Goal: Task Accomplishment & Management: Manage account settings

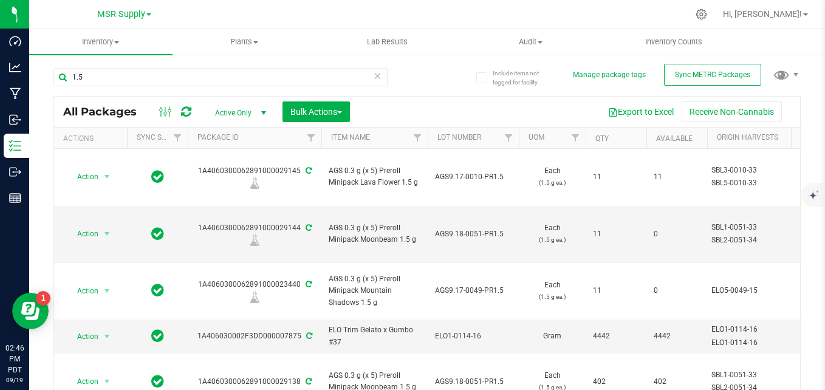
click at [373, 79] on icon at bounding box center [377, 75] width 9 height 15
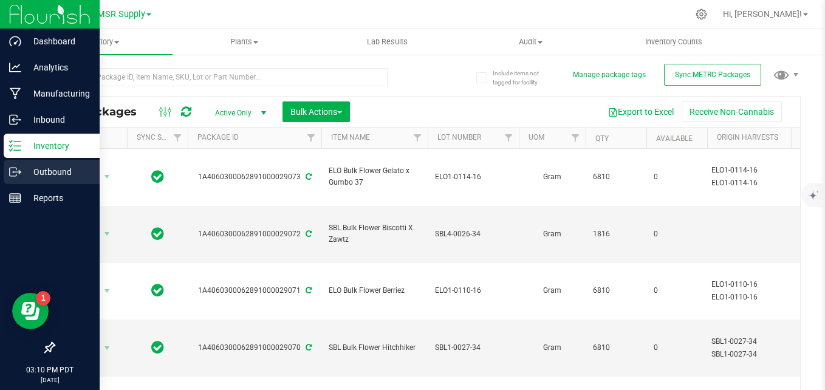
click at [43, 177] on p "Outbound" at bounding box center [57, 172] width 73 height 15
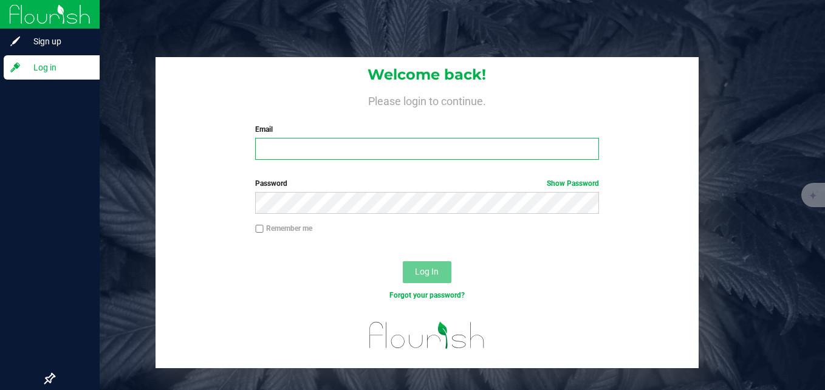
type input "[EMAIL_ADDRESS][DOMAIN_NAME]"
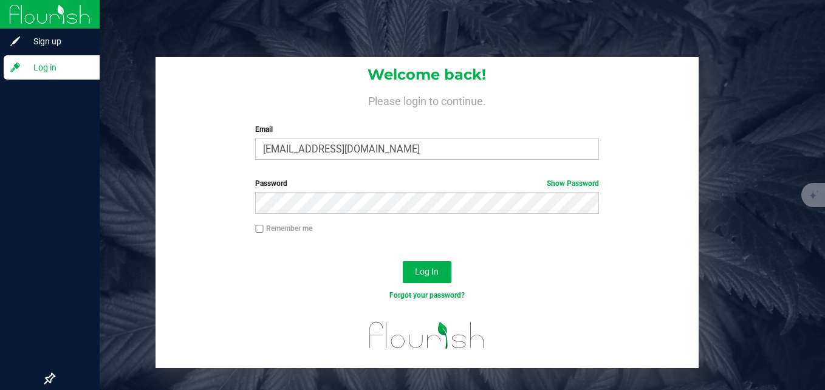
click at [256, 226] on input "Remember me" at bounding box center [259, 229] width 9 height 9
checkbox input "true"
click at [425, 274] on span "Log In" at bounding box center [427, 272] width 24 height 10
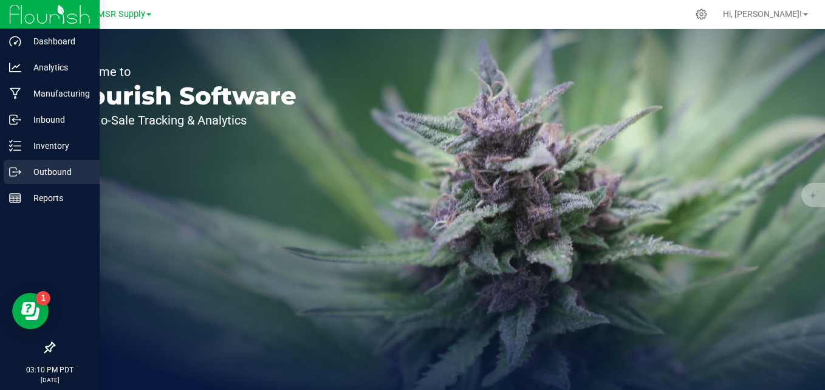
click at [42, 167] on p "Outbound" at bounding box center [57, 172] width 73 height 15
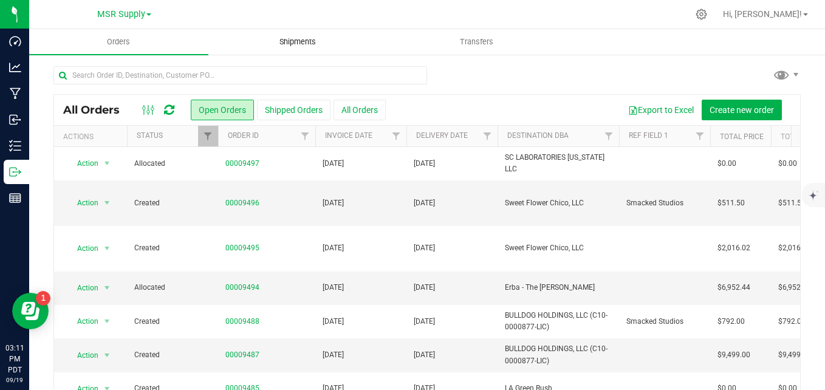
click at [311, 46] on span "Shipments" at bounding box center [297, 41] width 69 height 11
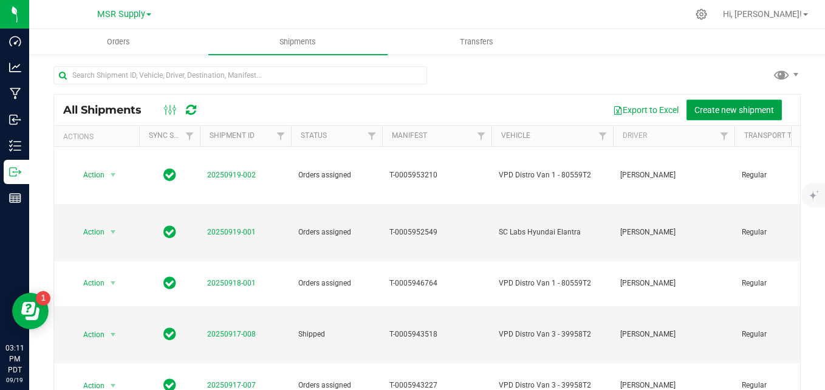
click at [724, 113] on span "Create new shipment" at bounding box center [735, 110] width 80 height 10
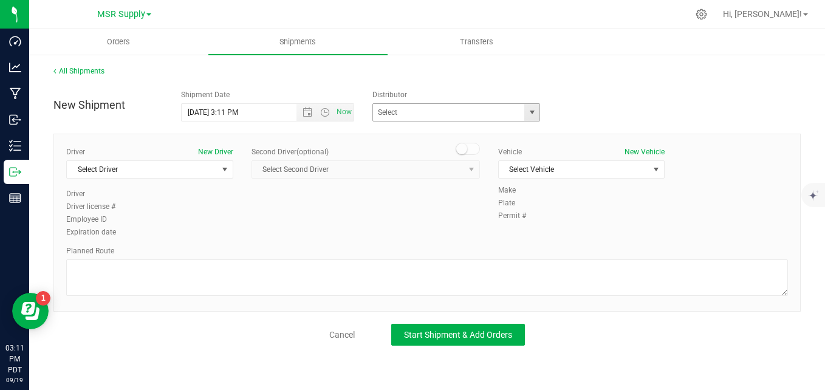
click at [531, 111] on span "select" at bounding box center [533, 113] width 10 height 10
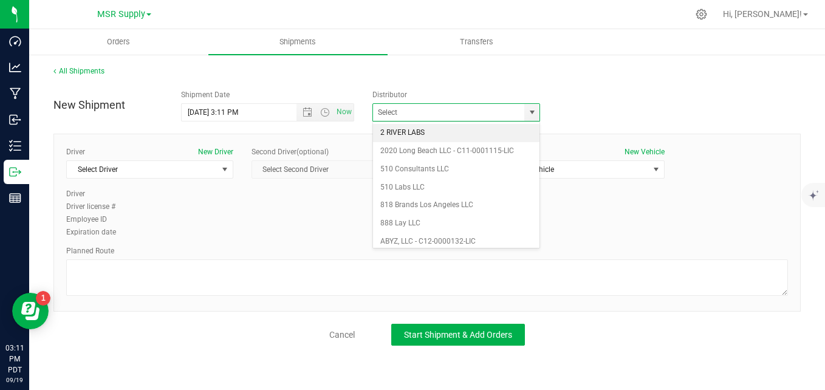
click at [597, 98] on div "New Shipment Shipment Date 9/19/2025 3:11 PM Now Distributor 2 RIVER LABS 2020 …" at bounding box center [427, 103] width 766 height 38
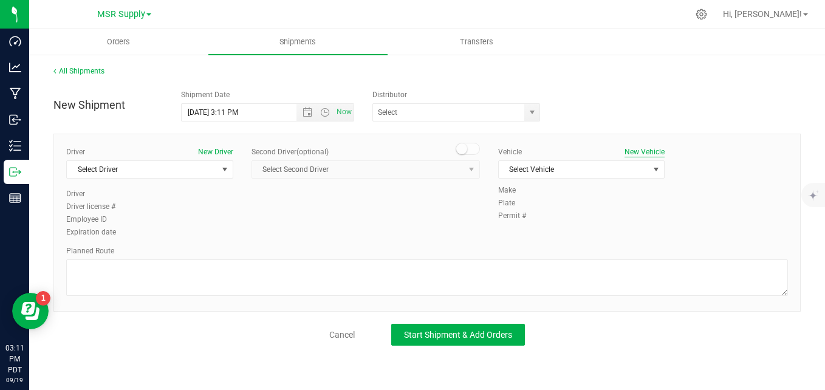
click at [643, 154] on button "New Vehicle" at bounding box center [645, 151] width 40 height 11
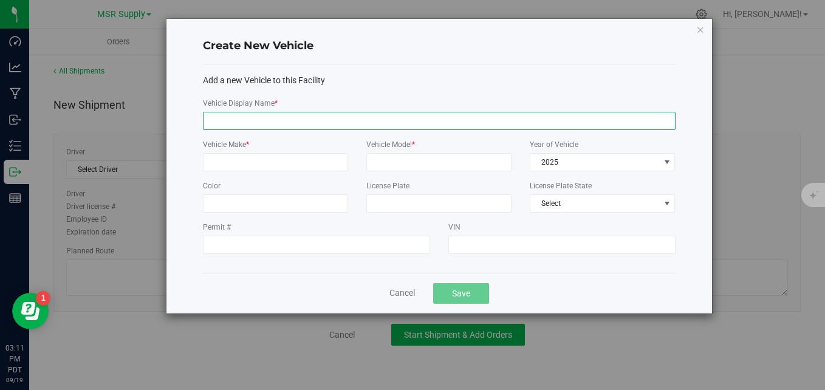
click at [409, 114] on input "Vehicle Display Name *" at bounding box center [439, 121] width 473 height 18
click at [698, 26] on icon "button" at bounding box center [701, 29] width 9 height 15
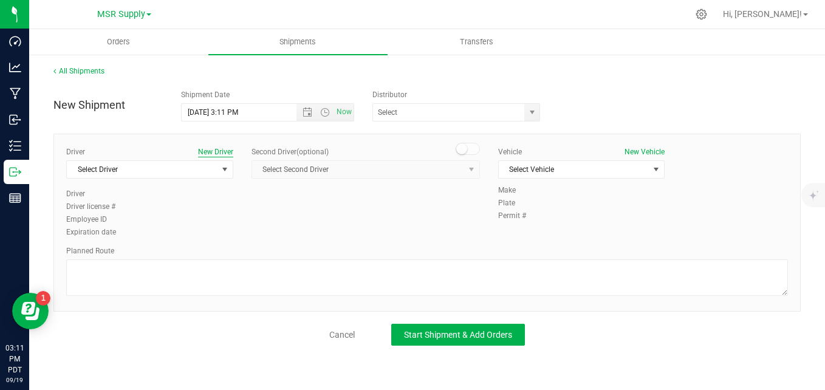
click at [204, 152] on button "New Driver" at bounding box center [215, 151] width 35 height 11
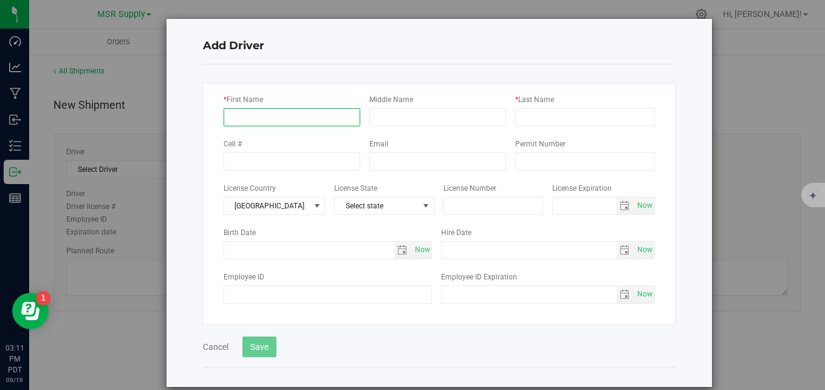
click at [313, 110] on input "* First Name" at bounding box center [292, 117] width 137 height 18
type input "Jack"
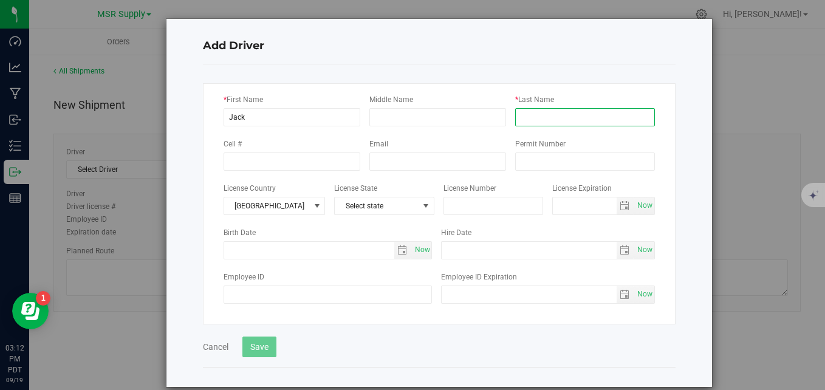
click at [556, 120] on input "* Last Name" at bounding box center [585, 117] width 140 height 18
type input "Rawson"
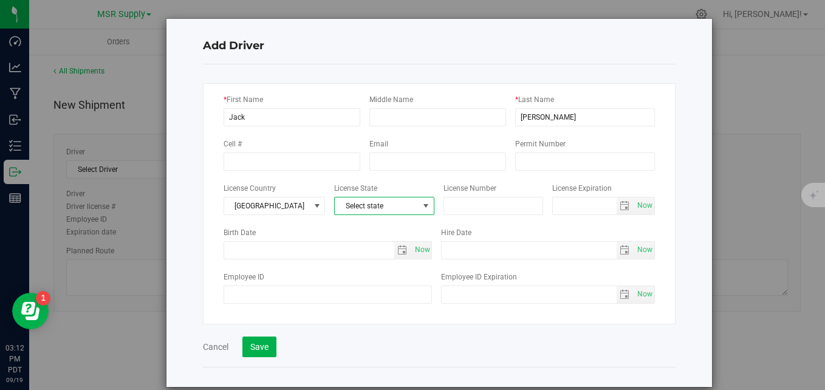
click at [421, 209] on span at bounding box center [426, 206] width 10 height 10
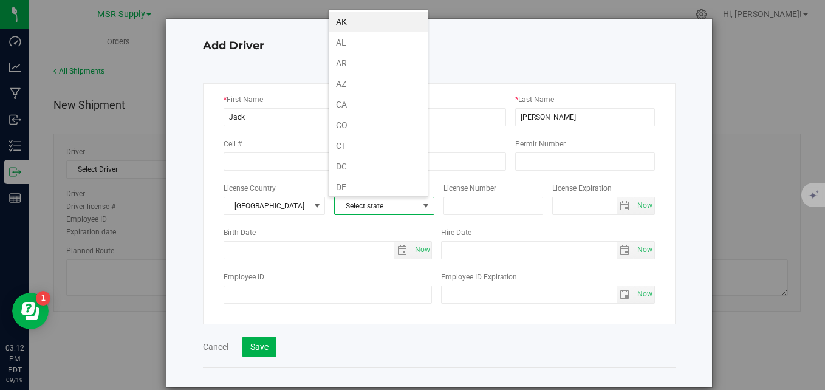
scroll to position [18, 101]
click at [374, 97] on li "CA" at bounding box center [378, 104] width 99 height 21
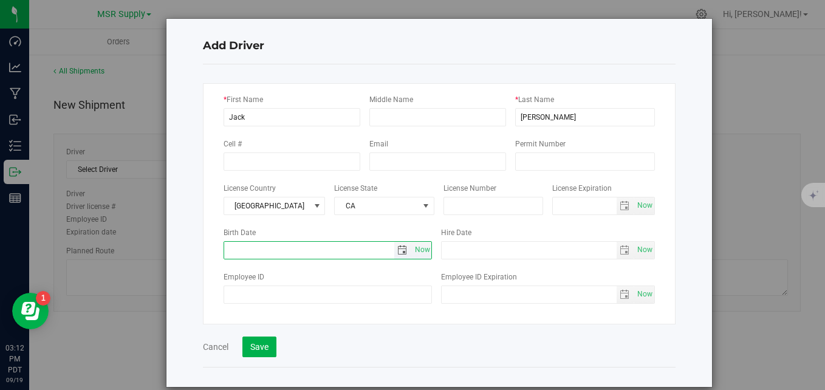
click at [314, 254] on input "text" at bounding box center [309, 250] width 170 height 17
type input "12/12/1981"
click at [320, 277] on div "Employee ID" at bounding box center [333, 286] width 218 height 33
click at [401, 255] on span "select" at bounding box center [402, 251] width 10 height 10
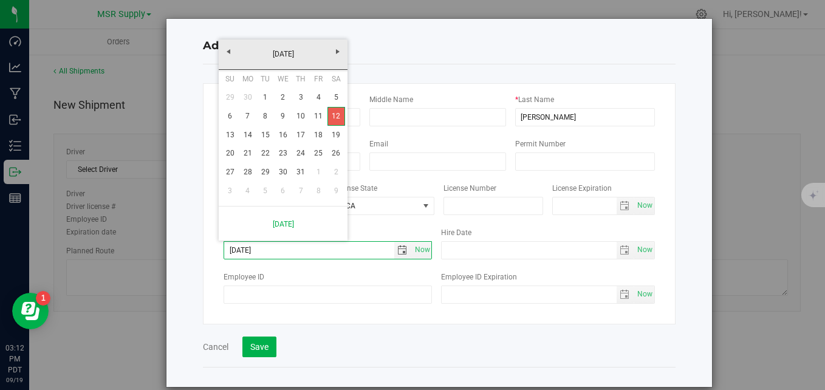
click at [340, 111] on link "12" at bounding box center [337, 116] width 18 height 19
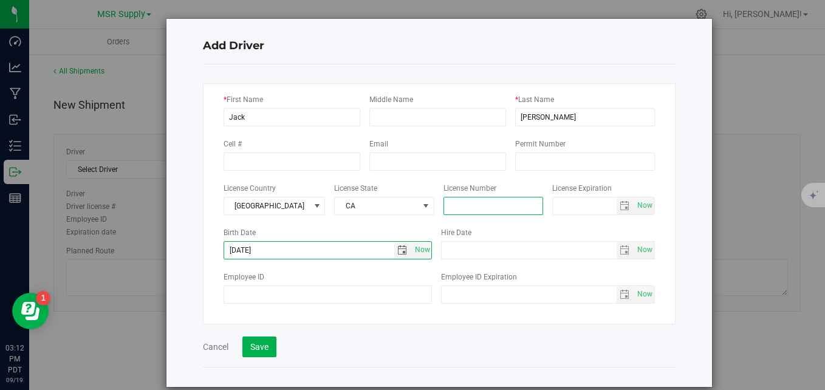
click at [489, 202] on input "text" at bounding box center [494, 206] width 100 height 18
type input "D1242788"
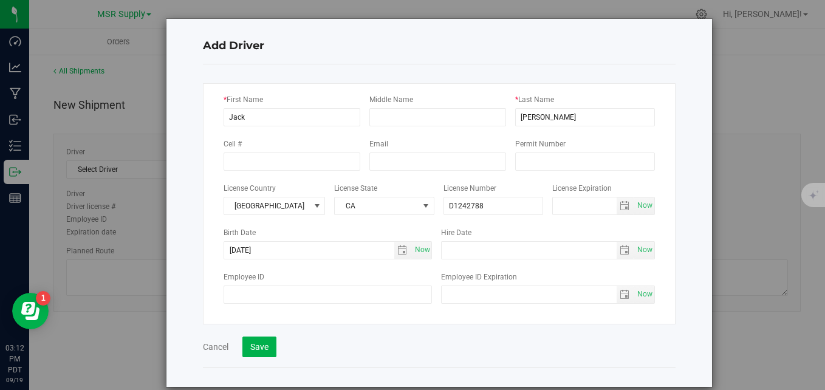
click at [439, 141] on div "Email" at bounding box center [443, 153] width 146 height 33
click at [384, 297] on input "Employee ID" at bounding box center [328, 295] width 209 height 18
type input "2788"
click at [430, 328] on div "Cancel Save" at bounding box center [439, 341] width 473 height 33
click at [253, 354] on button "Save" at bounding box center [260, 347] width 34 height 21
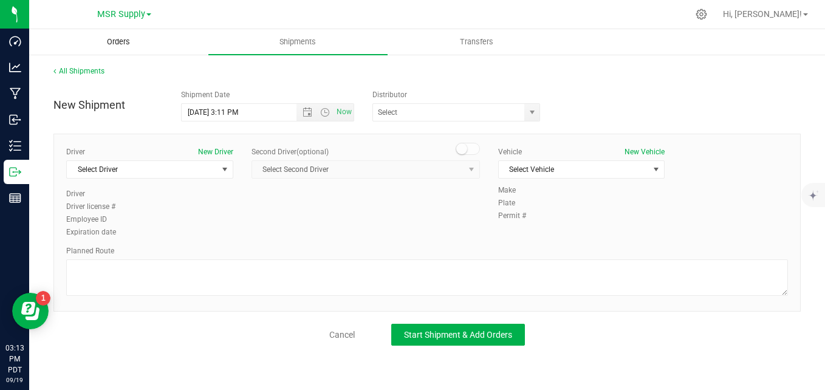
click at [112, 40] on span "Orders" at bounding box center [119, 41] width 56 height 11
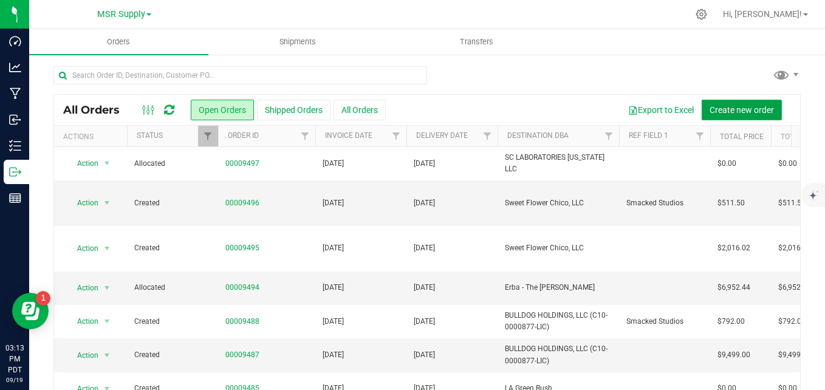
click at [717, 112] on span "Create new order" at bounding box center [742, 110] width 64 height 10
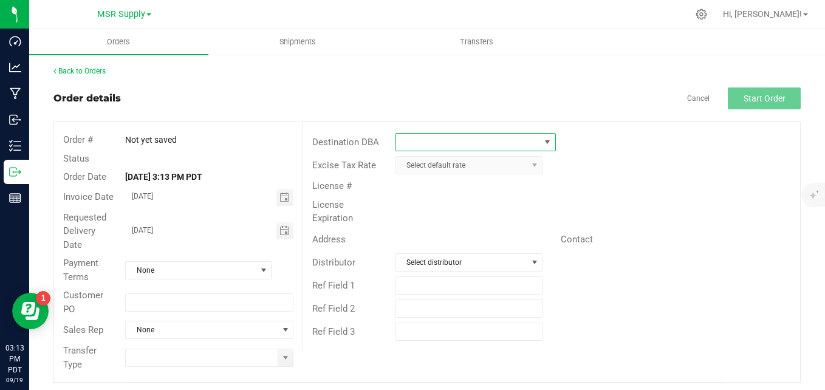
click at [543, 137] on span at bounding box center [548, 142] width 10 height 10
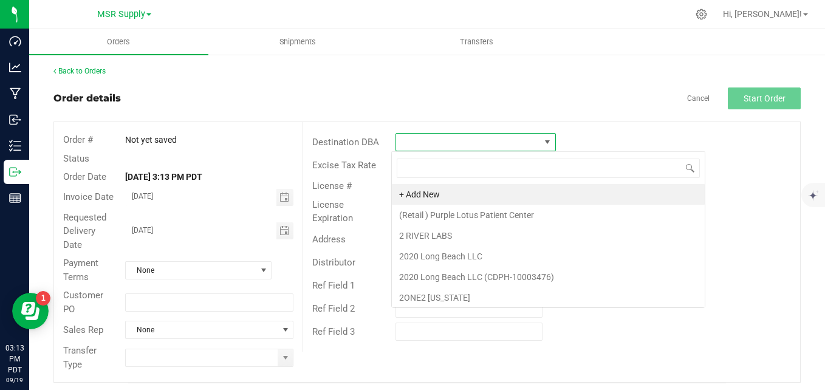
scroll to position [18, 158]
click at [430, 190] on li "+ Add New" at bounding box center [548, 194] width 313 height 21
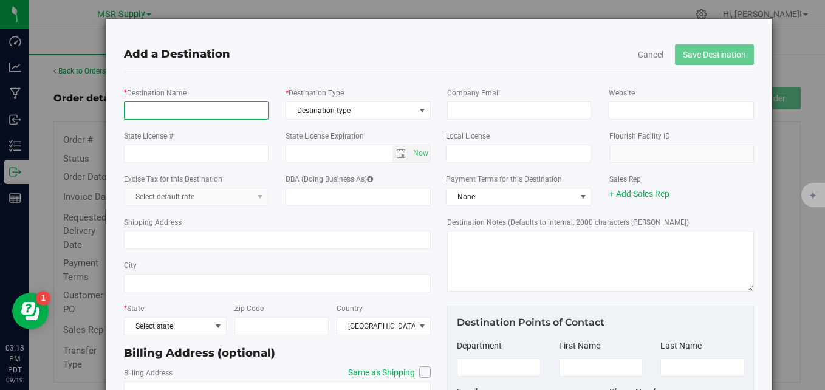
click at [152, 113] on input "* Destination Name" at bounding box center [196, 111] width 144 height 18
type input "Phire Laboratories & Distribution"
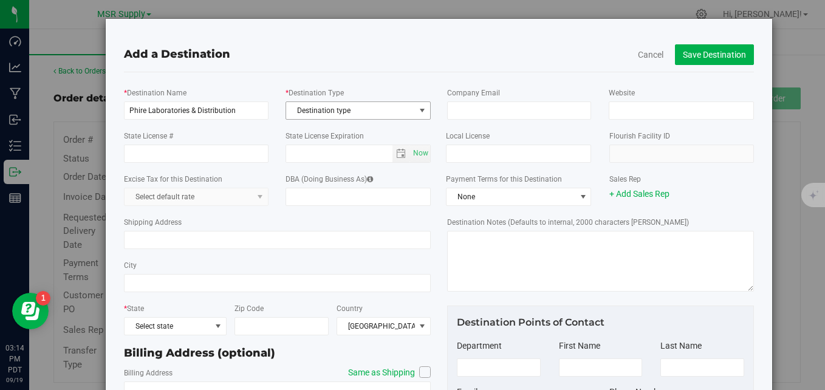
click at [348, 110] on span "Destination type" at bounding box center [350, 110] width 129 height 17
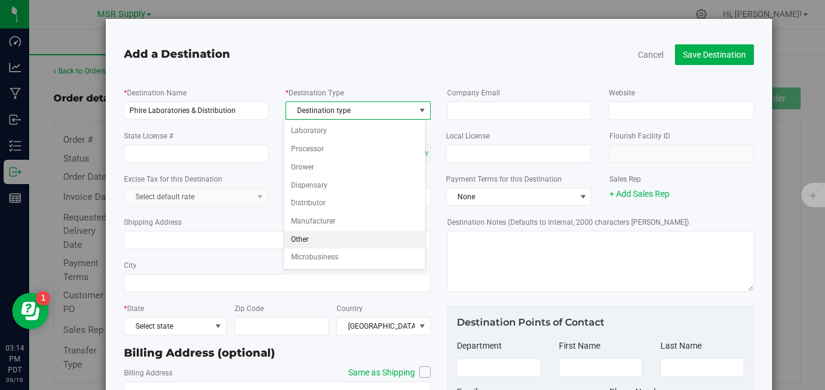
click at [348, 232] on li "Other" at bounding box center [355, 240] width 142 height 18
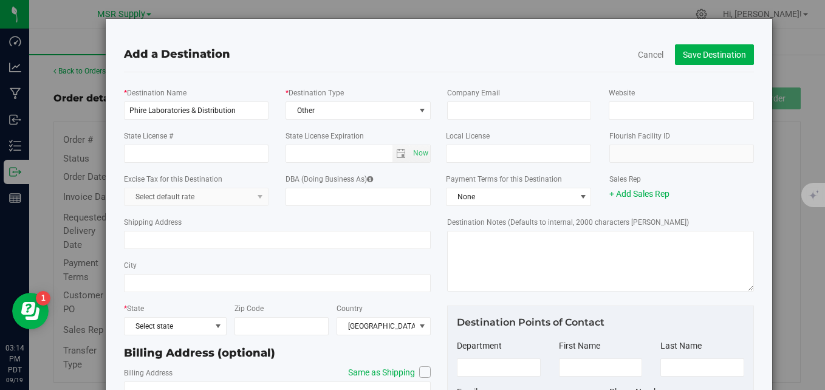
click at [412, 71] on div "Add a Destination Cancel Save Destination" at bounding box center [439, 54] width 648 height 35
click at [232, 156] on input "State License #" at bounding box center [196, 154] width 144 height 18
type input "DCC-10004148"
click at [270, 170] on div "Excise Tax for this Destination Select default rate DBA (Doing Business As)" at bounding box center [277, 189] width 325 height 43
click at [363, 156] on input "text" at bounding box center [339, 153] width 106 height 17
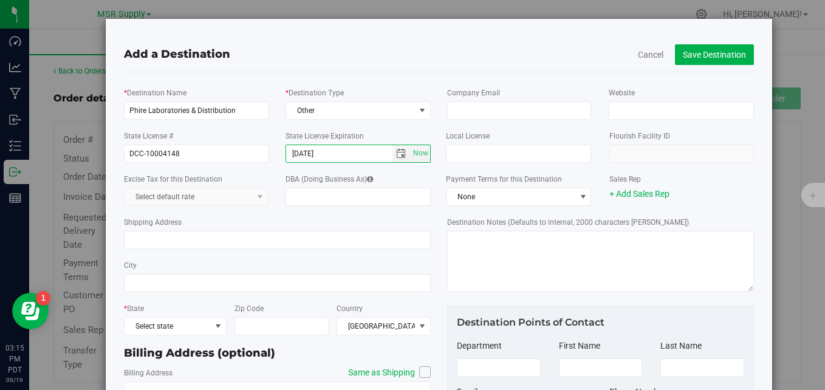
type input "06/12/2026"
click at [384, 94] on div "* Destination Type Other Destination type Laboratory Processor Grower Dispensar…" at bounding box center [359, 102] width 162 height 33
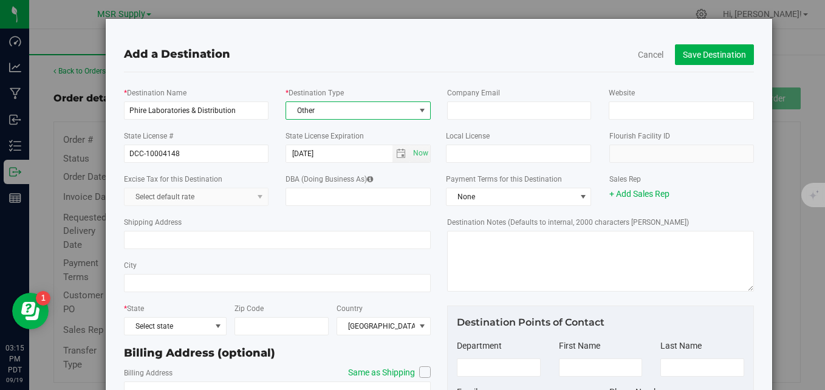
click at [397, 103] on span "Other" at bounding box center [350, 110] width 129 height 17
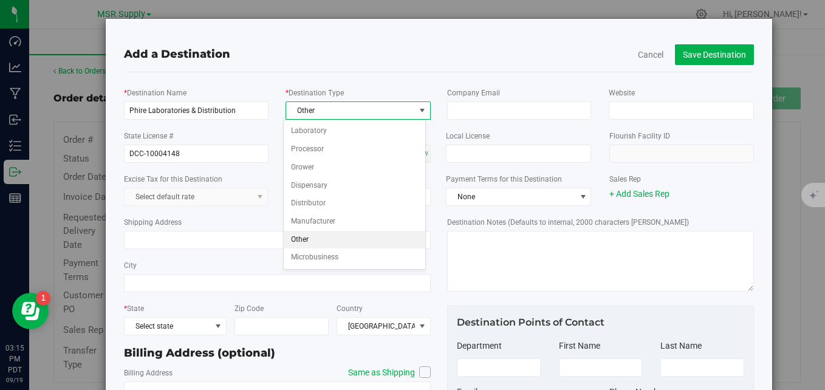
click at [349, 245] on li "Other" at bounding box center [355, 240] width 142 height 18
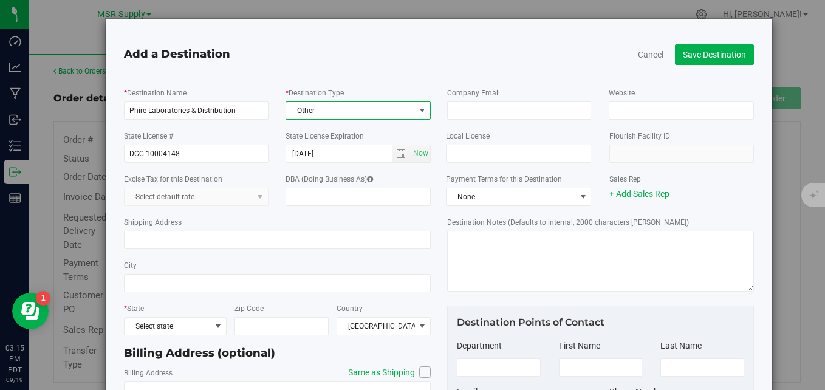
click at [449, 52] on div "Add a Destination" at bounding box center [439, 54] width 630 height 16
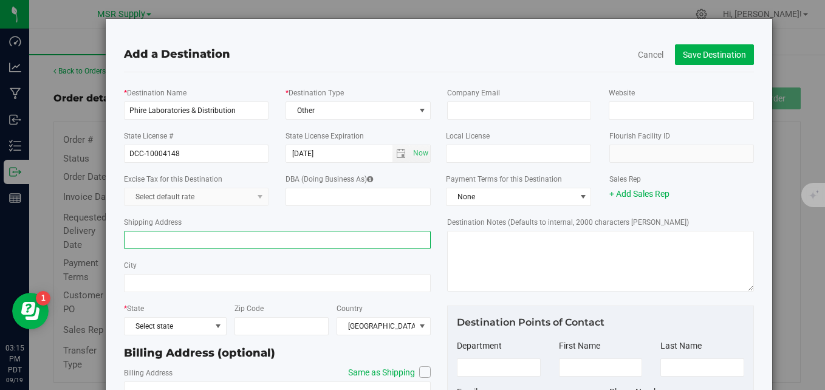
click at [246, 248] on input "Shipping Address" at bounding box center [277, 240] width 307 height 18
type input "[STREET_ADDRESS][PERSON_NAME]"
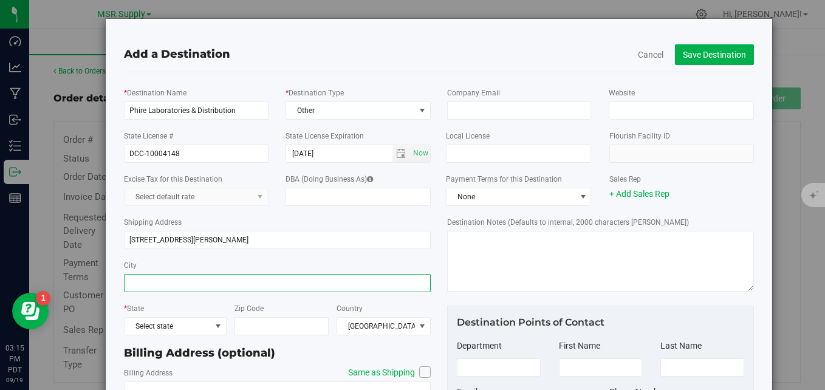
click at [272, 280] on input "City" at bounding box center [277, 283] width 307 height 18
type input "Santa [PERSON_NAME]"
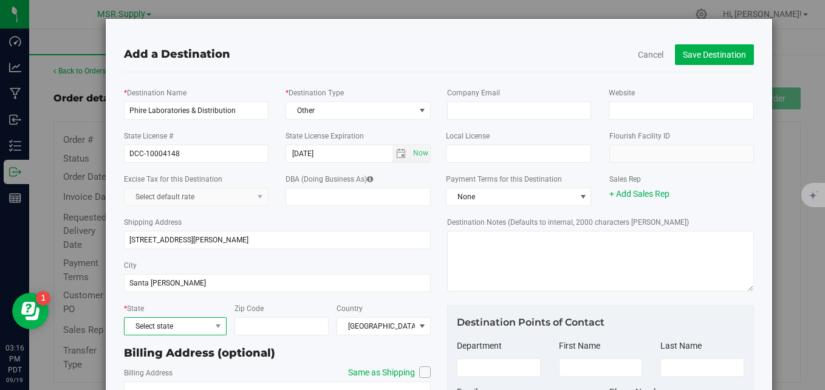
click at [206, 326] on span "Select state" at bounding box center [168, 326] width 86 height 17
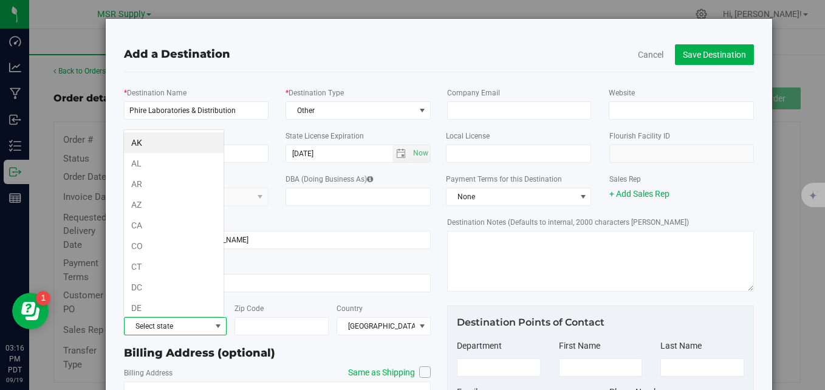
scroll to position [18, 101]
click at [143, 222] on li "CA" at bounding box center [174, 225] width 100 height 21
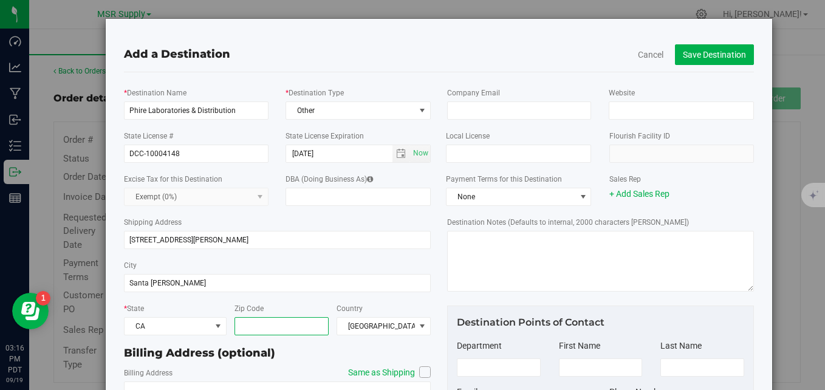
click at [244, 325] on input "Zip Code" at bounding box center [282, 326] width 94 height 18
type input "92704-5808"
click at [356, 263] on div "City Santa Ana" at bounding box center [277, 275] width 307 height 43
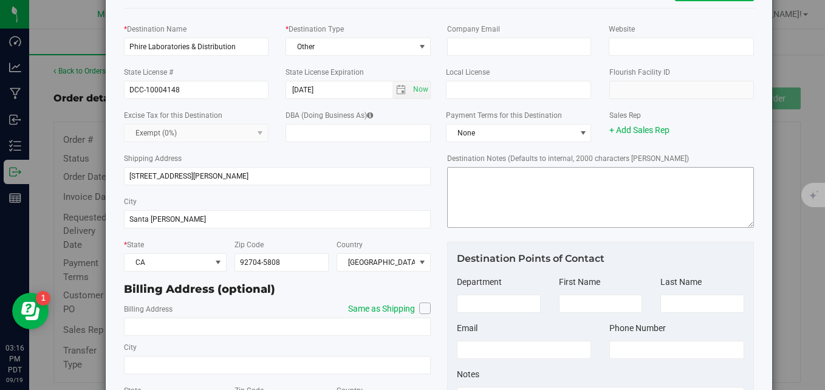
scroll to position [0, 0]
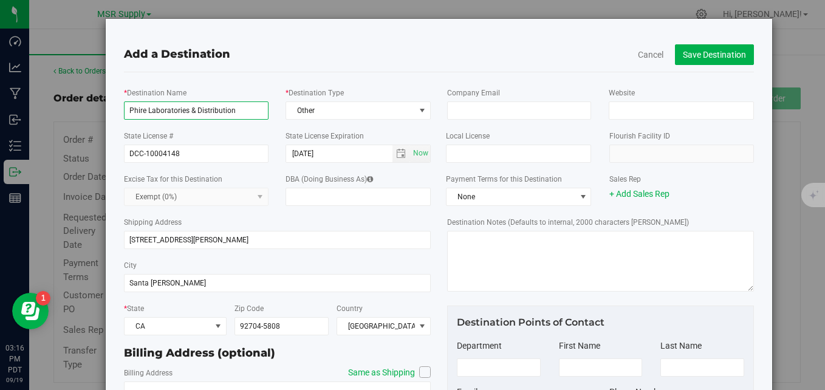
click at [247, 112] on input "Phire Laboratories & Distribution" at bounding box center [196, 111] width 144 height 18
type input "Phire Laboratories & Distribution, Inc"
click at [699, 57] on button "Save Destination" at bounding box center [714, 54] width 79 height 21
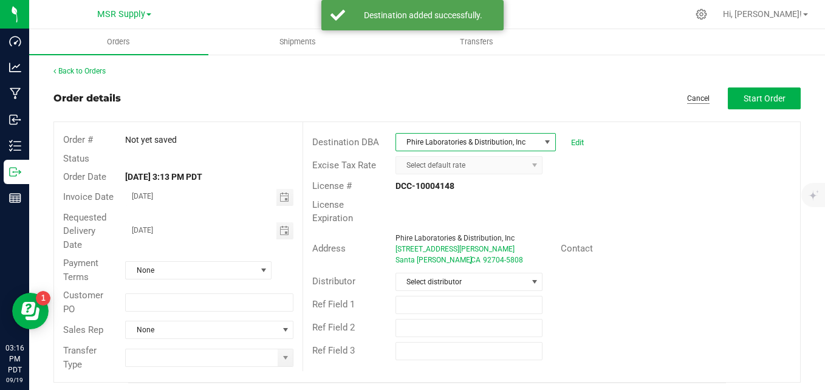
click at [687, 102] on link "Cancel" at bounding box center [698, 99] width 22 height 10
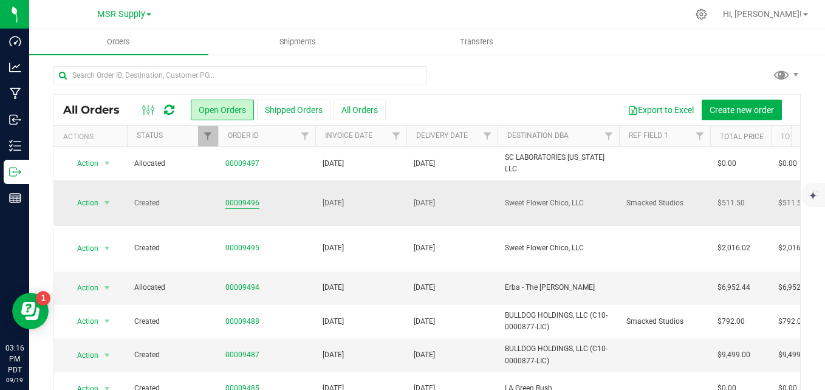
click at [236, 198] on link "00009496" at bounding box center [242, 204] width 34 height 12
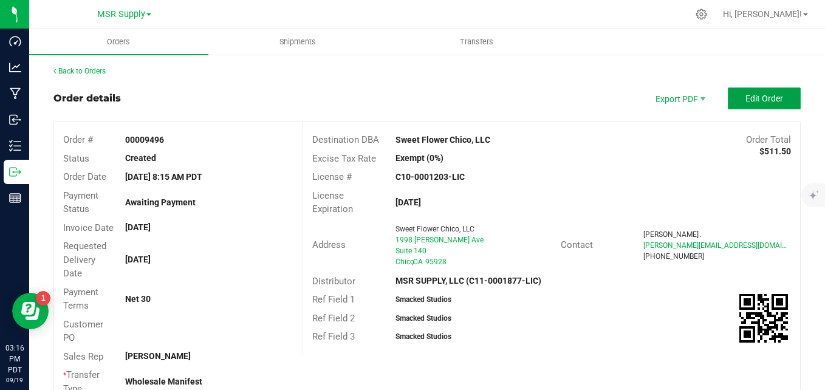
click at [773, 99] on span "Edit Order" at bounding box center [765, 99] width 38 height 10
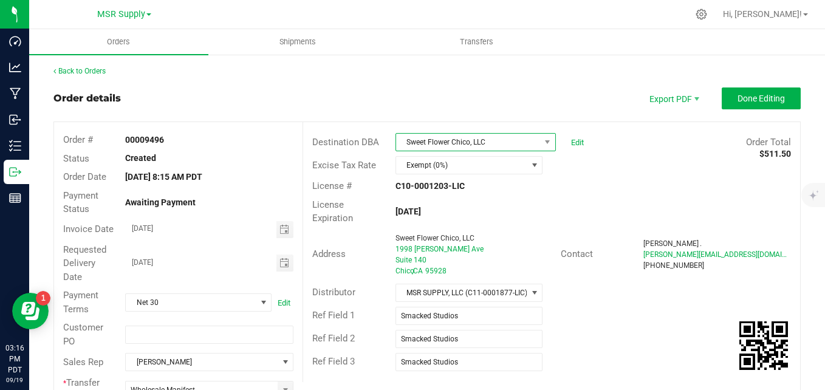
click at [531, 143] on span "Sweet Flower Chico, LLC" at bounding box center [468, 142] width 144 height 17
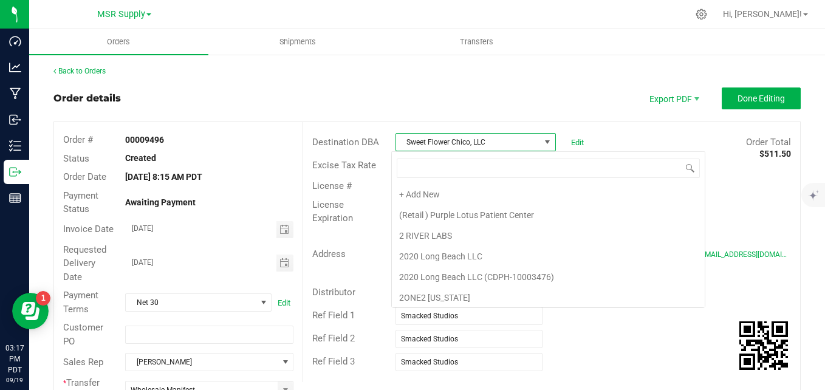
scroll to position [11864, 0]
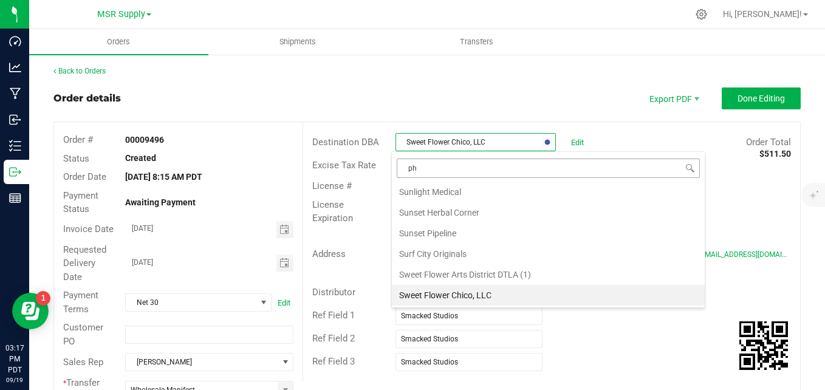
type input "phi"
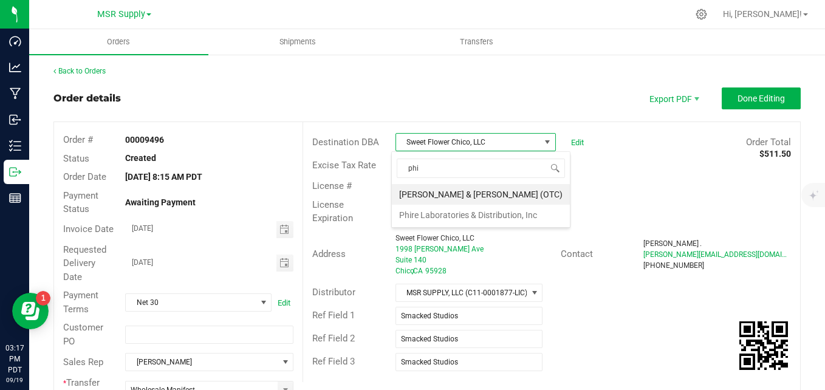
click at [579, 112] on outbound-order-header "Order details Export PDF Done Editing Order # 00009496 Status Created Order Dat…" at bounding box center [427, 258] width 748 height 340
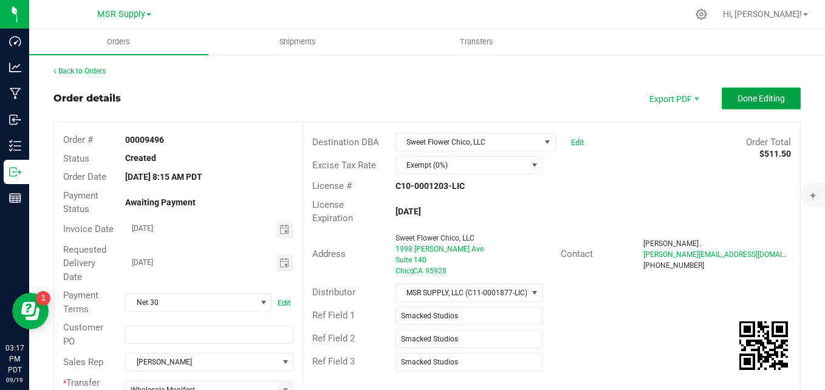
click at [748, 108] on button "Done Editing" at bounding box center [761, 99] width 79 height 22
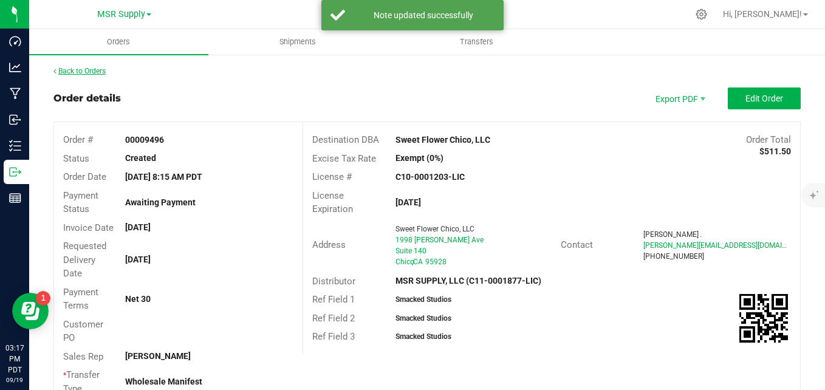
click at [97, 72] on link "Back to Orders" at bounding box center [79, 71] width 52 height 9
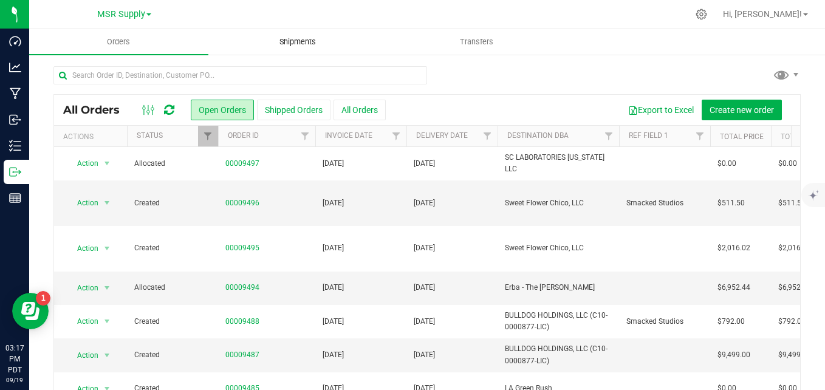
click at [312, 39] on span "Shipments" at bounding box center [297, 41] width 69 height 11
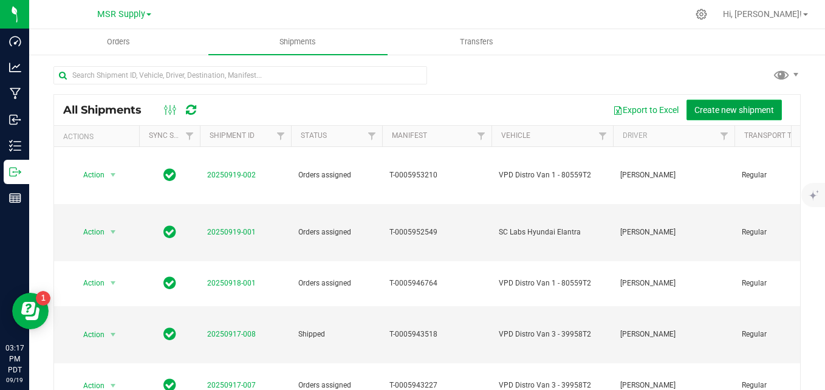
click at [740, 110] on span "Create new shipment" at bounding box center [735, 110] width 80 height 10
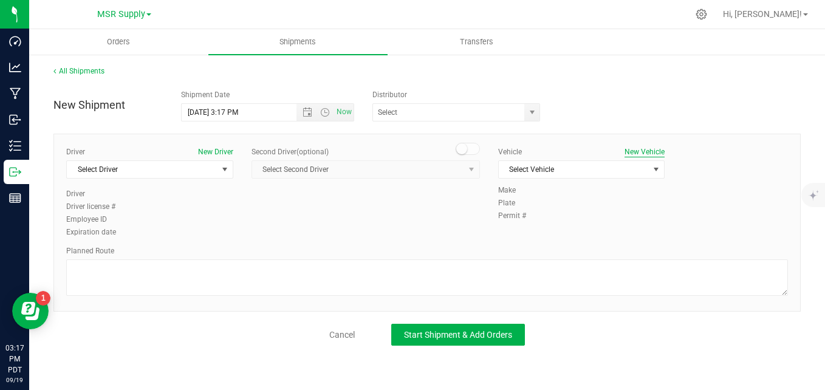
click at [651, 154] on button "New Vehicle" at bounding box center [645, 151] width 40 height 11
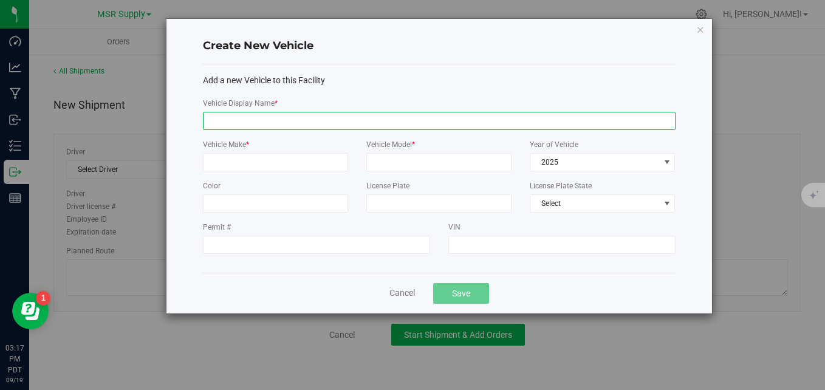
click at [403, 118] on input "Vehicle Display Name *" at bounding box center [439, 121] width 473 height 18
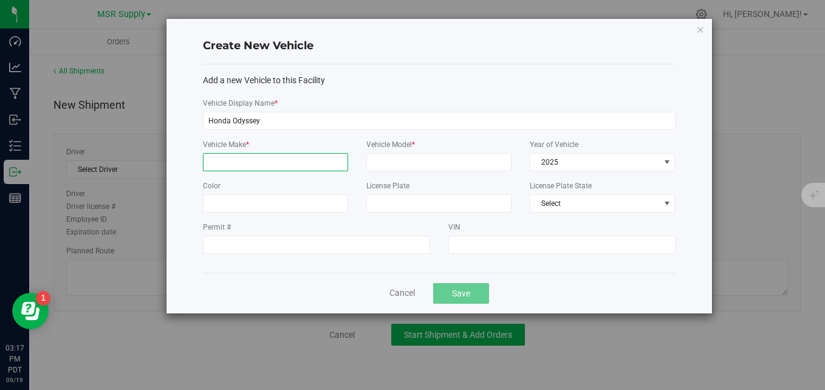
drag, startPoint x: 287, startPoint y: 159, endPoint x: 280, endPoint y: 165, distance: 9.5
click at [287, 159] on input "Vehicle Make *" at bounding box center [275, 162] width 145 height 18
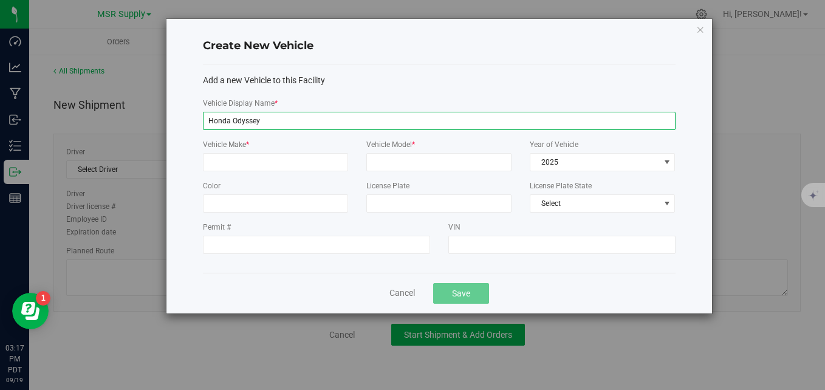
click at [339, 126] on input "Honda Odyssey" at bounding box center [439, 121] width 473 height 18
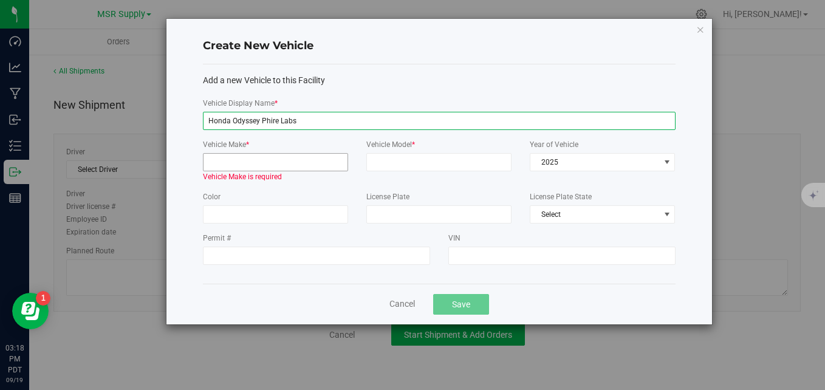
type input "Honda Odyssey Phire Labs"
click at [296, 164] on input "Vehicle Make *" at bounding box center [275, 162] width 145 height 18
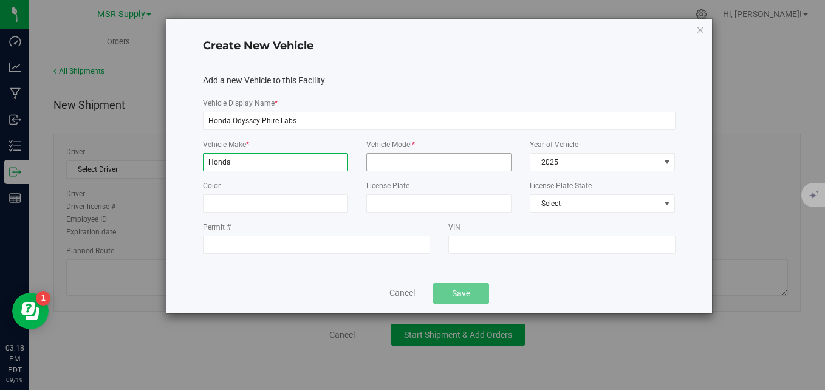
type input "Honda"
click at [382, 160] on input "Vehicle Model *" at bounding box center [438, 162] width 145 height 18
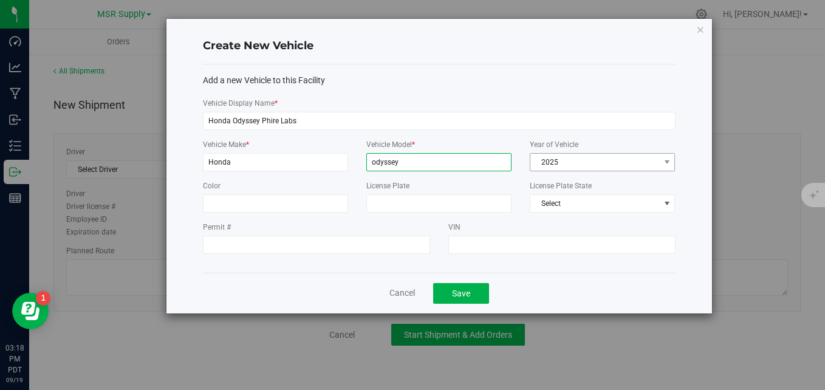
type input "odyssey"
click at [585, 166] on span "2025" at bounding box center [595, 162] width 129 height 17
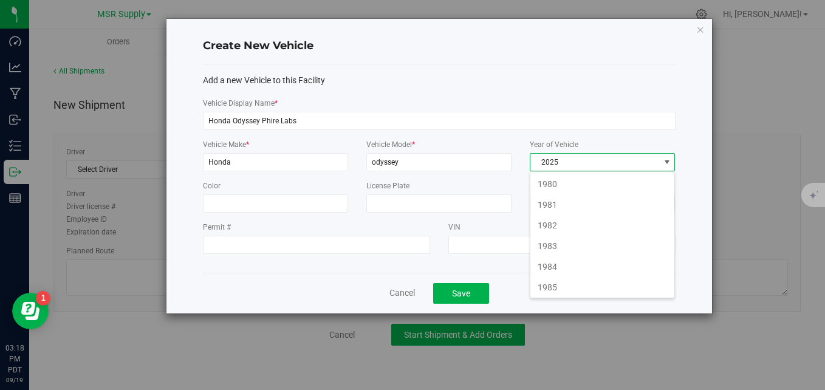
scroll to position [18, 146]
click at [568, 246] on li "2023" at bounding box center [603, 243] width 144 height 21
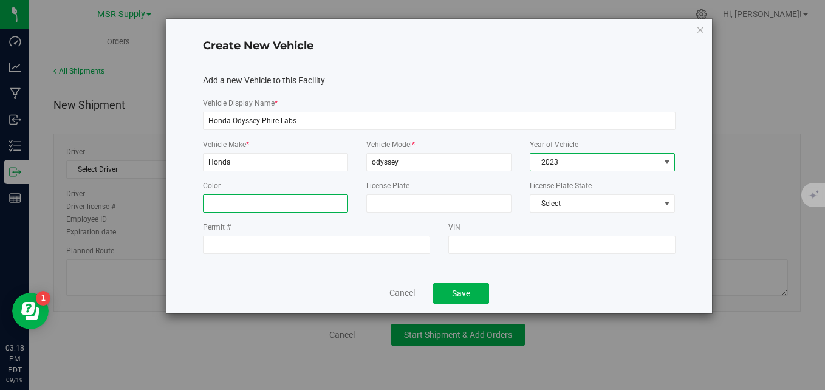
click at [298, 201] on input "Color" at bounding box center [275, 203] width 145 height 18
type input "White"
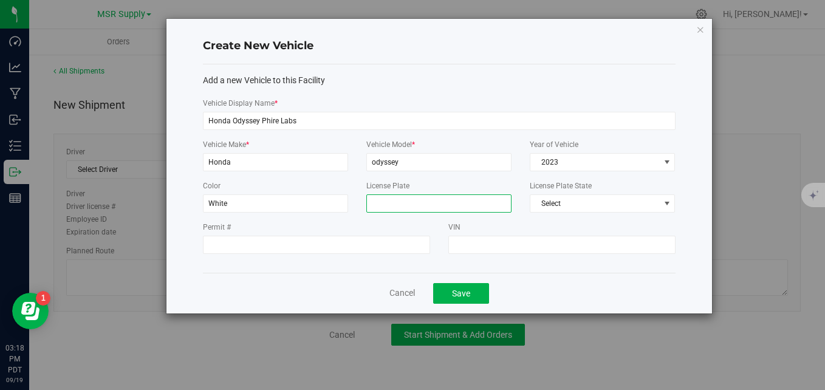
click at [401, 201] on input "License Plate" at bounding box center [438, 203] width 145 height 18
type input "6YHC664"
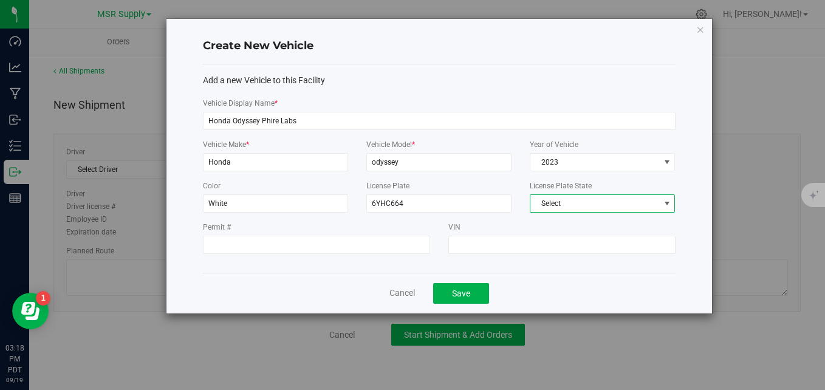
click at [661, 203] on span at bounding box center [666, 203] width 15 height 17
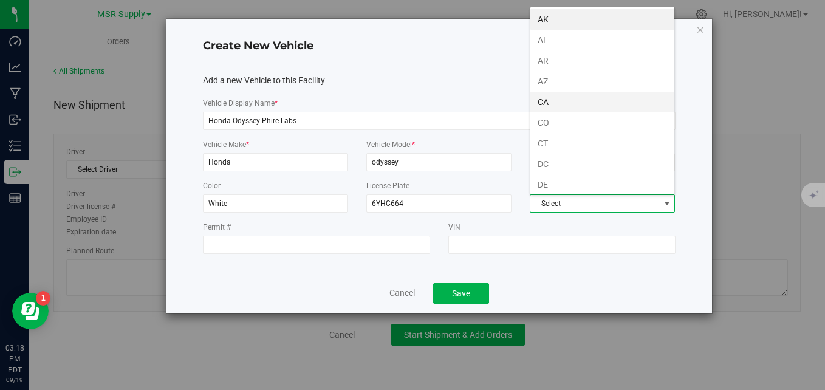
click at [558, 106] on li "CA" at bounding box center [603, 102] width 144 height 21
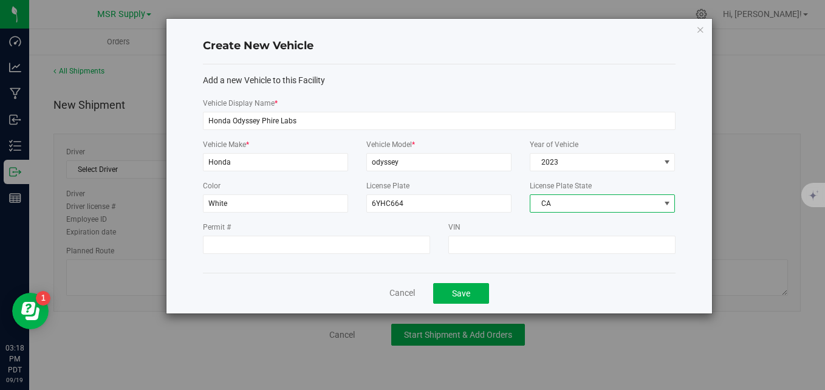
click at [545, 224] on label "VIN" at bounding box center [562, 227] width 227 height 11
click at [545, 236] on input "VIN" at bounding box center [562, 245] width 227 height 18
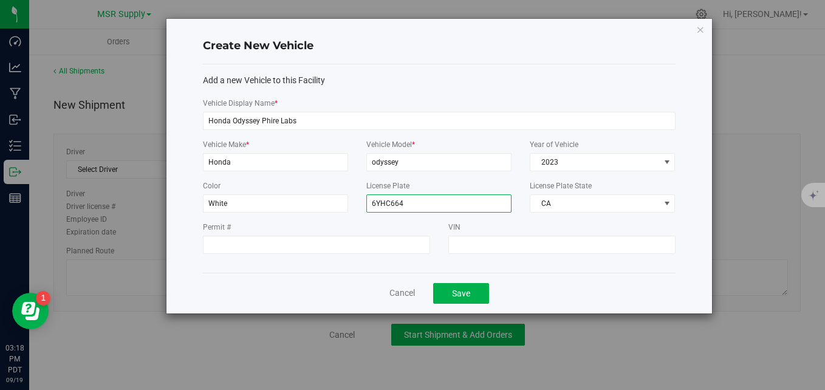
drag, startPoint x: 419, startPoint y: 201, endPoint x: 366, endPoint y: 202, distance: 52.9
click at [366, 202] on input "6YHC664" at bounding box center [438, 203] width 145 height 18
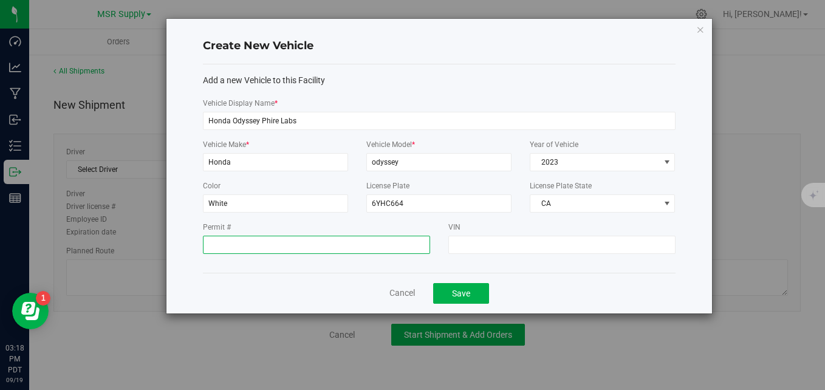
paste input "6YHC664"
type input "6YHC664"
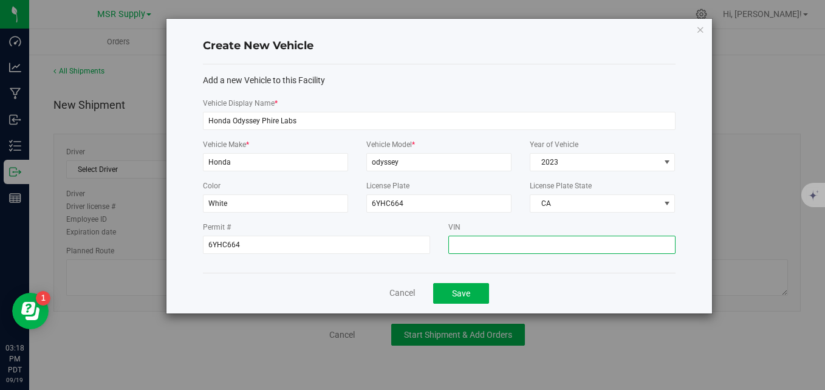
paste input "6YHC664"
type input "6YHC664"
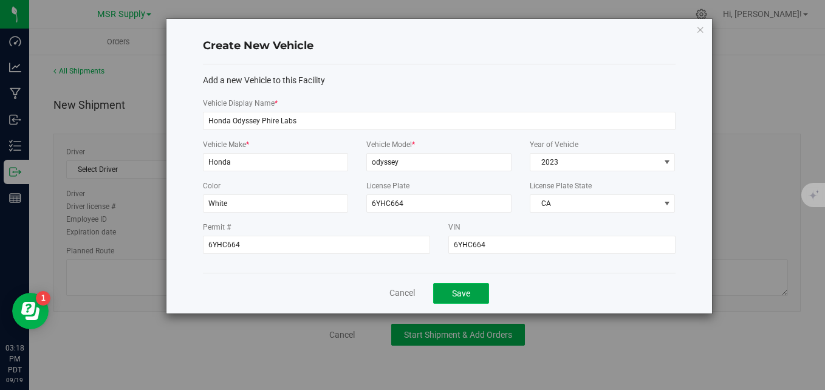
click at [463, 297] on button "Save" at bounding box center [461, 293] width 56 height 21
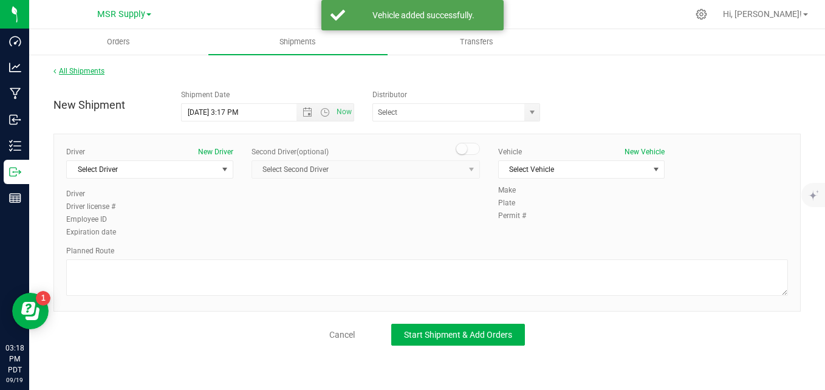
click at [78, 73] on link "All Shipments" at bounding box center [78, 71] width 51 height 9
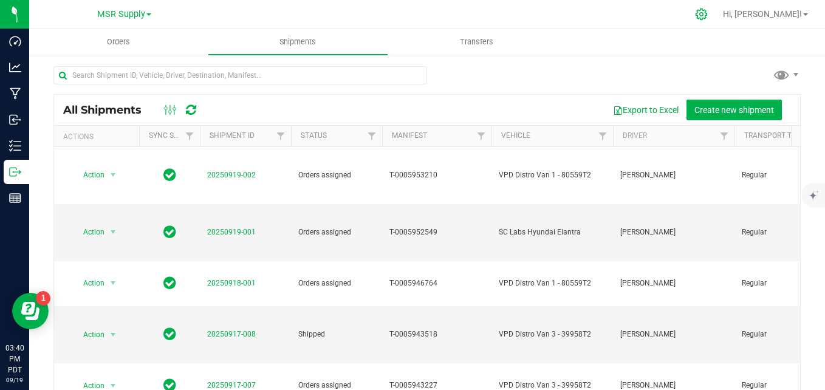
click at [708, 15] on icon at bounding box center [701, 14] width 13 height 13
click at [708, 13] on icon at bounding box center [701, 14] width 13 height 13
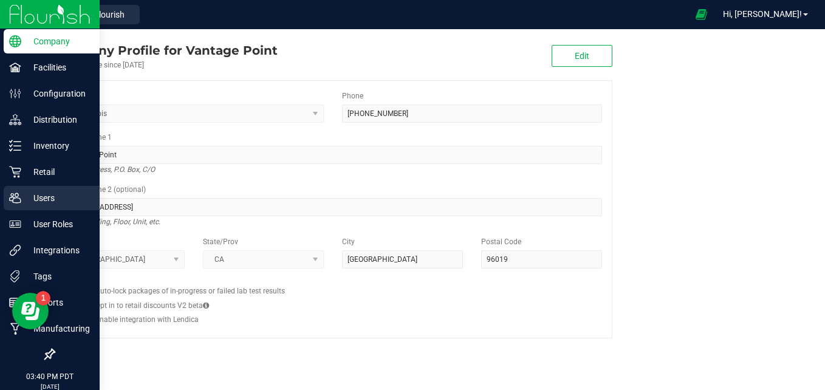
drag, startPoint x: 54, startPoint y: 210, endPoint x: 61, endPoint y: 205, distance: 9.1
click at [55, 210] on link "Users" at bounding box center [50, 199] width 100 height 26
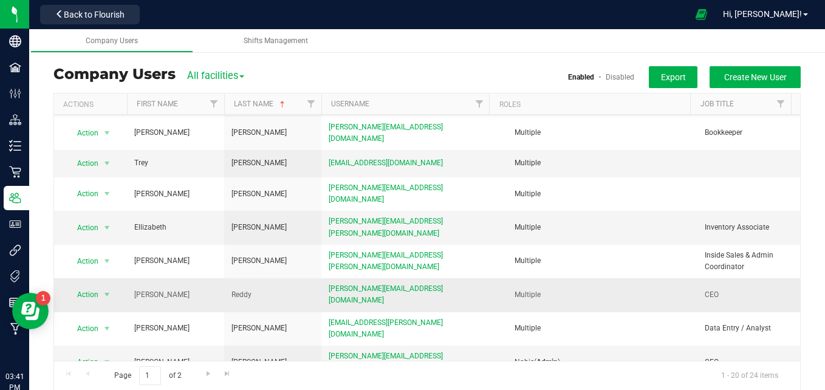
scroll to position [313, 0]
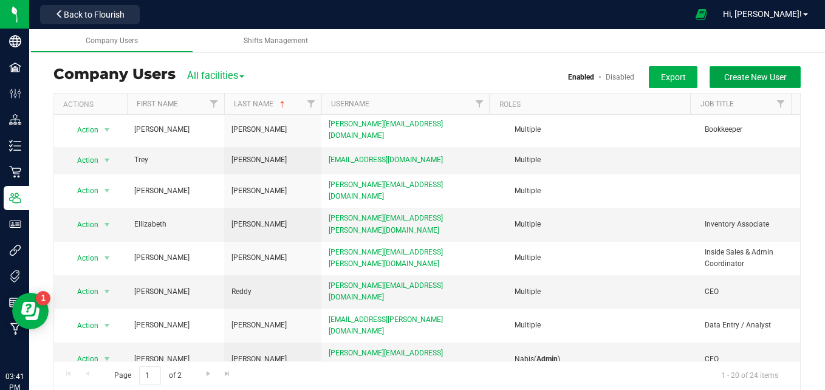
click at [743, 85] on button "Create New User" at bounding box center [755, 77] width 91 height 22
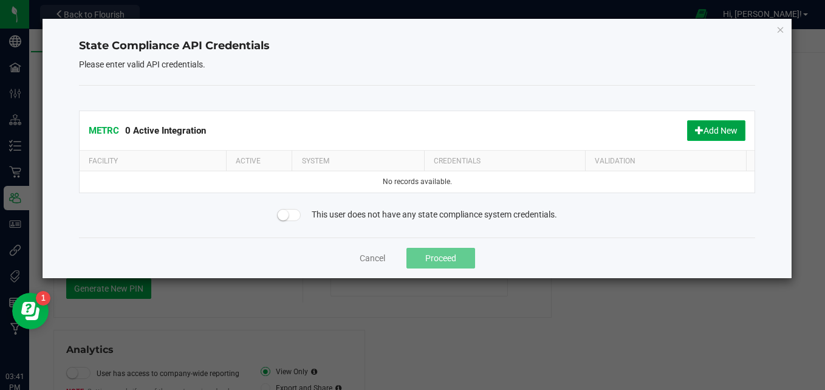
click at [715, 125] on button "Add New" at bounding box center [716, 130] width 58 height 21
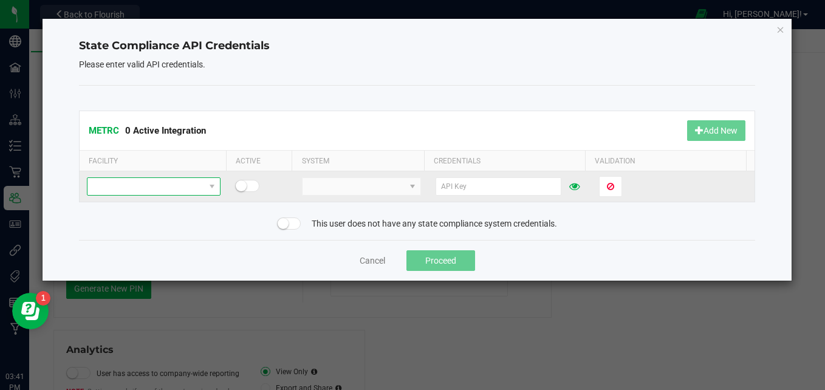
click at [156, 193] on span at bounding box center [146, 186] width 117 height 17
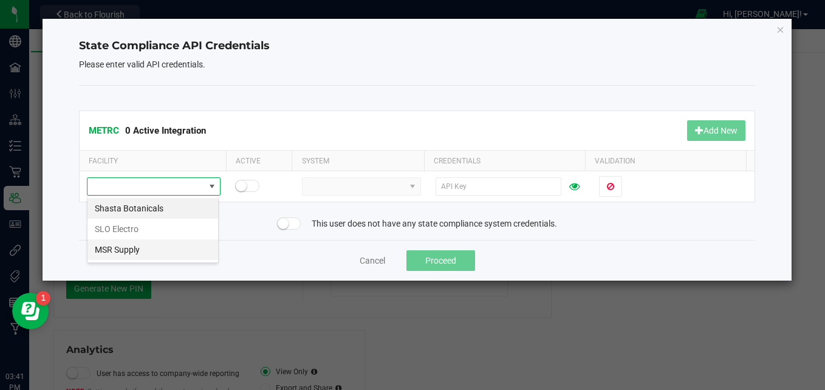
click at [140, 252] on li "MSR Supply" at bounding box center [153, 249] width 131 height 21
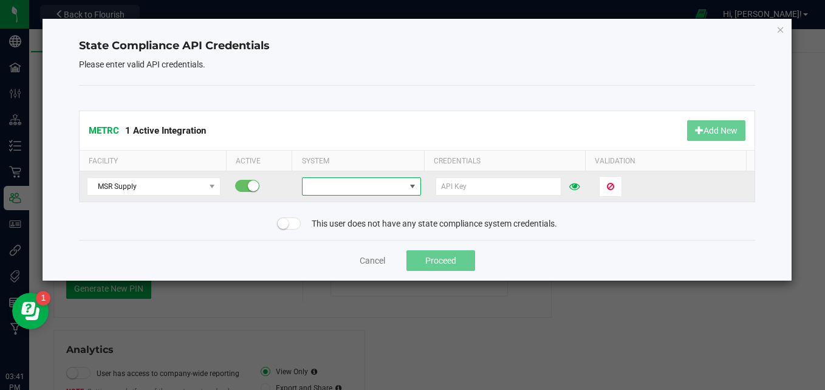
click at [362, 189] on span at bounding box center [354, 186] width 103 height 17
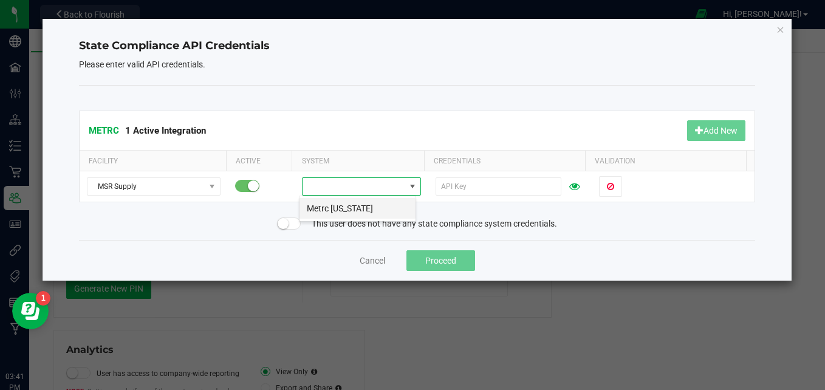
click at [363, 203] on li "Metrc [US_STATE]" at bounding box center [358, 208] width 116 height 21
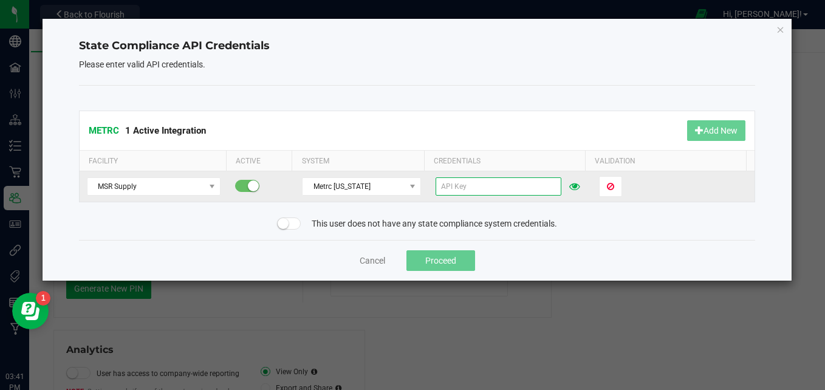
click at [456, 185] on input "text" at bounding box center [499, 186] width 126 height 18
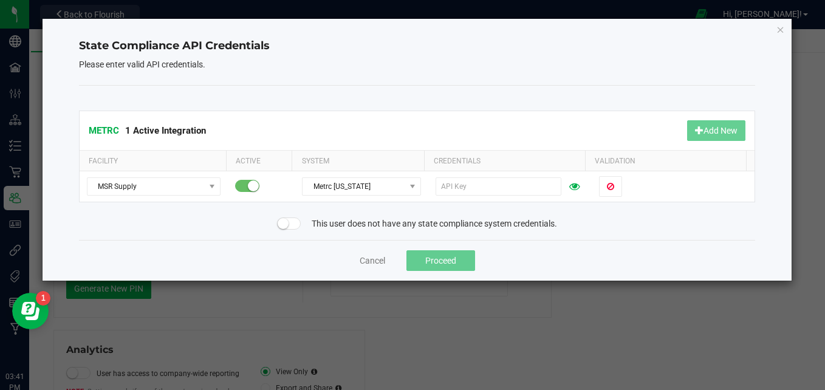
click at [528, 130] on div "METRC 1 Active Integration Add New" at bounding box center [418, 130] width 676 height 39
click at [374, 257] on button "Cancel" at bounding box center [373, 261] width 26 height 12
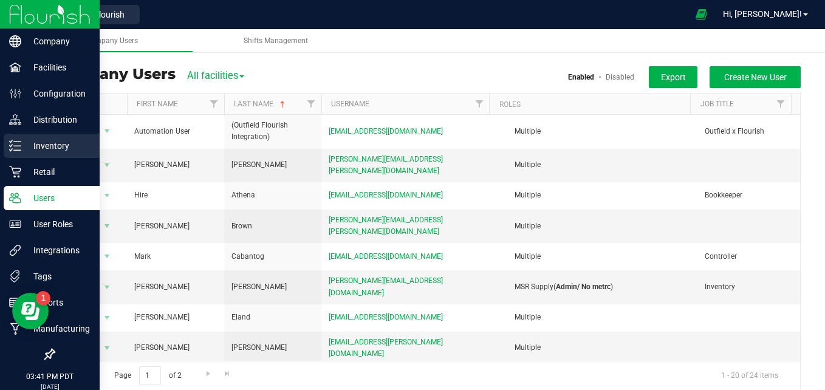
click at [30, 153] on div "Inventory" at bounding box center [52, 146] width 96 height 24
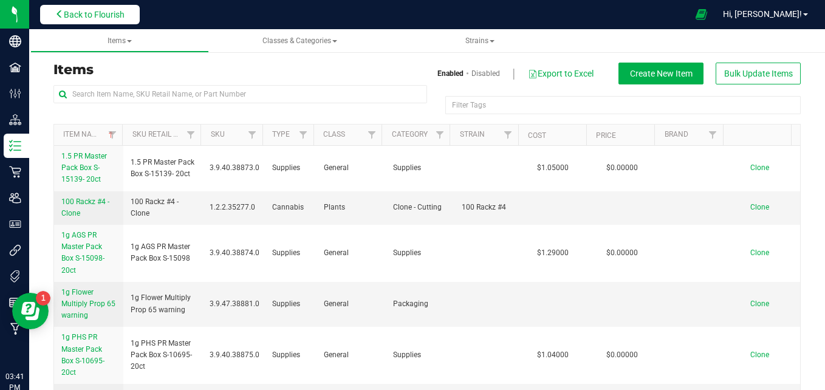
click at [114, 18] on span "Back to Flourish" at bounding box center [94, 15] width 61 height 10
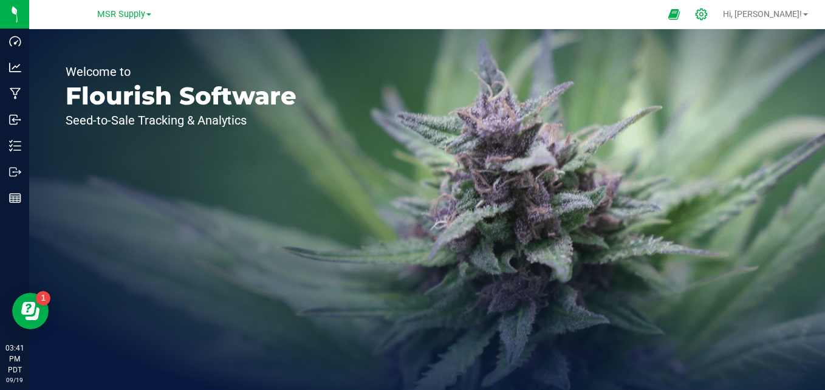
click at [711, 15] on div at bounding box center [701, 14] width 17 height 13
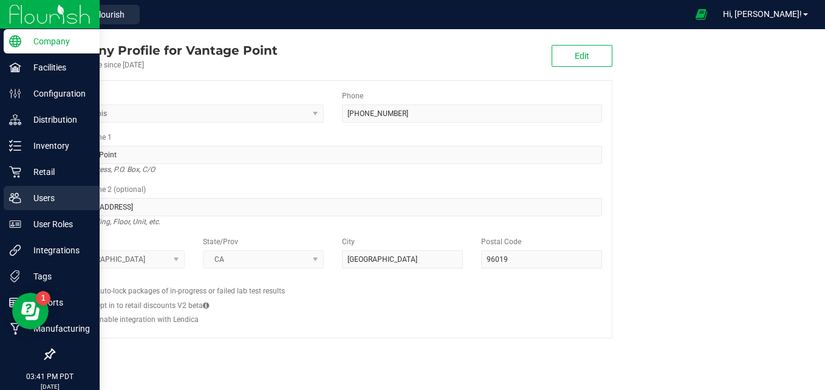
click at [24, 205] on p "Users" at bounding box center [57, 198] width 73 height 15
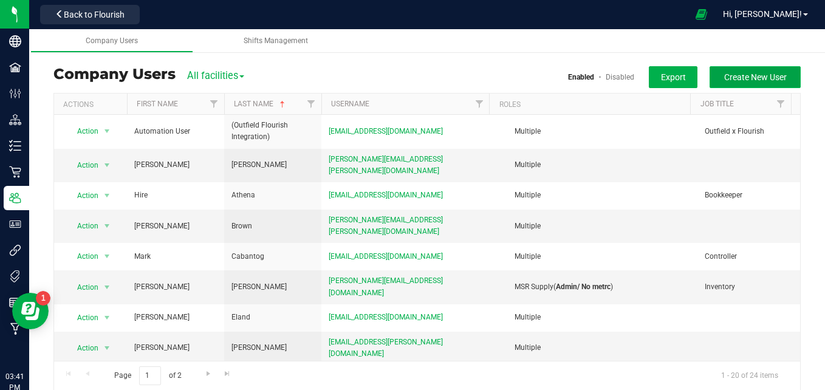
click at [767, 70] on button "Create New User" at bounding box center [755, 77] width 91 height 22
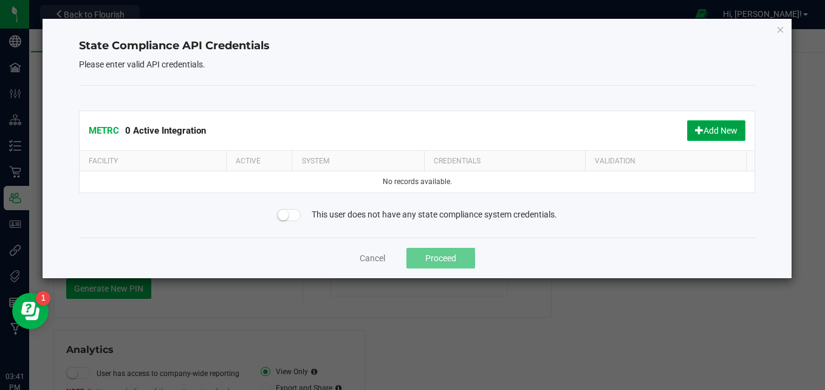
click at [730, 132] on button "Add New" at bounding box center [716, 130] width 58 height 21
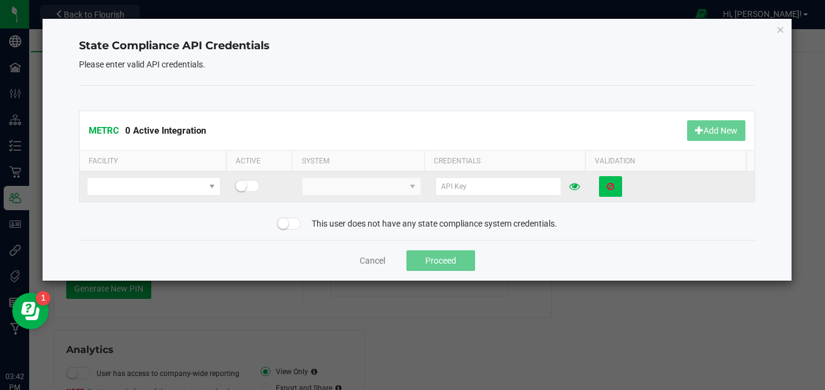
click at [607, 184] on icon at bounding box center [610, 186] width 7 height 9
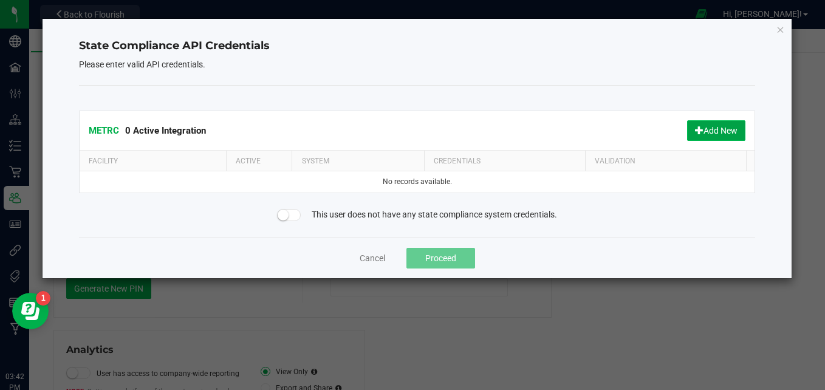
click at [705, 134] on button "Add New" at bounding box center [716, 130] width 58 height 21
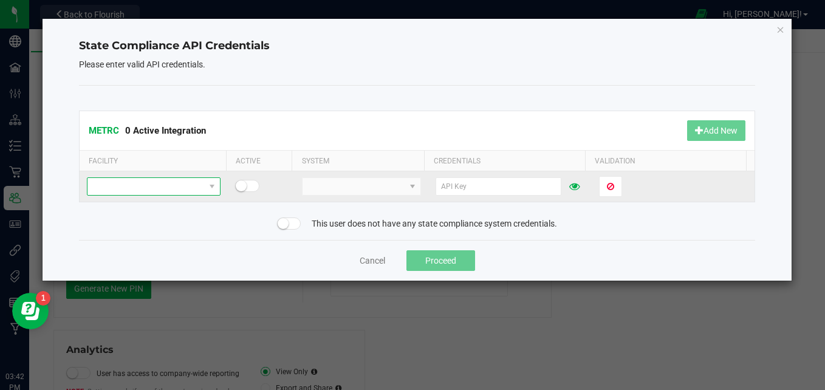
click at [205, 189] on span at bounding box center [212, 186] width 15 height 17
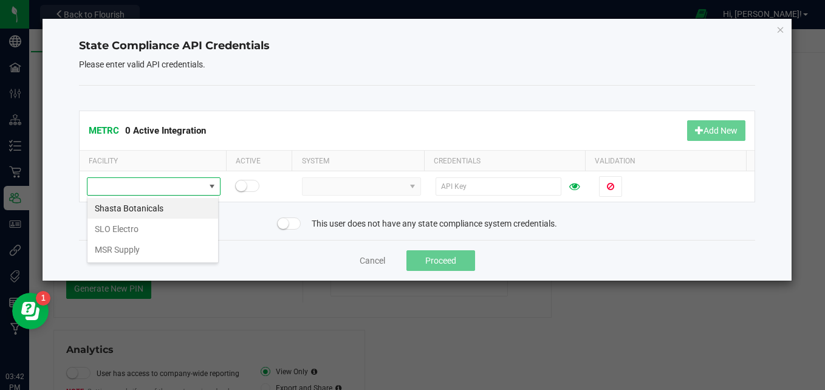
scroll to position [18, 132]
click at [144, 249] on li "MSR Supply" at bounding box center [153, 249] width 131 height 21
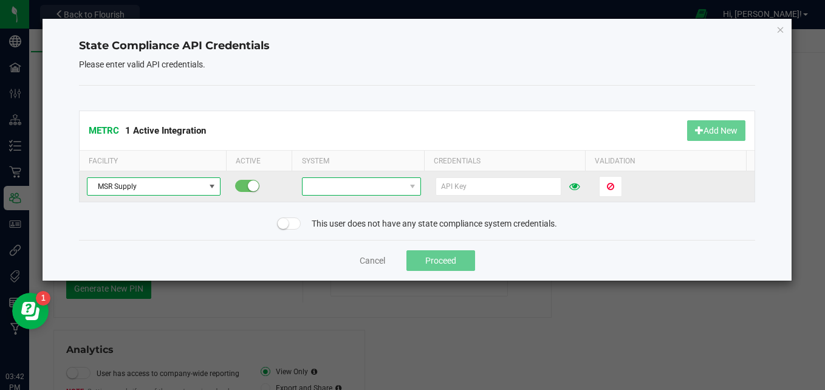
click at [355, 188] on span at bounding box center [354, 186] width 103 height 17
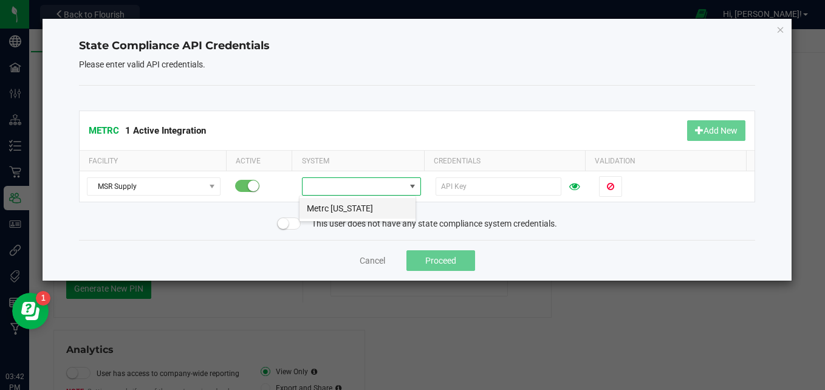
click at [352, 205] on li "Metrc [US_STATE]" at bounding box center [358, 208] width 116 height 21
click at [286, 222] on small at bounding box center [283, 223] width 11 height 11
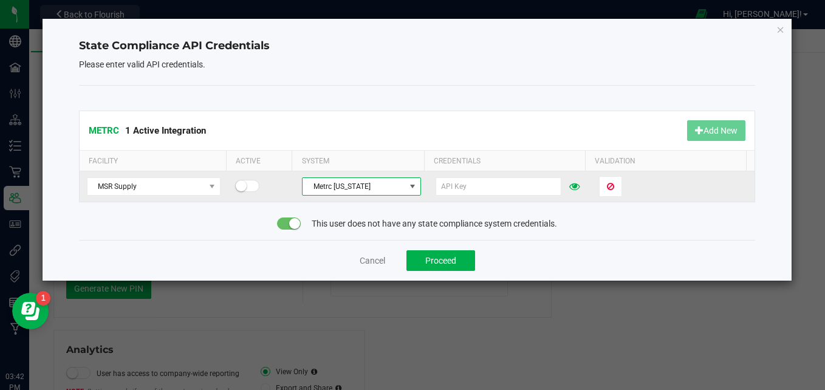
click at [408, 188] on span at bounding box center [413, 187] width 10 height 10
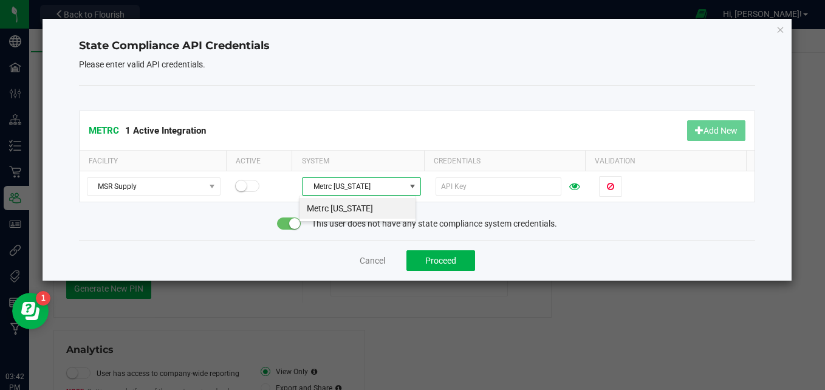
click at [388, 198] on li "Metrc [US_STATE]" at bounding box center [358, 208] width 116 height 21
click at [466, 265] on button "Proceed" at bounding box center [441, 260] width 69 height 21
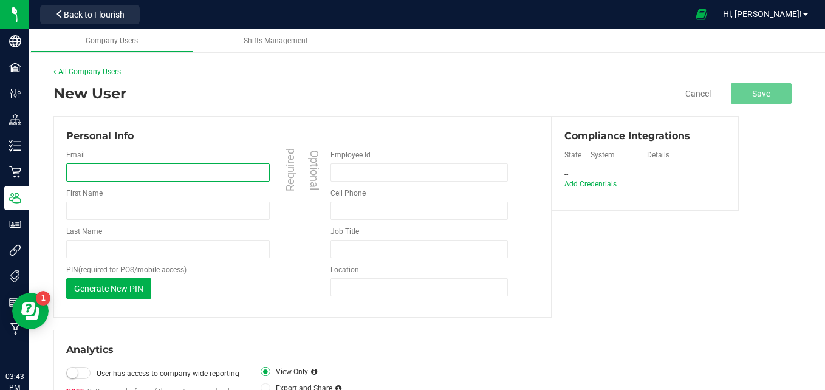
paste input "[EMAIL_ADDRESS][PERSON_NAME][DOMAIN_NAME]"
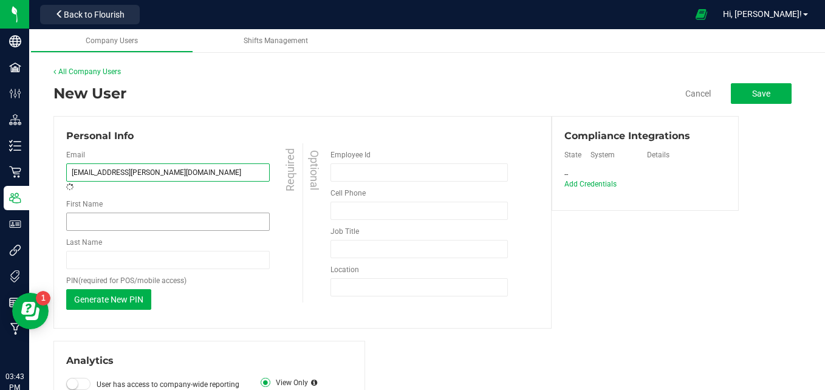
type input "[EMAIL_ADDRESS][PERSON_NAME][DOMAIN_NAME]"
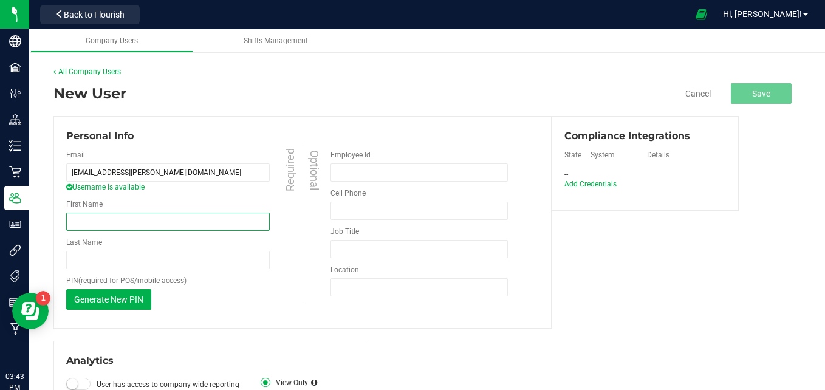
click at [137, 213] on input "First Name" at bounding box center [168, 222] width 204 height 18
type input "Da'[PERSON_NAME]"
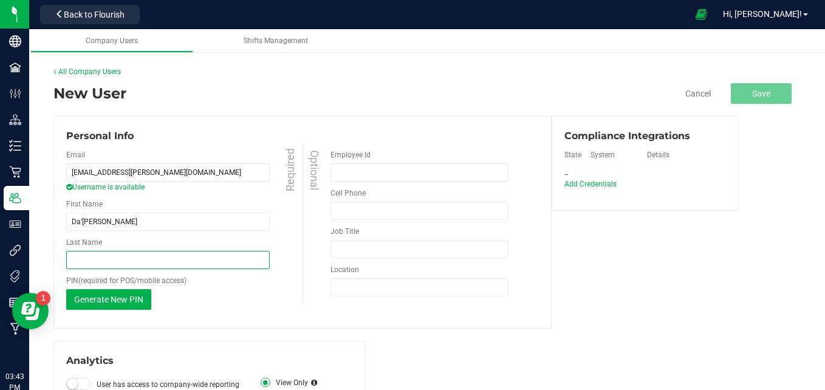
click at [151, 267] on input "Last Name" at bounding box center [168, 260] width 204 height 18
type input "[PERSON_NAME]"
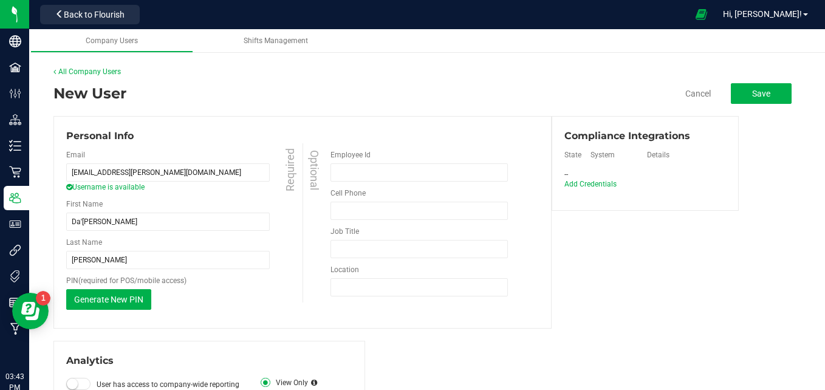
click at [172, 239] on div "Last Name [PERSON_NAME] Required" at bounding box center [185, 253] width 239 height 32
click at [359, 174] on input "Employee Id" at bounding box center [419, 172] width 177 height 18
click at [479, 134] on div "Personal Info" at bounding box center [302, 136] width 473 height 15
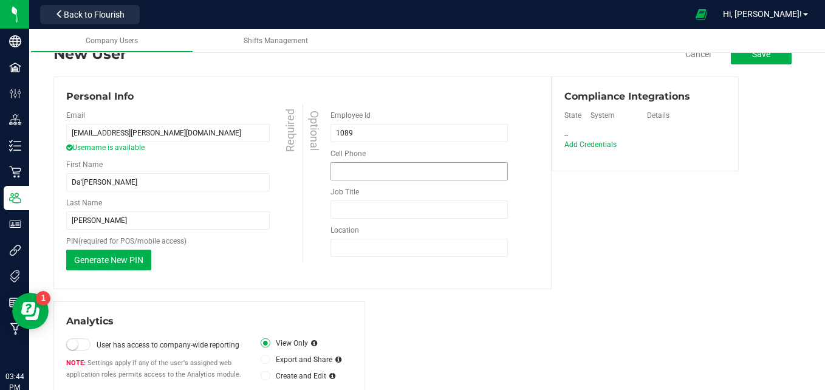
scroll to position [61, 0]
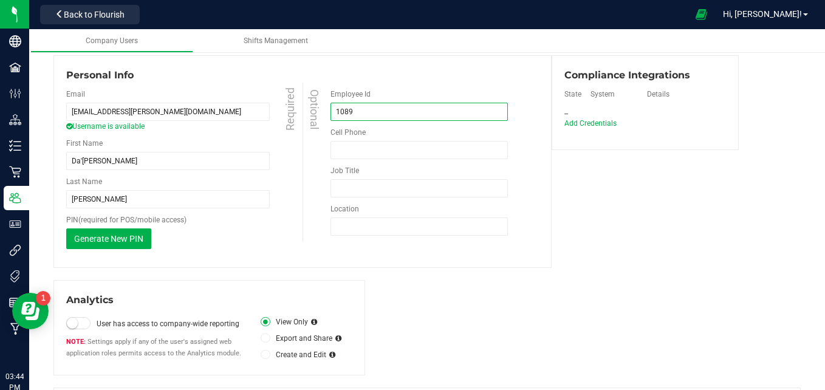
drag, startPoint x: 391, startPoint y: 118, endPoint x: 380, endPoint y: 124, distance: 12.5
click at [391, 119] on input "1089" at bounding box center [419, 112] width 177 height 18
type input "1"
click at [265, 339] on icon at bounding box center [265, 339] width 5 height 0
click at [0, 0] on input "Export and Share" at bounding box center [0, 0] width 0 height 0
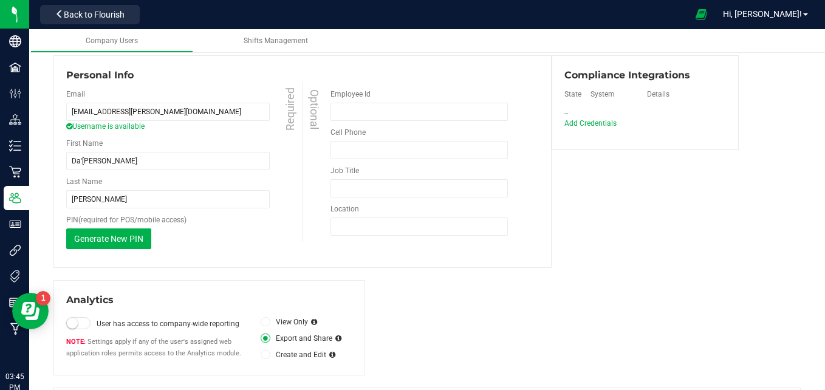
click at [264, 322] on icon at bounding box center [265, 322] width 5 height 0
click at [0, 0] on input "View Only" at bounding box center [0, 0] width 0 height 0
click at [409, 106] on input "Employee Id" at bounding box center [419, 112] width 177 height 18
type input "116"
click at [400, 87] on div "Optional Employee Id 116 Cell Phone Must be at least 10 digits Phone number is …" at bounding box center [421, 162] width 236 height 159
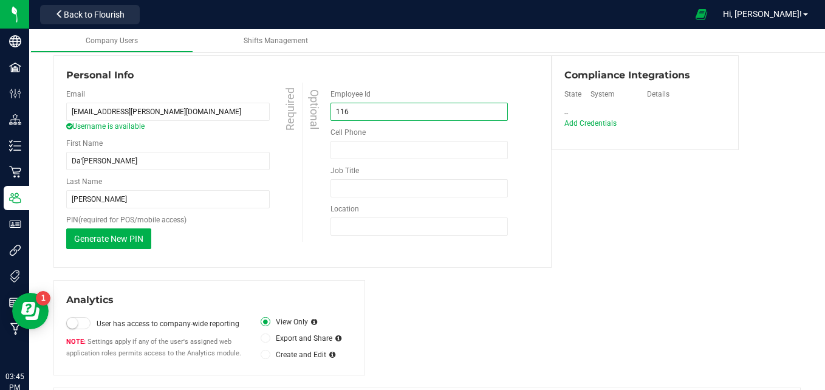
click at [335, 111] on input "116" at bounding box center [419, 112] width 177 height 18
click at [413, 77] on div "Personal Info" at bounding box center [302, 75] width 473 height 15
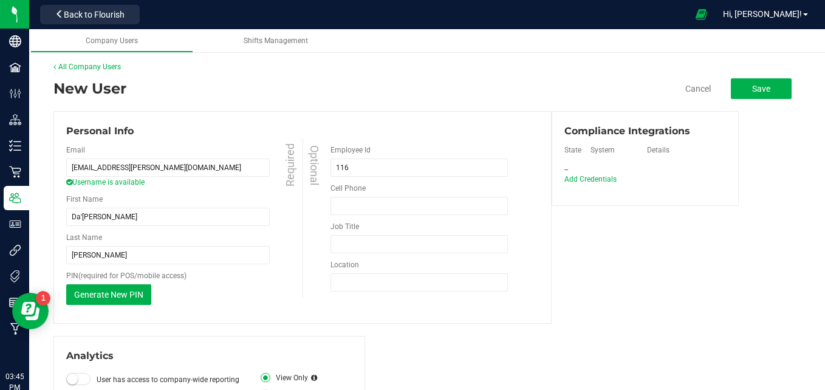
scroll to position [0, 0]
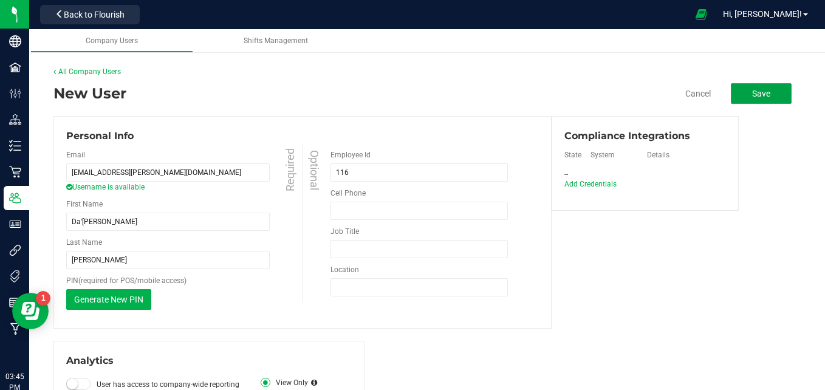
click at [764, 89] on button "Save" at bounding box center [761, 93] width 61 height 21
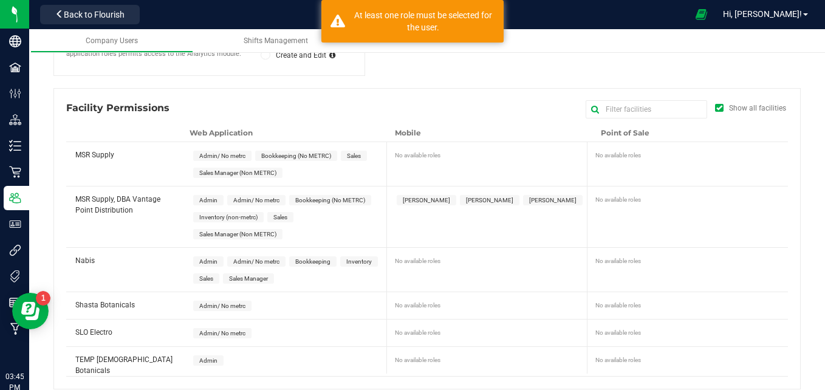
scroll to position [365, 0]
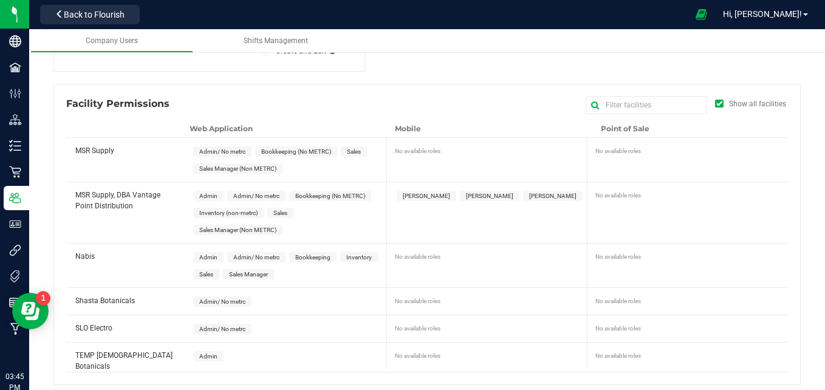
click at [225, 214] on span "Inventory (non-metrc)" at bounding box center [228, 213] width 58 height 7
click at [245, 210] on span "Inventory (non-metrc)" at bounding box center [228, 213] width 58 height 7
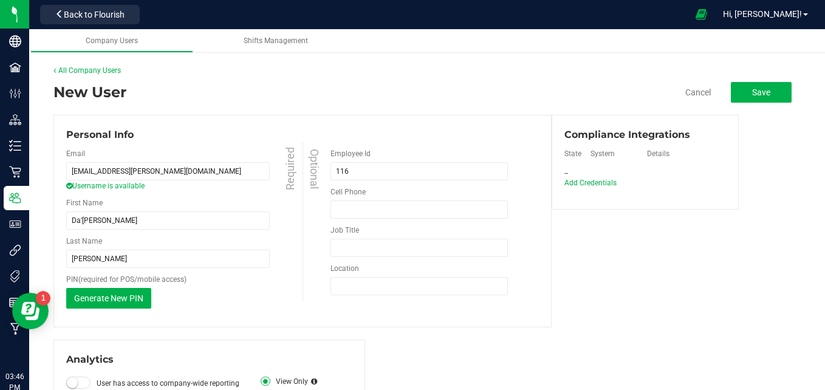
scroll to position [0, 0]
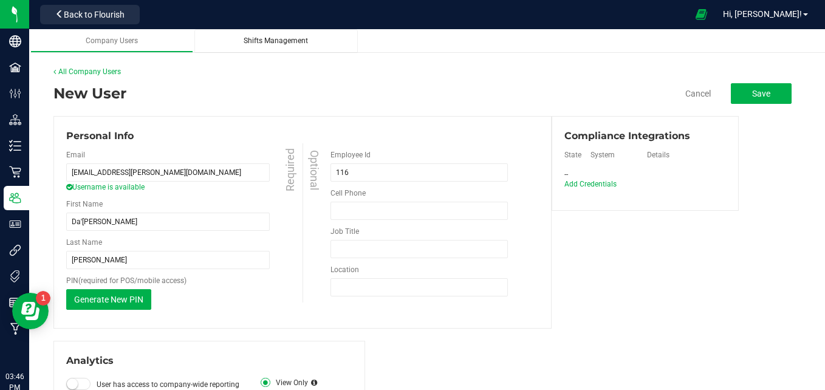
click at [268, 35] on link "Shifts Management" at bounding box center [275, 41] width 163 height 24
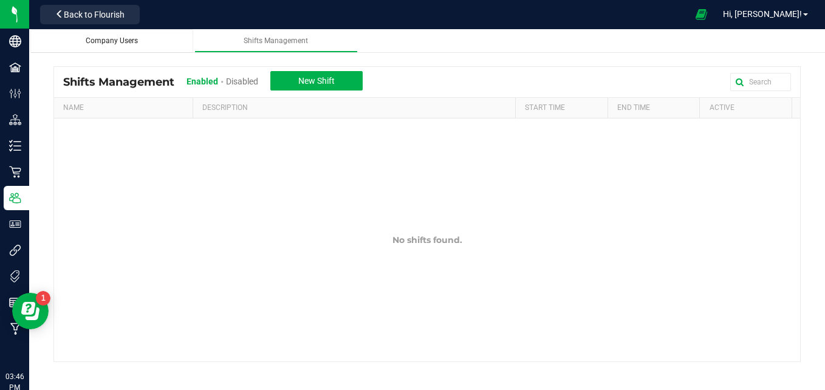
click at [129, 43] on span "Company Users" at bounding box center [112, 40] width 52 height 9
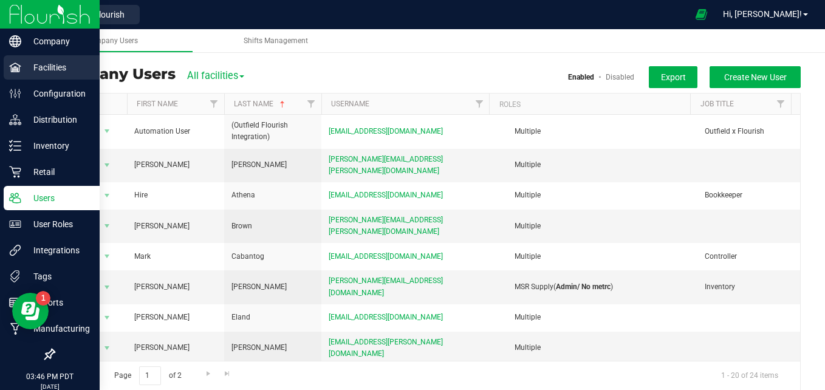
click at [63, 75] on div "Facilities" at bounding box center [52, 67] width 96 height 24
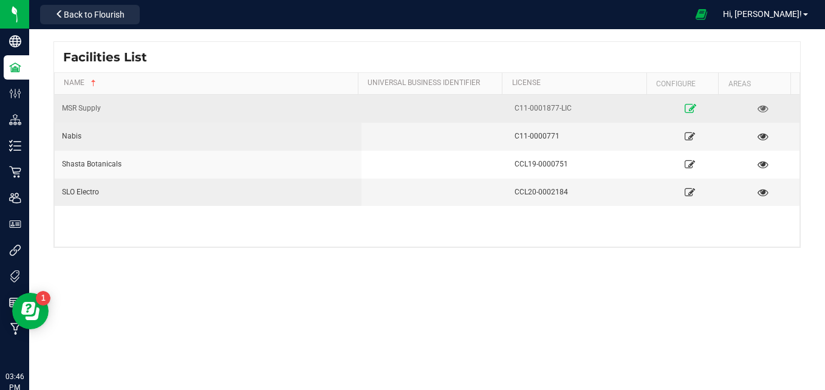
click at [684, 111] on icon at bounding box center [690, 108] width 12 height 9
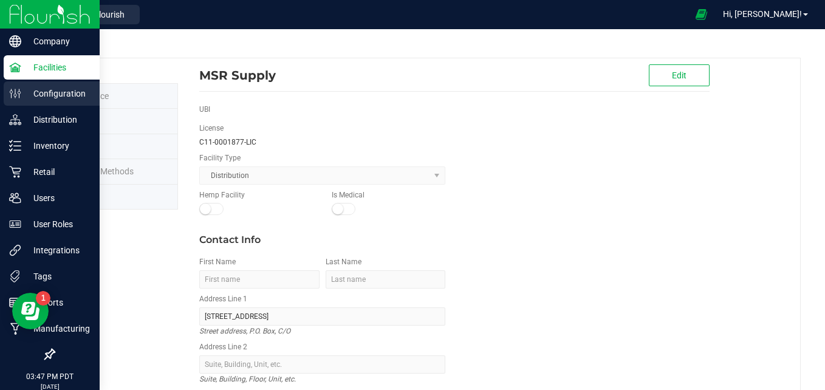
click at [24, 91] on p "Configuration" at bounding box center [57, 93] width 73 height 15
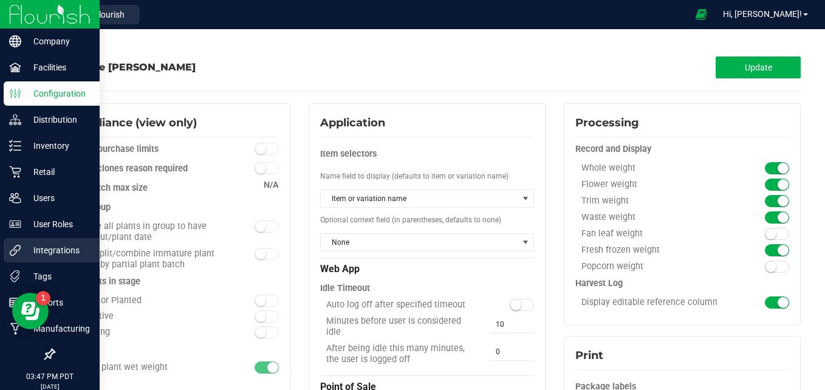
click at [29, 252] on p "Integrations" at bounding box center [57, 250] width 73 height 15
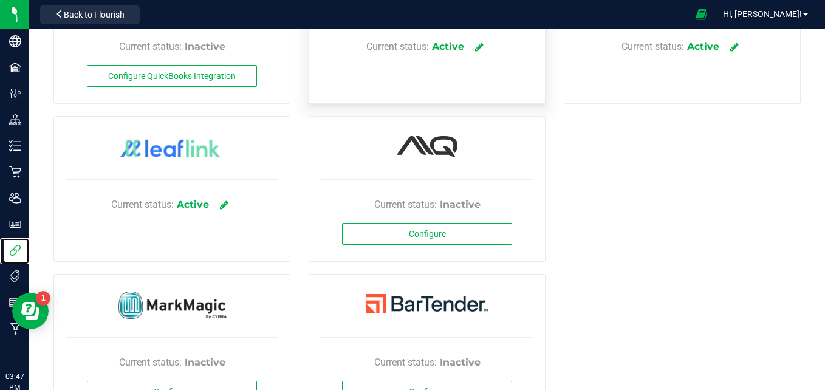
scroll to position [177, 0]
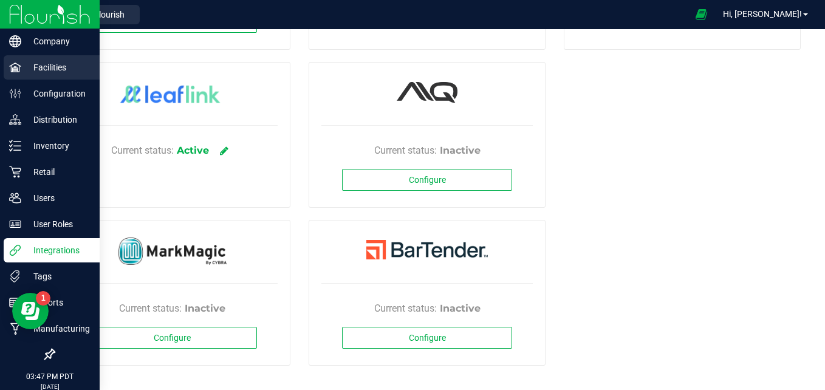
click at [52, 68] on p "Facilities" at bounding box center [57, 67] width 73 height 15
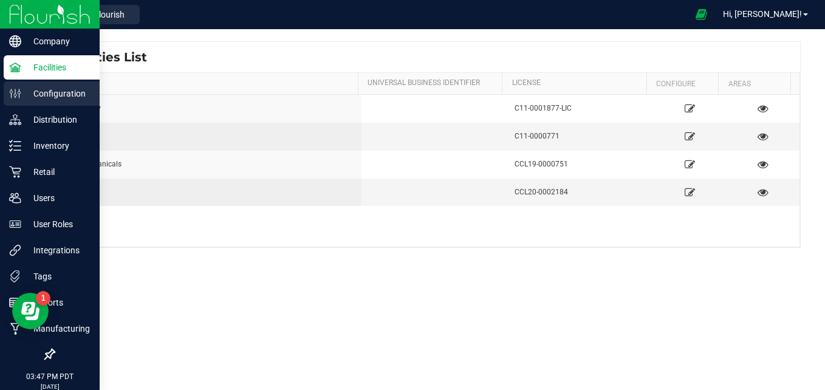
click at [54, 84] on div "Configuration" at bounding box center [52, 93] width 96 height 24
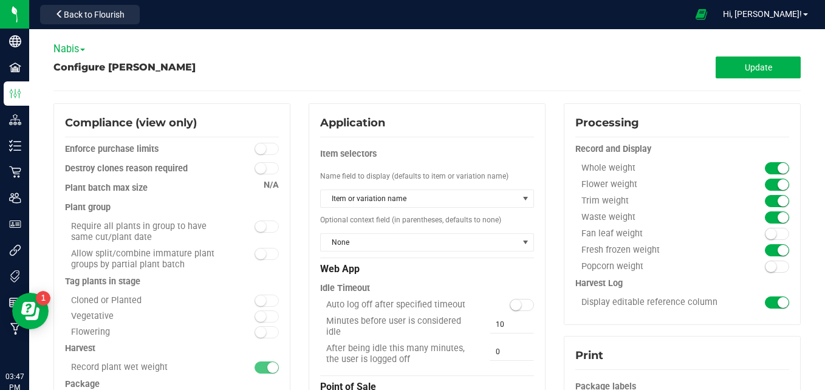
click at [71, 47] on span "Nabis" at bounding box center [69, 49] width 32 height 12
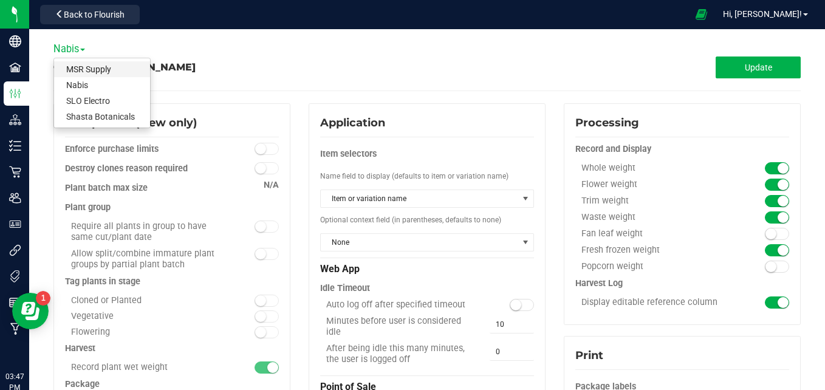
click at [79, 71] on link "MSR Supply" at bounding box center [102, 69] width 96 height 16
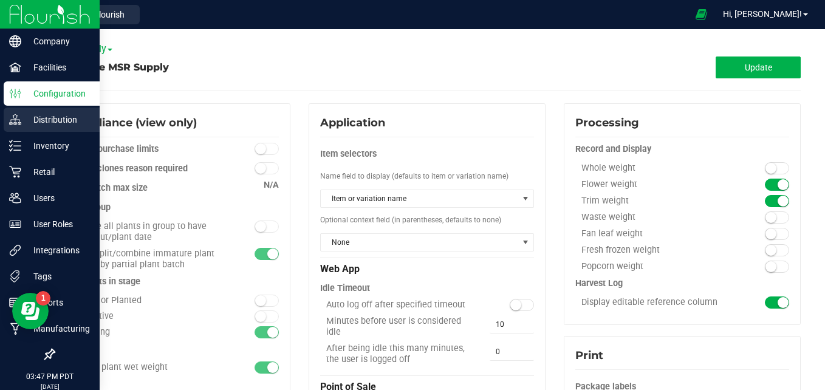
click at [22, 120] on p "Distribution" at bounding box center [57, 119] width 73 height 15
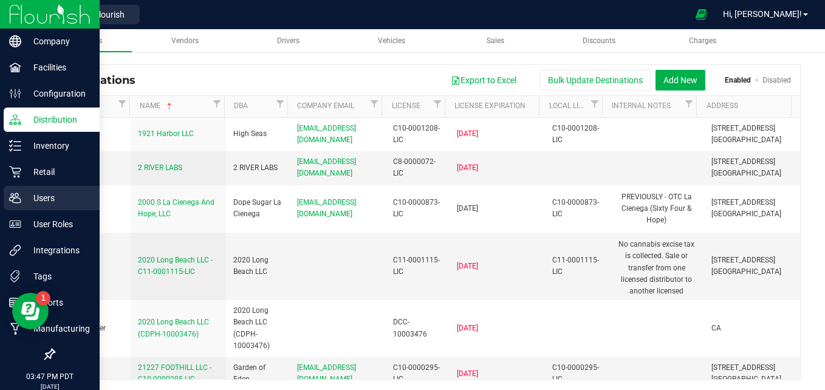
click at [20, 200] on icon at bounding box center [15, 198] width 12 height 10
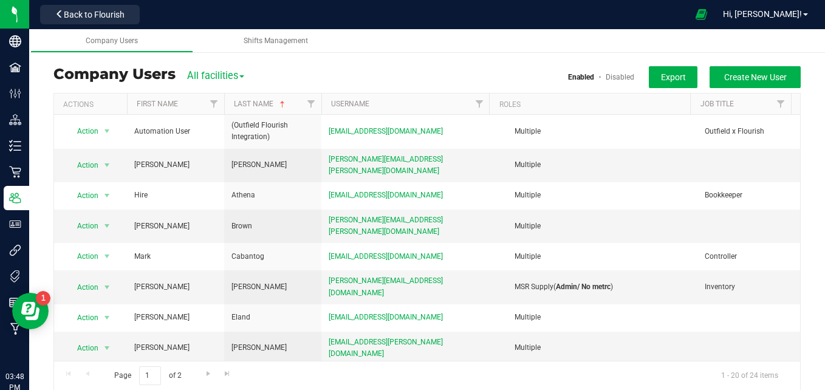
click at [225, 77] on span "All facilities" at bounding box center [215, 76] width 57 height 12
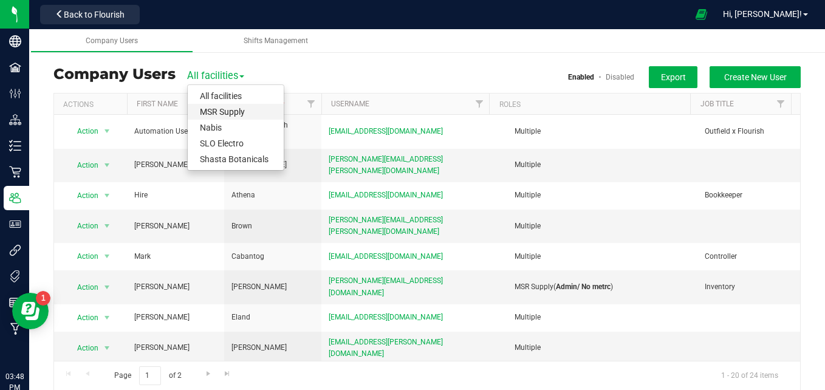
click at [232, 109] on link "MSR Supply" at bounding box center [236, 112] width 96 height 16
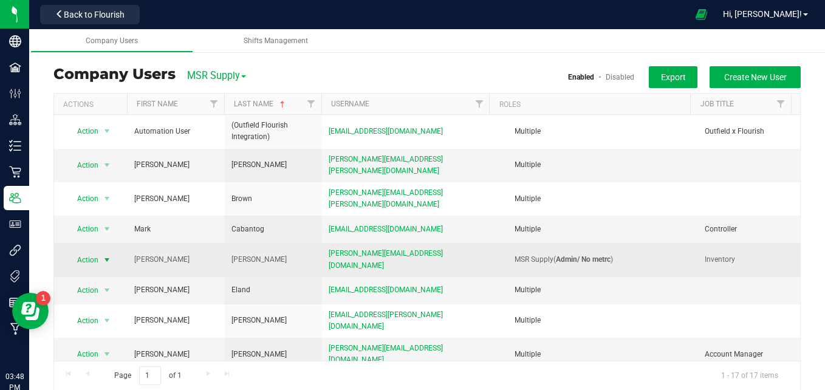
click at [103, 255] on span "select" at bounding box center [107, 260] width 10 height 10
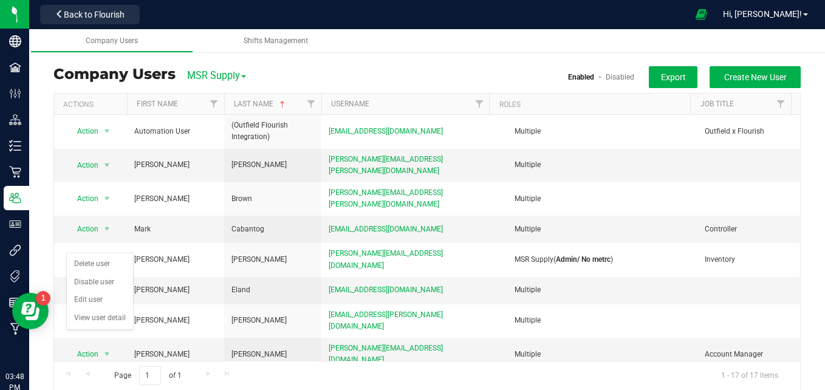
click at [487, 59] on div "Nabis Users Company Users MSR Supply All facilities MSR Supply Nabis SLO Electr…" at bounding box center [427, 248] width 796 height 389
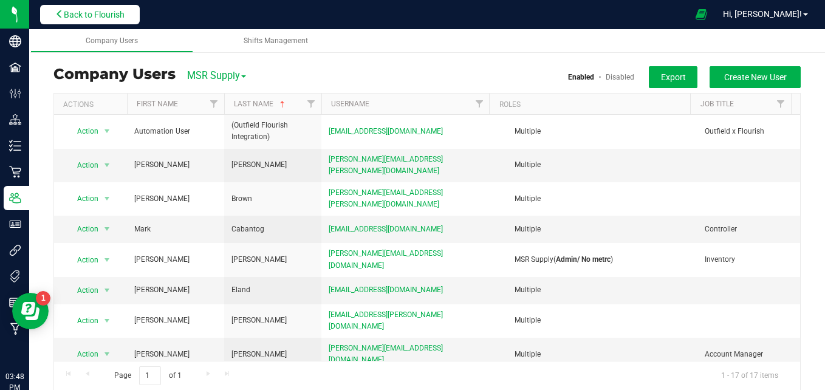
click at [115, 16] on span "Back to Flourish" at bounding box center [94, 15] width 61 height 10
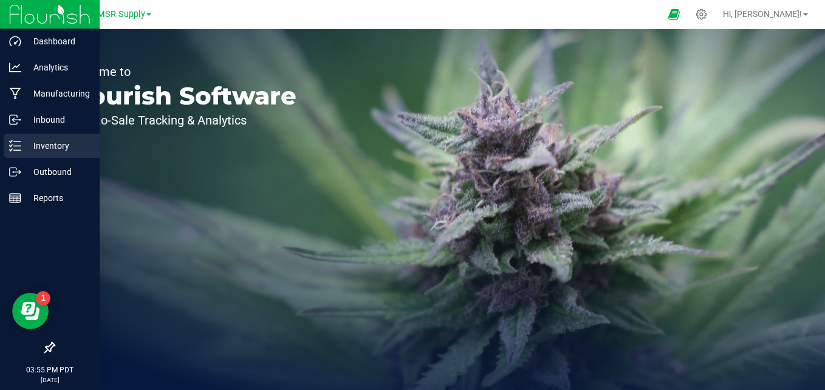
click at [18, 146] on line at bounding box center [17, 146] width 7 height 0
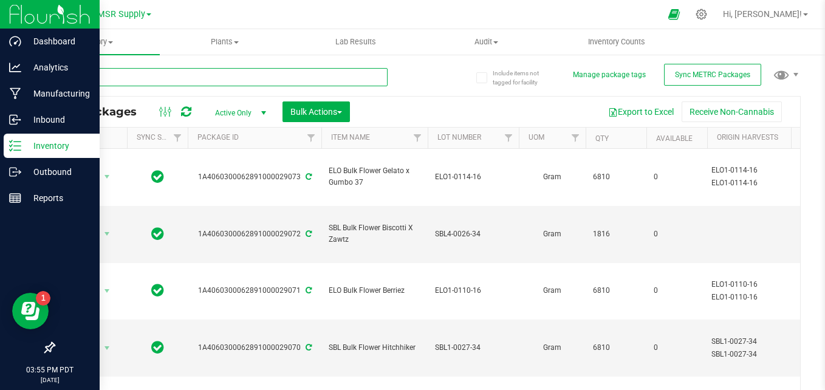
paste input "ELO1-0114-16"
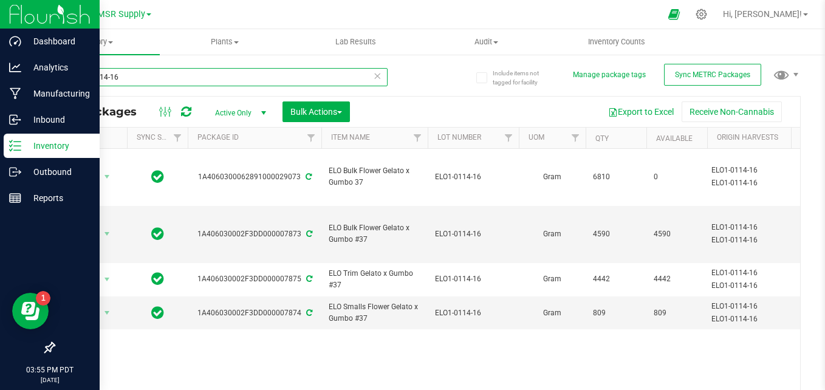
type input "ELO1-0114-16"
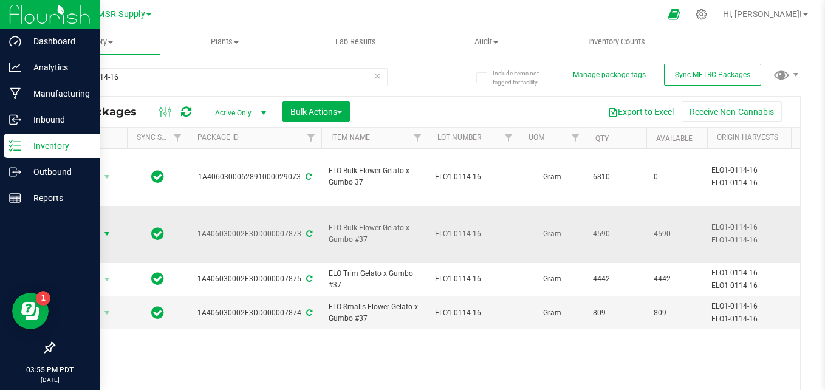
click at [88, 225] on span "Action" at bounding box center [82, 233] width 33 height 17
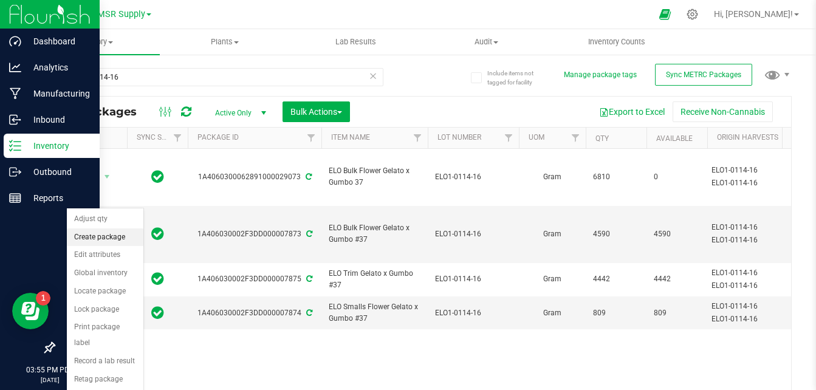
click at [98, 243] on li "Create package" at bounding box center [105, 238] width 77 height 18
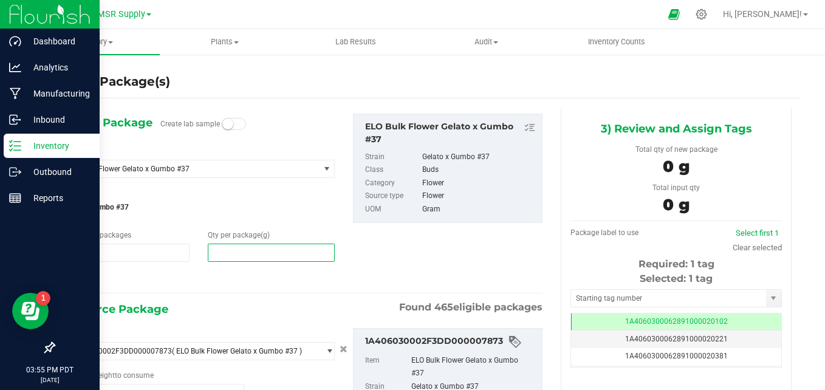
click at [268, 255] on span at bounding box center [271, 253] width 127 height 18
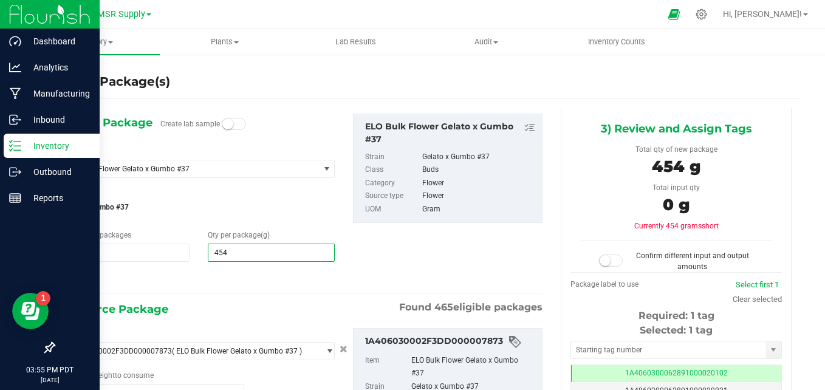
type input "4540"
type input "4,540.0000"
click at [448, 265] on div "1) New Package Create lab sample Select Item ELO Bulk Flower Gelato x Gumbo #37…" at bounding box center [302, 200] width 498 height 173
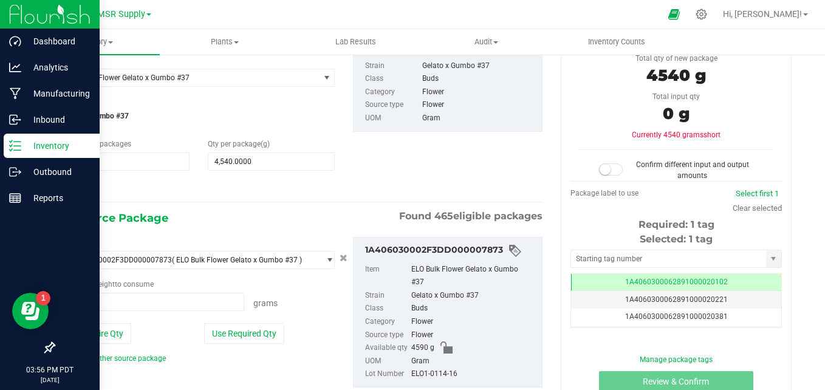
scroll to position [122, 0]
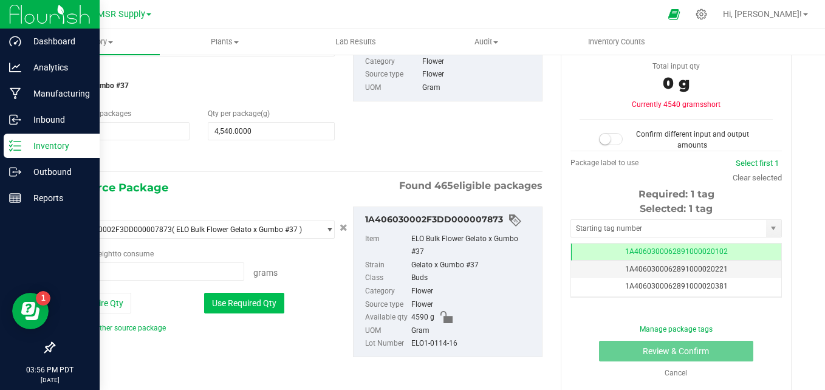
click at [270, 306] on button "Use Required Qty" at bounding box center [244, 303] width 80 height 21
type input "4540.0000 g"
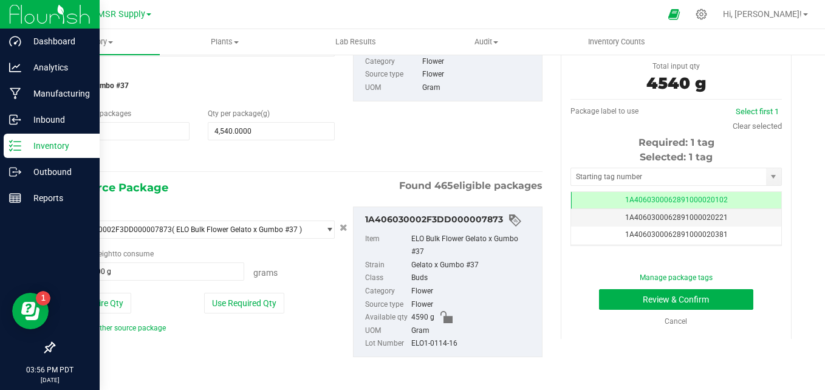
scroll to position [123, 0]
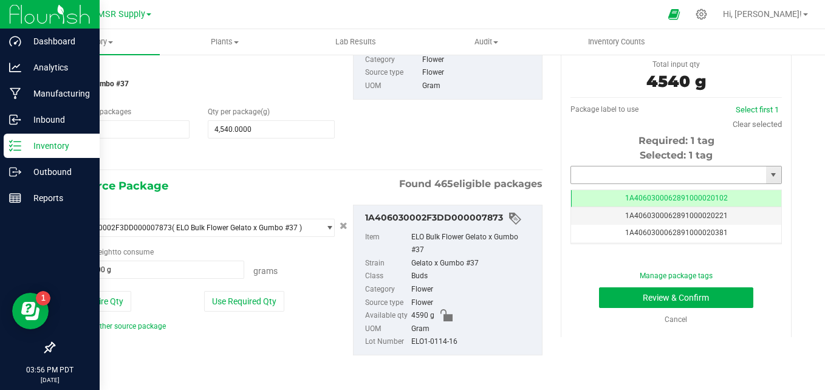
click at [742, 176] on input "text" at bounding box center [668, 175] width 195 height 17
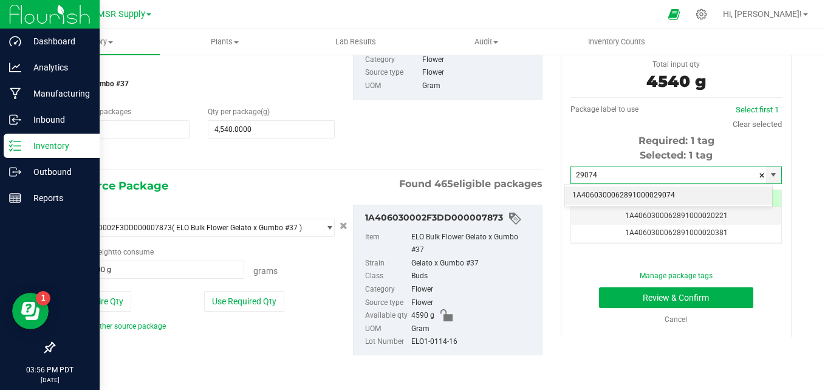
click at [721, 191] on li "1A4060300062891000029074" at bounding box center [668, 196] width 207 height 18
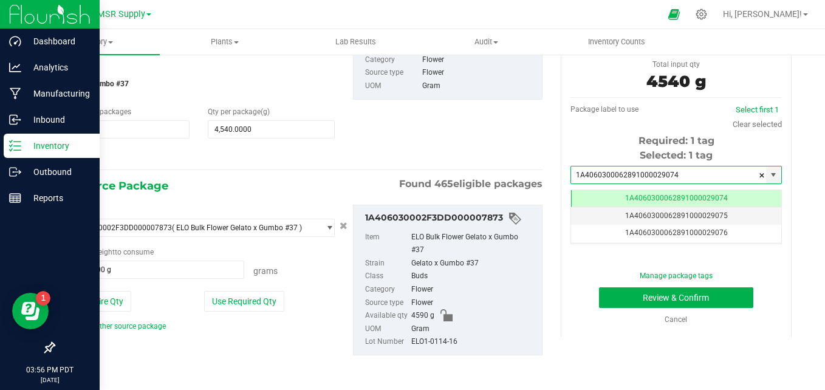
scroll to position [0, -1]
type input "1A4060300062891000029074"
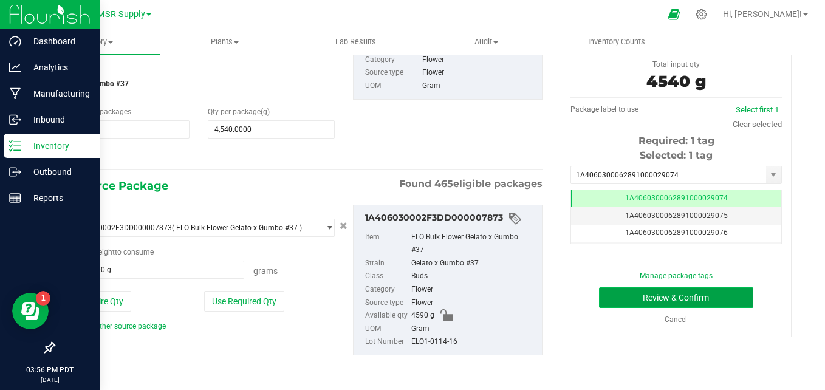
click at [693, 297] on button "Review & Confirm" at bounding box center [676, 297] width 154 height 21
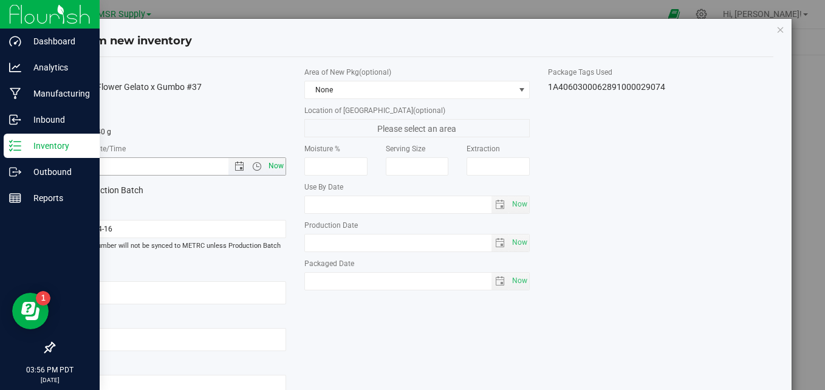
click at [274, 164] on span "Now" at bounding box center [276, 166] width 21 height 18
type input "[DATE] 3:56 PM"
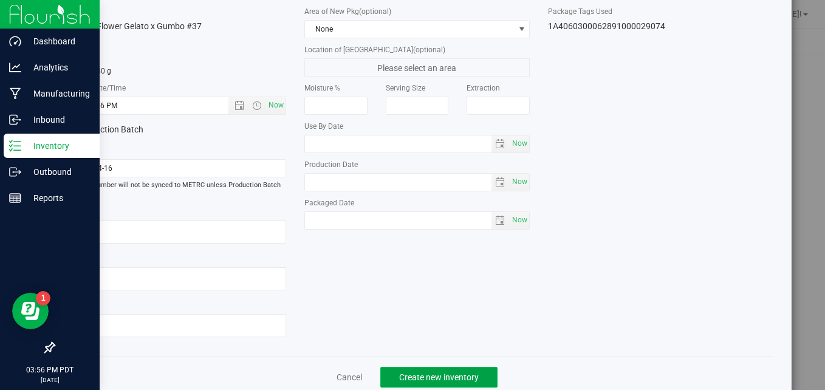
click at [435, 373] on span "Create new inventory" at bounding box center [439, 378] width 80 height 10
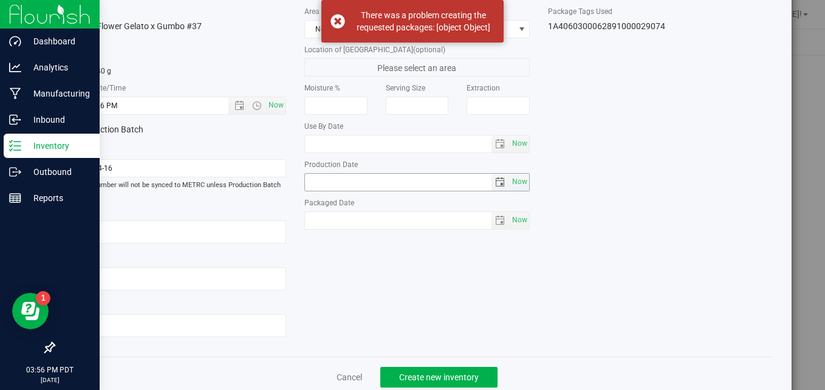
scroll to position [7, 0]
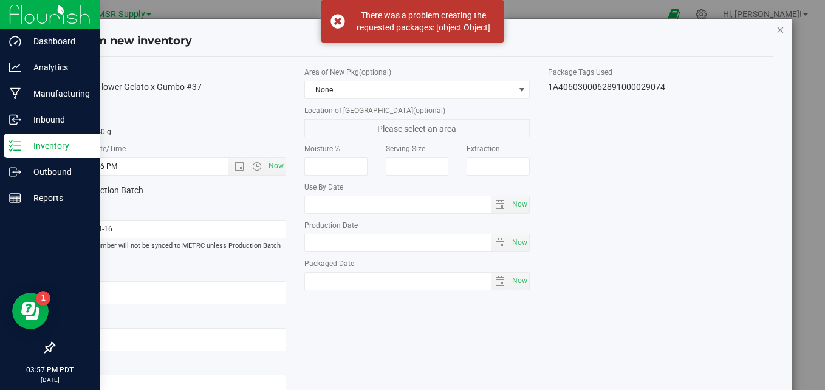
click at [777, 33] on icon "button" at bounding box center [781, 29] width 9 height 15
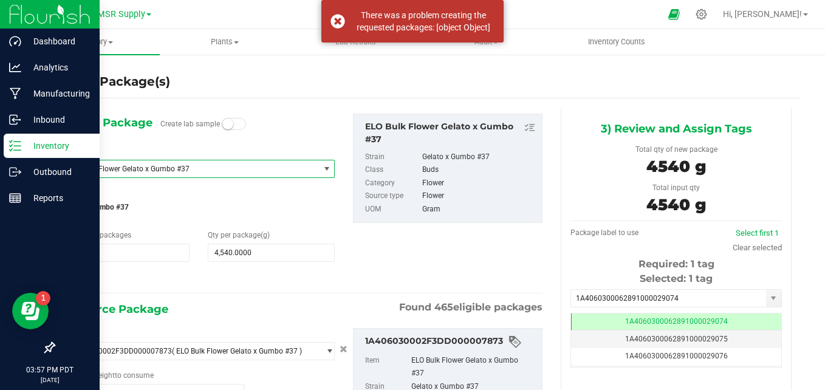
click at [162, 160] on span "ELO Bulk Flower Gelato x Gumbo #37" at bounding box center [191, 168] width 256 height 17
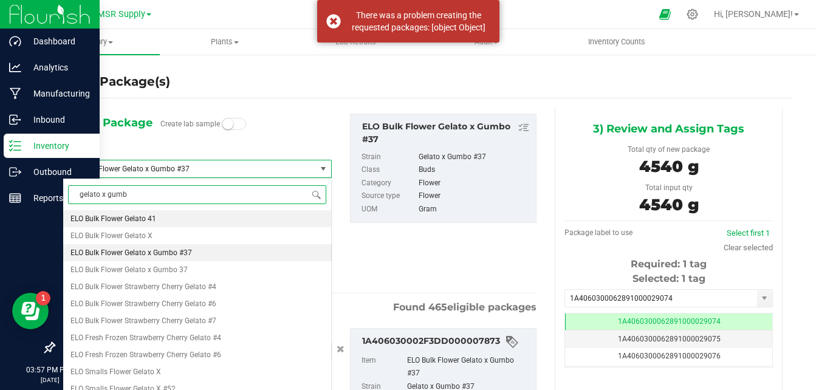
type input "gelato x gumbo"
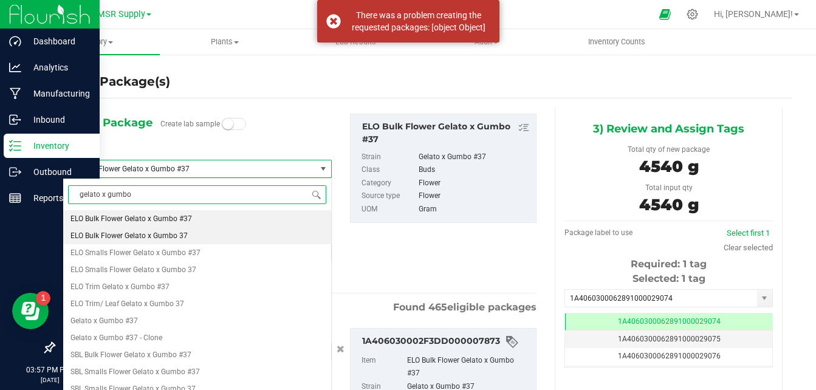
click at [154, 236] on span "ELO Bulk Flower Gelato x Gumbo 37" at bounding box center [129, 236] width 117 height 9
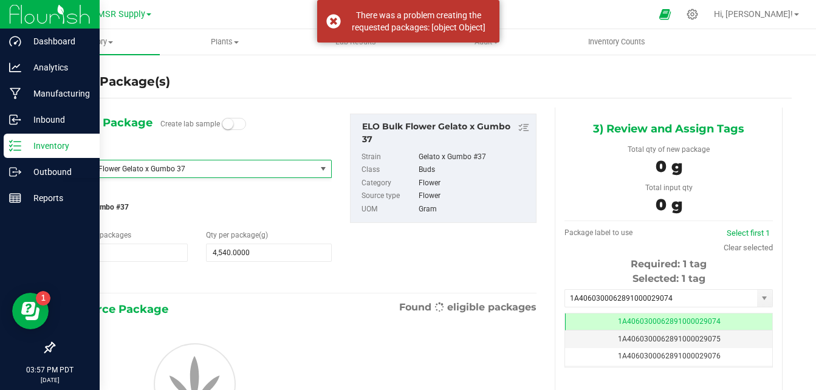
type input "0.0000"
type input "0"
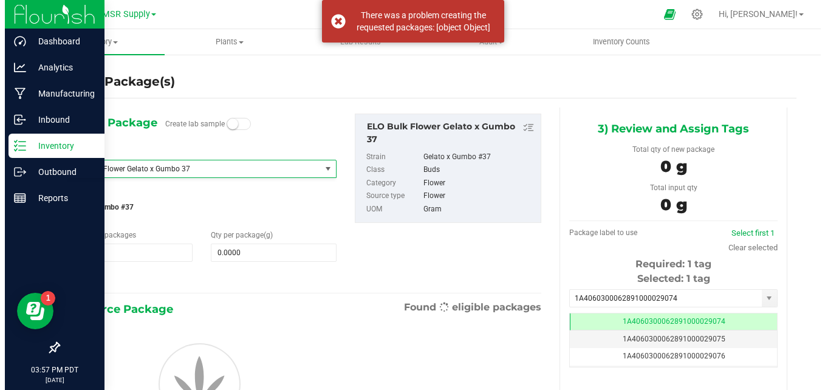
scroll to position [7267, 0]
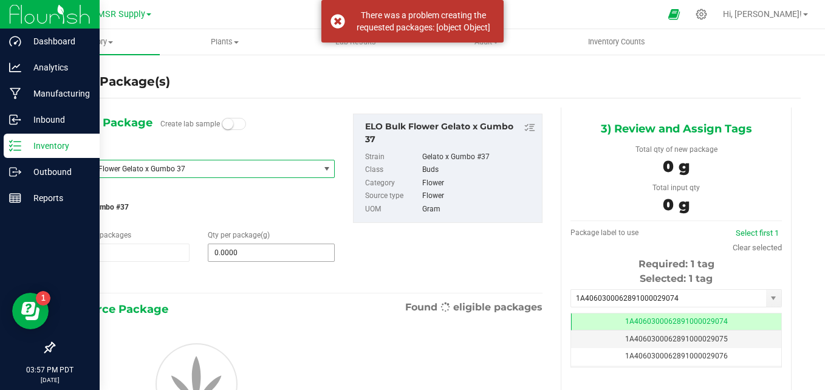
click at [264, 257] on span "0.0000 0" at bounding box center [271, 253] width 127 height 18
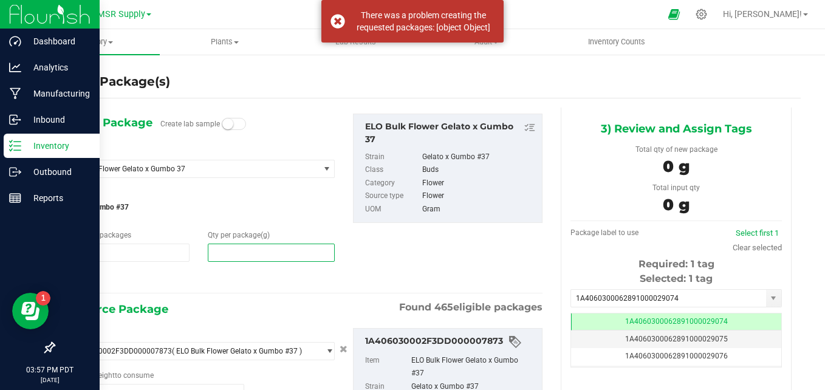
scroll to position [61, 0]
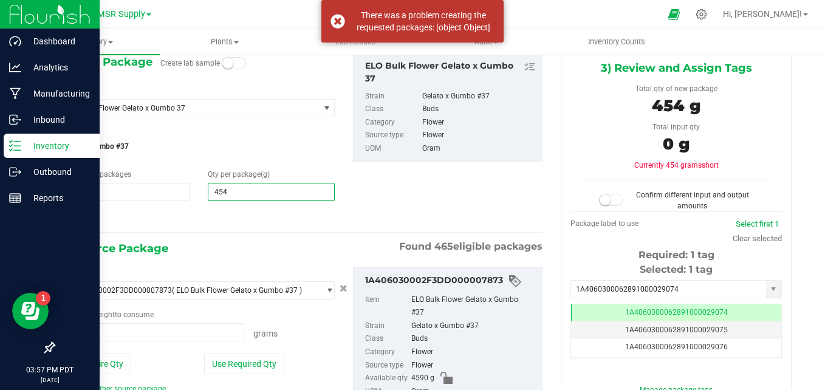
type input "4540"
type input "4,540.0000"
click at [252, 357] on button "Use Required Qty" at bounding box center [244, 364] width 80 height 21
type input "4540.0000 g"
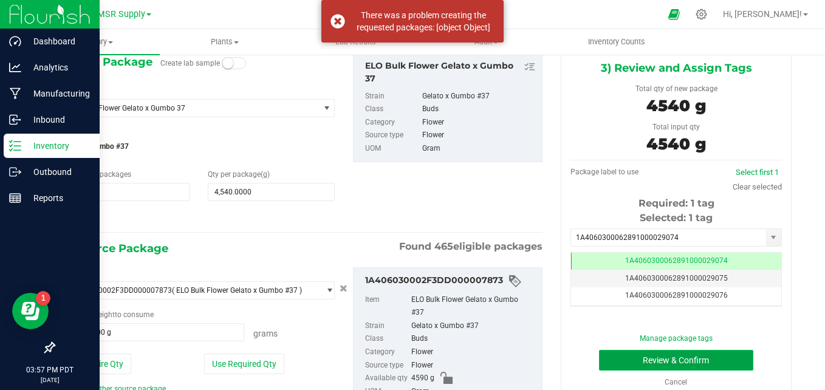
click at [699, 365] on button "Review & Confirm" at bounding box center [676, 360] width 154 height 21
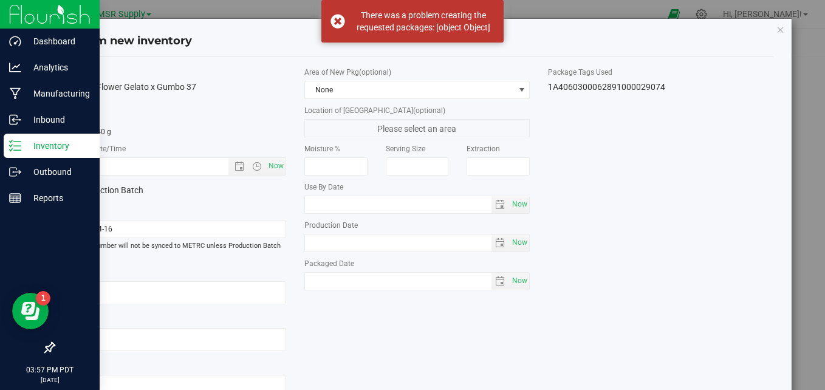
drag, startPoint x: 336, startPoint y: 24, endPoint x: 328, endPoint y: 44, distance: 22.1
click at [336, 24] on div "There was a problem creating the requested packages: [object Object]" at bounding box center [413, 21] width 182 height 43
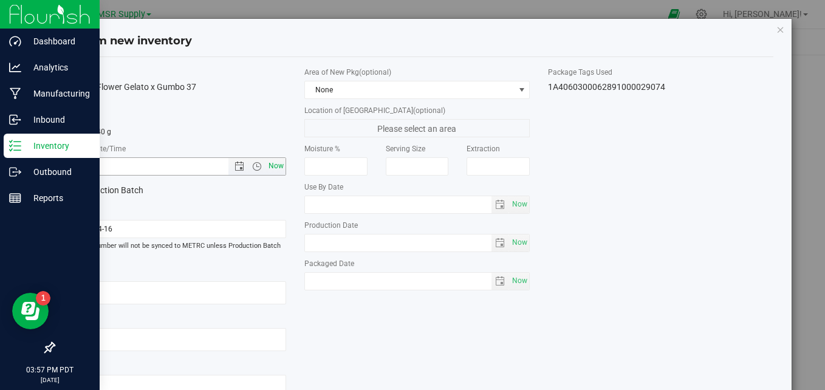
click at [278, 167] on span "Now" at bounding box center [276, 166] width 21 height 18
type input "[DATE] 3:57 PM"
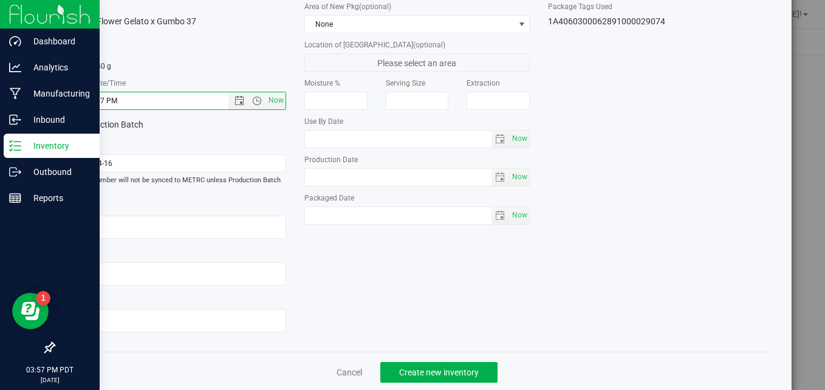
scroll to position [87, 0]
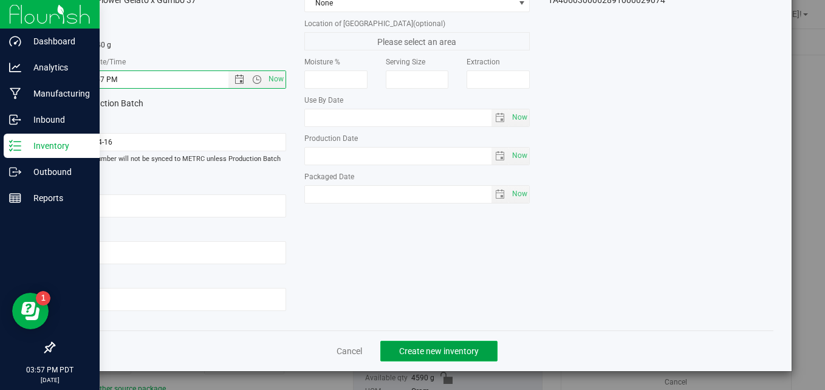
click at [477, 341] on button "Create new inventory" at bounding box center [438, 351] width 117 height 21
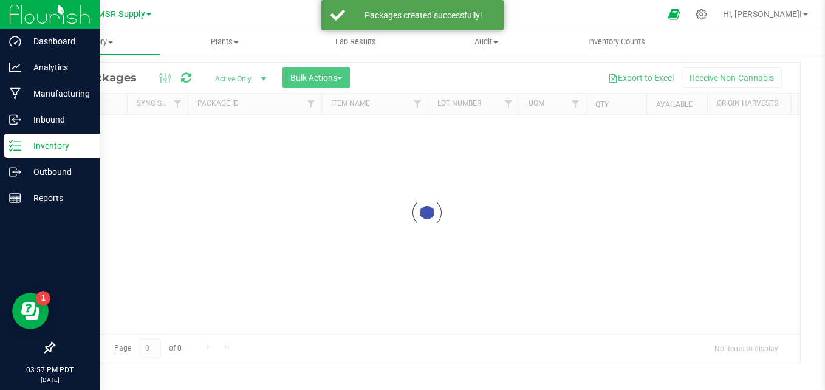
scroll to position [34, 0]
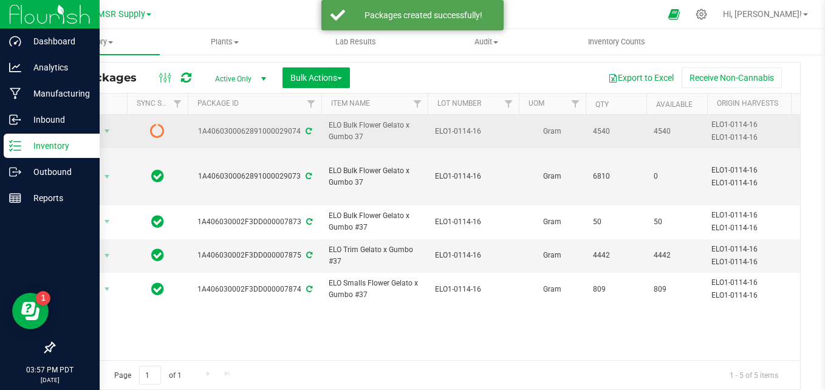
click at [308, 131] on icon at bounding box center [309, 131] width 6 height 7
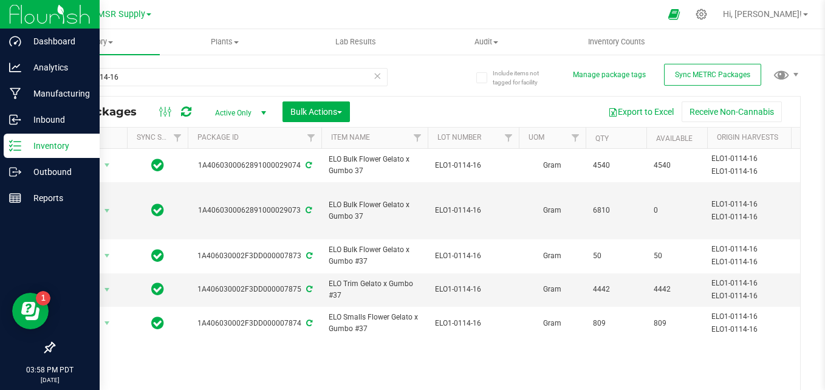
click at [375, 77] on icon at bounding box center [377, 75] width 9 height 15
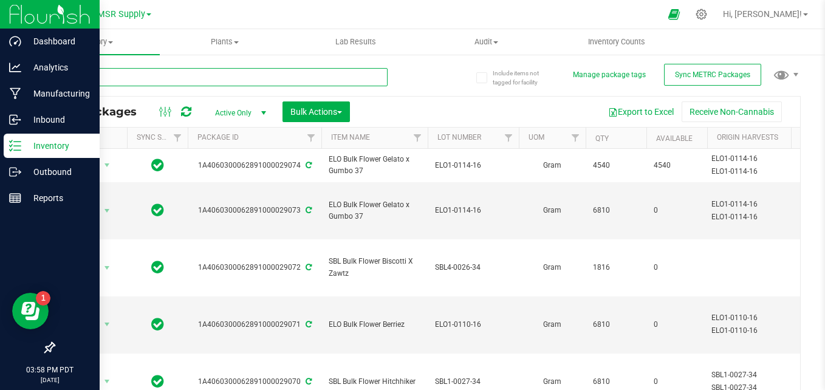
paste input "ELO1-0100-16"
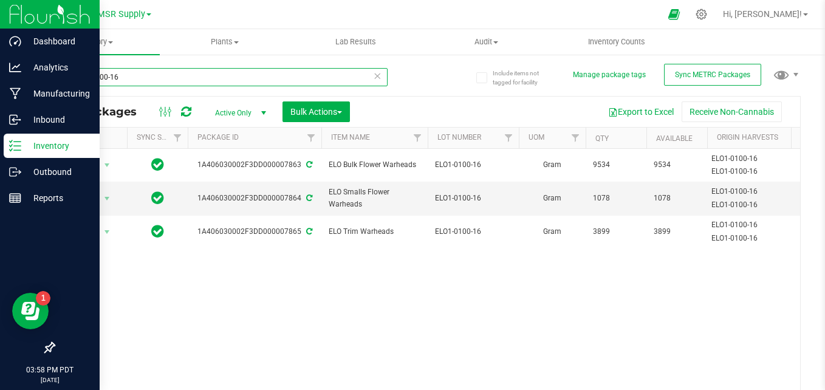
type input "ELO1-0100-16"
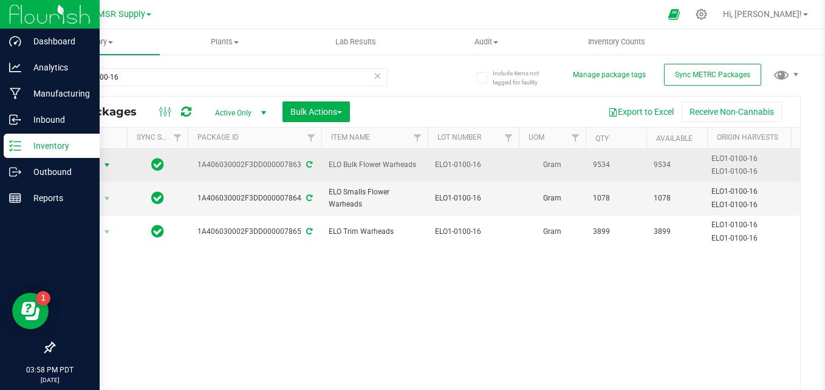
click at [95, 166] on span "Action" at bounding box center [82, 165] width 33 height 17
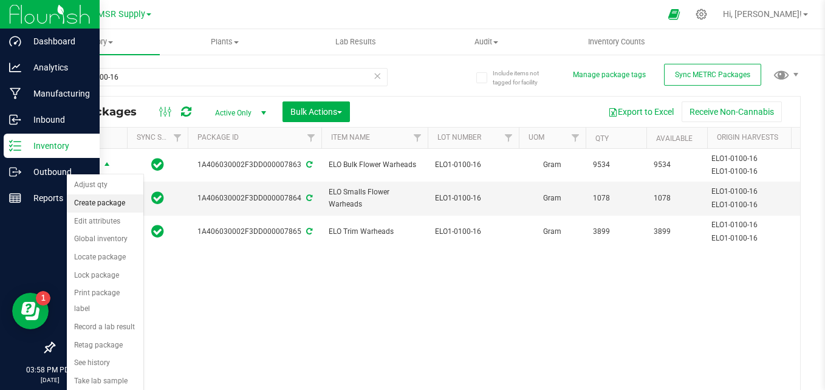
click at [100, 205] on li "Create package" at bounding box center [105, 203] width 77 height 18
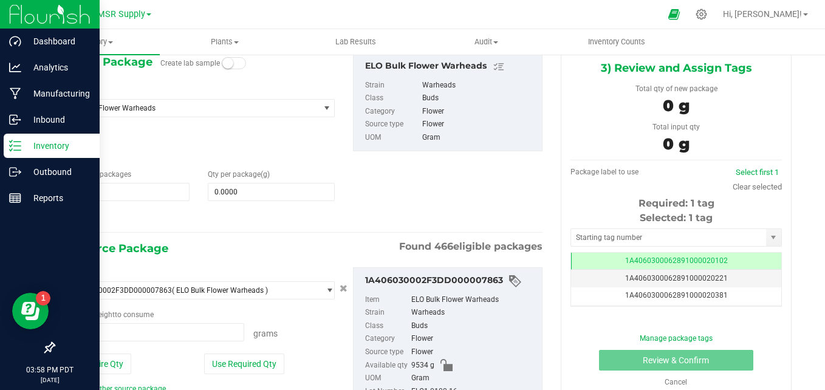
scroll to position [21, 0]
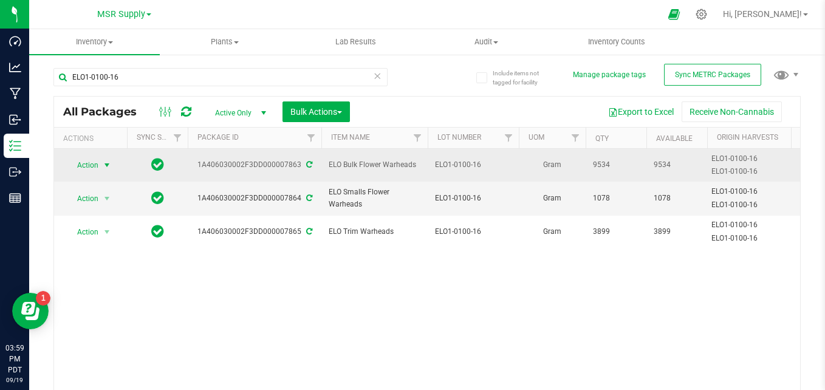
click at [101, 163] on span "select" at bounding box center [107, 165] width 15 height 17
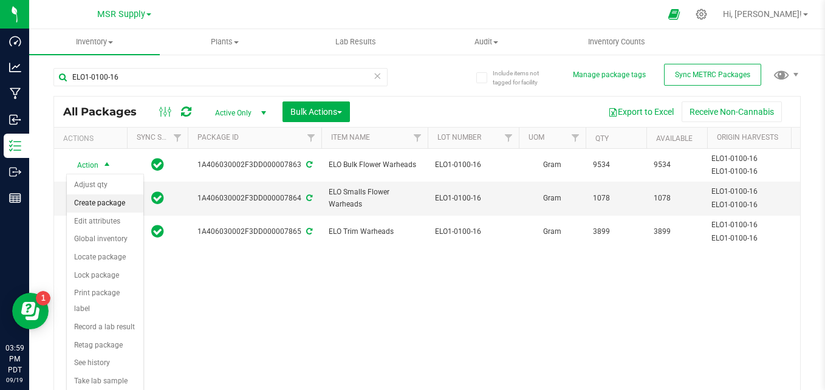
click at [100, 202] on li "Create package" at bounding box center [105, 203] width 77 height 18
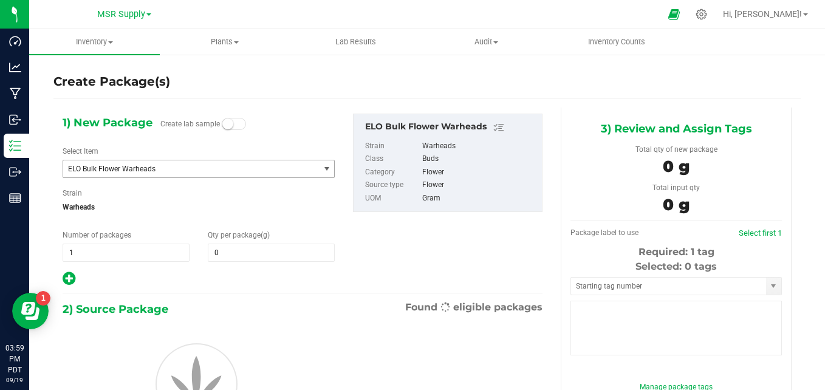
type input "0.0000"
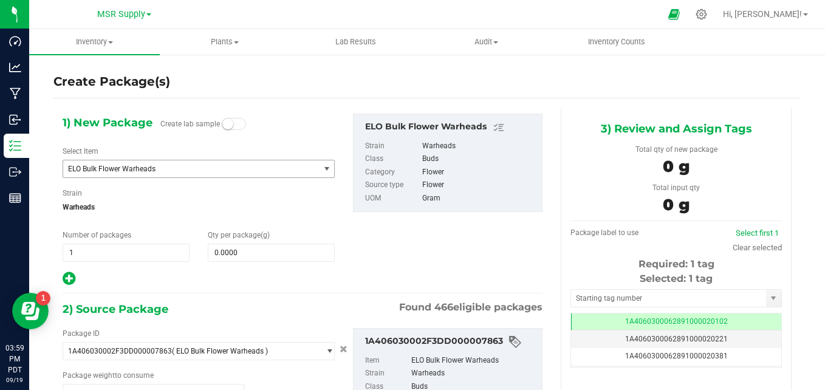
scroll to position [0, -1]
click at [303, 253] on span at bounding box center [271, 253] width 127 height 18
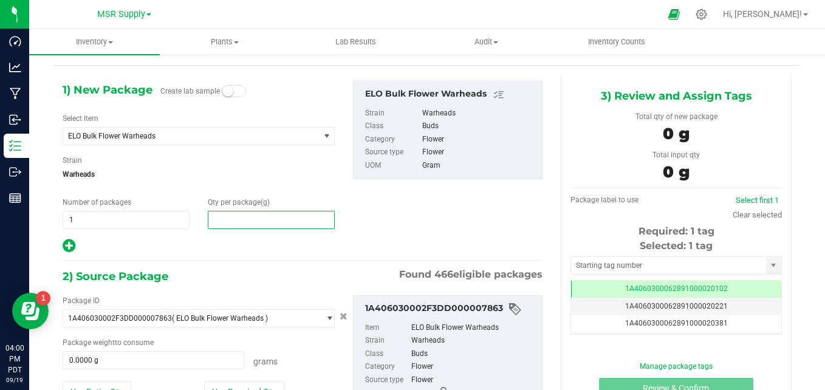
scroll to position [61, 0]
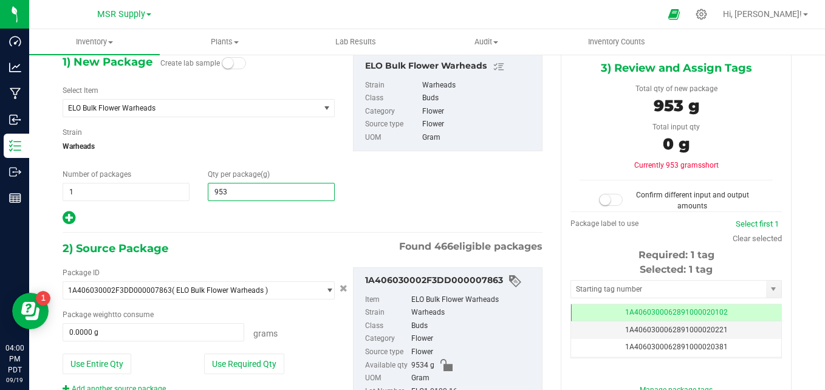
type input "9534"
type input "9,534.0000"
drag, startPoint x: 460, startPoint y: 206, endPoint x: 443, endPoint y: 212, distance: 17.9
click at [459, 206] on div "1) New Package Create lab sample Select Item ELO Bulk Flower Warheads 100 Rackz…" at bounding box center [302, 139] width 498 height 173
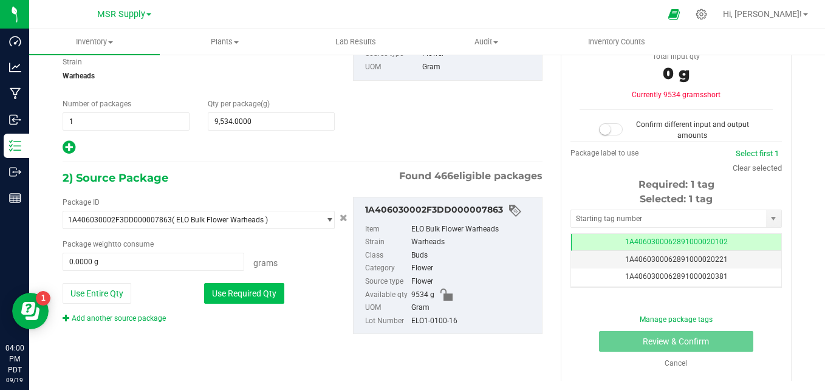
click at [235, 288] on button "Use Required Qty" at bounding box center [244, 293] width 80 height 21
type input "9534.0000 g"
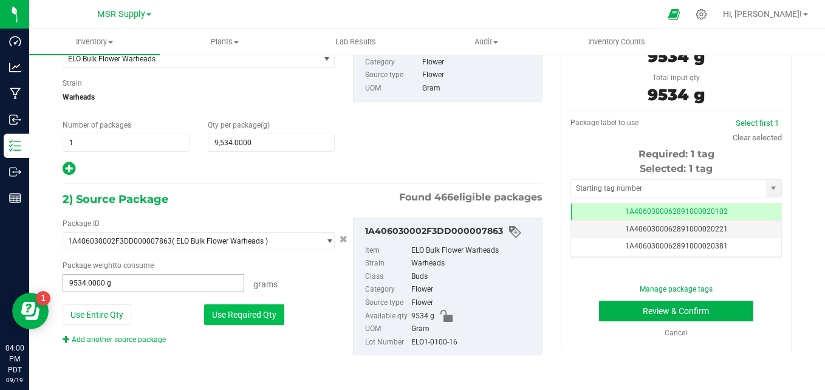
scroll to position [110, 0]
click at [588, 193] on input "text" at bounding box center [668, 188] width 195 height 17
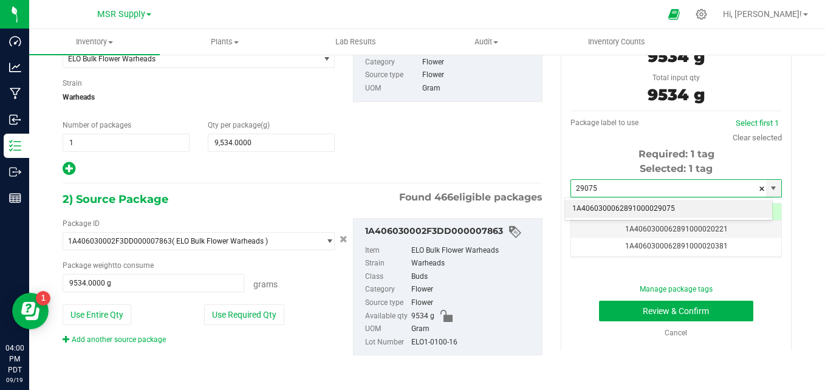
click at [594, 214] on li "1A4060300062891000029075" at bounding box center [668, 209] width 207 height 18
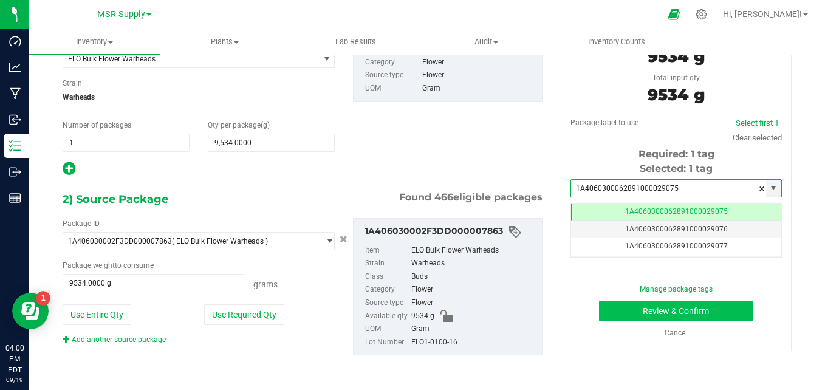
scroll to position [0, -1]
type input "1A4060300062891000029075"
click at [617, 317] on button "Review & Confirm" at bounding box center [676, 311] width 154 height 21
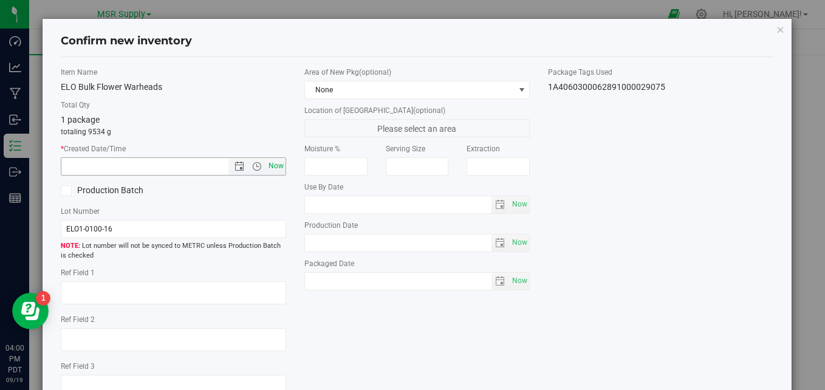
click at [279, 165] on span "Now" at bounding box center [276, 166] width 21 height 18
type input "[DATE] 4:00 PM"
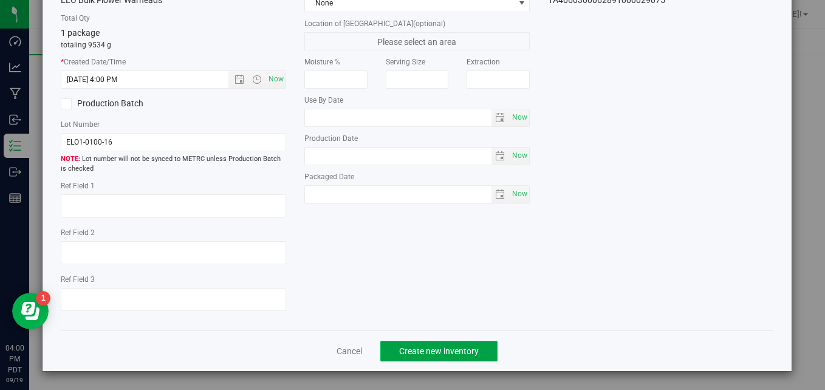
click at [438, 349] on span "Create new inventory" at bounding box center [439, 351] width 80 height 10
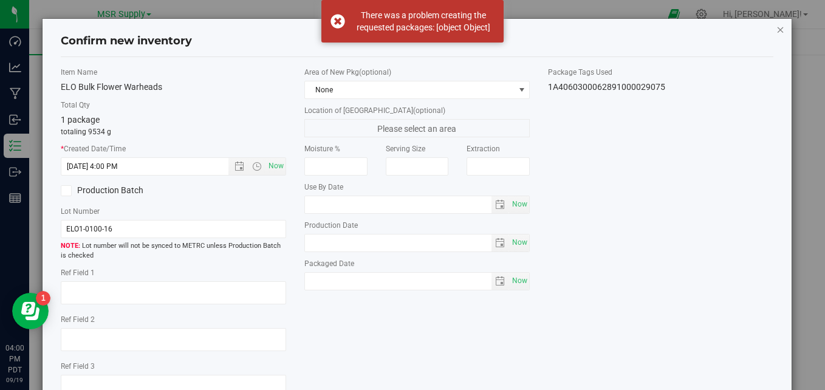
click at [777, 29] on icon "button" at bounding box center [781, 29] width 9 height 15
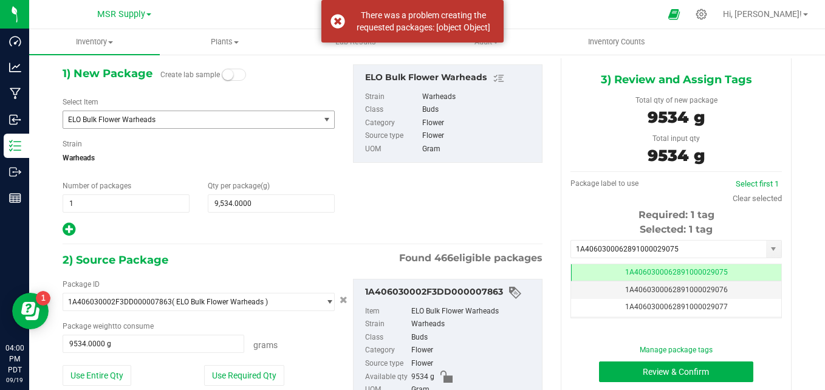
click at [160, 120] on span "ELO Bulk Flower Warheads" at bounding box center [186, 119] width 236 height 9
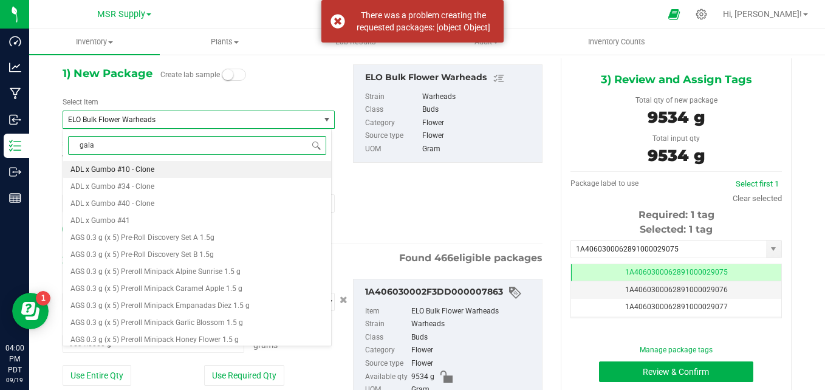
type input "galac"
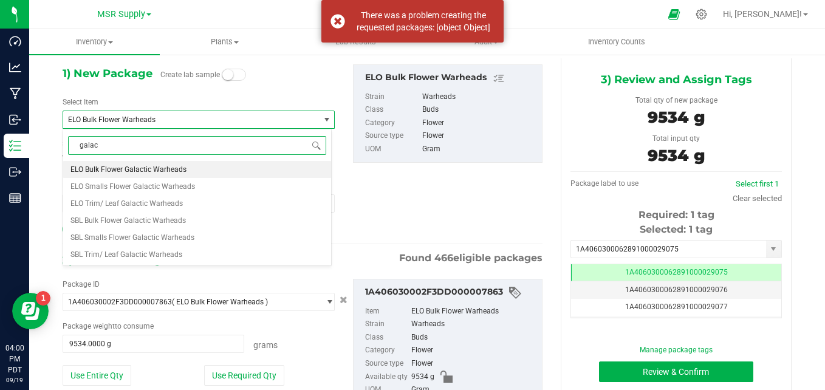
click at [156, 169] on span "ELO Bulk Flower Galactic Warheads" at bounding box center [129, 169] width 116 height 9
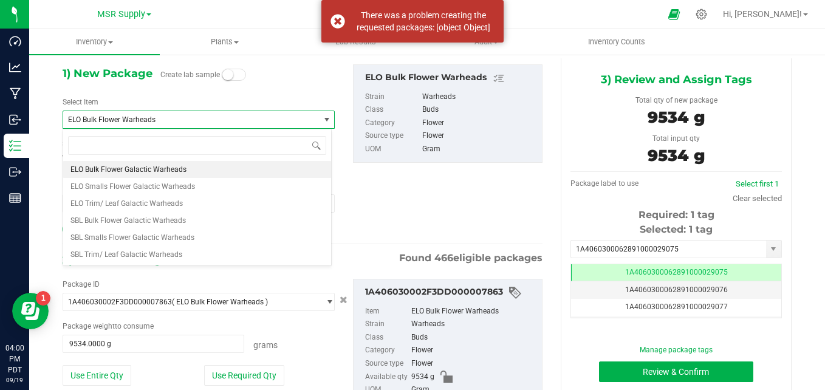
type input "0.0000"
type input "0"
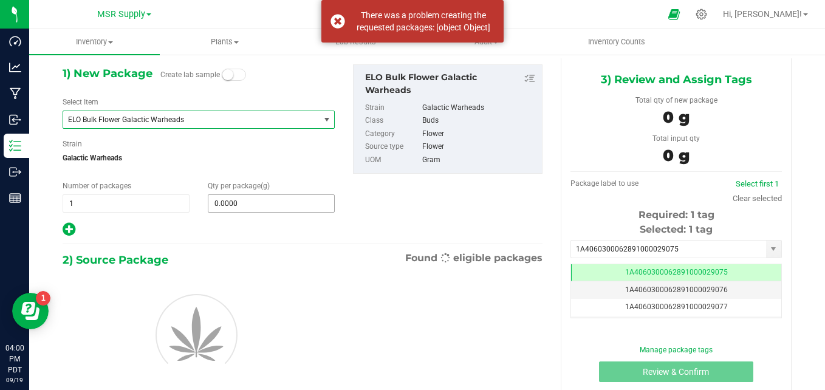
click at [291, 202] on span "0.0000 0" at bounding box center [271, 203] width 127 height 18
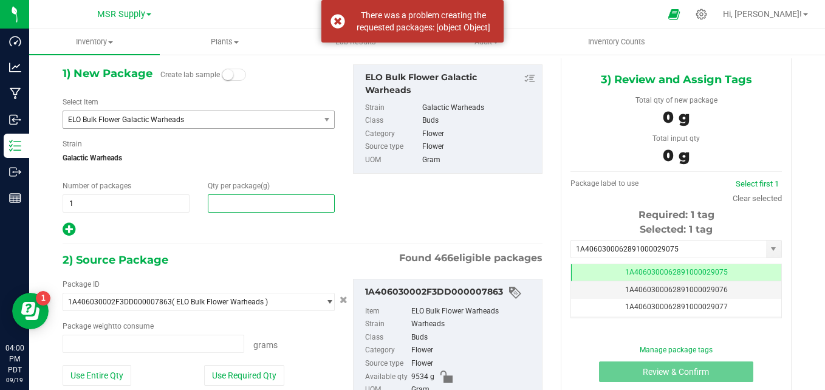
type input "0.0000 g"
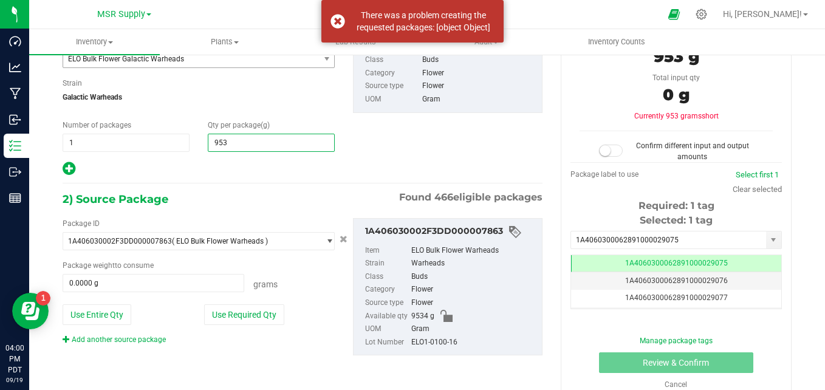
type input "9534"
type input "9,534.0000"
click at [253, 307] on button "Use Required Qty" at bounding box center [244, 315] width 80 height 21
type input "9534.0000 g"
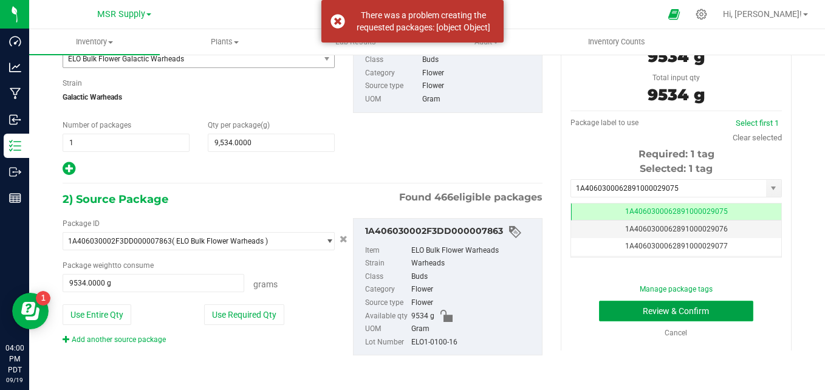
click at [684, 311] on button "Review & Confirm" at bounding box center [676, 311] width 154 height 21
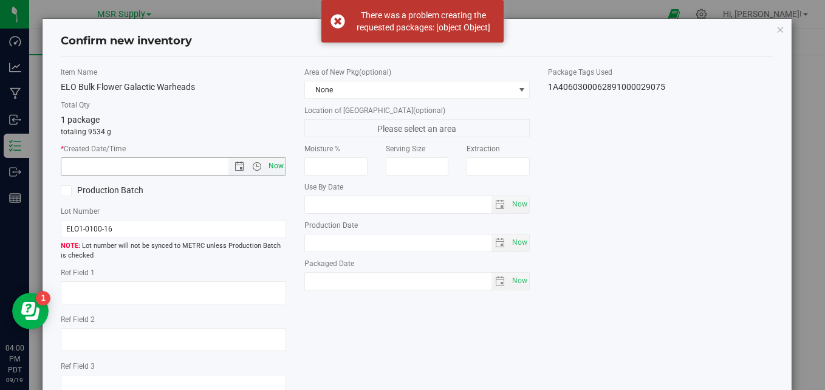
click at [273, 160] on span "Now" at bounding box center [276, 166] width 21 height 18
type input "[DATE] 4:00 PM"
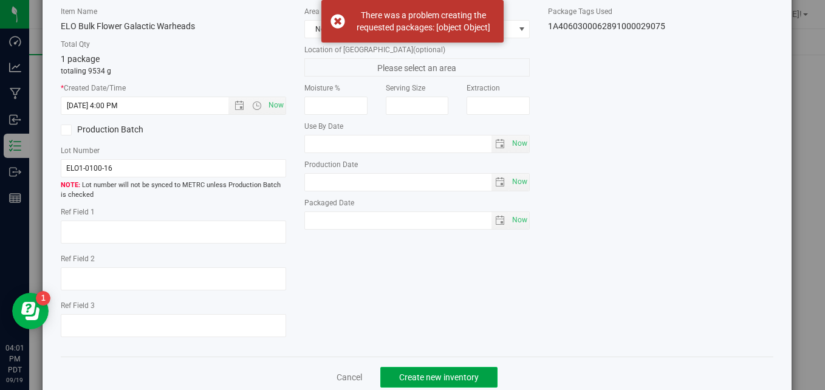
click at [416, 378] on span "Create new inventory" at bounding box center [439, 378] width 80 height 10
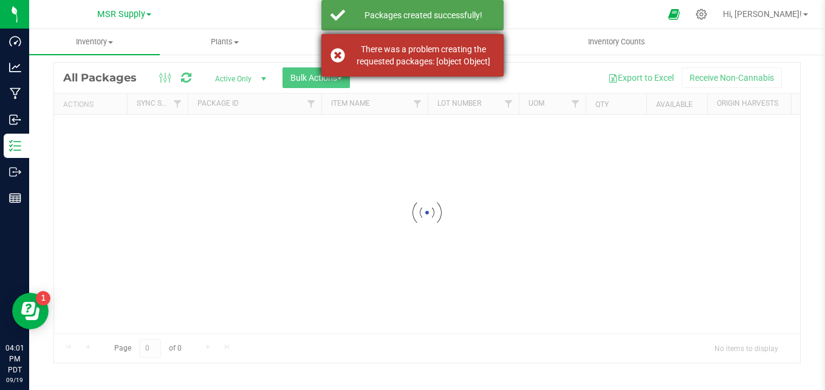
click at [333, 59] on div "There was a problem creating the requested packages: [object Object]" at bounding box center [413, 55] width 182 height 43
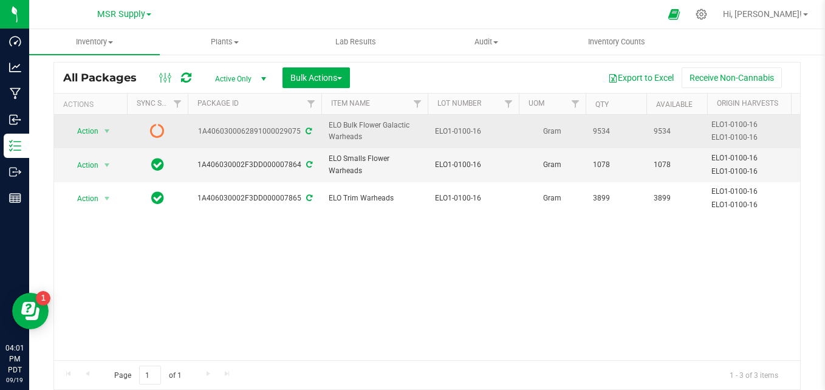
click at [305, 136] on div "1A4060300062891000029075" at bounding box center [254, 132] width 137 height 12
click at [306, 132] on icon at bounding box center [309, 131] width 6 height 7
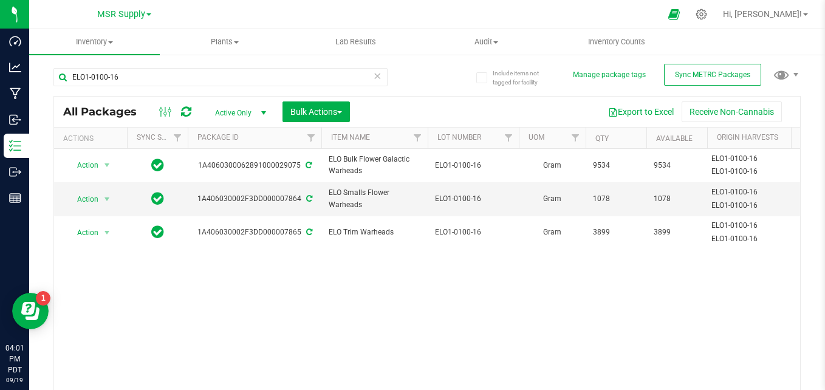
click at [373, 77] on icon at bounding box center [377, 75] width 9 height 15
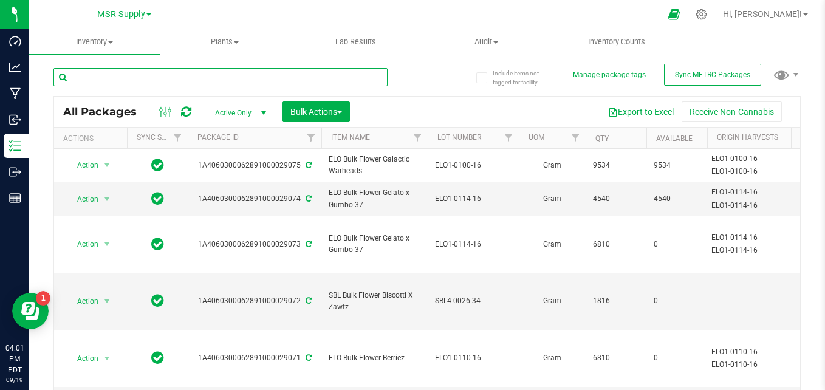
paste input "ELO1-0110-16"
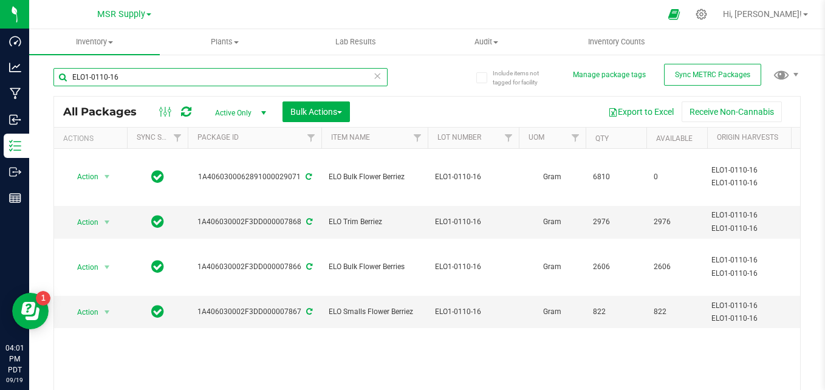
type input "ELO1-0110-16"
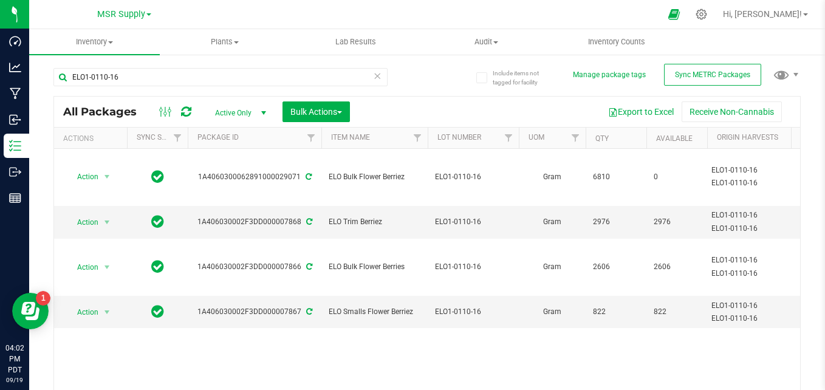
click at [374, 79] on icon at bounding box center [377, 75] width 9 height 15
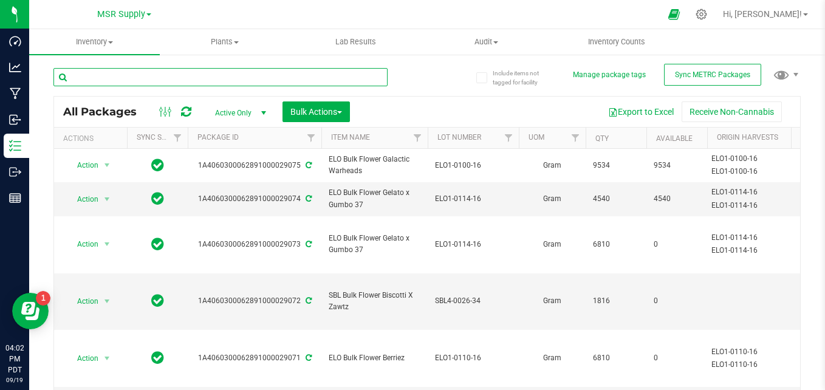
paste input "SBL1-0010-34"
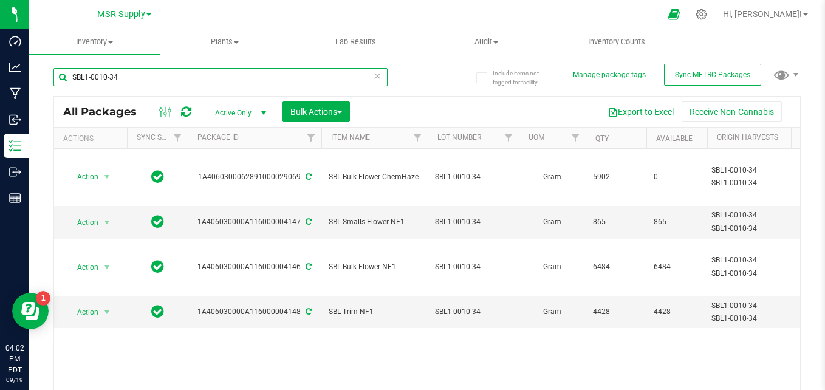
type input "SBL1-0010-34"
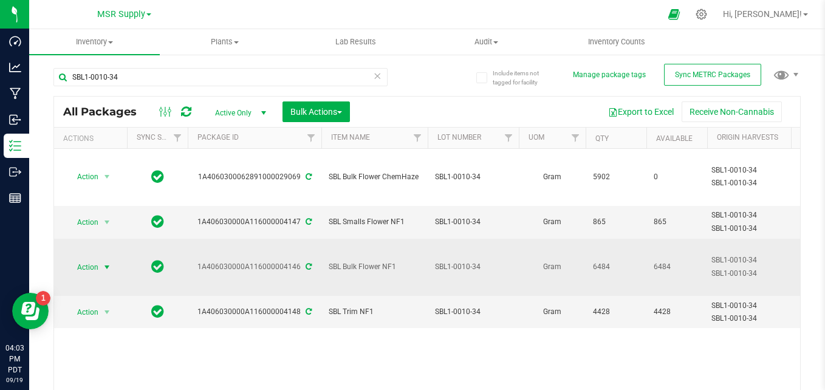
click at [97, 259] on span "Action" at bounding box center [82, 267] width 33 height 17
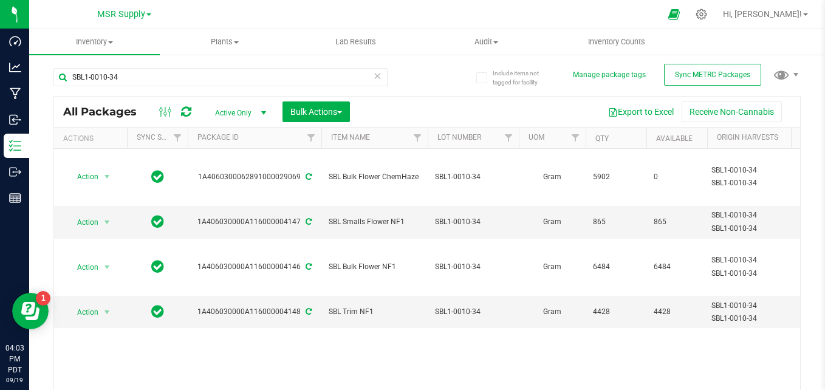
click at [376, 82] on icon at bounding box center [377, 75] width 9 height 15
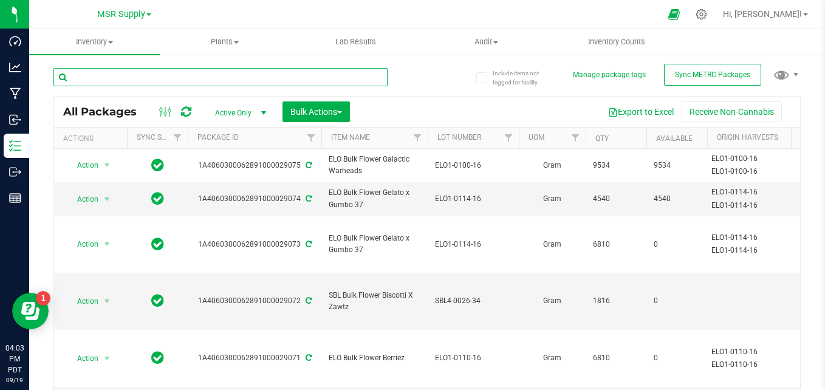
paste input "SBL1-0014-34"
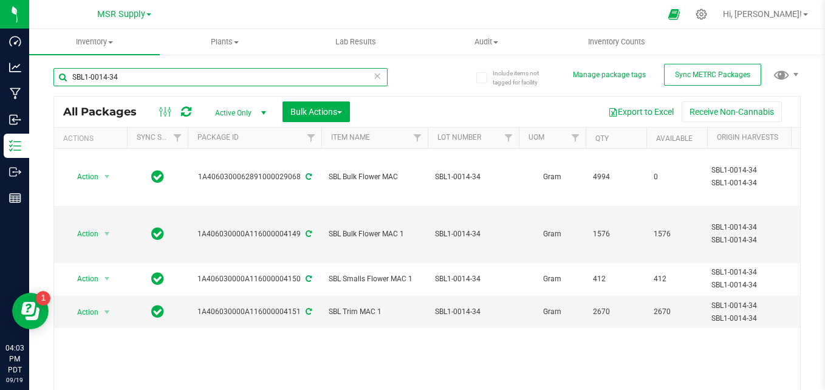
type input "SBL1-0014-34"
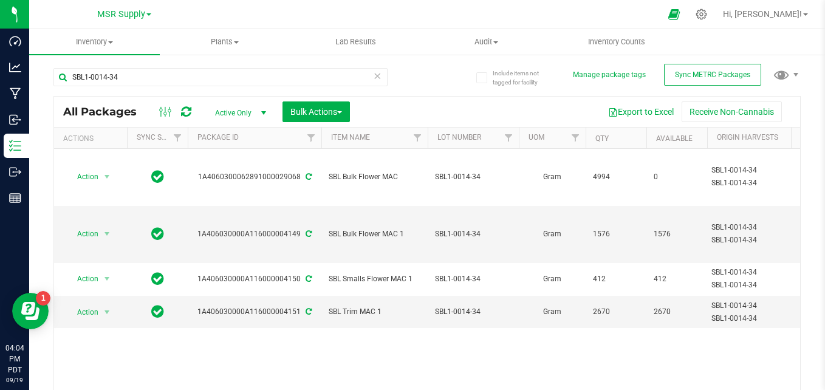
click at [373, 80] on icon at bounding box center [377, 75] width 9 height 15
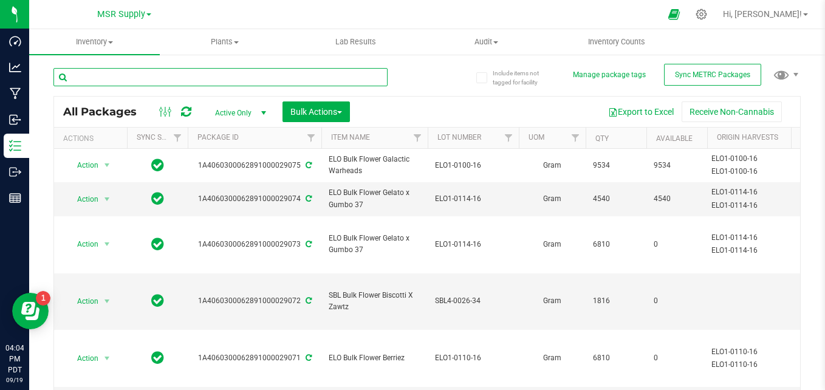
paste input "ELO1-0110-16"
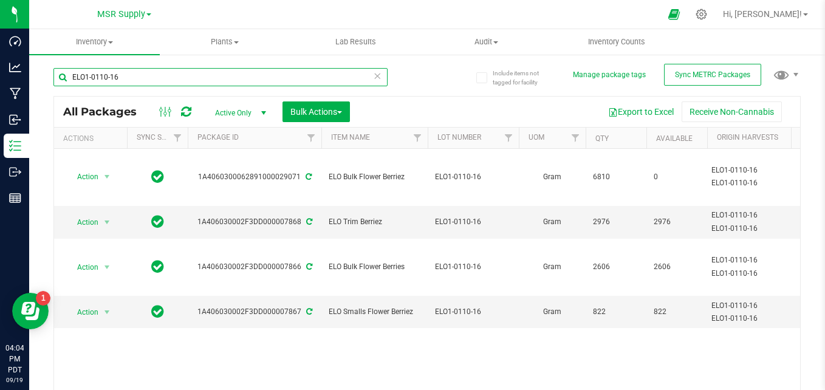
type input "ELO1-0110-16"
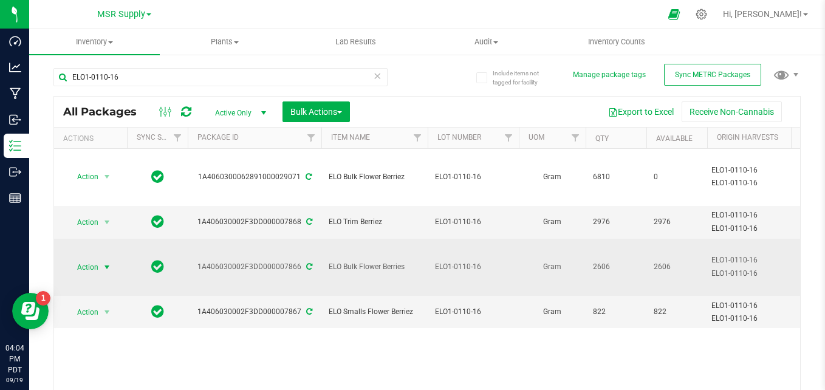
click at [82, 259] on span "Action" at bounding box center [82, 267] width 33 height 17
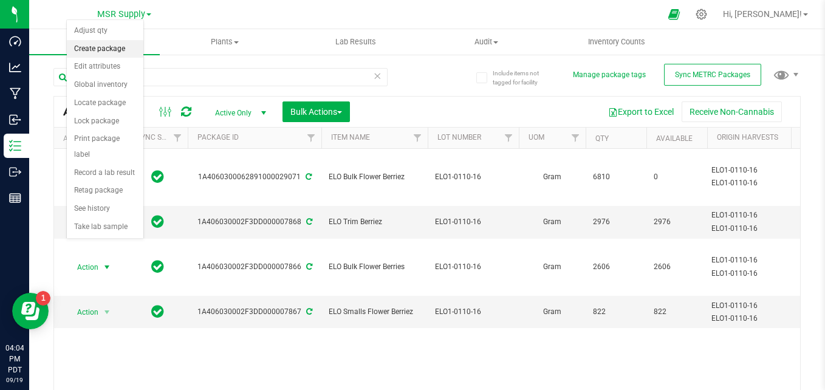
click at [89, 49] on li "Create package" at bounding box center [105, 49] width 77 height 18
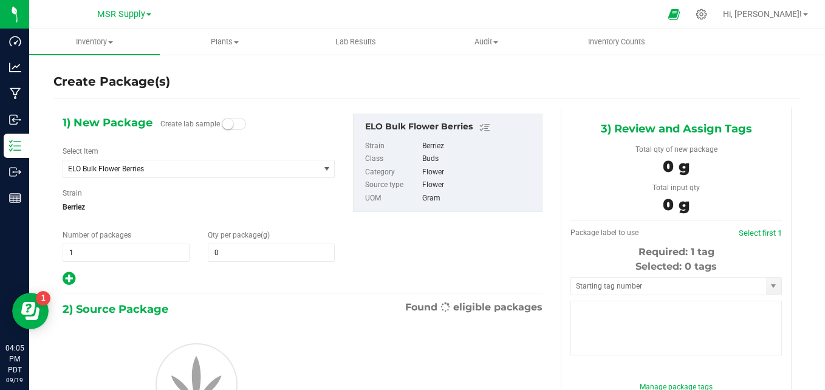
type input "0.0000"
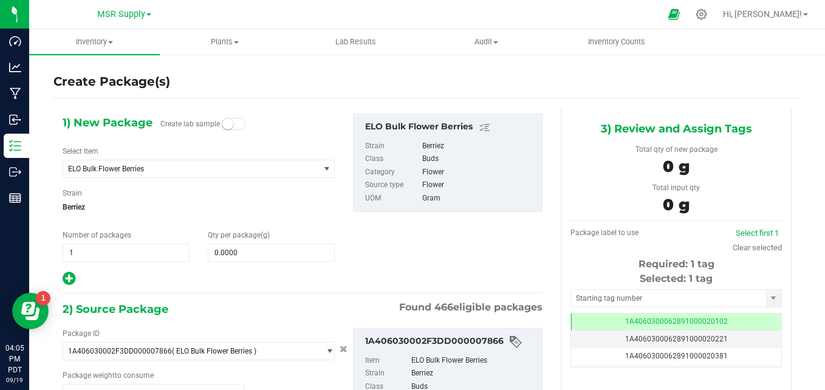
scroll to position [61, 0]
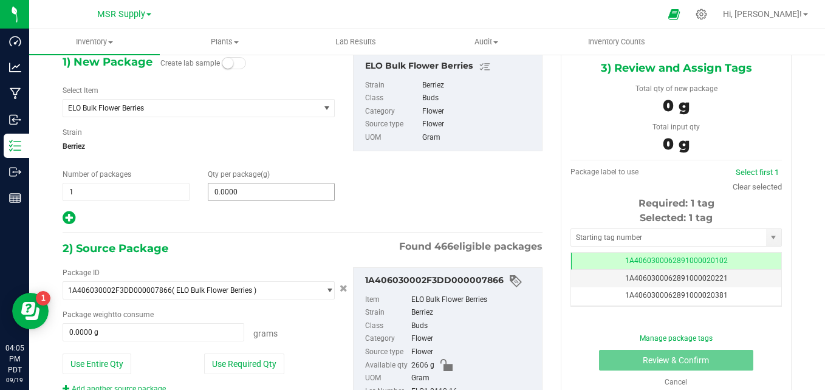
click at [292, 191] on span "0.0000 0" at bounding box center [271, 192] width 127 height 18
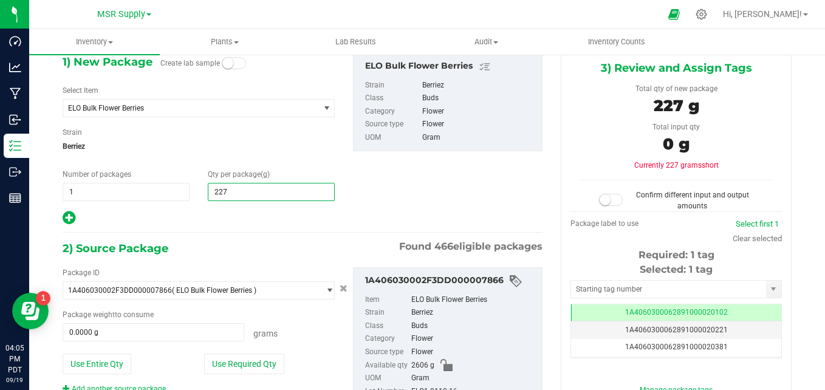
type input "2270"
type input "2,270.0000"
click at [401, 181] on div "1) New Package Create lab sample Select Item ELO Bulk Flower Berries 100 Rackz …" at bounding box center [302, 139] width 498 height 173
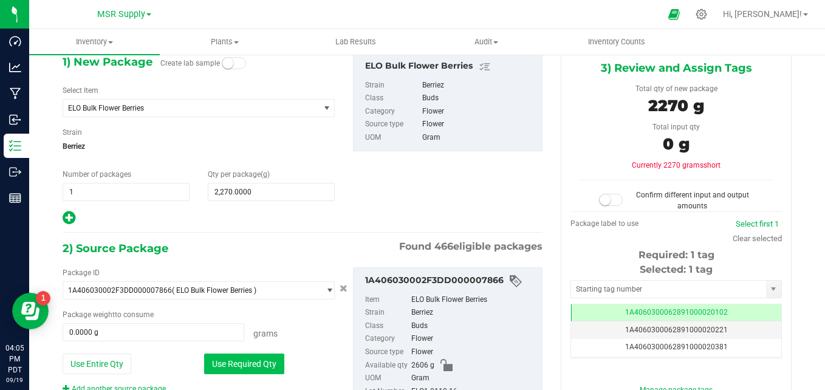
click at [230, 367] on button "Use Required Qty" at bounding box center [244, 364] width 80 height 21
type input "2270.0000 g"
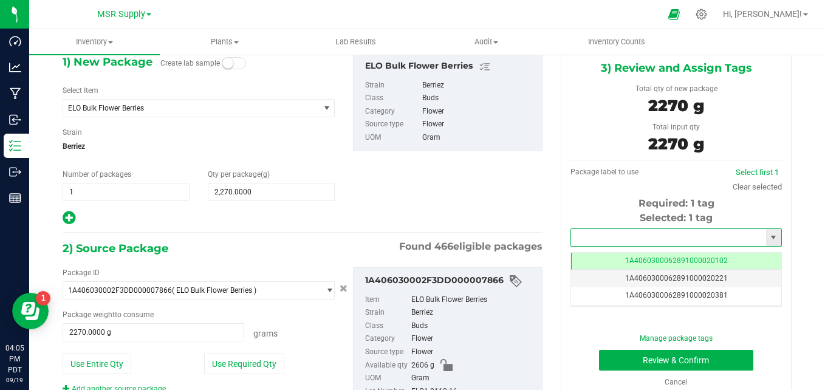
click at [624, 236] on input "text" at bounding box center [668, 237] width 195 height 17
click at [643, 262] on li "1A4060300062891000029076" at bounding box center [668, 258] width 207 height 18
type input "1A4060300062891000029076"
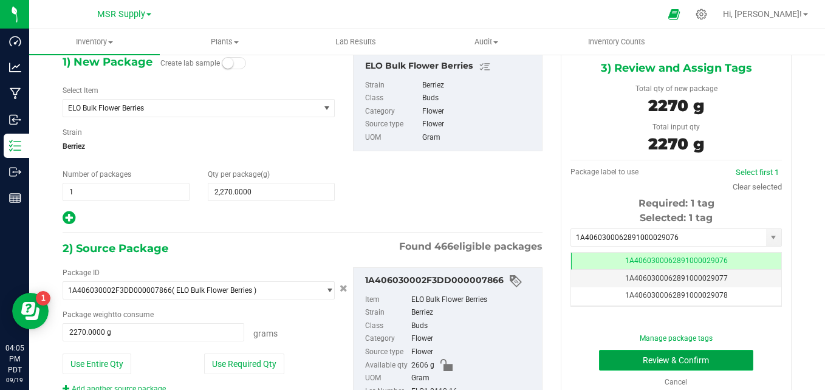
click at [641, 365] on button "Review & Confirm" at bounding box center [676, 360] width 154 height 21
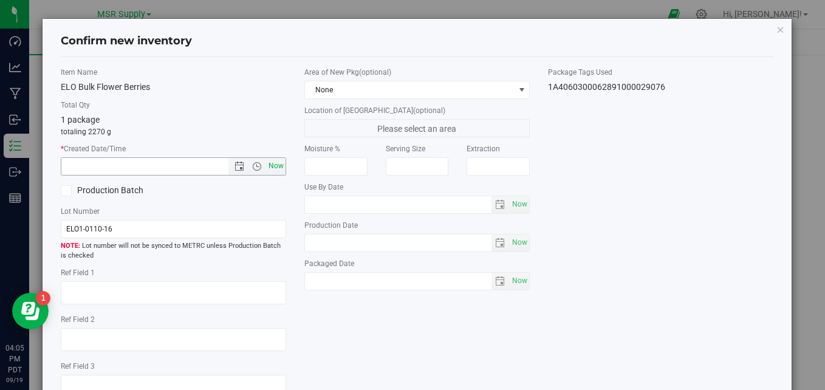
click at [277, 166] on span "Now" at bounding box center [276, 166] width 21 height 18
type input "[DATE] 4:05 PM"
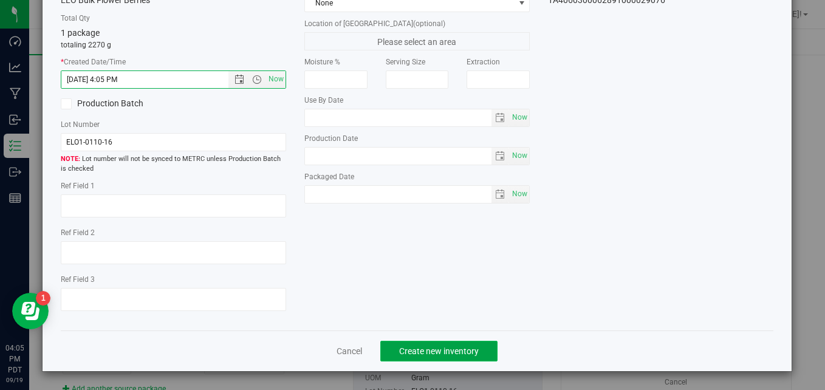
click at [411, 348] on span "Create new inventory" at bounding box center [439, 351] width 80 height 10
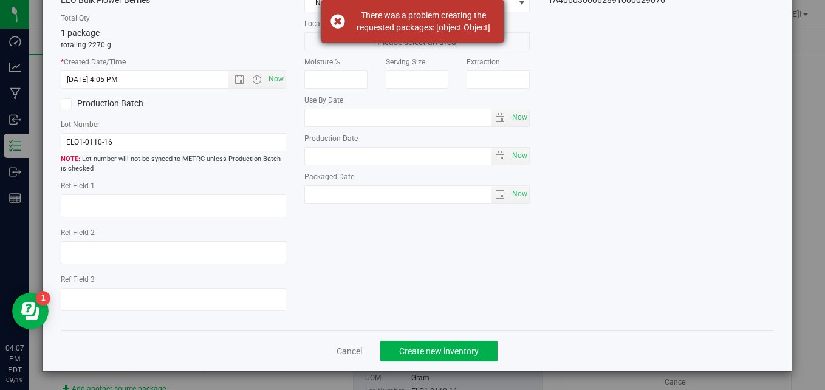
click at [335, 16] on div "There was a problem creating the requested packages: [object Object]" at bounding box center [413, 21] width 182 height 43
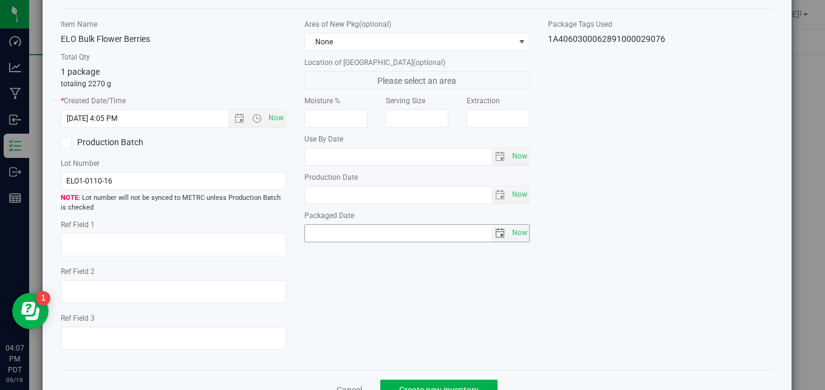
scroll to position [0, 0]
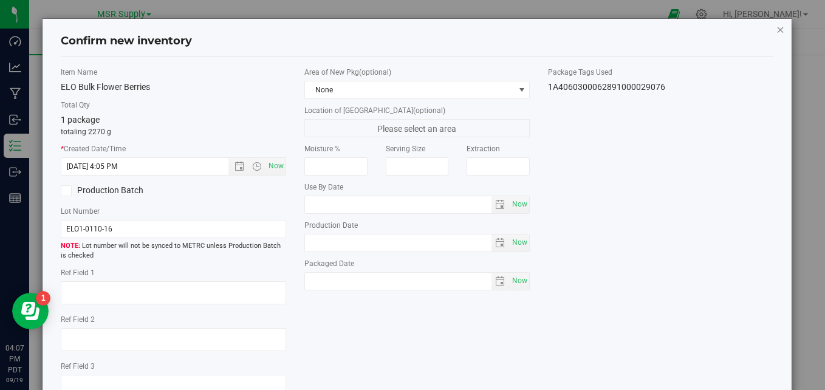
click at [777, 32] on icon "button" at bounding box center [781, 29] width 9 height 15
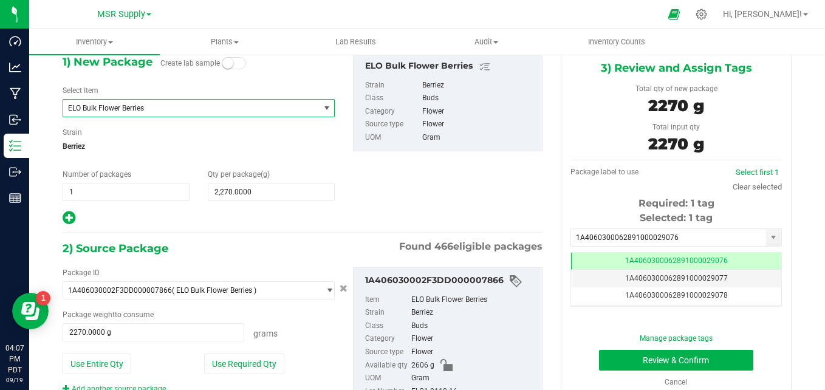
click at [160, 108] on span "ELO Bulk Flower Berries" at bounding box center [186, 108] width 236 height 9
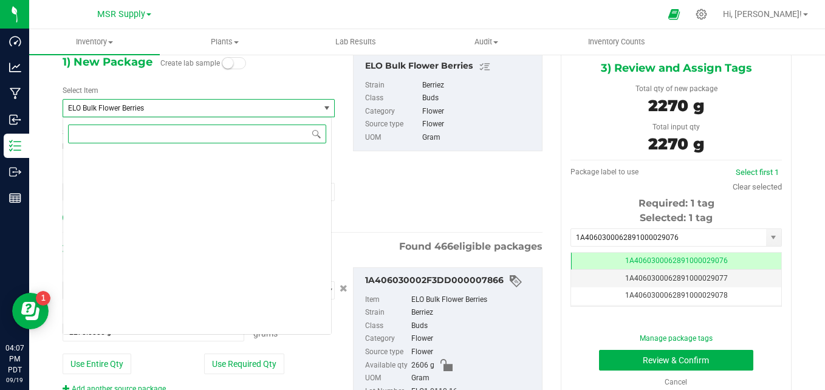
scroll to position [6535, 0]
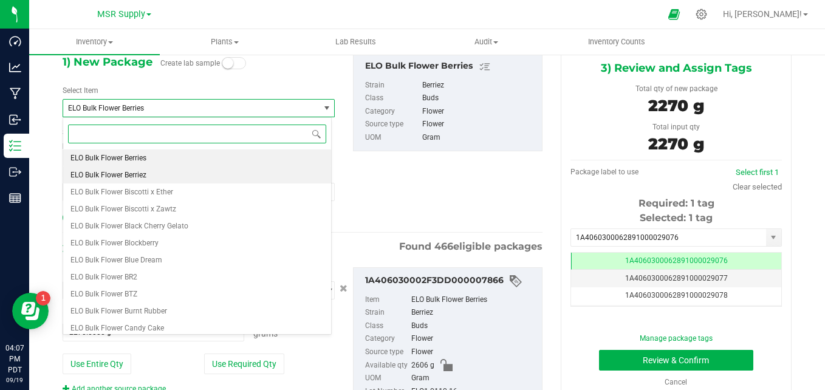
click at [150, 172] on li "ELO Bulk Flower Berriez" at bounding box center [197, 175] width 268 height 17
type input "0.0000"
type input "0"
type input "0.0000"
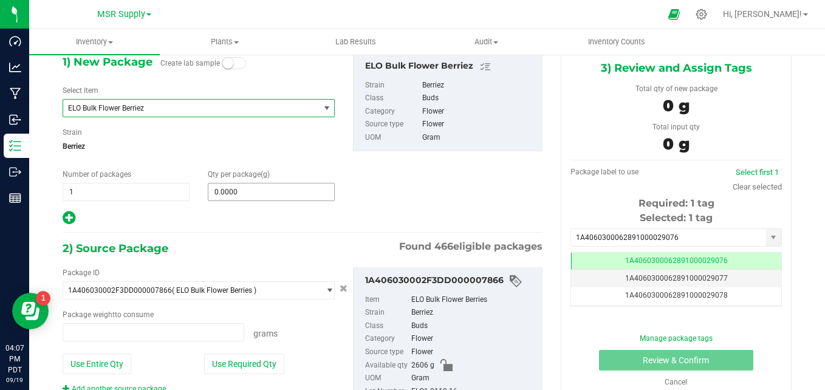
type input "0.0000 g"
click at [287, 190] on span at bounding box center [271, 192] width 127 height 18
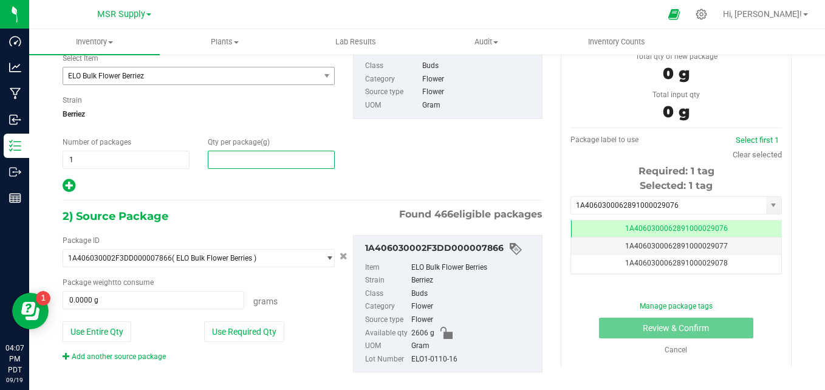
scroll to position [110, 0]
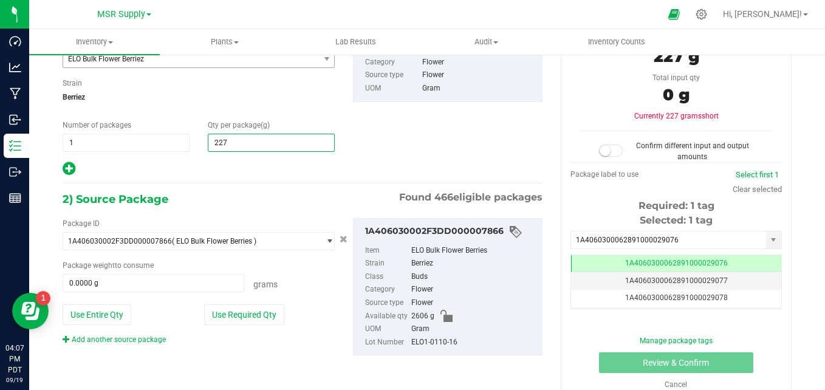
type input "2270"
type input "2,270.0000"
click at [229, 315] on button "Use Required Qty" at bounding box center [244, 315] width 80 height 21
type input "2270.0000 g"
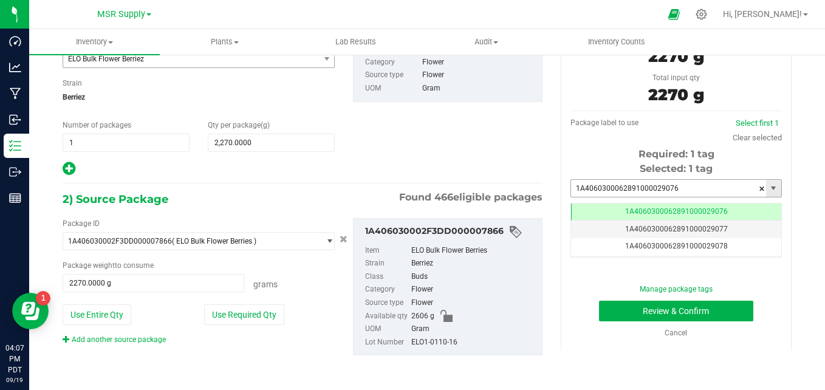
click at [700, 184] on input "1A4060300062891000029076" at bounding box center [668, 188] width 195 height 17
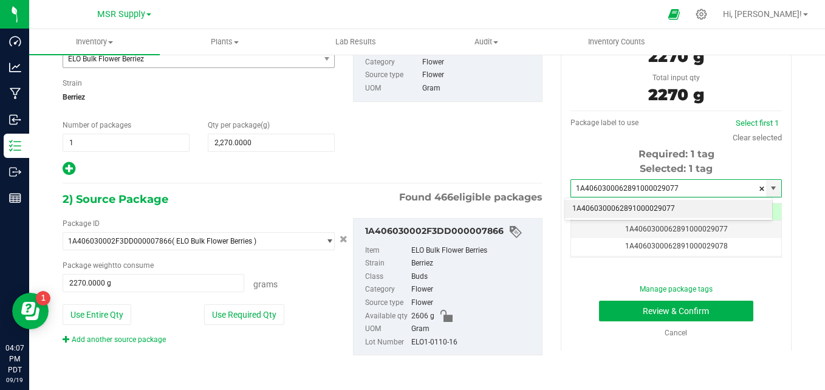
click at [666, 207] on li "1A4060300062891000029077" at bounding box center [668, 209] width 207 height 18
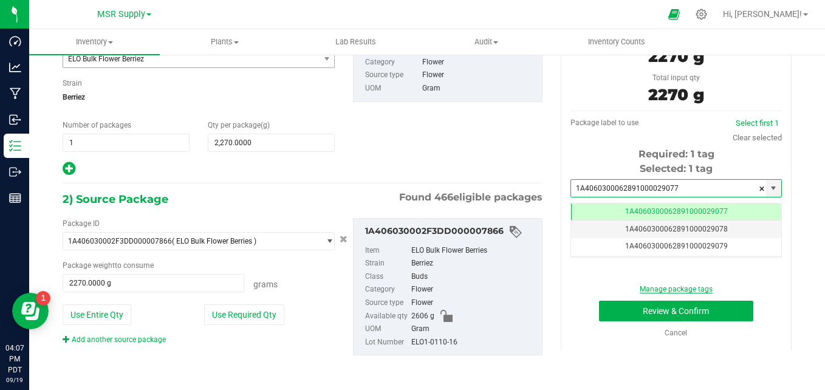
scroll to position [0, -1]
type input "1A4060300062891000029077"
click at [647, 305] on button "Review & Confirm" at bounding box center [676, 311] width 154 height 21
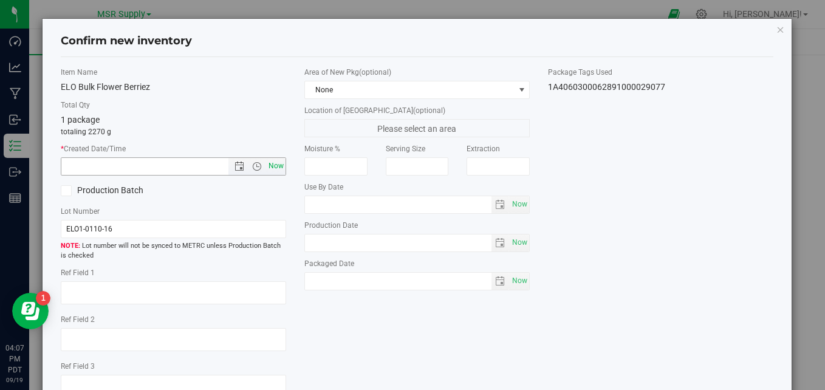
click at [267, 167] on span "Now" at bounding box center [276, 166] width 21 height 18
type input "[DATE] 4:07 PM"
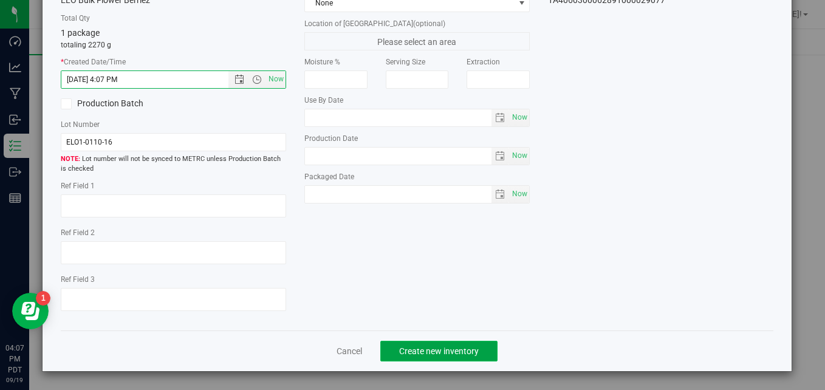
click at [448, 355] on span "Create new inventory" at bounding box center [439, 351] width 80 height 10
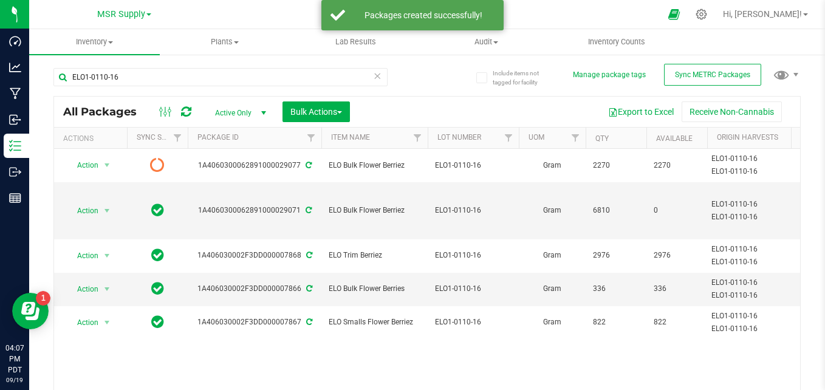
click at [373, 77] on icon at bounding box center [377, 75] width 9 height 15
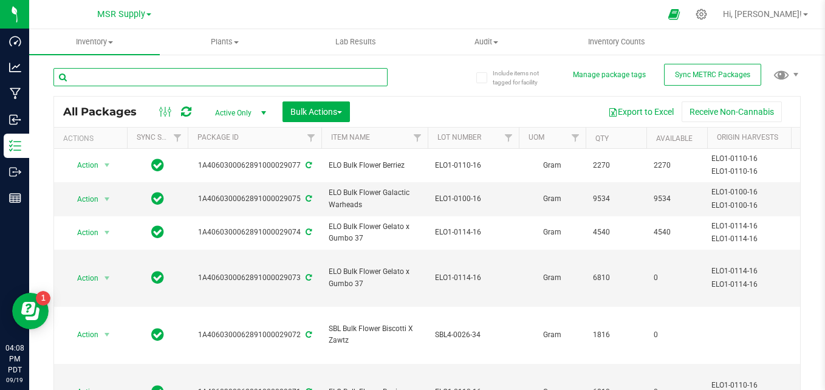
paste input "SBL1-0010-34"
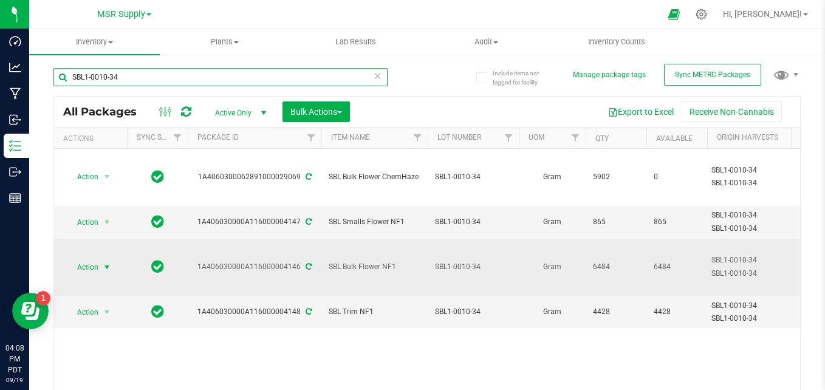
type input "SBL1-0010-34"
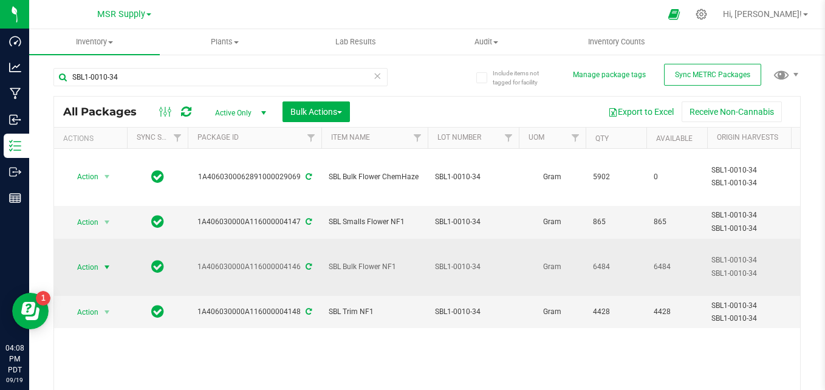
click at [98, 259] on span "Action" at bounding box center [82, 267] width 33 height 17
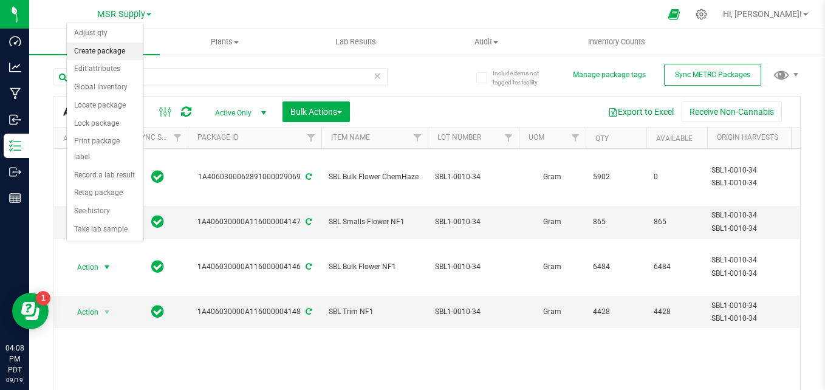
click at [102, 52] on li "Create package" at bounding box center [105, 52] width 77 height 18
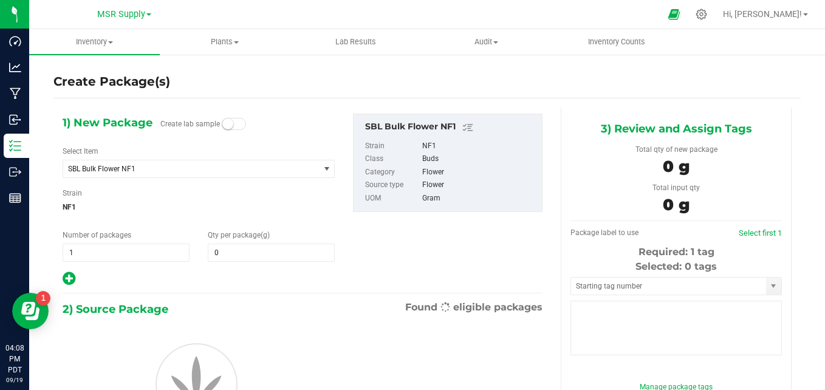
type input "0.0000"
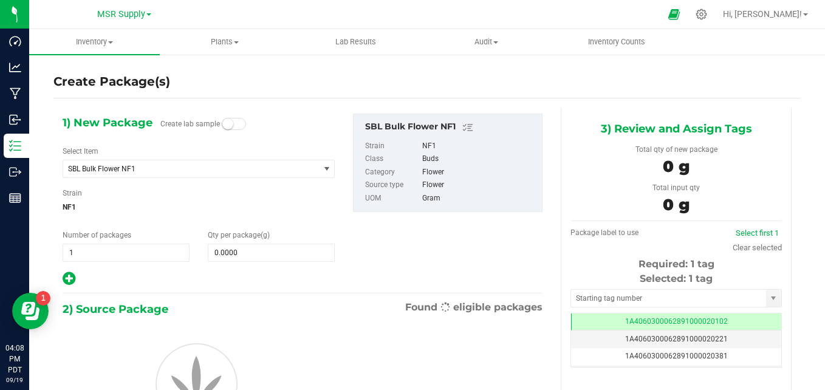
scroll to position [0, -1]
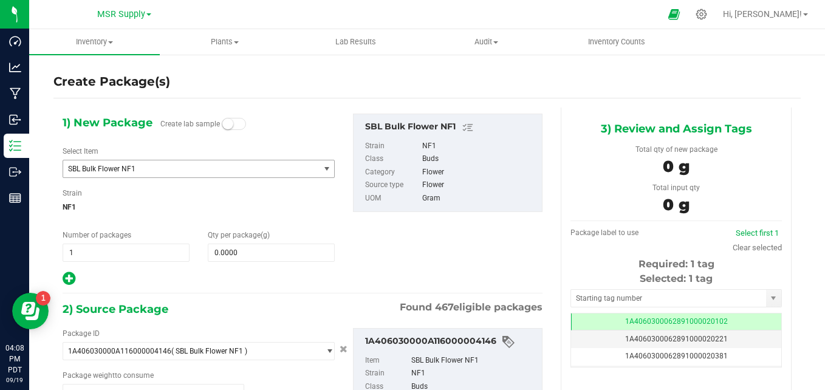
click at [249, 174] on span "SBL Bulk Flower NF1" at bounding box center [191, 168] width 256 height 17
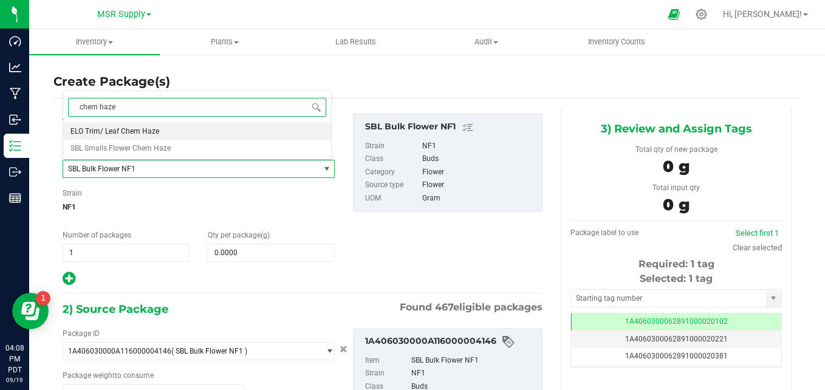
drag, startPoint x: 100, startPoint y: 110, endPoint x: 177, endPoint y: 103, distance: 76.9
click at [100, 109] on input "chem haze" at bounding box center [197, 107] width 258 height 19
type input "chemhaze"
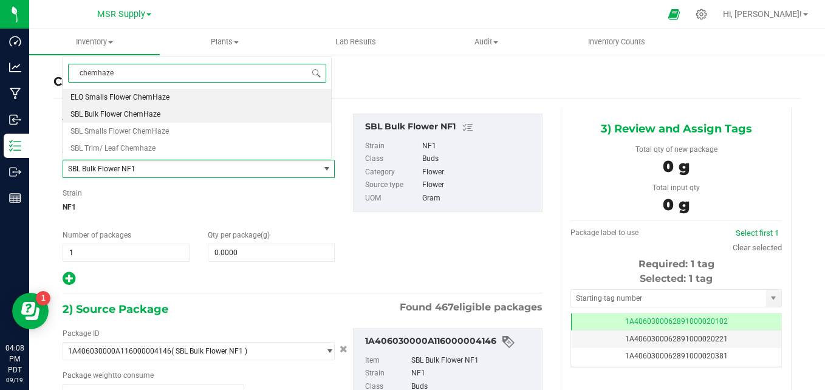
click at [167, 111] on li "SBL Bulk Flower ChemHaze" at bounding box center [197, 114] width 268 height 17
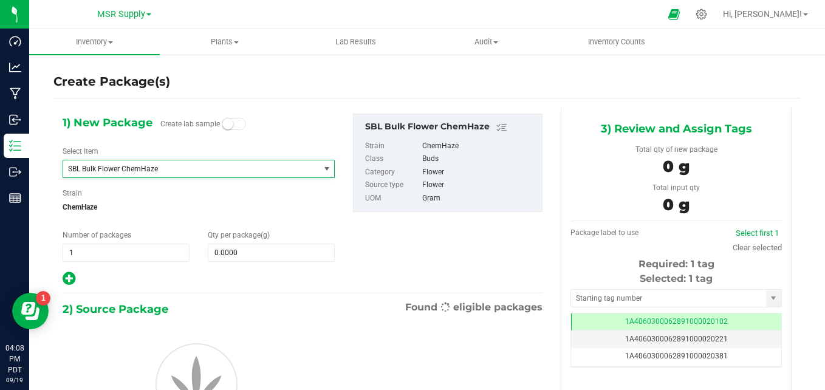
type input "0.0000"
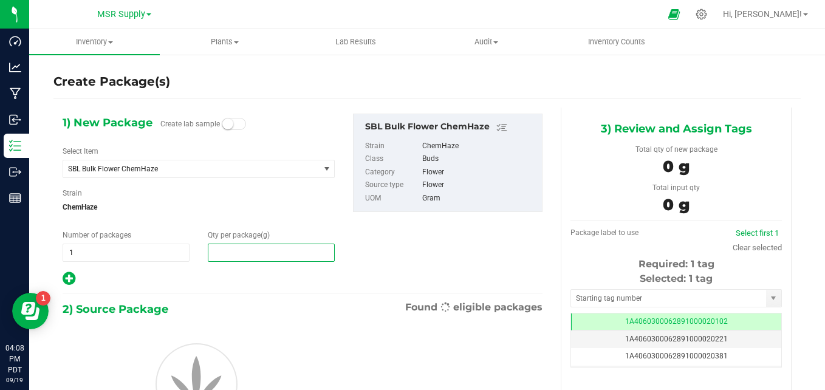
click at [265, 246] on span at bounding box center [271, 253] width 127 height 18
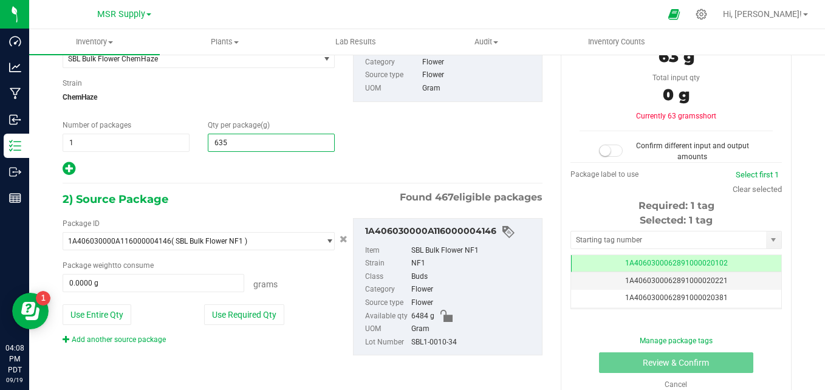
type input "6356"
type input "6,356.0000"
click at [483, 169] on div "1) New Package Create lab sample Select Item SBL Bulk Flower ChemHaze SBL Bulk …" at bounding box center [302, 90] width 498 height 173
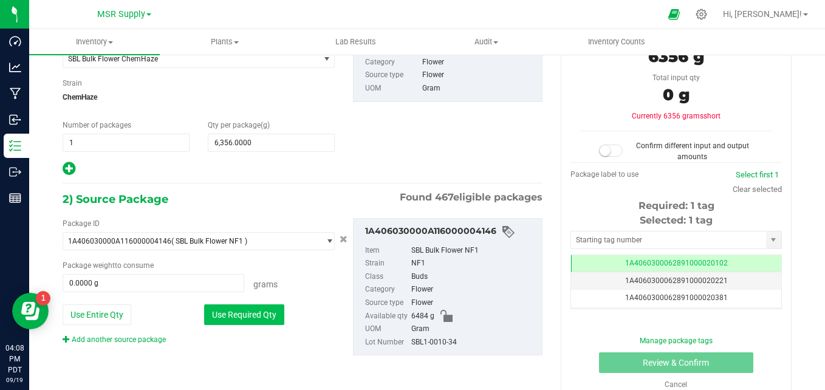
click at [210, 306] on button "Use Required Qty" at bounding box center [244, 315] width 80 height 21
type input "6356.0000 g"
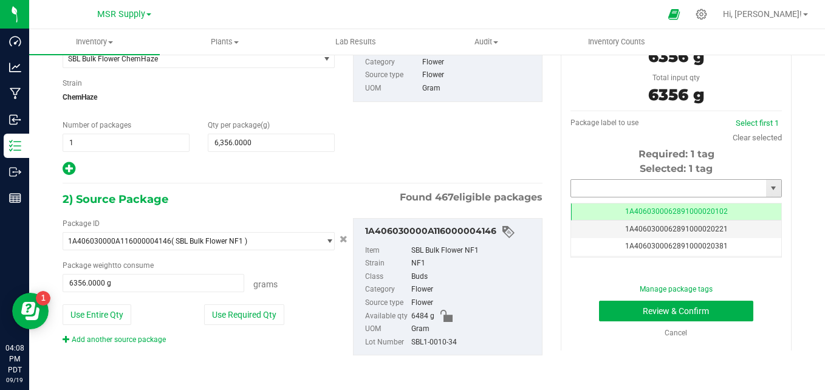
click at [664, 188] on input "text" at bounding box center [668, 188] width 195 height 17
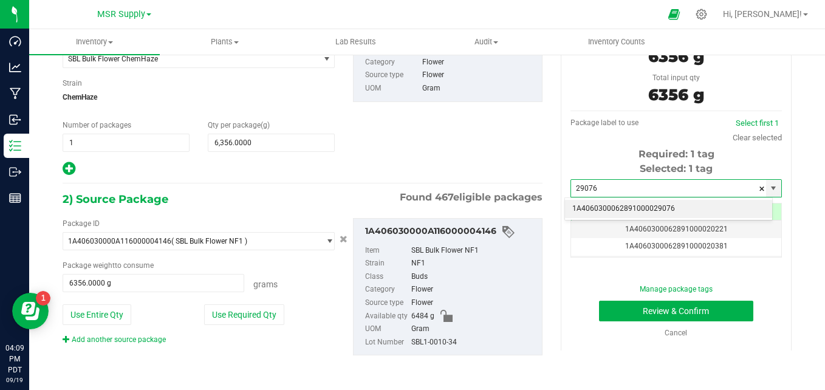
click at [687, 210] on li "1A4060300062891000029076" at bounding box center [668, 209] width 207 height 18
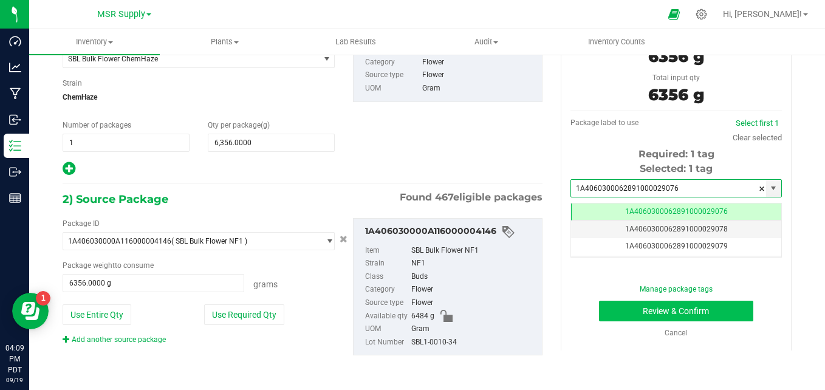
type input "1A4060300062891000029076"
click at [633, 317] on button "Review & Confirm" at bounding box center [676, 311] width 154 height 21
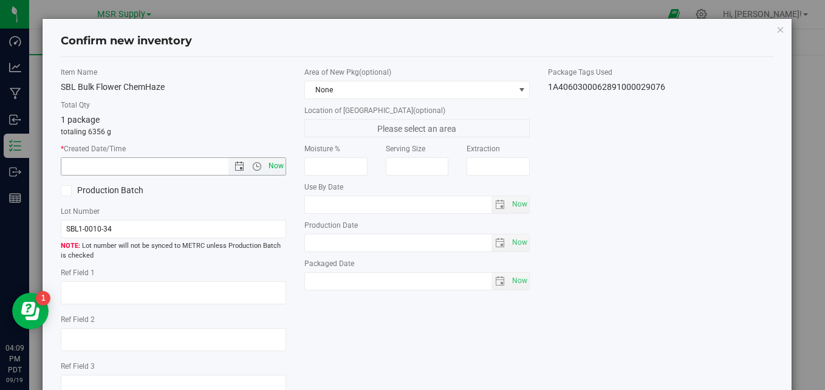
click at [270, 162] on span "Now" at bounding box center [276, 166] width 21 height 18
type input "[DATE] 4:09 PM"
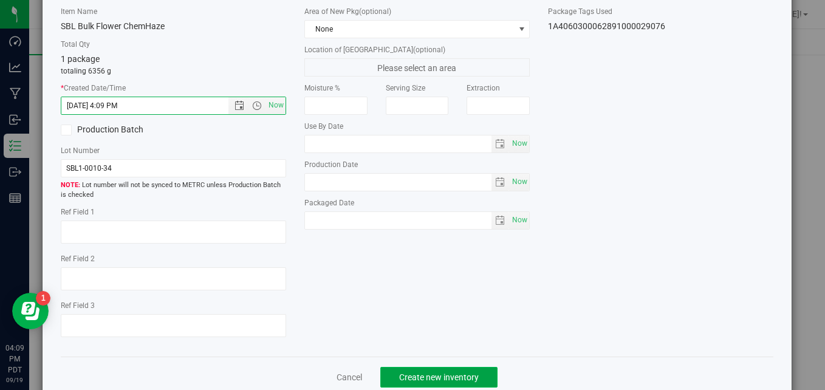
click at [455, 380] on span "Create new inventory" at bounding box center [439, 378] width 80 height 10
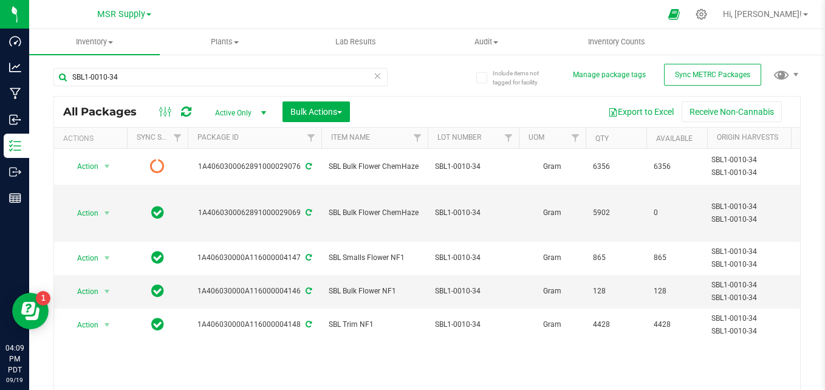
click at [374, 78] on icon at bounding box center [377, 75] width 9 height 15
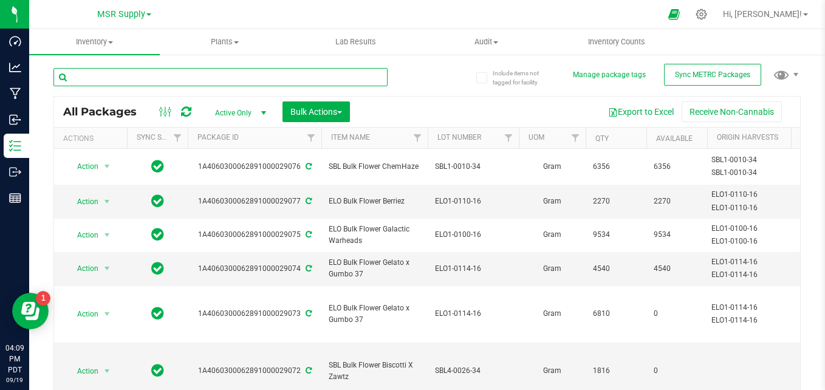
paste input "SBL1-0014-34"
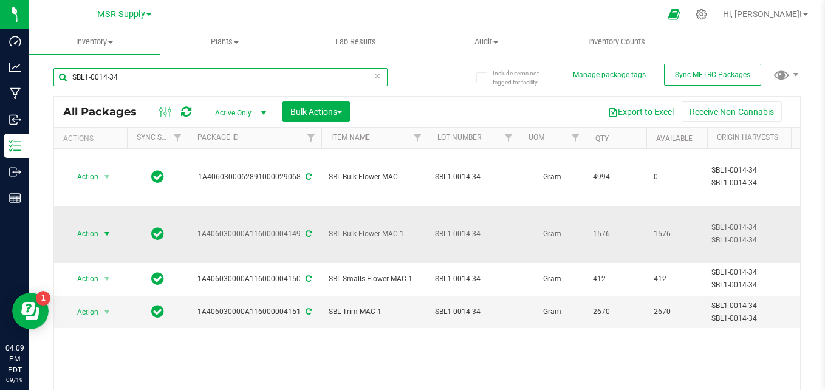
type input "SBL1-0014-34"
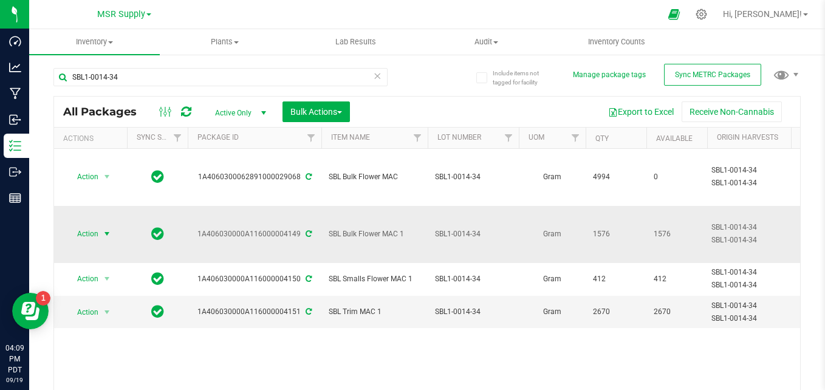
click at [102, 229] on span "select" at bounding box center [107, 234] width 10 height 10
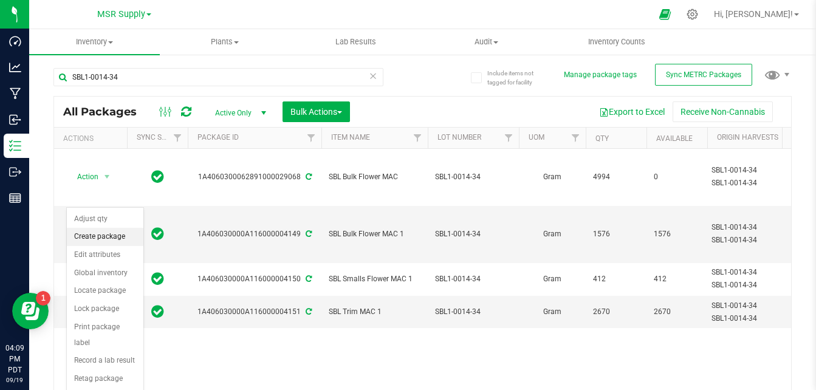
click at [102, 237] on li "Create package" at bounding box center [105, 237] width 77 height 18
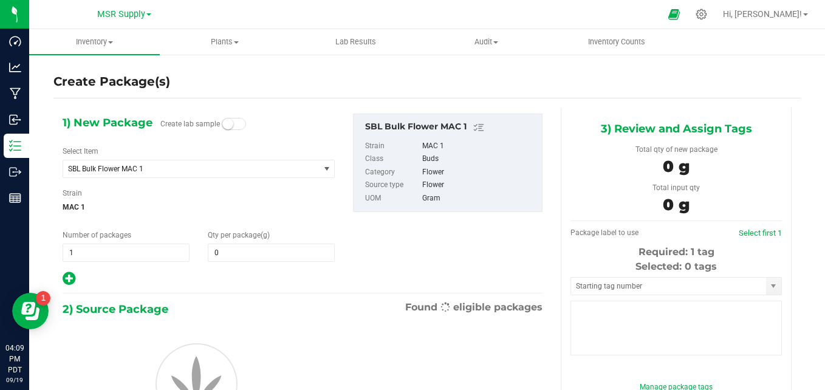
type input "0.0000"
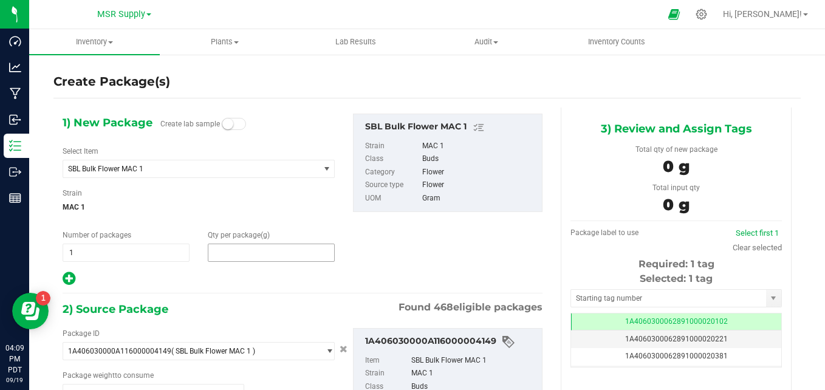
click at [247, 253] on span at bounding box center [271, 253] width 127 height 18
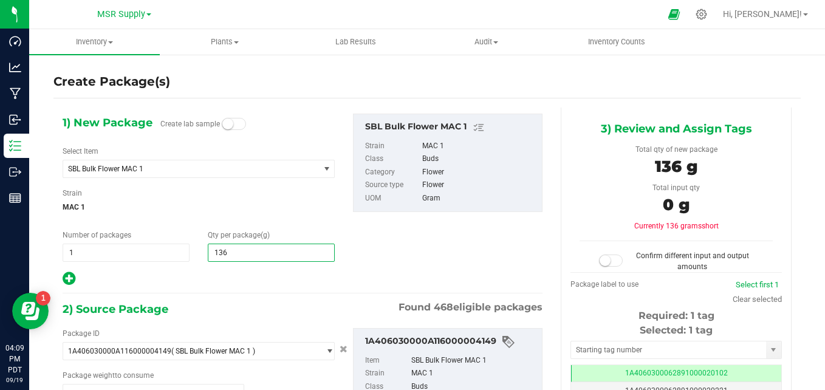
type input "1362"
type input "1,362.0000"
click at [238, 202] on span "MAC 1" at bounding box center [199, 207] width 272 height 18
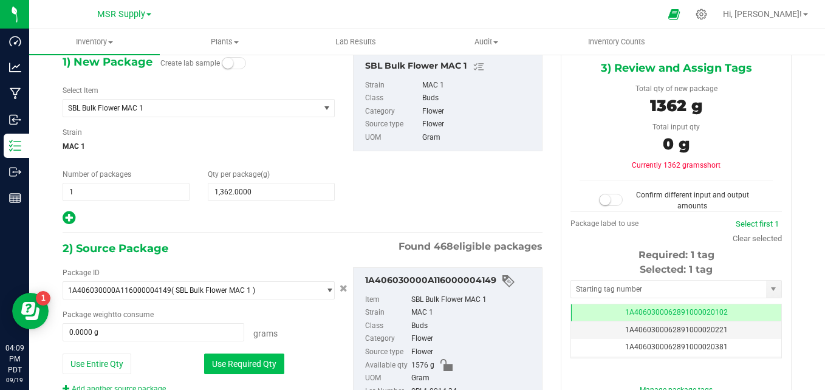
click at [267, 367] on button "Use Required Qty" at bounding box center [244, 364] width 80 height 21
type input "1362.0000 g"
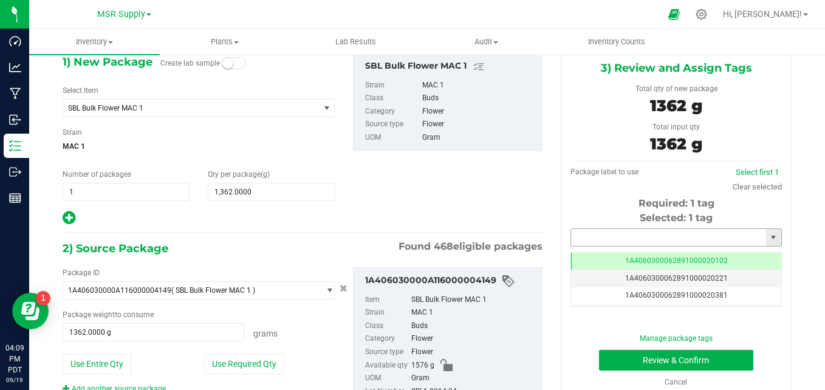
click at [638, 237] on input "text" at bounding box center [668, 237] width 195 height 17
type input "29"
click at [270, 109] on span "SBL Bulk Flower MAC 1" at bounding box center [186, 108] width 236 height 9
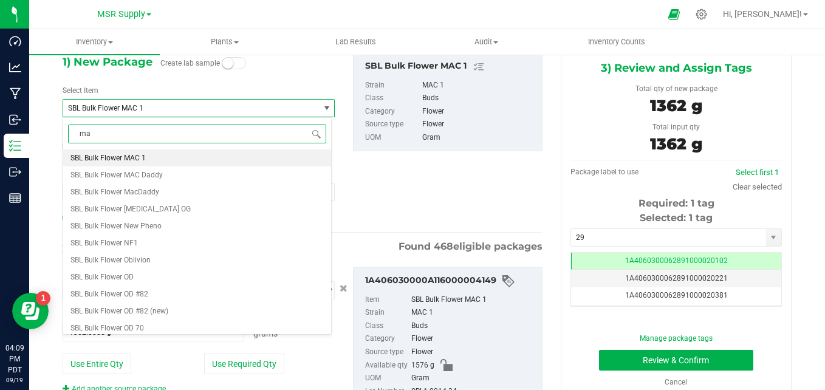
type input "mac"
click at [161, 162] on li "ELO Bulk Flower MAC" at bounding box center [197, 158] width 268 height 17
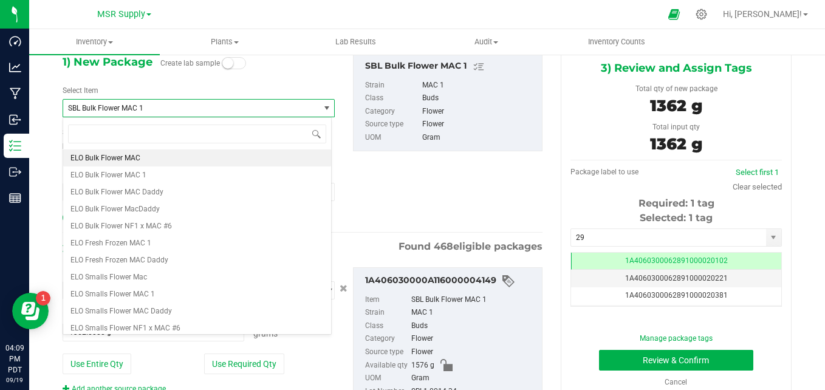
type input "0.0000"
type input "0"
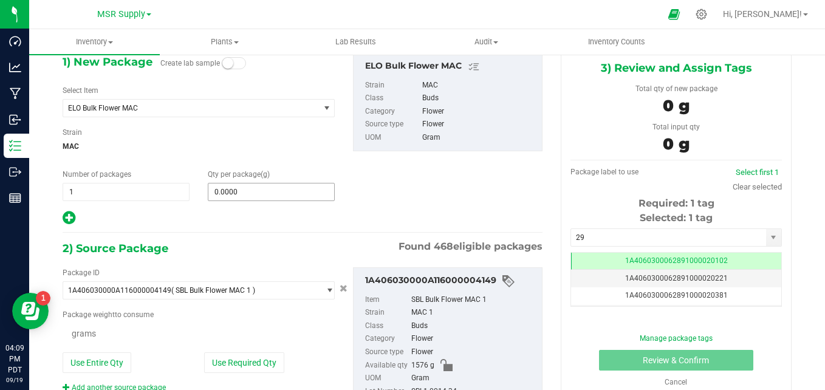
click at [286, 191] on input "0.0000" at bounding box center [271, 192] width 126 height 17
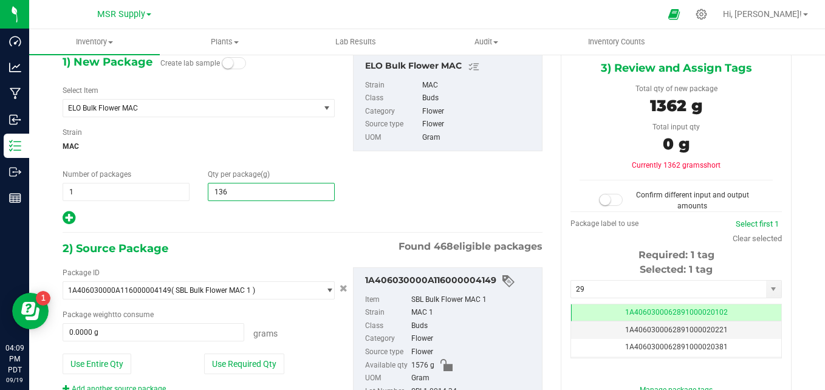
type input "1362"
type input "1,362.0000"
click at [425, 181] on div "1) New Package Create lab sample Select Item ELO Bulk Flower MAC ELO Bulk Flowe…" at bounding box center [302, 139] width 498 height 173
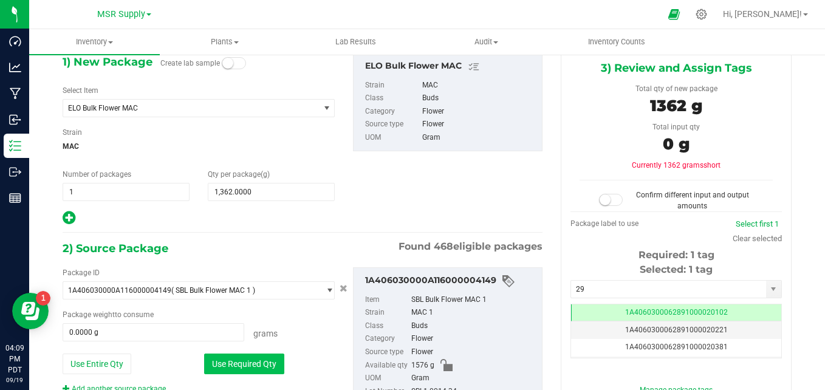
click at [271, 356] on button "Use Required Qty" at bounding box center [244, 364] width 80 height 21
type input "1362.0000 g"
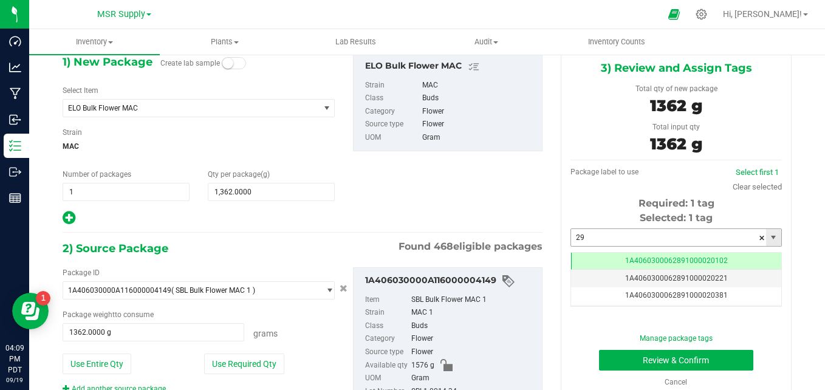
click at [732, 237] on input "29" at bounding box center [668, 237] width 195 height 17
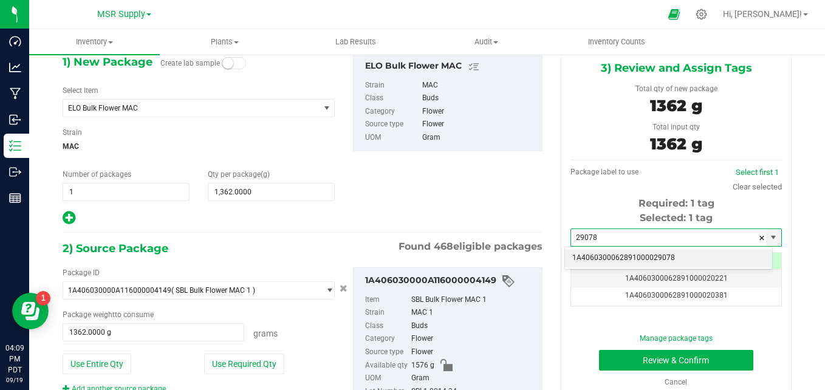
click at [734, 256] on li "1A4060300062891000029078" at bounding box center [668, 258] width 207 height 18
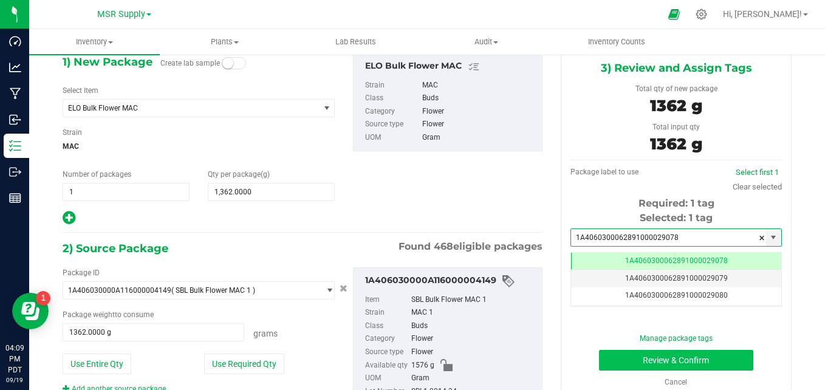
type input "1A4060300062891000029078"
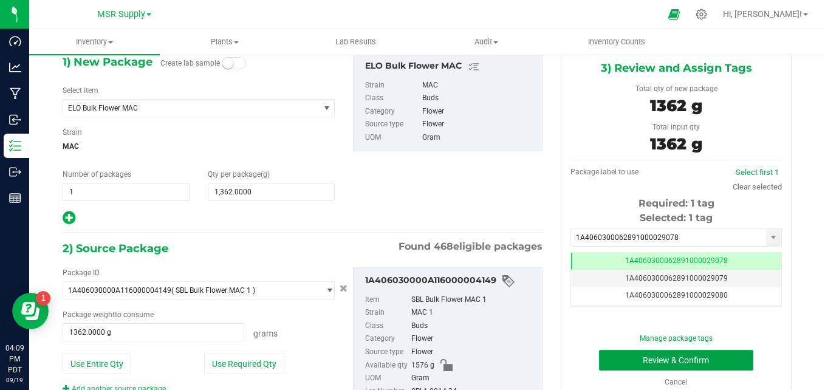
click at [676, 359] on button "Review & Confirm" at bounding box center [676, 360] width 154 height 21
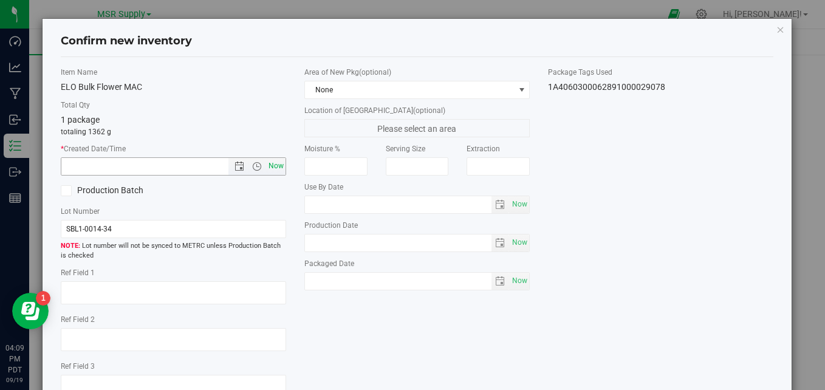
click at [268, 163] on span "Now" at bounding box center [276, 166] width 21 height 18
type input "[DATE] 4:09 PM"
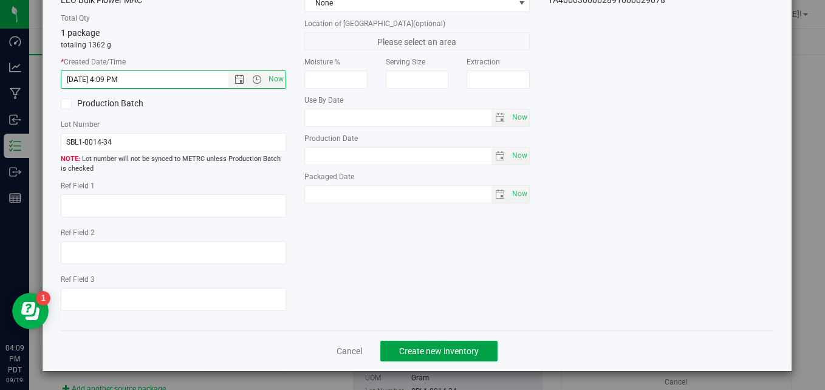
click at [453, 360] on button "Create new inventory" at bounding box center [438, 351] width 117 height 21
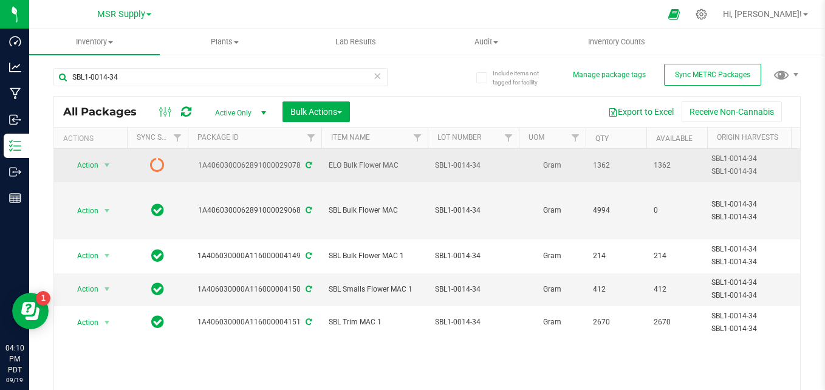
drag, startPoint x: 308, startPoint y: 168, endPoint x: 301, endPoint y: 170, distance: 6.9
click at [306, 168] on icon at bounding box center [309, 165] width 6 height 7
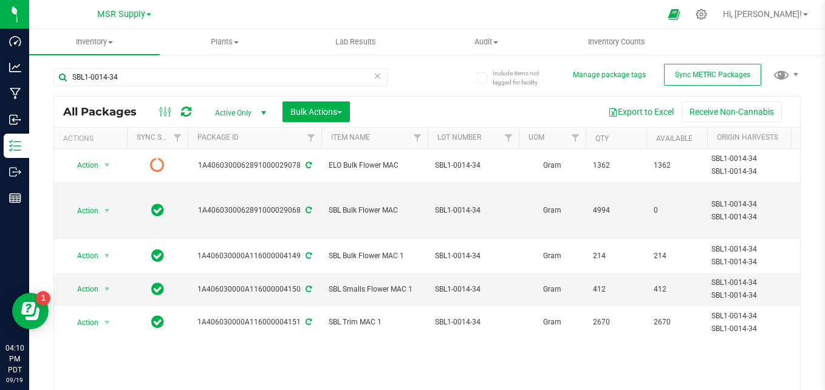
click at [373, 80] on icon at bounding box center [377, 75] width 9 height 15
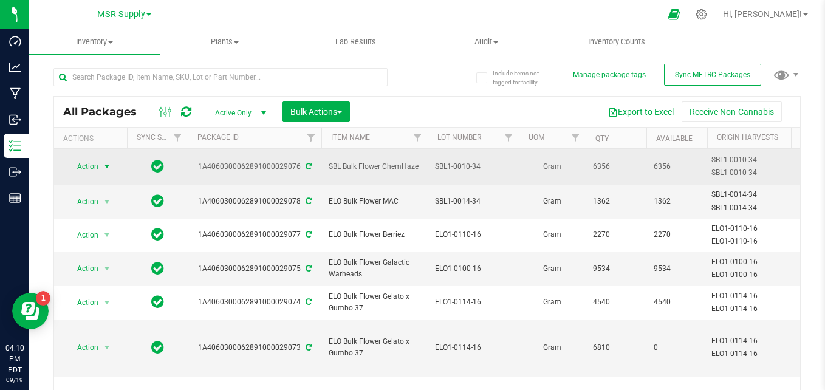
click at [103, 165] on span "select" at bounding box center [107, 167] width 10 height 10
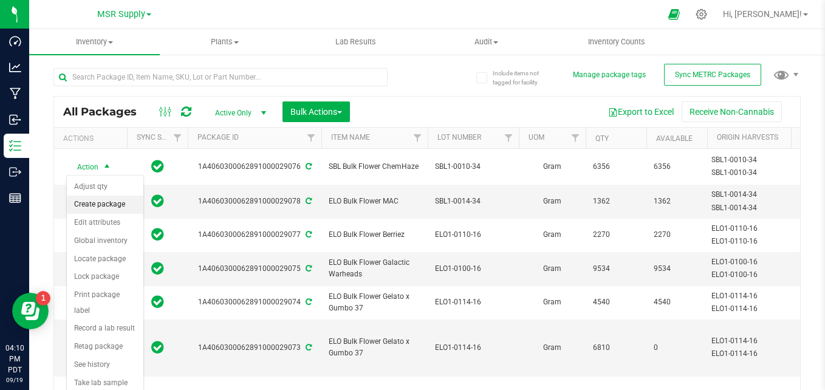
click at [85, 200] on li "Create package" at bounding box center [105, 205] width 77 height 18
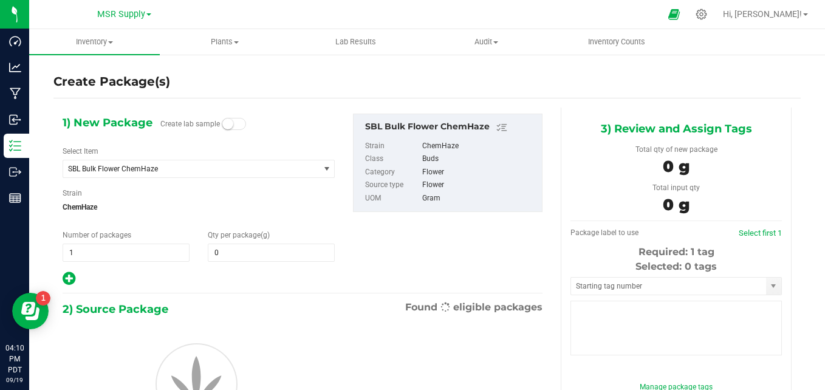
type input "0.0000"
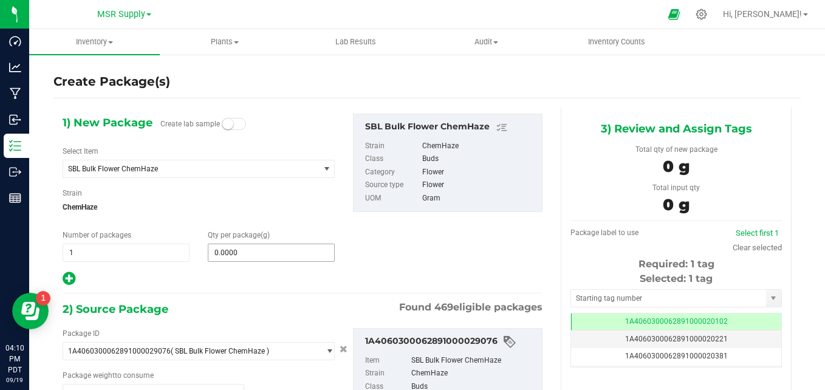
click at [247, 251] on span "0.0000 0" at bounding box center [271, 253] width 127 height 18
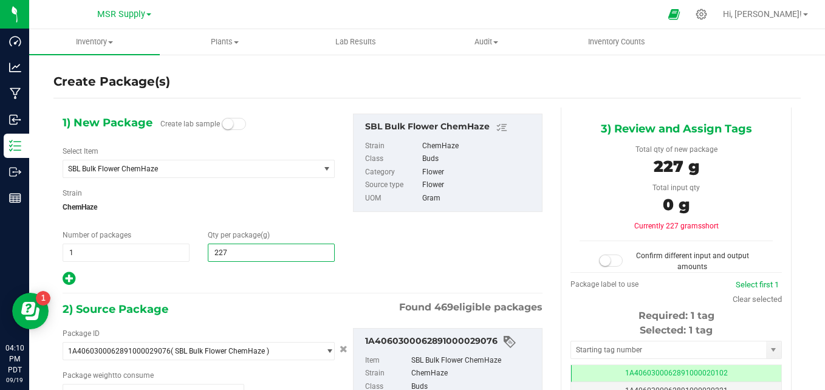
type input "2270"
type input "2,270.0000"
click at [376, 241] on div "1) New Package Create lab sample Select Item SBL Bulk Flower ChemHaze 100 Rackz…" at bounding box center [302, 200] width 498 height 173
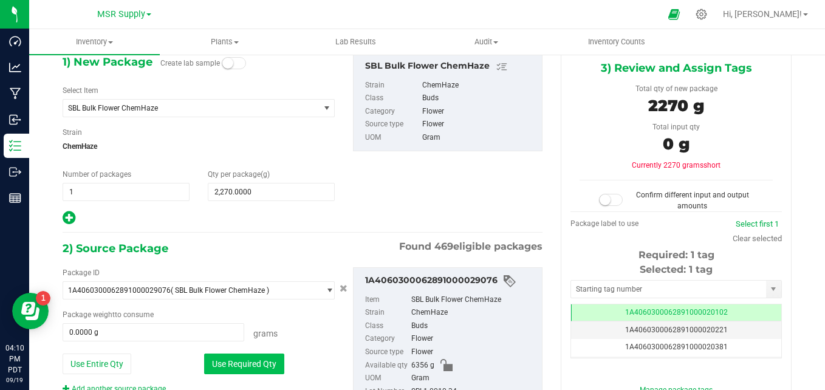
click at [216, 357] on button "Use Required Qty" at bounding box center [244, 364] width 80 height 21
type input "2270.0000 g"
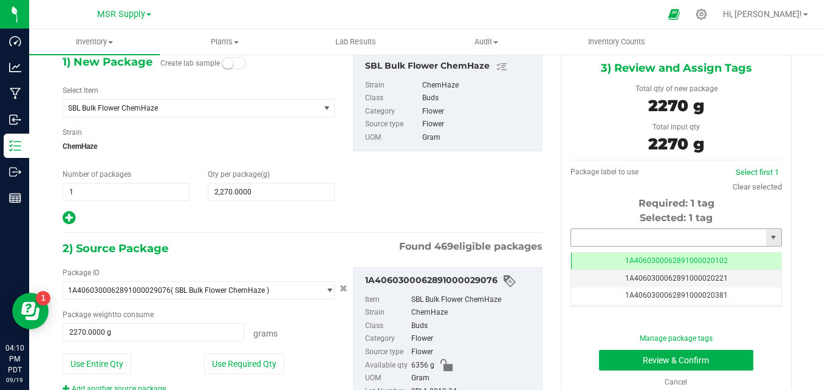
click at [647, 235] on input "text" at bounding box center [668, 237] width 195 height 17
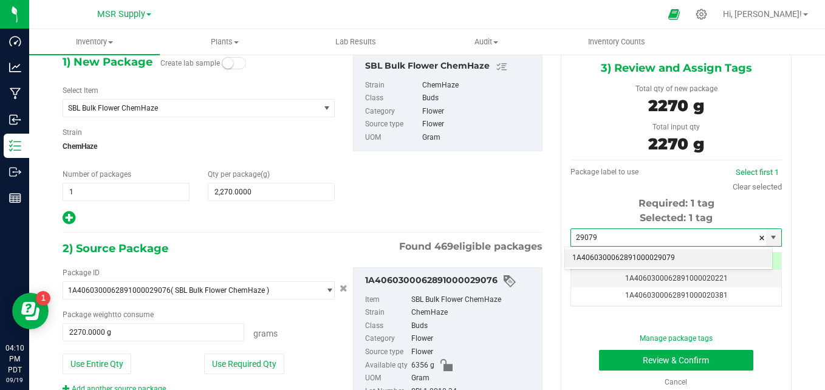
click at [588, 258] on li "1A4060300062891000029079" at bounding box center [668, 258] width 207 height 18
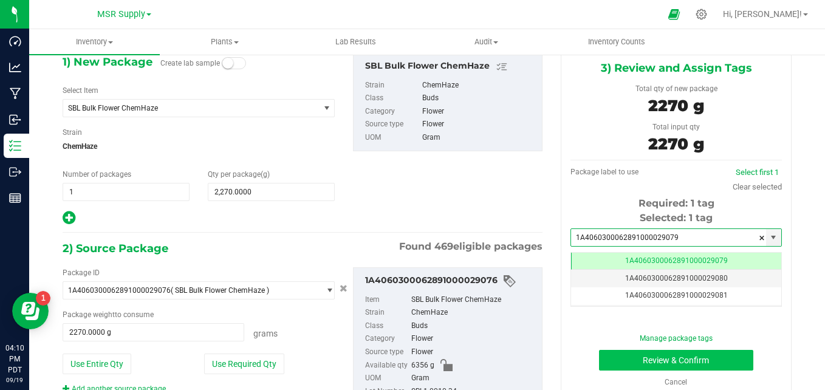
scroll to position [0, -1]
type input "1A4060300062891000029079"
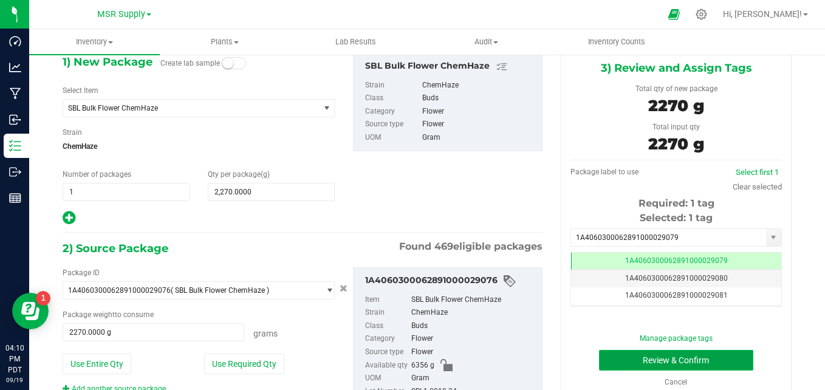
click at [649, 367] on button "Review & Confirm" at bounding box center [676, 360] width 154 height 21
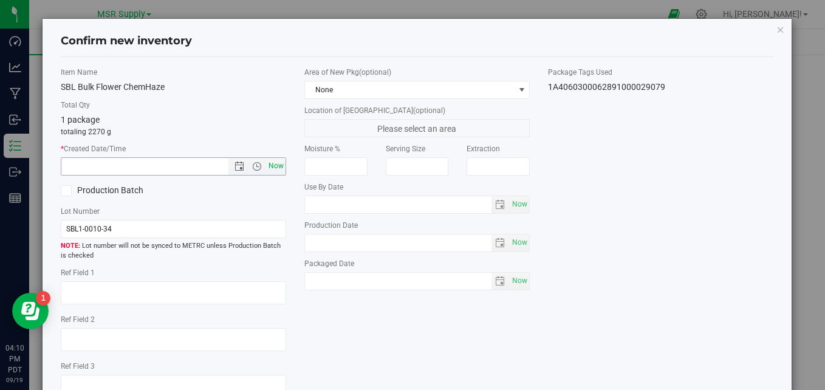
click at [275, 162] on span "Now" at bounding box center [276, 166] width 21 height 18
type input "[DATE] 4:10 PM"
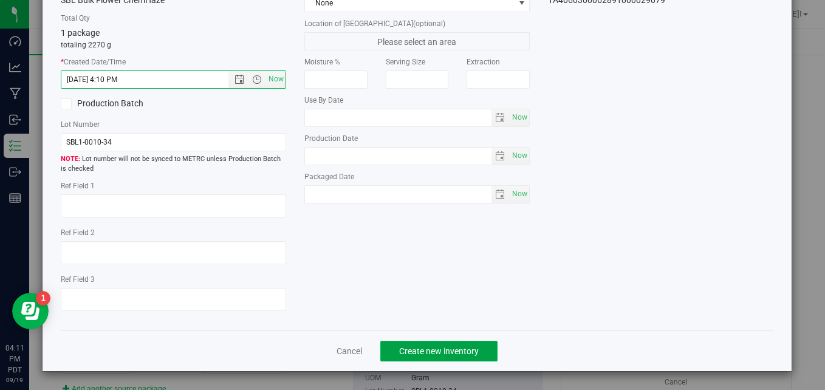
click at [449, 356] on span "Create new inventory" at bounding box center [439, 351] width 80 height 10
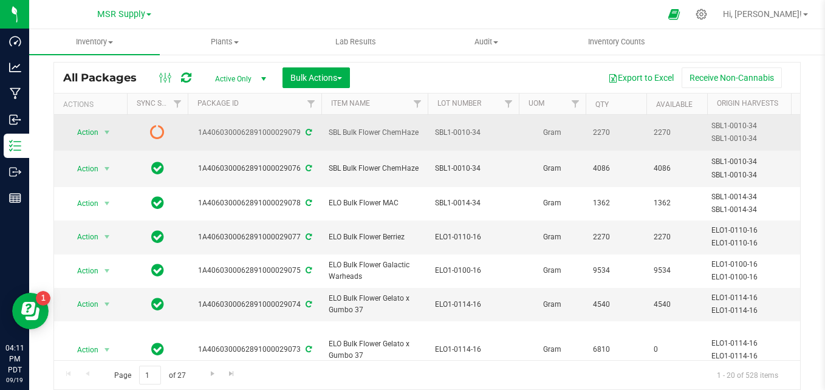
click at [306, 132] on icon at bounding box center [309, 132] width 6 height 7
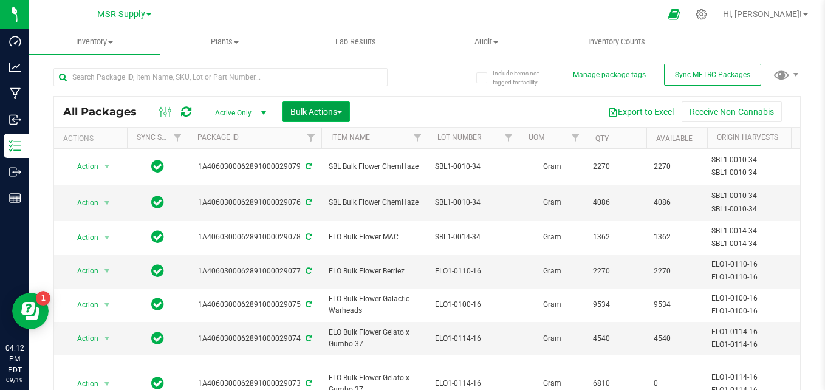
click at [326, 112] on span "Bulk Actions" at bounding box center [317, 112] width 52 height 10
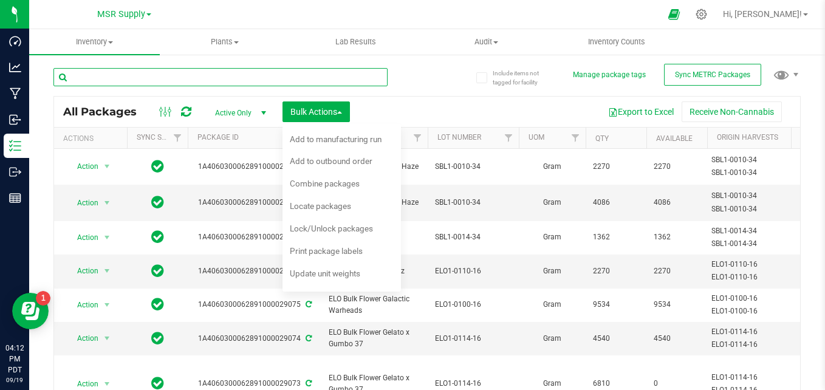
click at [232, 77] on input "text" at bounding box center [220, 77] width 334 height 18
paste input "SBL4-0026-34"
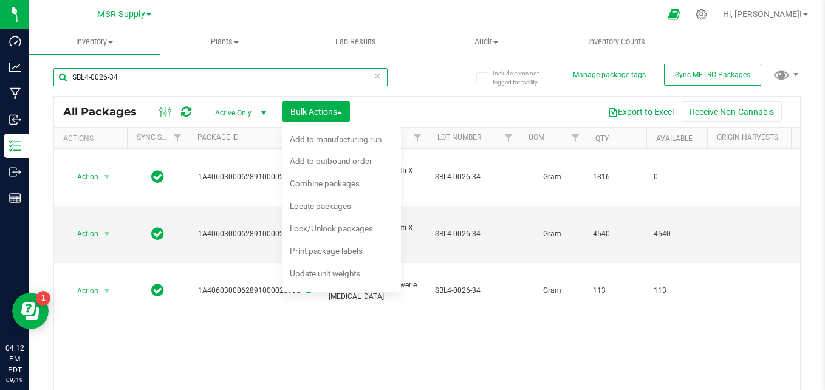
type input "SBL4-0026-34"
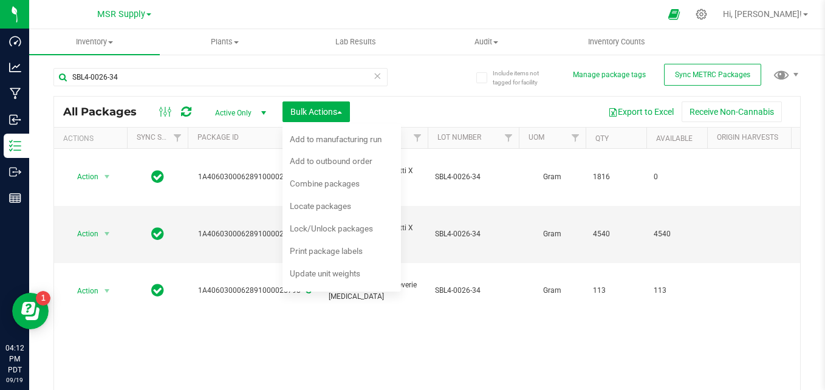
click at [429, 95] on div "SBL4-0026-34 All Packages Active Only Active Only Lab Samples Locked All Extern…" at bounding box center [427, 241] width 748 height 368
click at [323, 170] on div "Add to outbound order" at bounding box center [339, 162] width 99 height 19
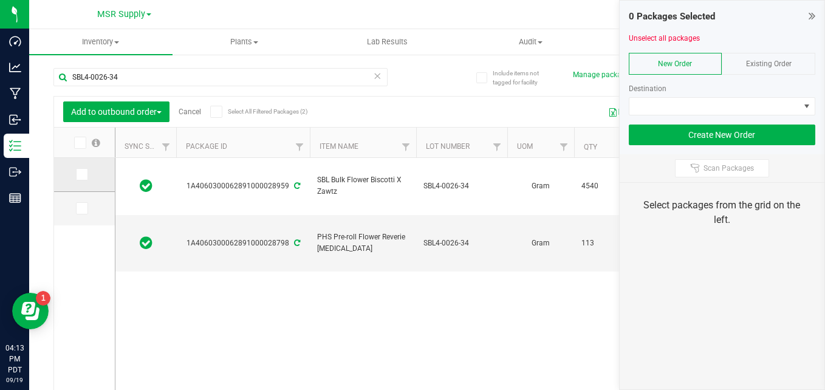
click at [86, 173] on span at bounding box center [82, 174] width 12 height 12
click at [0, 0] on input "checkbox" at bounding box center [0, 0] width 0 height 0
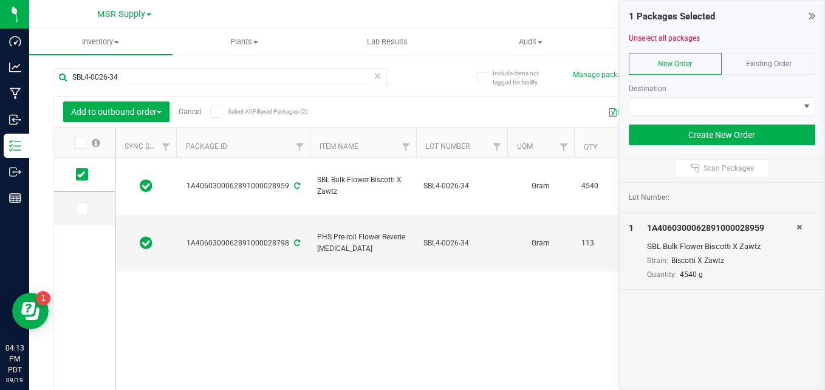
click at [373, 79] on icon at bounding box center [377, 75] width 9 height 15
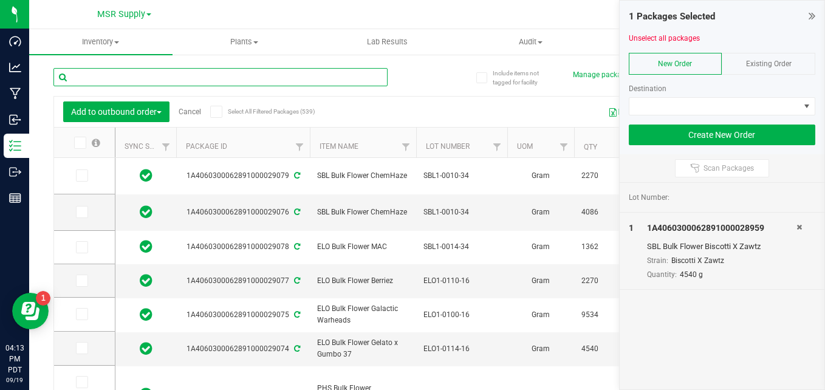
click at [269, 76] on input "text" at bounding box center [220, 77] width 334 height 18
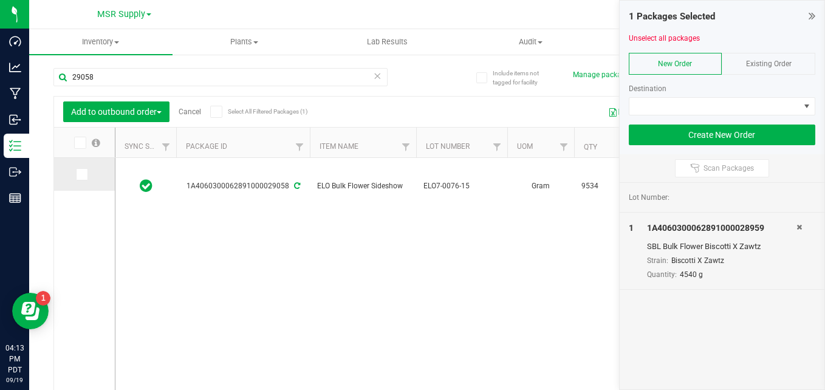
click at [79, 174] on icon at bounding box center [81, 174] width 8 height 0
click at [0, 0] on input "checkbox" at bounding box center [0, 0] width 0 height 0
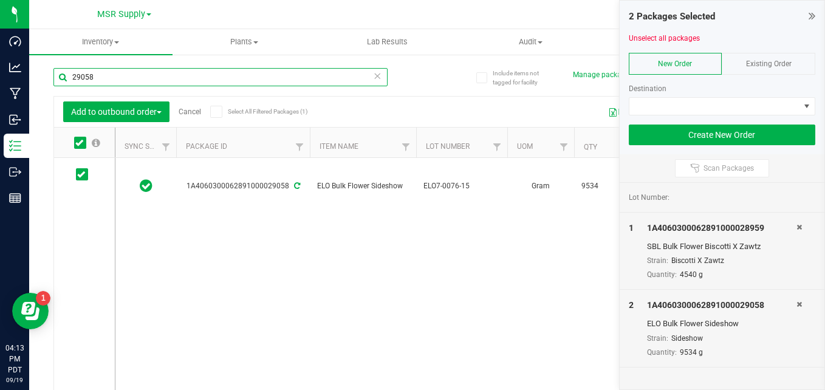
click at [127, 77] on input "29058" at bounding box center [220, 77] width 334 height 18
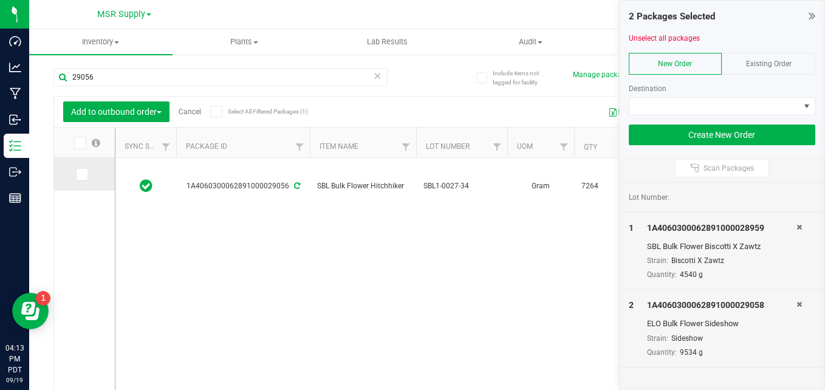
click at [88, 173] on span at bounding box center [82, 174] width 12 height 12
click at [0, 0] on input "checkbox" at bounding box center [0, 0] width 0 height 0
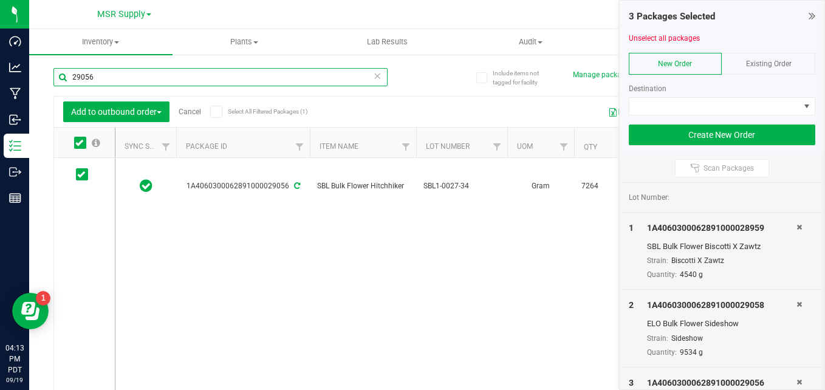
click at [105, 82] on input "29056" at bounding box center [220, 77] width 334 height 18
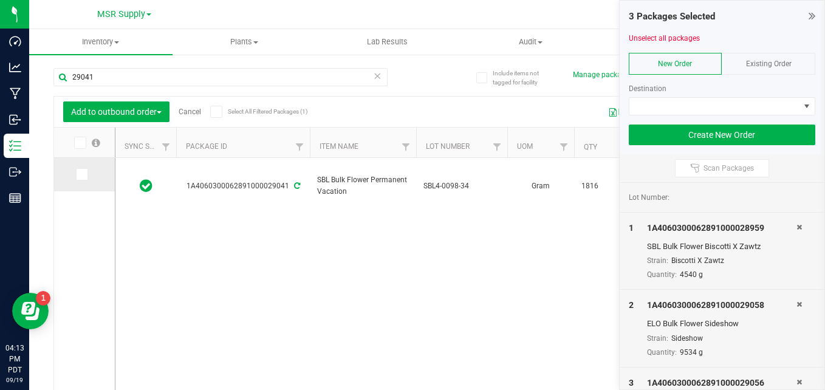
click at [84, 174] on icon at bounding box center [81, 174] width 8 height 0
click at [0, 0] on input "checkbox" at bounding box center [0, 0] width 0 height 0
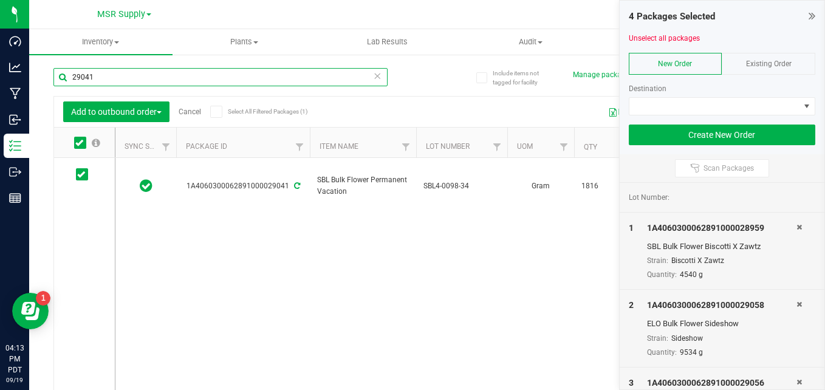
click at [116, 77] on input "29041" at bounding box center [220, 77] width 334 height 18
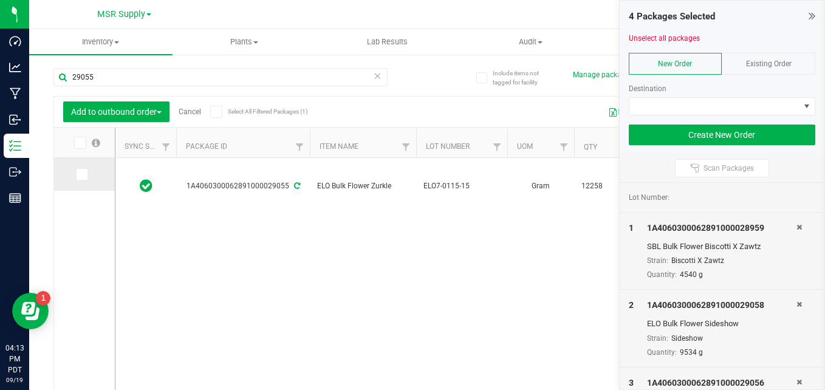
click at [78, 174] on icon at bounding box center [81, 174] width 8 height 0
click at [0, 0] on input "checkbox" at bounding box center [0, 0] width 0 height 0
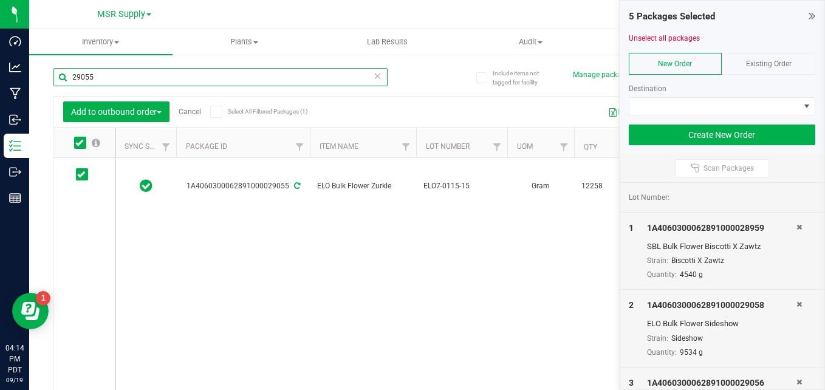
click at [148, 76] on input "29055" at bounding box center [220, 77] width 334 height 18
type input "29054"
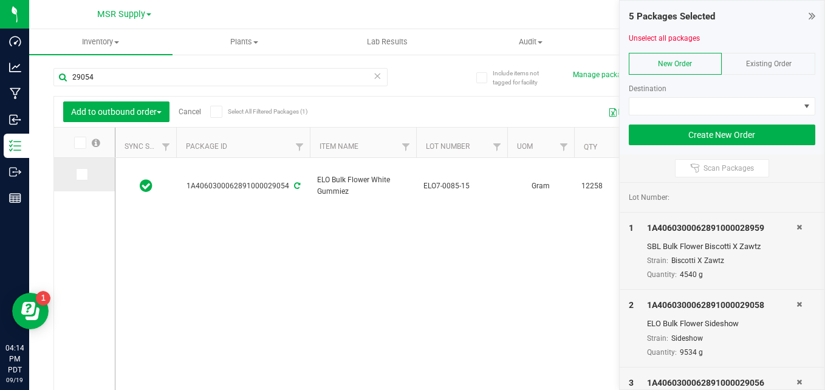
click at [77, 174] on icon at bounding box center [81, 174] width 8 height 0
click at [0, 0] on input "checkbox" at bounding box center [0, 0] width 0 height 0
click at [373, 80] on icon at bounding box center [377, 75] width 9 height 15
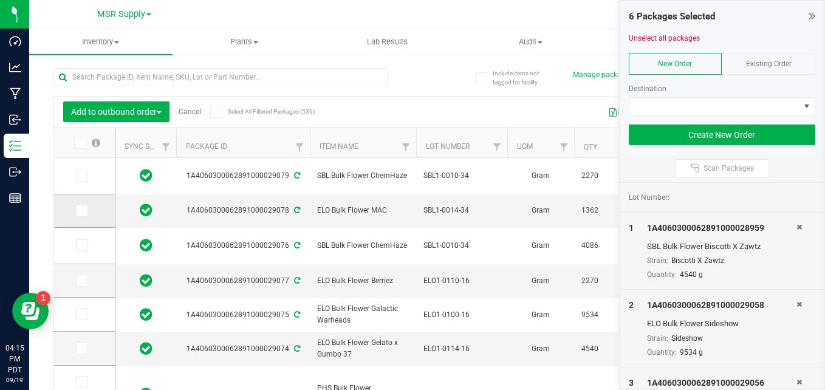
click at [81, 215] on span at bounding box center [82, 211] width 12 height 12
click at [0, 0] on input "checkbox" at bounding box center [0, 0] width 0 height 0
click at [82, 246] on icon at bounding box center [81, 246] width 8 height 0
click at [0, 0] on input "checkbox" at bounding box center [0, 0] width 0 height 0
click at [86, 279] on span at bounding box center [82, 281] width 12 height 12
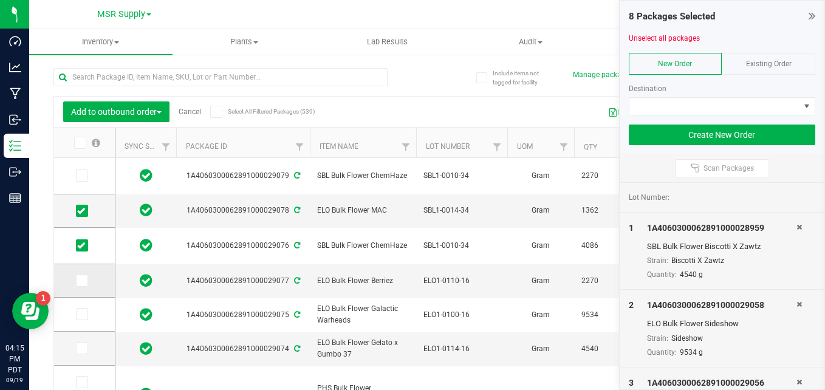
click at [0, 0] on input "checkbox" at bounding box center [0, 0] width 0 height 0
click at [89, 318] on label at bounding box center [85, 314] width 18 height 12
click at [0, 0] on input "checkbox" at bounding box center [0, 0] width 0 height 0
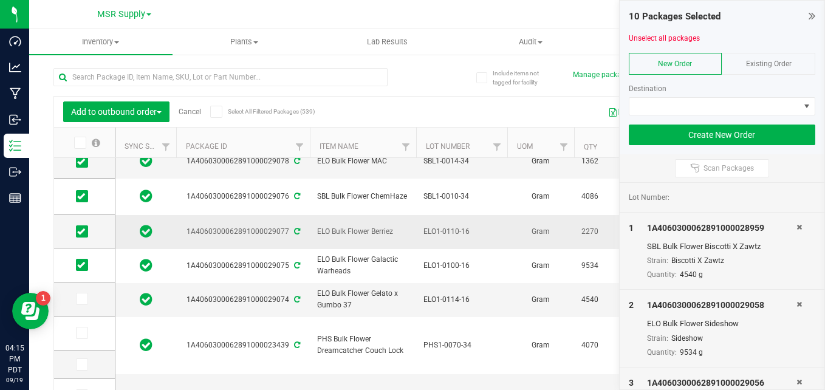
scroll to position [61, 0]
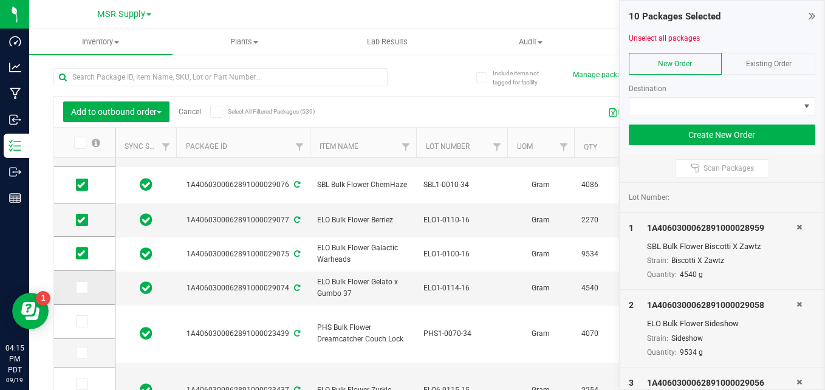
click at [83, 287] on icon at bounding box center [81, 287] width 8 height 0
click at [0, 0] on input "checkbox" at bounding box center [0, 0] width 0 height 0
drag, startPoint x: 755, startPoint y: 108, endPoint x: 751, endPoint y: 114, distance: 7.8
click at [755, 108] on span at bounding box center [715, 106] width 171 height 17
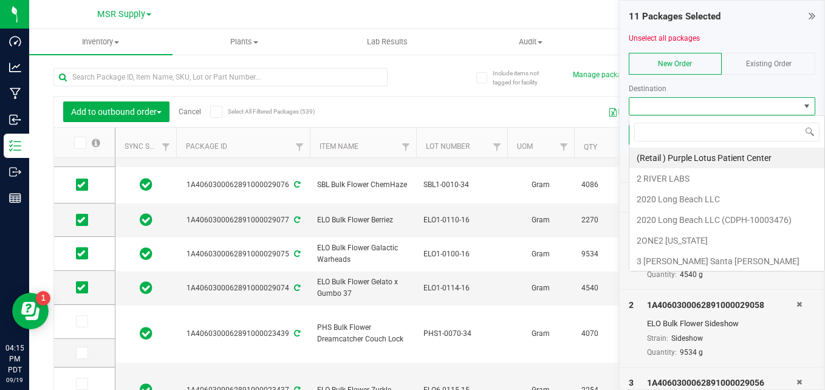
scroll to position [18, 187]
type input "phi"
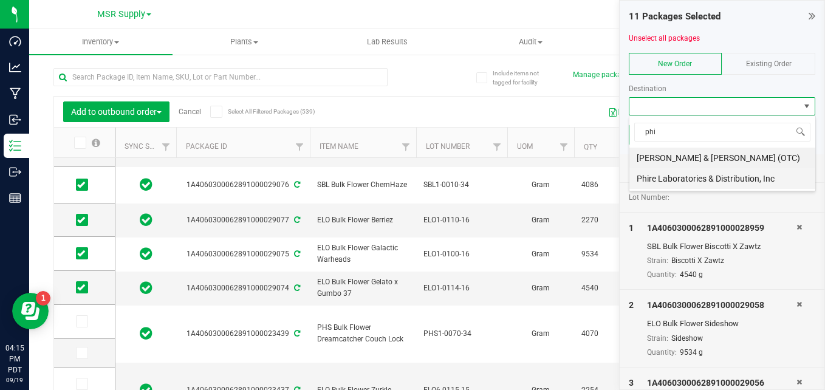
click at [735, 176] on li "Phire Laboratories & Distribution, Inc" at bounding box center [723, 178] width 186 height 21
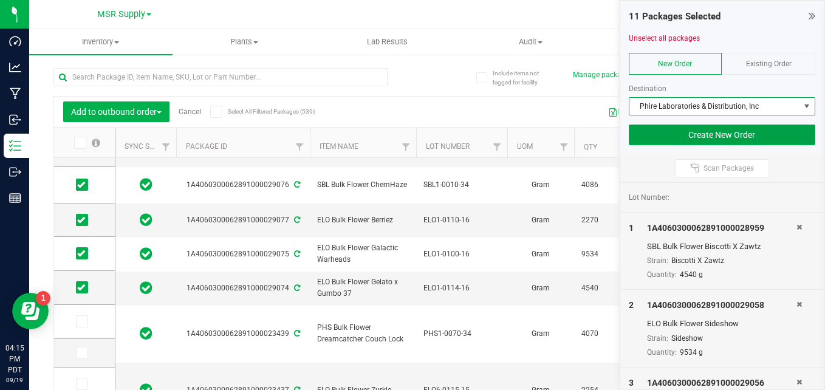
click at [690, 140] on button "Create New Order" at bounding box center [722, 135] width 187 height 21
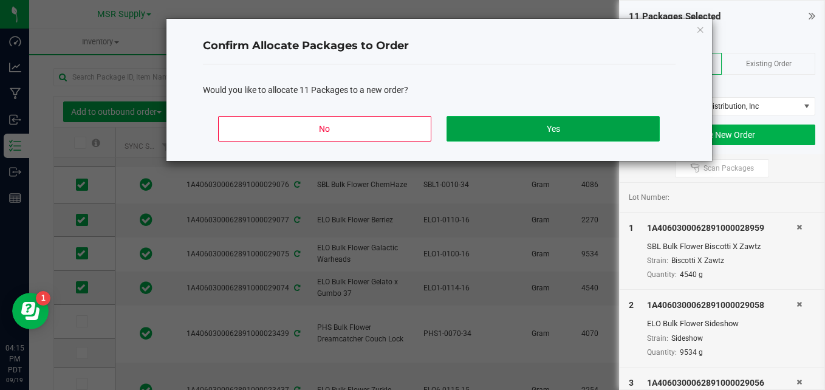
click at [585, 123] on button "Yes" at bounding box center [553, 129] width 213 height 26
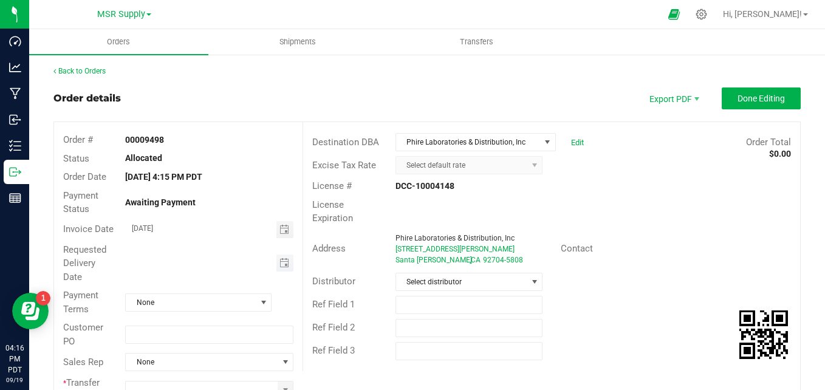
click at [280, 269] on span "Toggle calendar" at bounding box center [286, 263] width 18 height 17
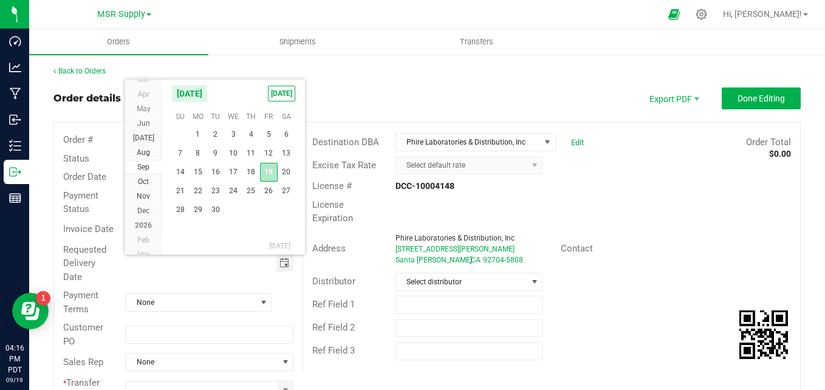
click at [274, 173] on span "19" at bounding box center [269, 172] width 18 height 19
type input "[DATE]"
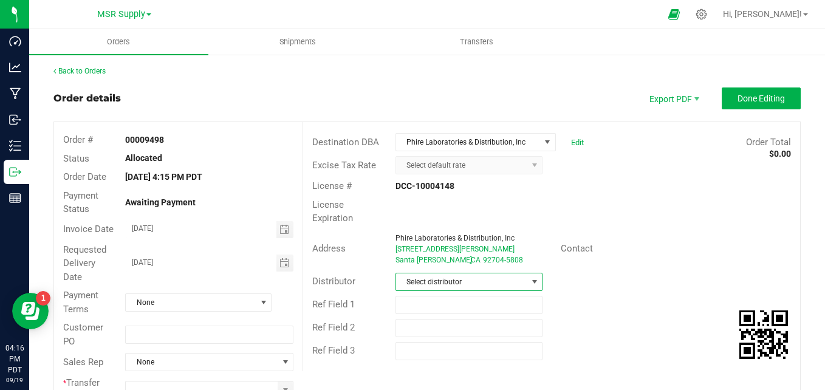
click at [508, 277] on span "Select distributor" at bounding box center [461, 282] width 131 height 17
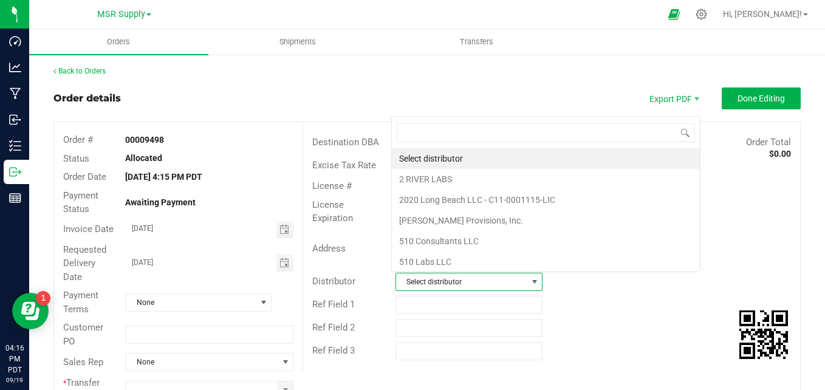
scroll to position [18, 143]
type input "msr"
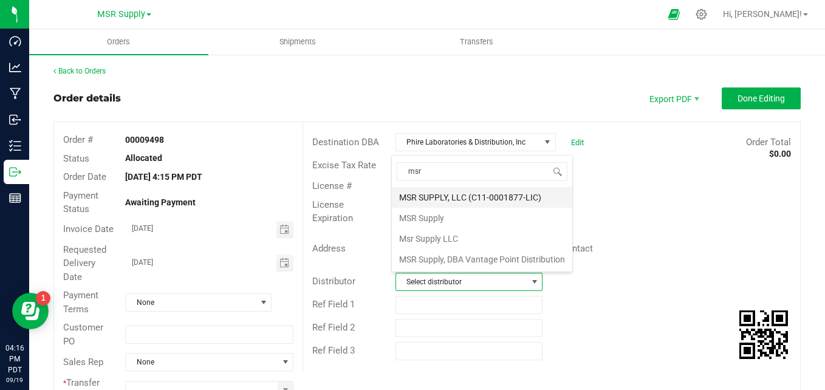
click at [482, 198] on li "MSR SUPPLY, LLC (C11-0001877-LIC)" at bounding box center [482, 197] width 181 height 21
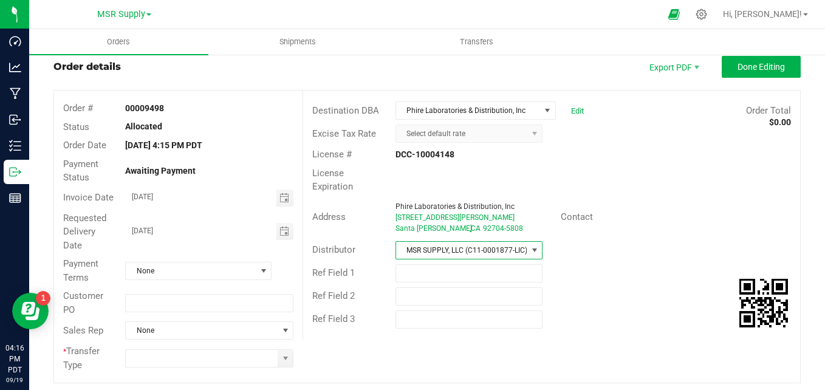
scroll to position [61, 0]
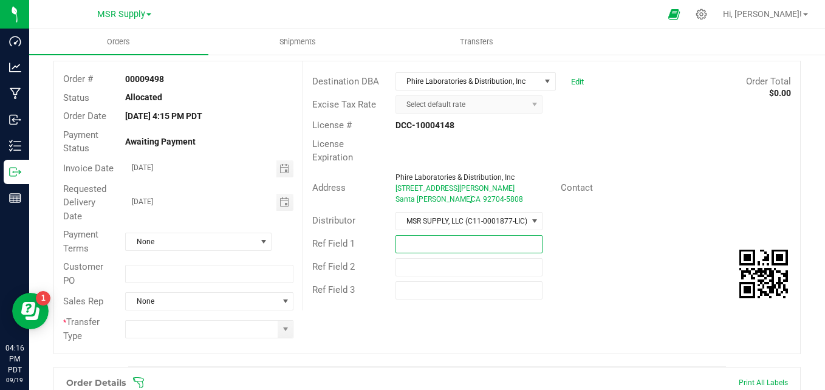
click at [415, 243] on input "text" at bounding box center [470, 244] width 148 height 18
type input "Shasta Bulk Sale"
click at [281, 327] on span at bounding box center [286, 330] width 10 height 10
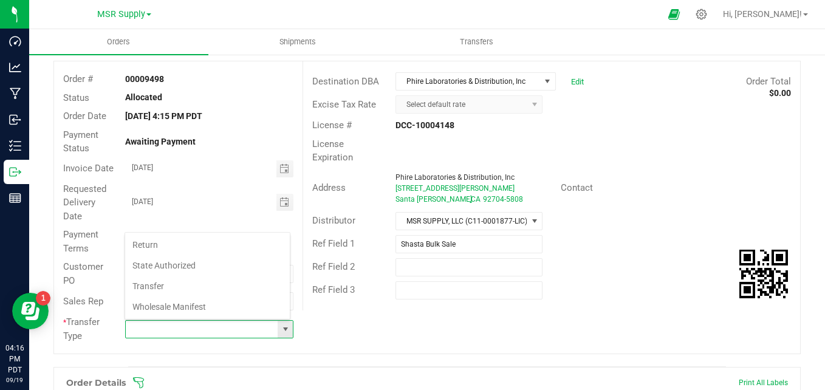
scroll to position [18, 164]
click at [176, 284] on li "Transfer" at bounding box center [207, 286] width 165 height 21
type input "Transfer"
click at [563, 341] on div "Order # 00009498 Status Allocated Order Date [DATE] 4:15 PM PDT Payment Status …" at bounding box center [427, 207] width 746 height 292
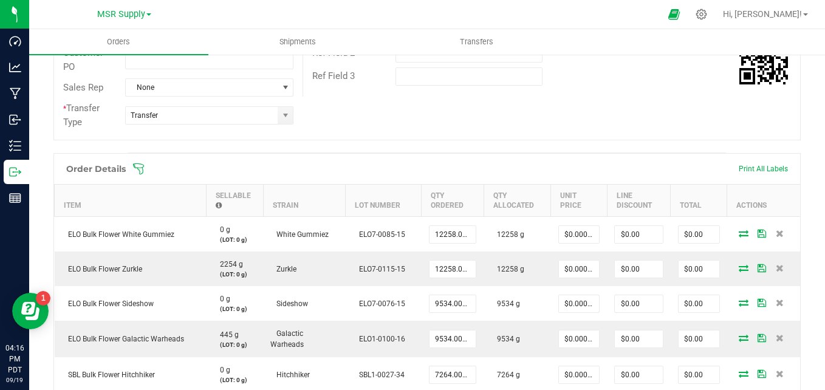
scroll to position [365, 0]
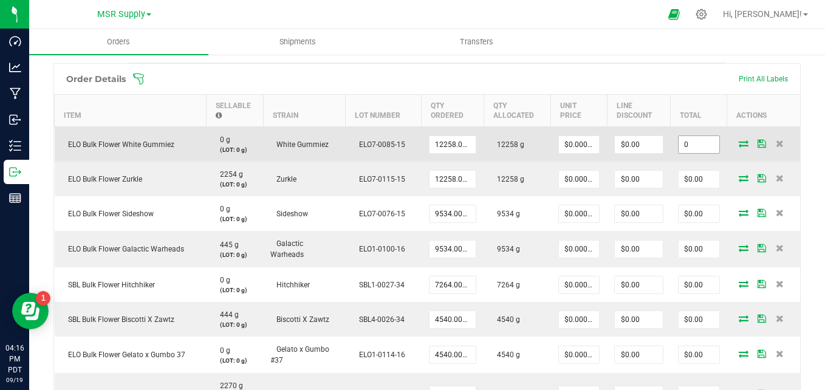
click at [698, 143] on input "0" at bounding box center [699, 144] width 41 height 17
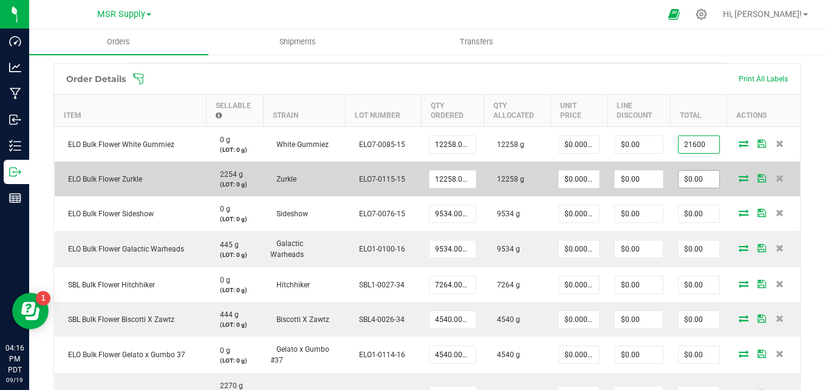
type input "21600"
type input "$1.76211"
type input "$21,600.00"
click at [683, 178] on input "0" at bounding box center [699, 179] width 41 height 17
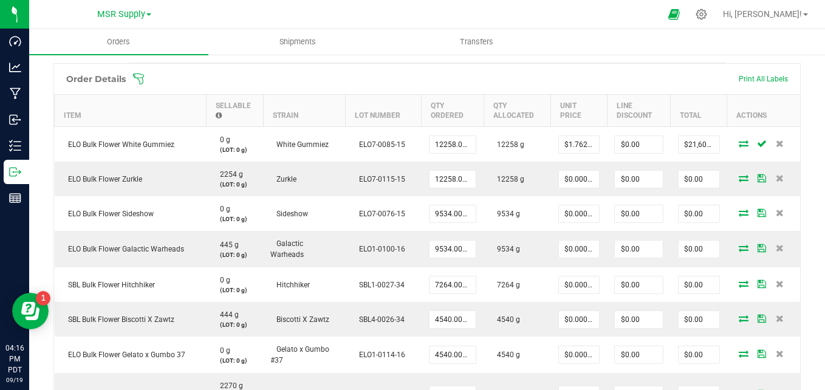
type input "0"
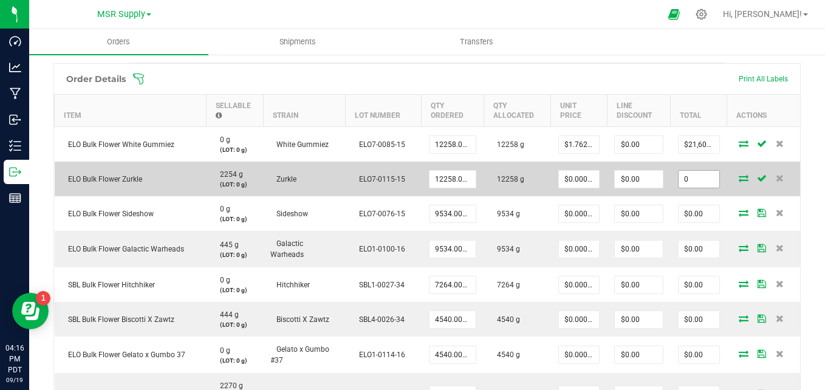
click at [692, 176] on input "0" at bounding box center [699, 179] width 41 height 17
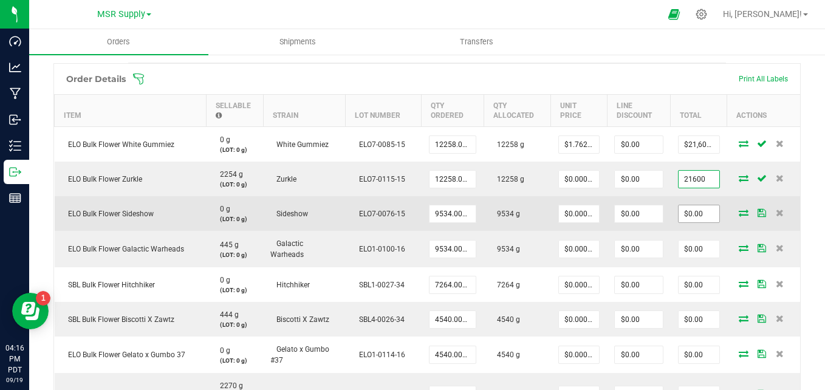
type input "21600"
type input "0"
type input "$1.76211"
type input "$21,600.00"
click at [683, 216] on input "0" at bounding box center [699, 213] width 41 height 17
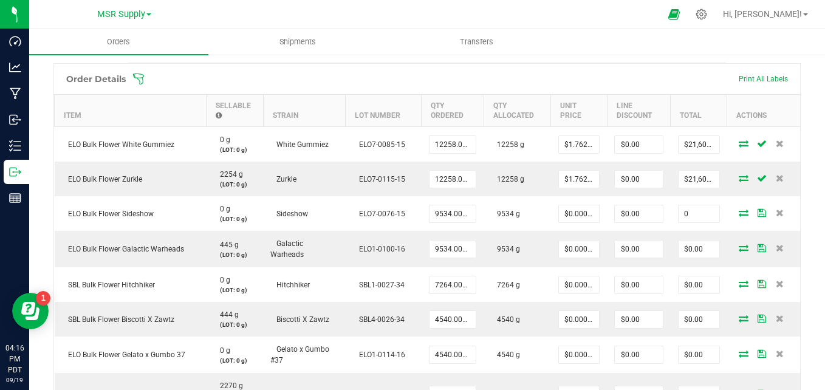
type input "$0.00"
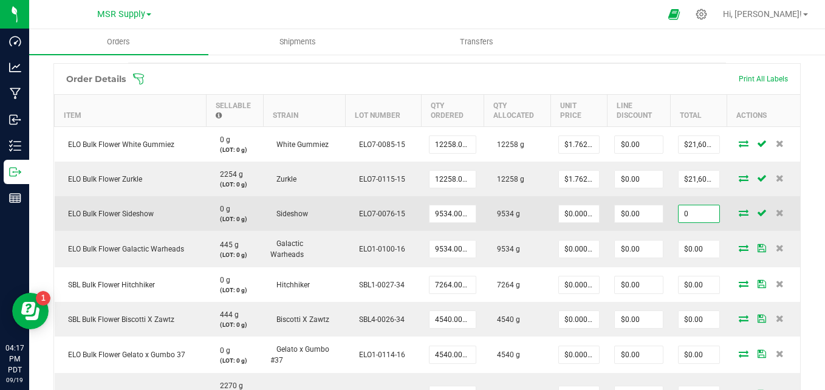
click at [693, 213] on input "0" at bounding box center [699, 213] width 41 height 17
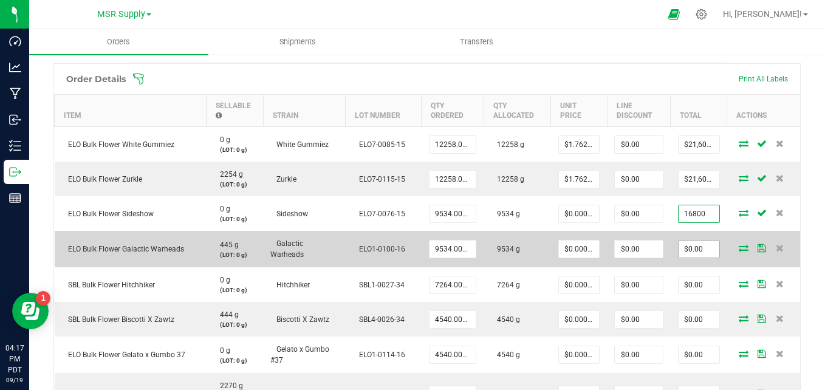
type input "16800"
type input "0"
type input "$1.76211"
type input "$16,800.00"
click at [693, 252] on input "0" at bounding box center [699, 249] width 41 height 17
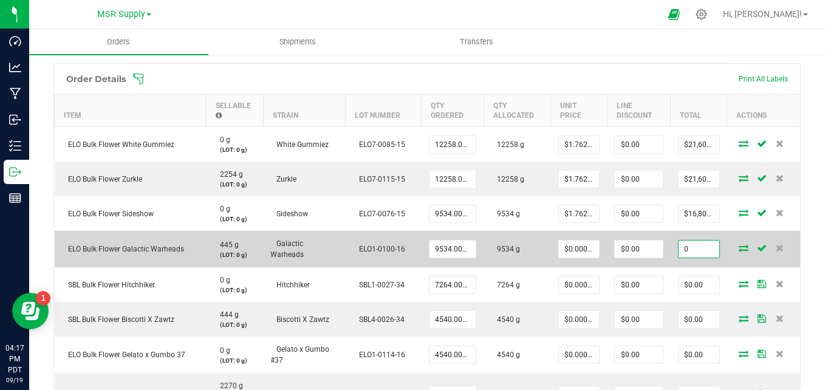
click at [697, 253] on input "0" at bounding box center [699, 249] width 41 height 17
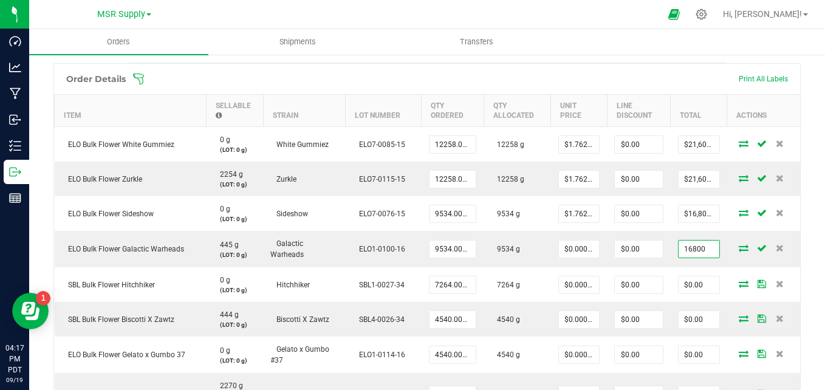
type input "16800"
type input "$1.76211"
type input "$16,800.00"
click at [627, 71] on div "Order Details Print All Labels" at bounding box center [427, 79] width 746 height 30
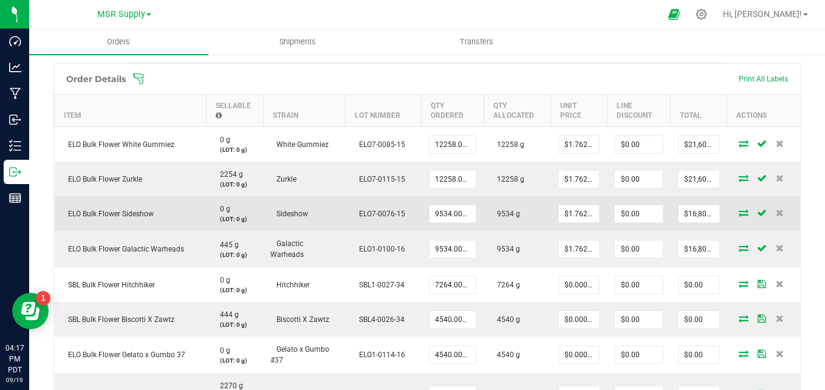
scroll to position [425, 0]
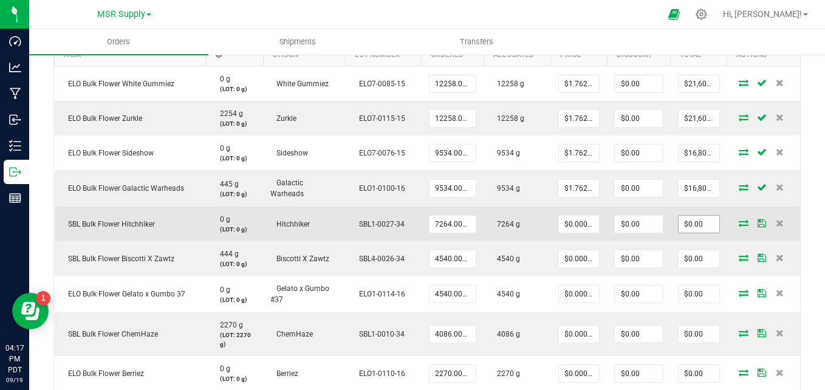
type input "0"
click at [700, 224] on input "0" at bounding box center [699, 224] width 41 height 17
click at [690, 225] on input "0" at bounding box center [699, 224] width 41 height 17
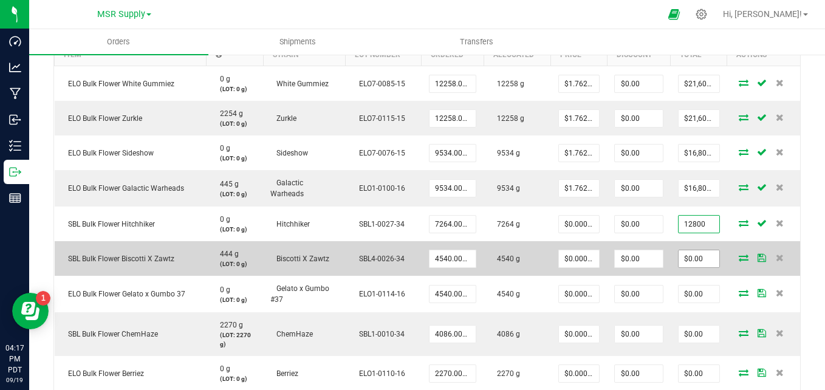
type input "12800"
type input "0"
type input "$1.76211"
type input "$12,800.00"
click at [696, 257] on input "0" at bounding box center [699, 258] width 41 height 17
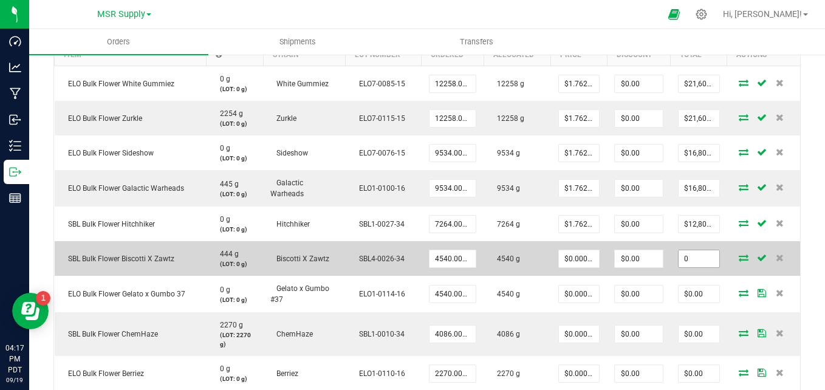
click at [699, 264] on input "0" at bounding box center [699, 258] width 41 height 17
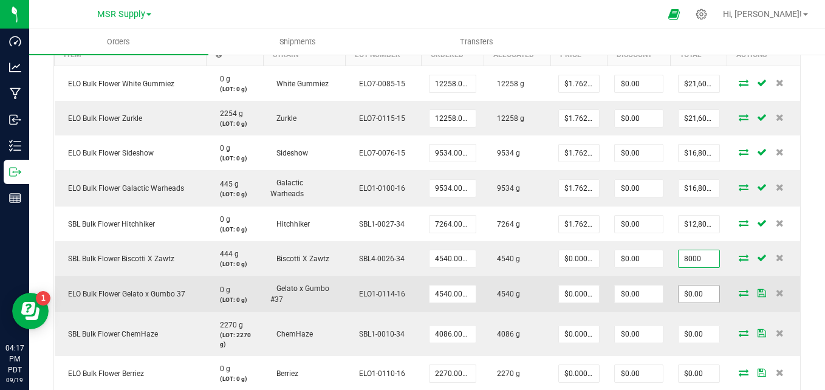
type input "8000"
type input "0"
type input "$1.76211"
type input "$8,000.00"
click at [686, 294] on input "0" at bounding box center [699, 294] width 41 height 17
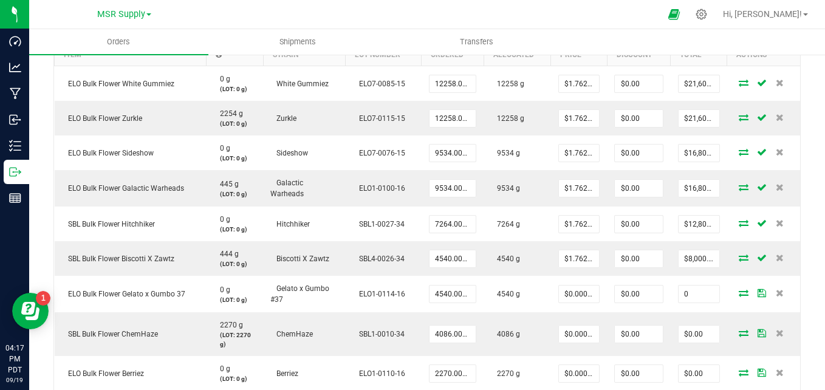
type input "$0.00"
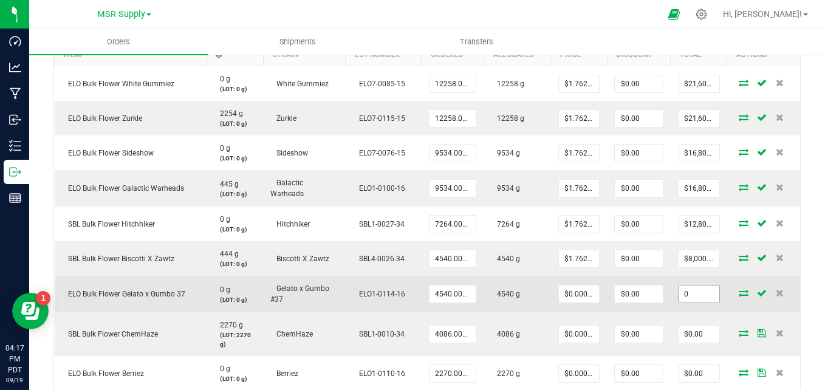
click at [697, 291] on input "0" at bounding box center [699, 294] width 41 height 17
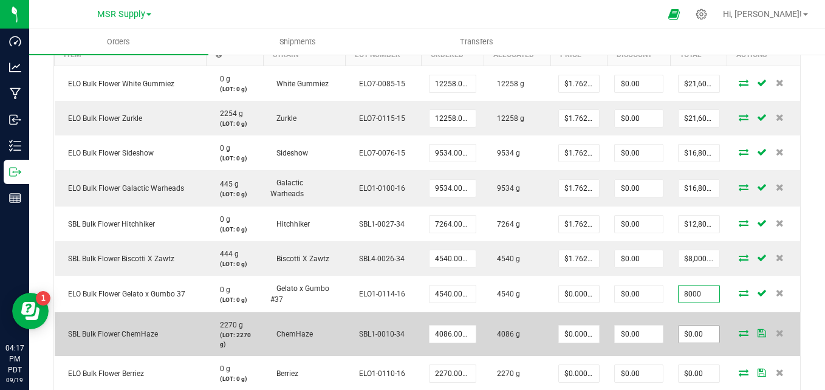
type input "8000"
type input "0"
type input "$1.76211"
type input "$8,000.00"
click at [687, 332] on input "0" at bounding box center [699, 334] width 41 height 17
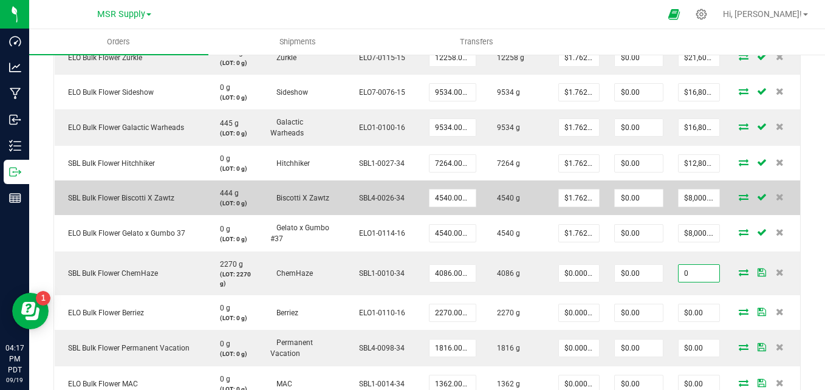
scroll to position [547, 0]
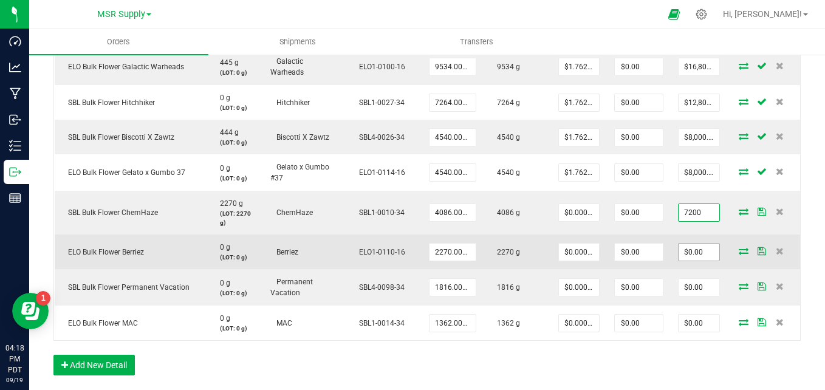
type input "7200"
type input "$1.76211"
type input "$7,200.00"
click at [691, 252] on input "0" at bounding box center [699, 252] width 41 height 17
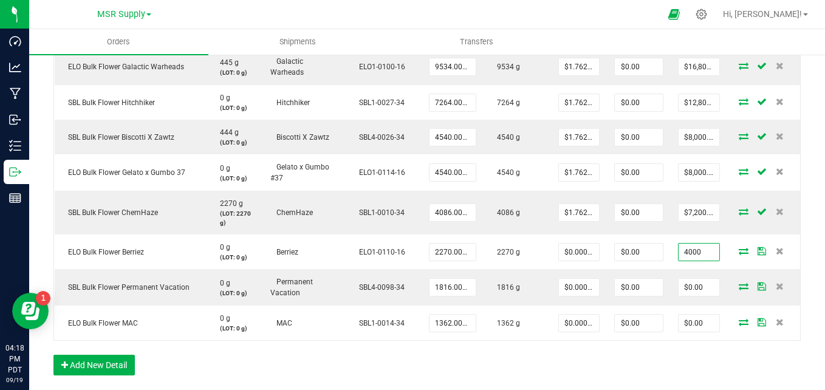
type input "4000"
type input "$1.76211"
type input "$4,000.00"
click at [809, 171] on div "Back to Orders Order details Export PDF Done Editing Order # 00009498 Status Al…" at bounding box center [427, 46] width 796 height 1081
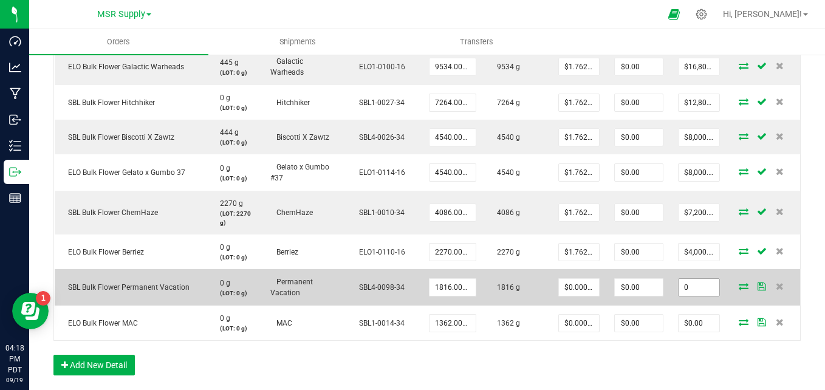
click at [684, 287] on input "0" at bounding box center [699, 287] width 41 height 17
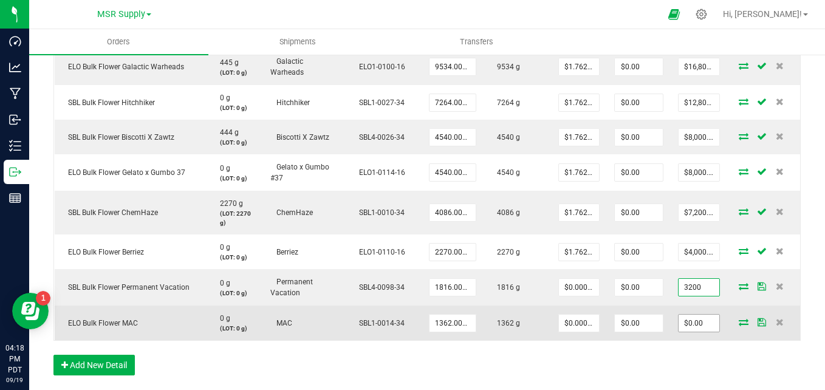
type input "3200"
type input "$1.76211"
type input "$3,200.00"
drag, startPoint x: 697, startPoint y: 320, endPoint x: 691, endPoint y: 327, distance: 9.0
click at [697, 321] on input "0" at bounding box center [699, 323] width 41 height 17
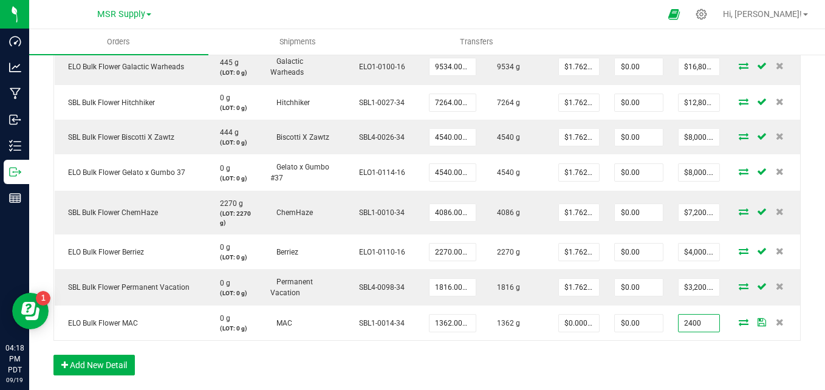
type input "2400"
type input "$1.76211"
type input "$2,400.00"
click at [728, 359] on div "Order Details Print All Labels Item Sellable Strain Lot Number Qty Ordered Qty …" at bounding box center [427, 134] width 748 height 507
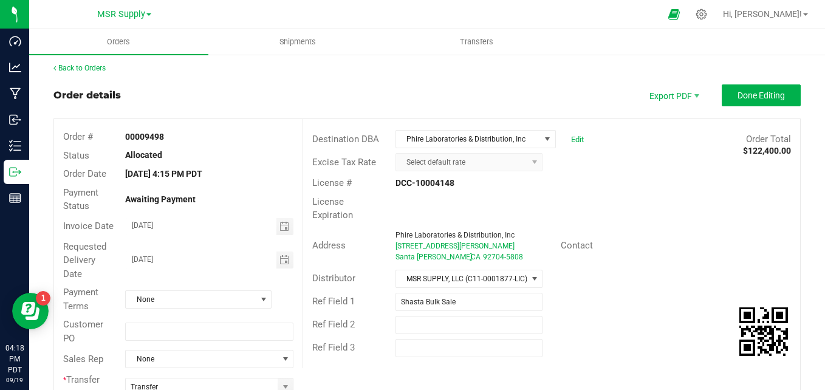
scroll to position [0, 0]
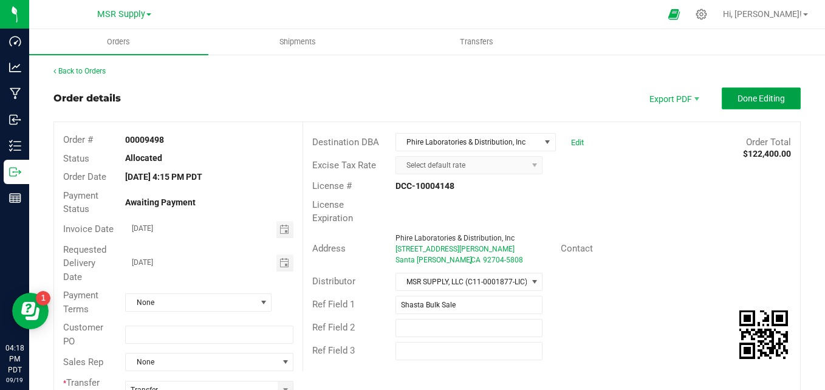
click at [757, 102] on span "Done Editing" at bounding box center [761, 99] width 47 height 10
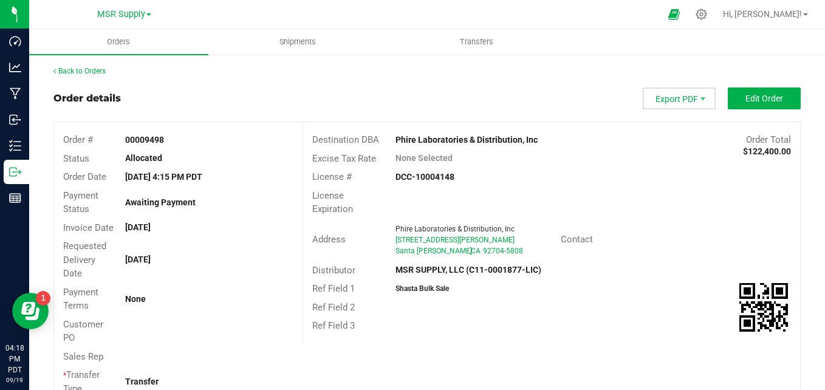
click at [673, 97] on span "Export PDF" at bounding box center [679, 99] width 73 height 22
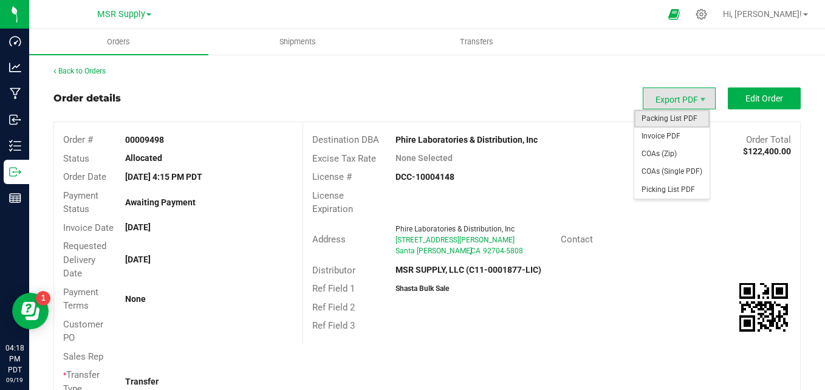
click at [668, 121] on span "Packing List PDF" at bounding box center [672, 119] width 75 height 18
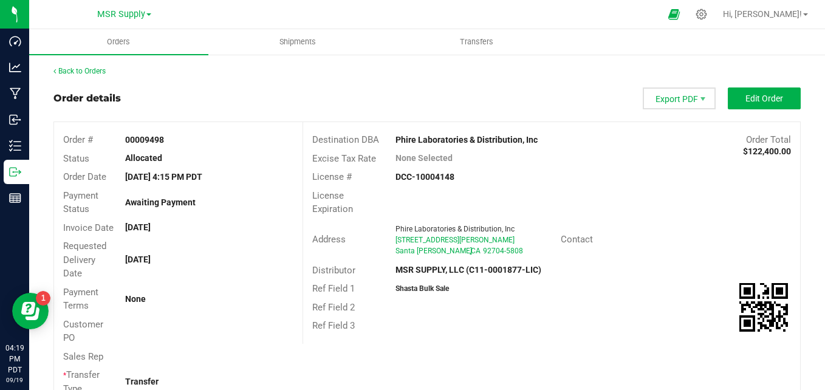
click at [647, 98] on span "Export PDF" at bounding box center [679, 99] width 73 height 22
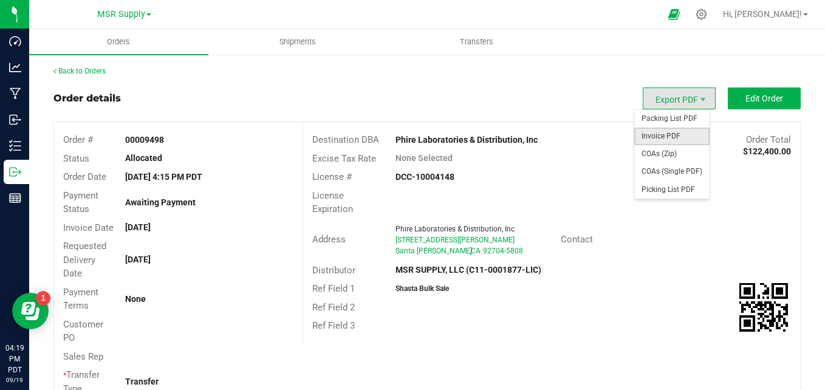
click at [646, 139] on span "Invoice PDF" at bounding box center [672, 137] width 75 height 18
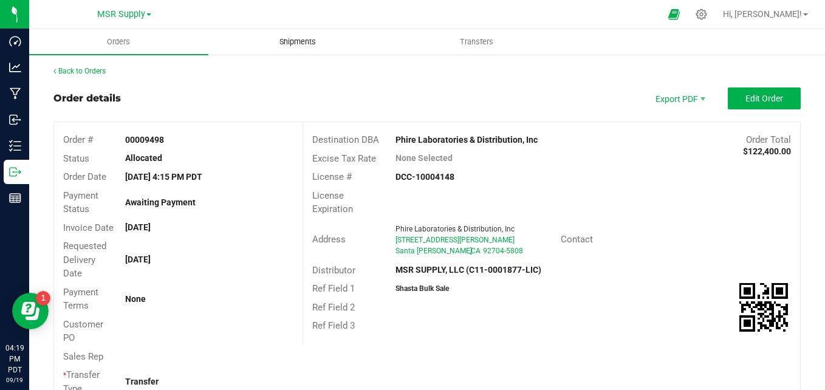
click at [295, 43] on span "Shipments" at bounding box center [297, 41] width 69 height 11
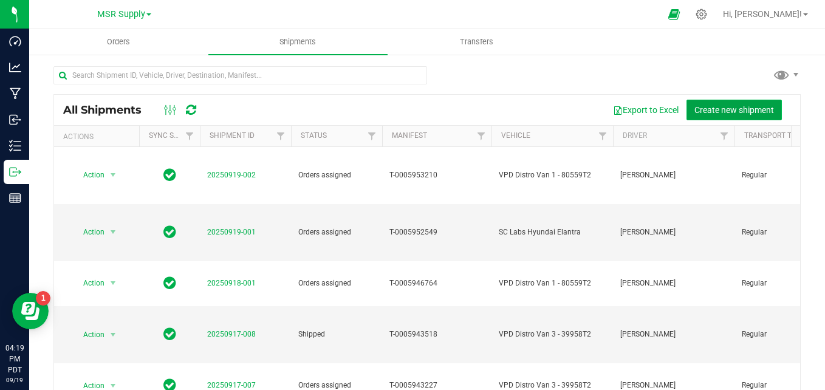
click at [741, 115] on button "Create new shipment" at bounding box center [734, 110] width 95 height 21
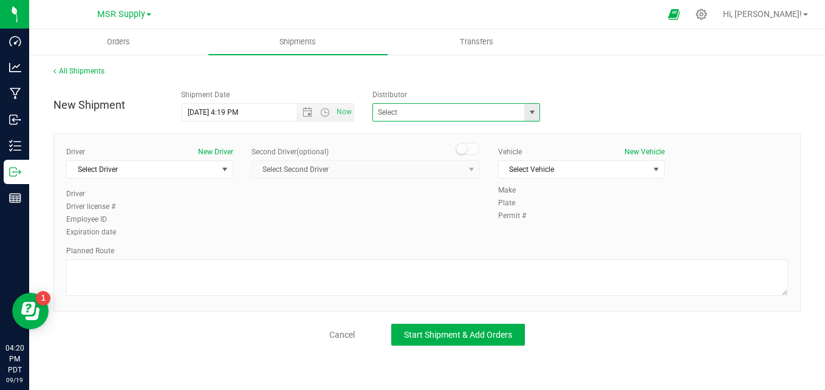
click at [522, 115] on span at bounding box center [457, 112] width 168 height 18
click at [532, 112] on span "select" at bounding box center [533, 113] width 10 height 10
click at [530, 112] on span "select" at bounding box center [533, 113] width 10 height 10
type input "p"
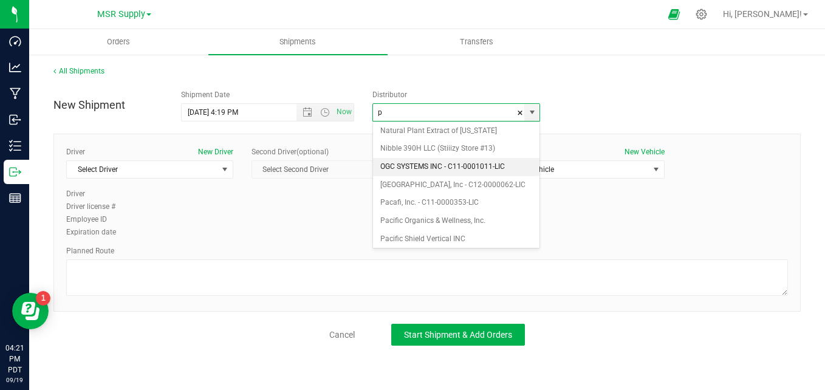
scroll to position [2067, 0]
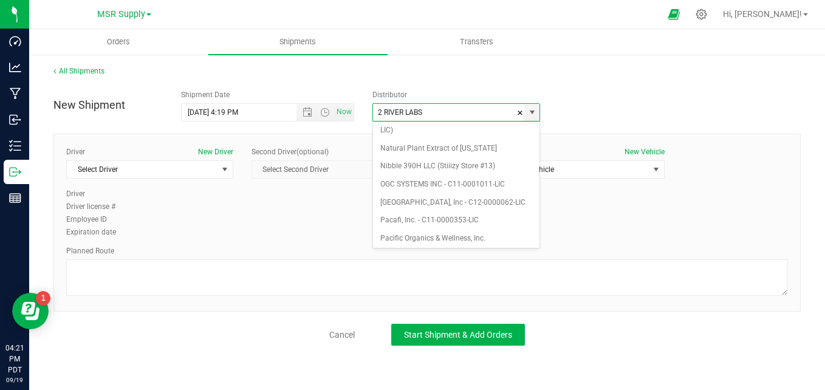
click at [612, 75] on div "All Shipments" at bounding box center [427, 75] width 748 height 18
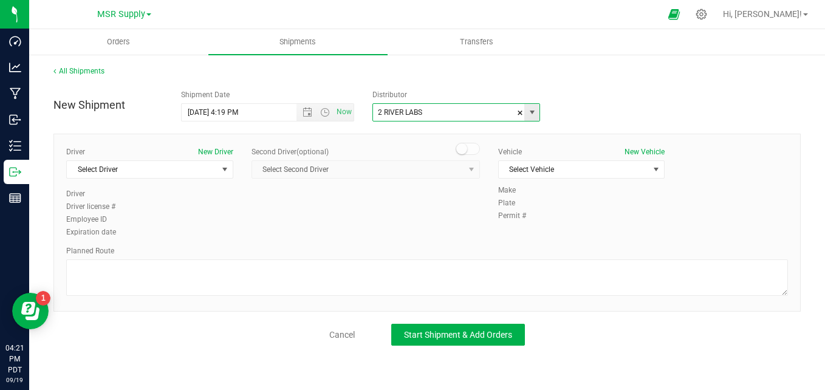
click at [449, 114] on input "2 RIVER LABS" at bounding box center [446, 112] width 147 height 17
type input "2"
type input "phire"
click at [119, 43] on span "Orders" at bounding box center [119, 41] width 56 height 11
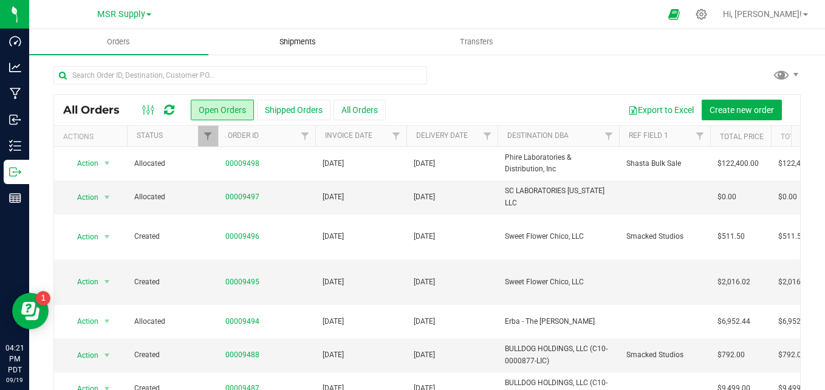
drag, startPoint x: 297, startPoint y: 44, endPoint x: 303, endPoint y: 40, distance: 7.3
click at [297, 44] on span "Shipments" at bounding box center [297, 41] width 69 height 11
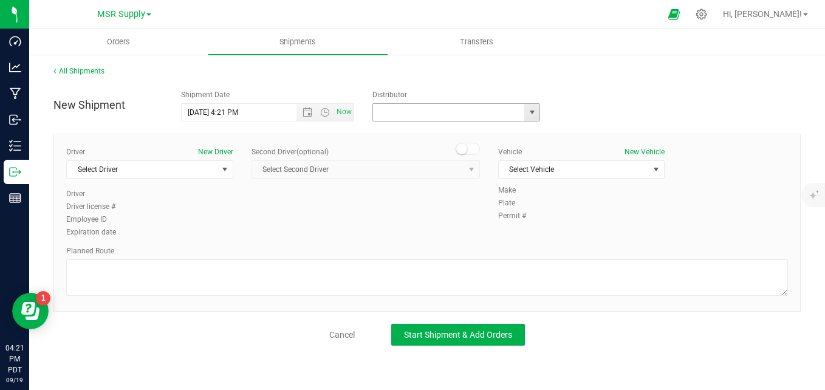
click at [407, 114] on input "text" at bounding box center [446, 112] width 147 height 17
type input "phire"
click at [120, 41] on span "Orders" at bounding box center [119, 41] width 56 height 11
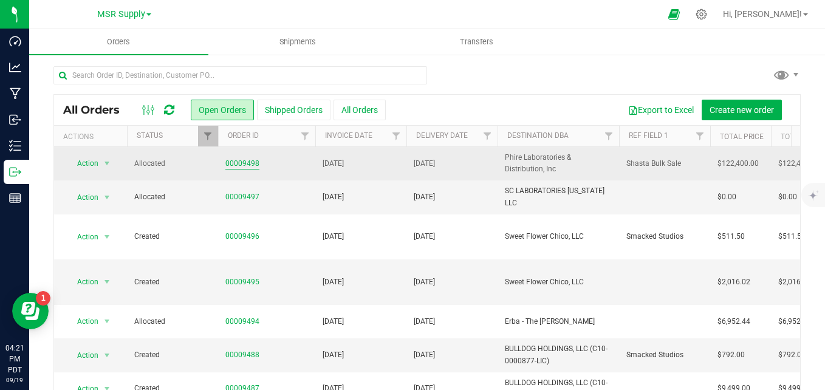
click at [238, 160] on link "00009498" at bounding box center [242, 164] width 34 height 12
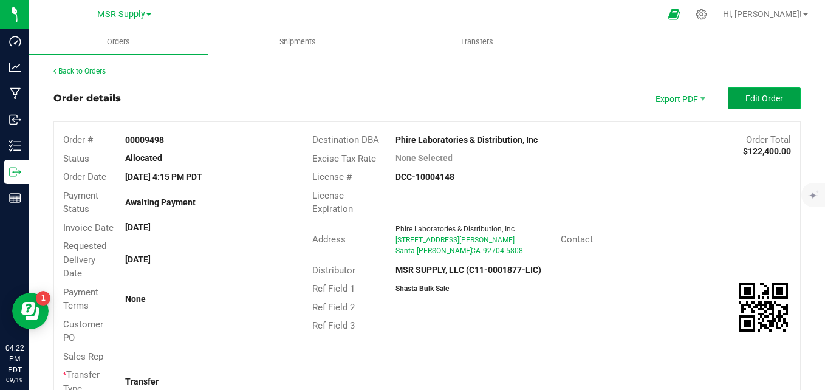
click at [746, 95] on span "Edit Order" at bounding box center [765, 99] width 38 height 10
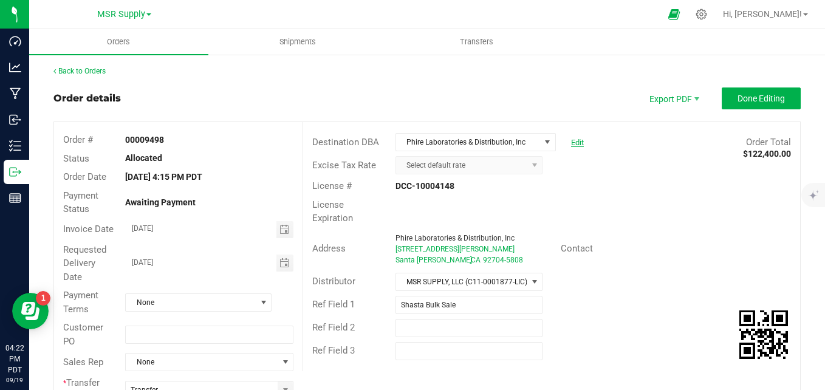
click at [576, 143] on link "Edit" at bounding box center [577, 142] width 13 height 9
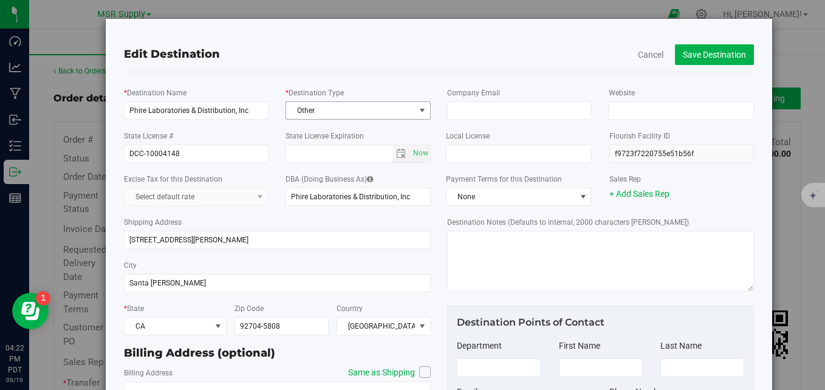
click at [368, 109] on span "Other" at bounding box center [350, 110] width 129 height 17
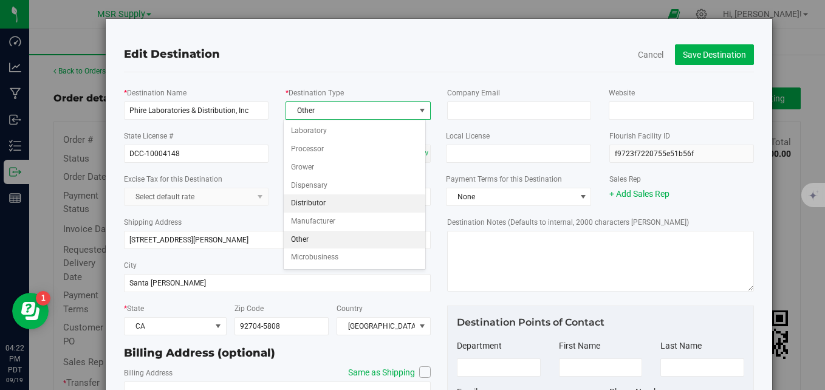
click at [348, 205] on li "Distributor" at bounding box center [355, 203] width 142 height 18
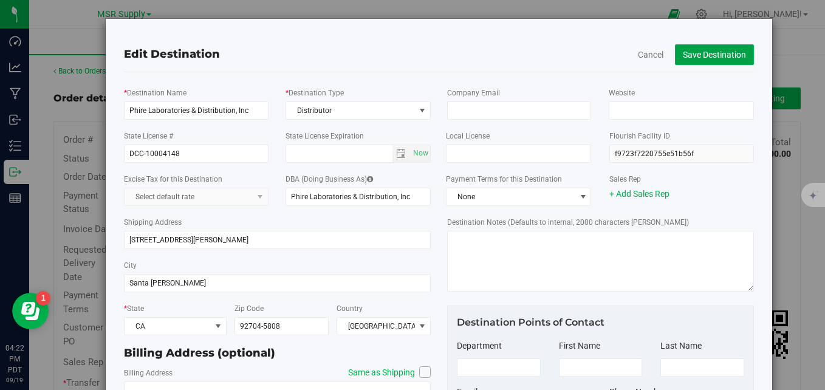
click at [704, 55] on button "Save Destination" at bounding box center [714, 54] width 79 height 21
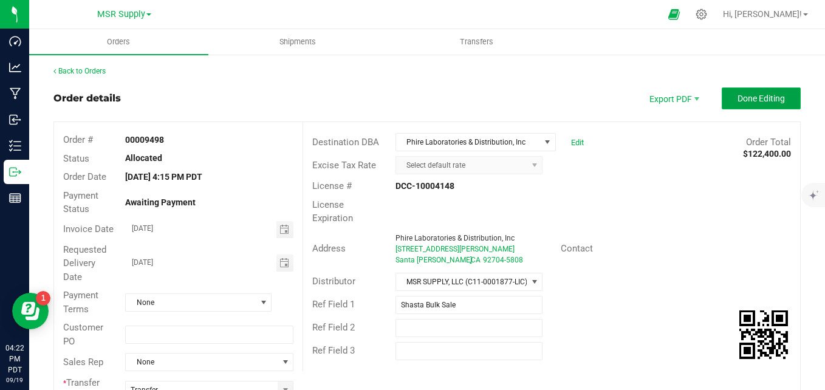
click at [734, 106] on button "Done Editing" at bounding box center [761, 99] width 79 height 22
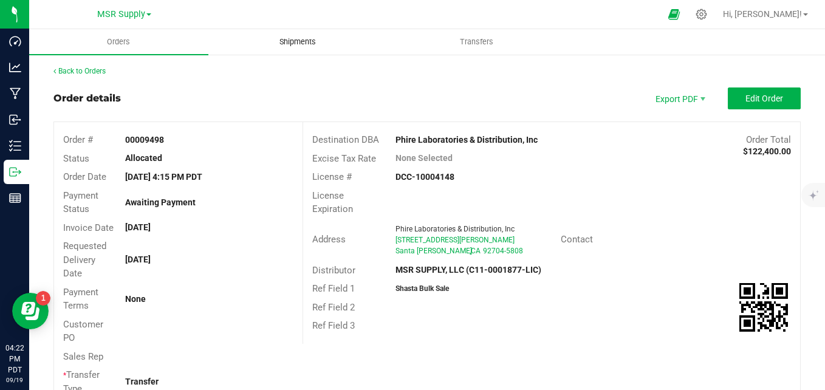
click at [303, 38] on span "Shipments" at bounding box center [297, 41] width 69 height 11
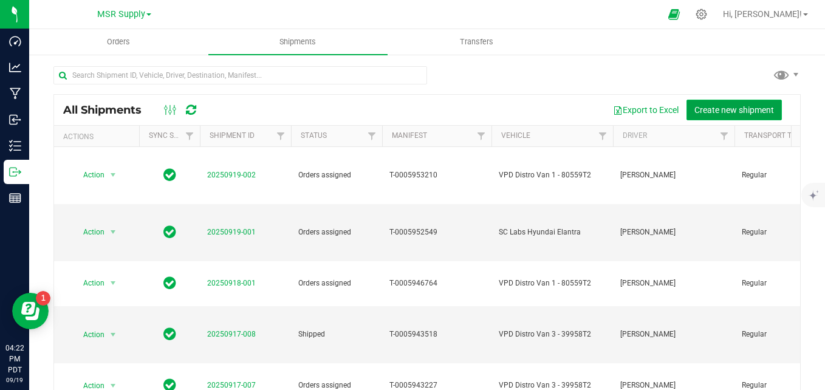
click at [712, 111] on span "Create new shipment" at bounding box center [735, 110] width 80 height 10
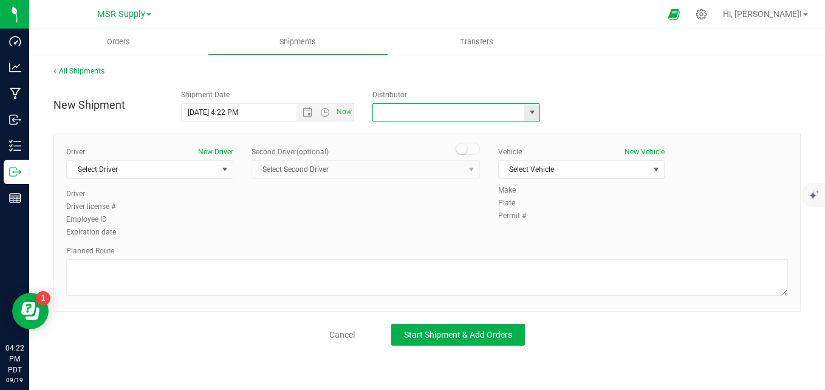
click at [393, 113] on input "text" at bounding box center [446, 112] width 147 height 17
click at [425, 130] on li "Phire Laboratories & Distribution, Inc" at bounding box center [456, 133] width 167 height 18
type input "Phire Laboratories & Distribution, Inc"
click at [209, 166] on span "Select Driver" at bounding box center [142, 169] width 151 height 17
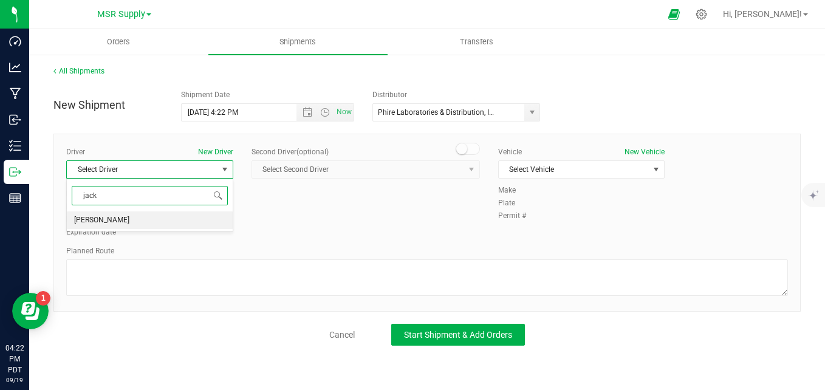
click at [146, 222] on li "[PERSON_NAME]" at bounding box center [150, 221] width 166 height 18
type input "jack"
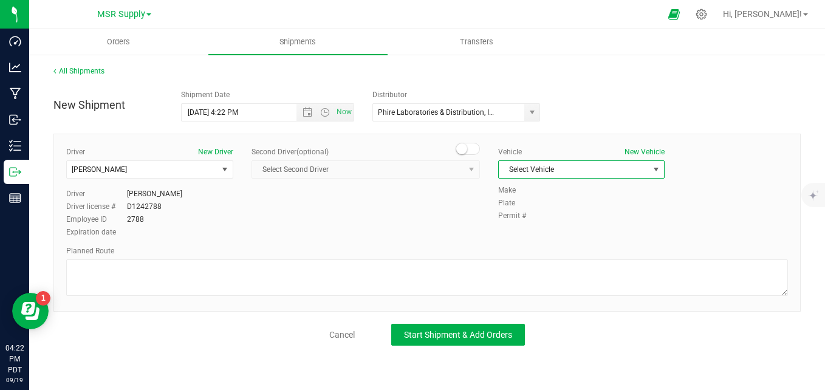
click at [562, 174] on span "Select Vehicle" at bounding box center [574, 169] width 151 height 17
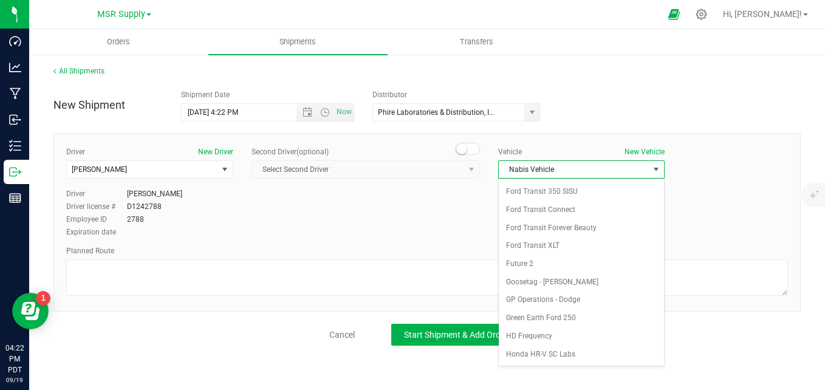
scroll to position [1588, 0]
click at [582, 168] on span "Nabis Vehicle" at bounding box center [574, 169] width 151 height 17
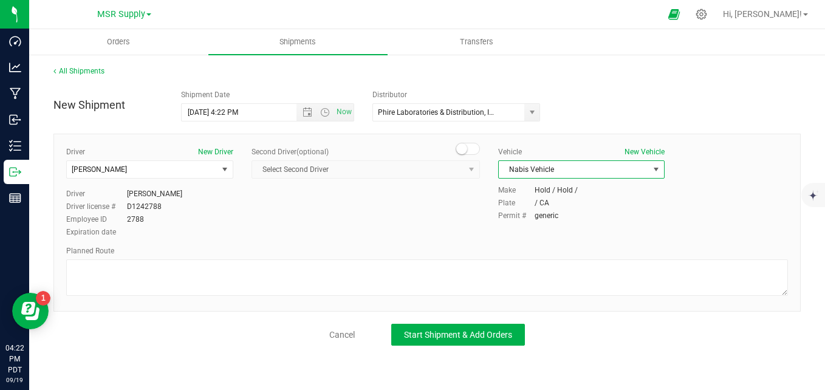
click at [582, 168] on span "Nabis Vehicle" at bounding box center [574, 169] width 151 height 17
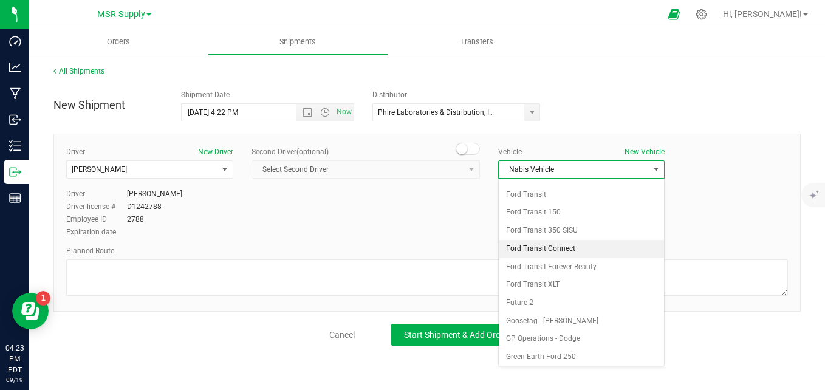
scroll to position [755, 0]
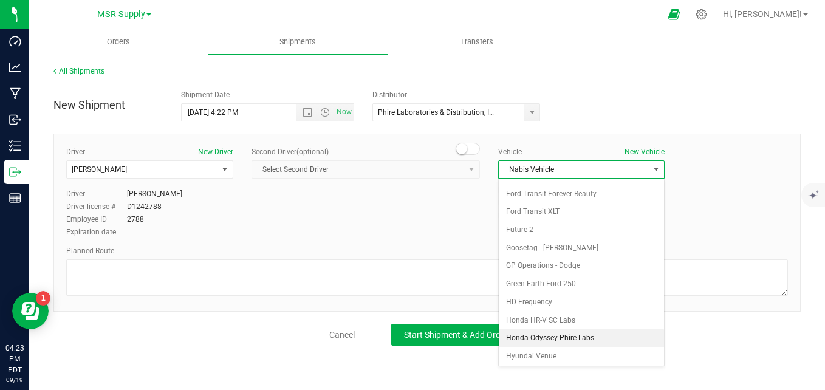
click at [563, 334] on li "Honda Odyssey Phire Labs" at bounding box center [582, 338] width 166 height 18
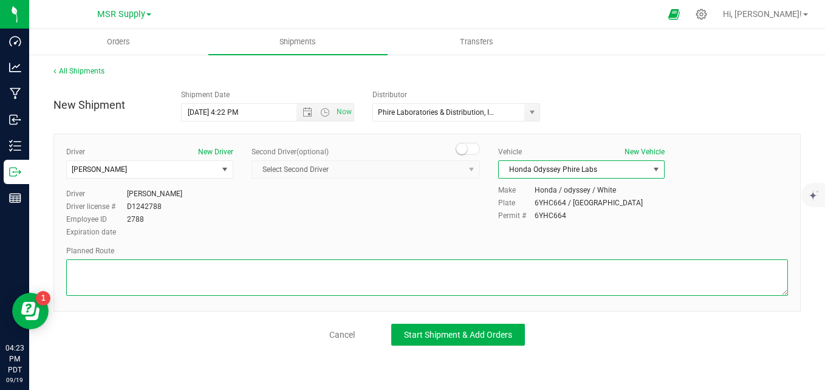
click at [523, 275] on textarea at bounding box center [427, 278] width 722 height 36
type textarea "google maps"
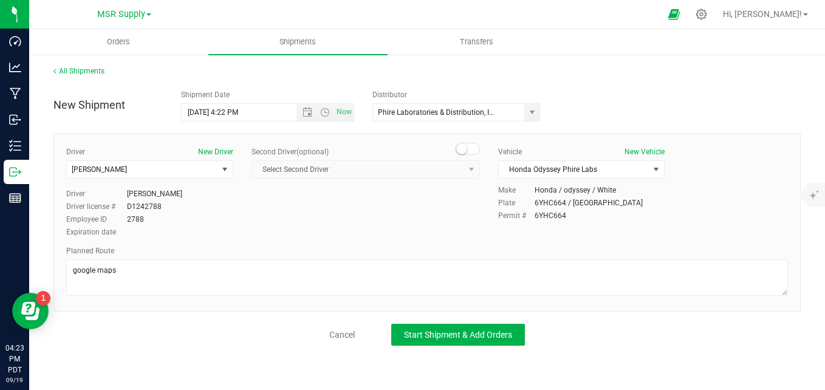
click at [412, 236] on div "Driver New Driver Jack Rawson Select Driver Jack Rawson Driver Jack Rawson Driv…" at bounding box center [427, 192] width 740 height 93
click at [455, 334] on span "Start Shipment & Add Orders" at bounding box center [458, 335] width 108 height 10
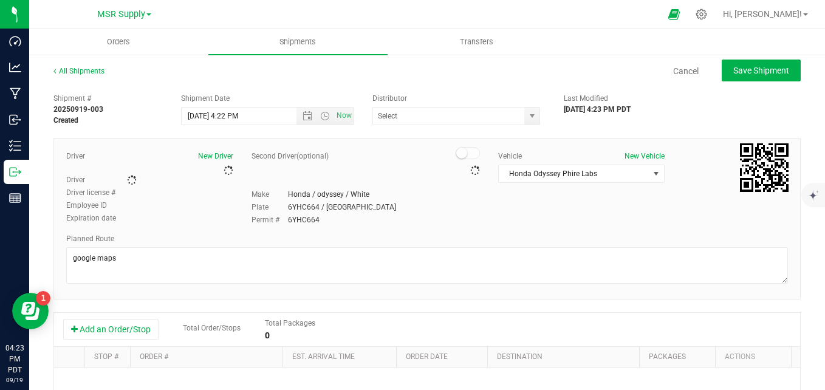
type input "Phire Laboratories & Distribution, Inc"
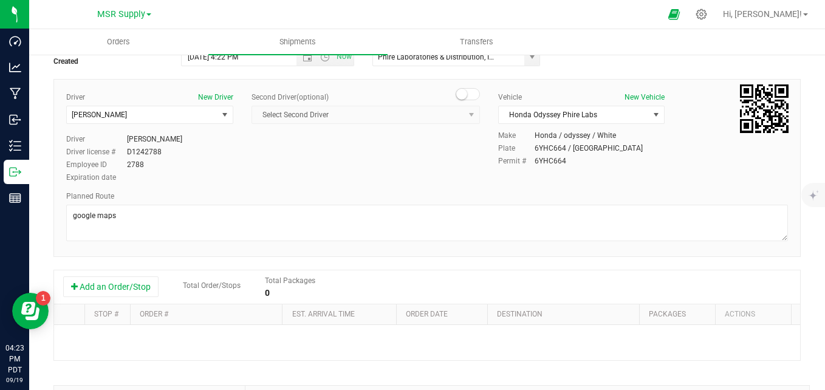
scroll to position [122, 0]
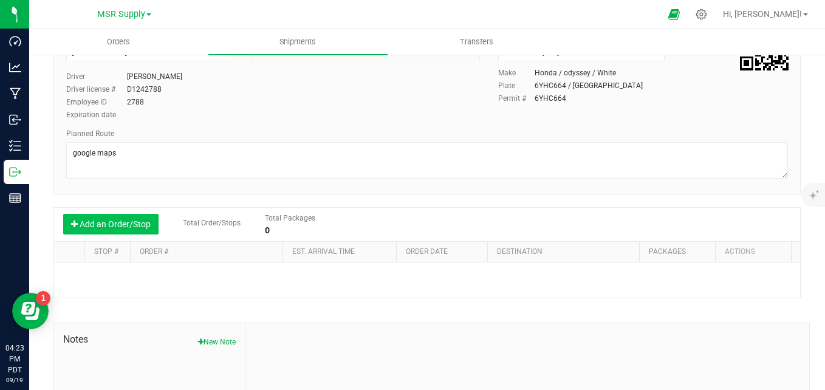
click at [101, 225] on button "Add an Order/Stop" at bounding box center [110, 224] width 95 height 21
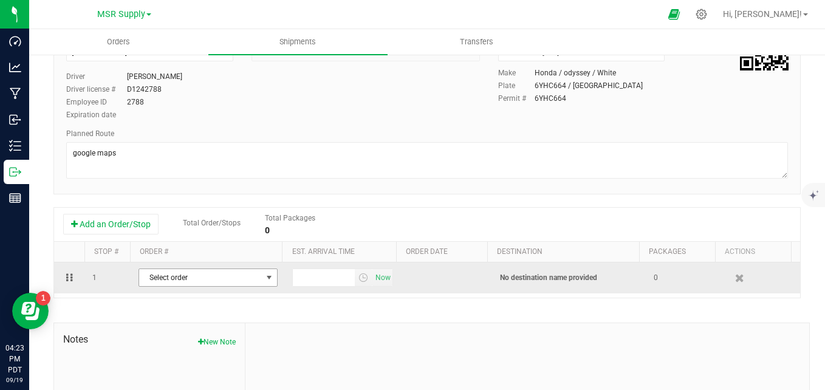
click at [172, 277] on span "Select order" at bounding box center [200, 277] width 123 height 17
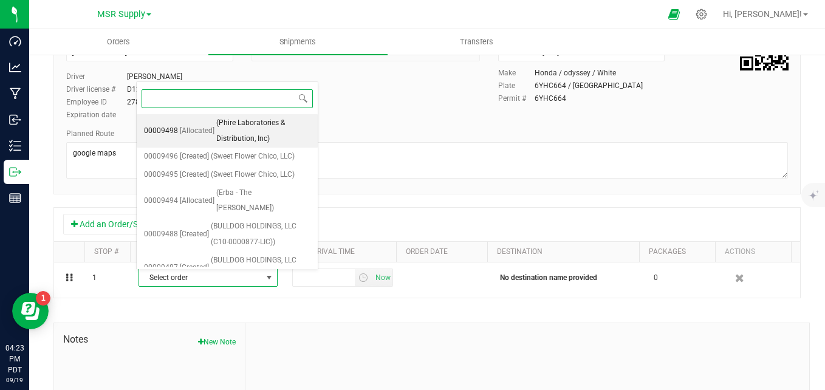
click at [216, 128] on span "(Phire Laboratories & Distribution, Inc)" at bounding box center [263, 130] width 94 height 31
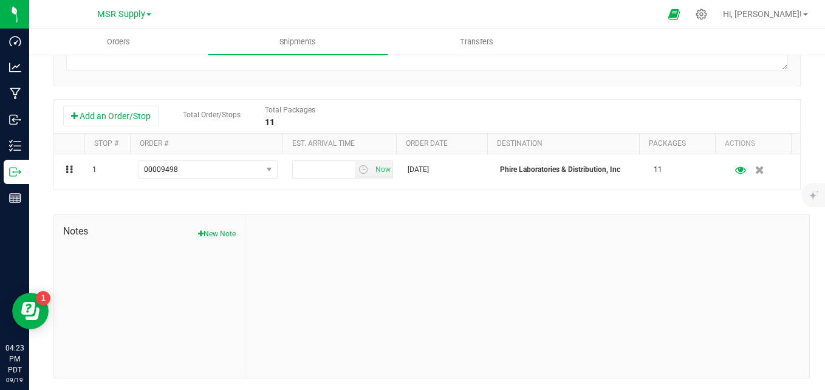
scroll to position [231, 0]
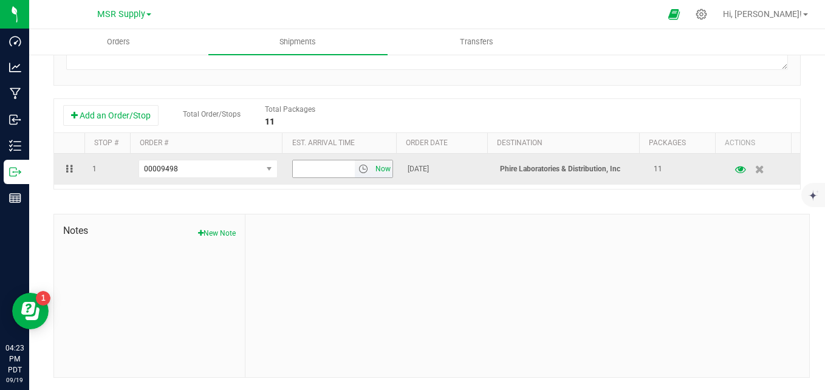
click at [380, 173] on span "Now" at bounding box center [383, 169] width 21 height 18
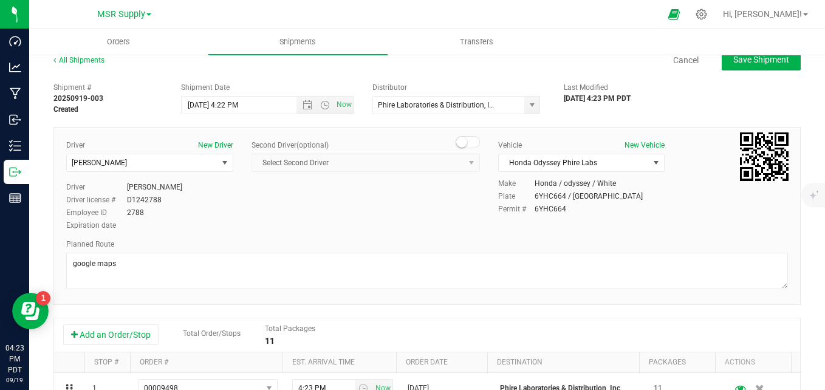
scroll to position [0, 0]
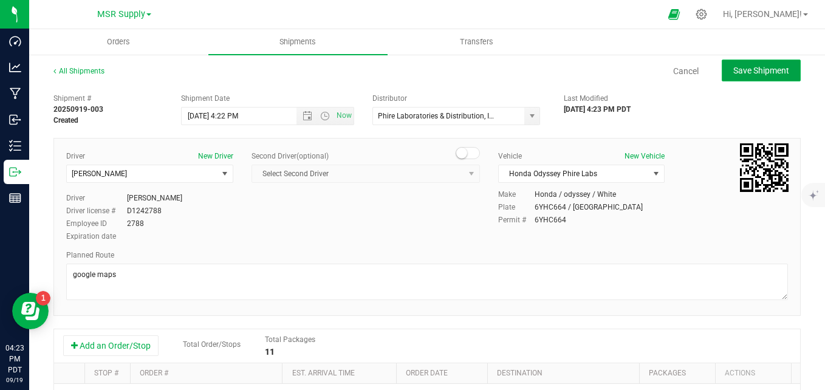
click at [765, 78] on button "Save Shipment" at bounding box center [761, 71] width 79 height 22
type input "9/19/2025 11:22 PM"
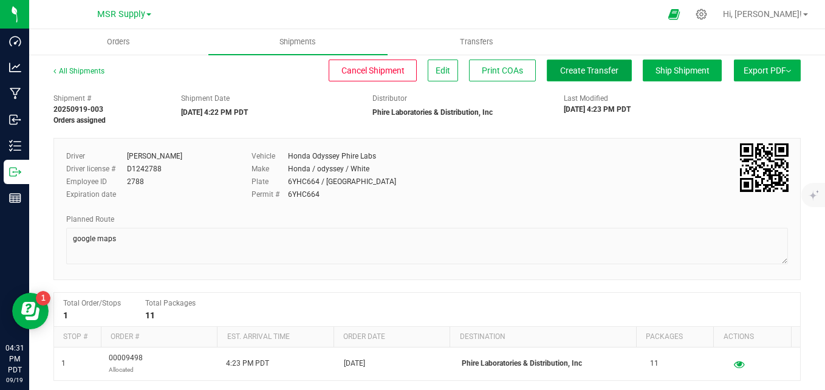
click at [595, 70] on span "Create Transfer" at bounding box center [589, 71] width 58 height 10
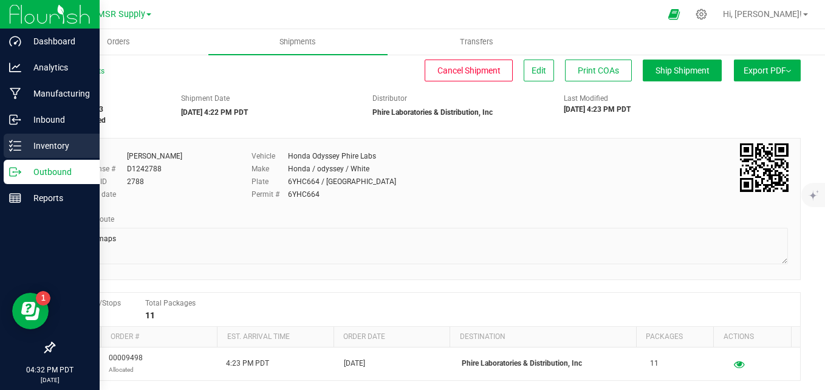
click at [16, 143] on icon at bounding box center [15, 146] width 12 height 12
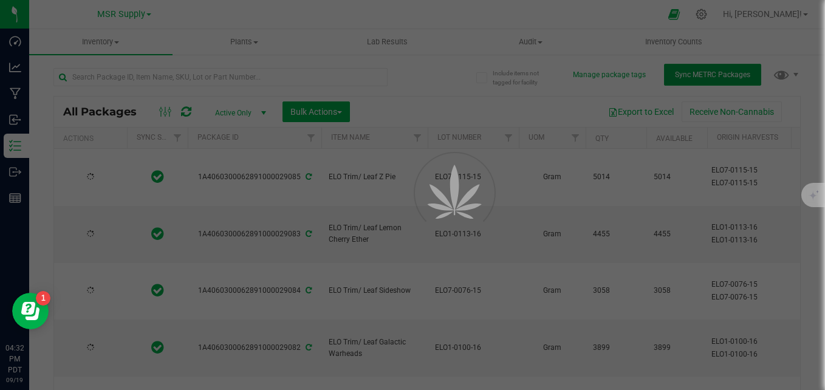
click at [681, 77] on span "Sync METRC Packages" at bounding box center [712, 75] width 75 height 9
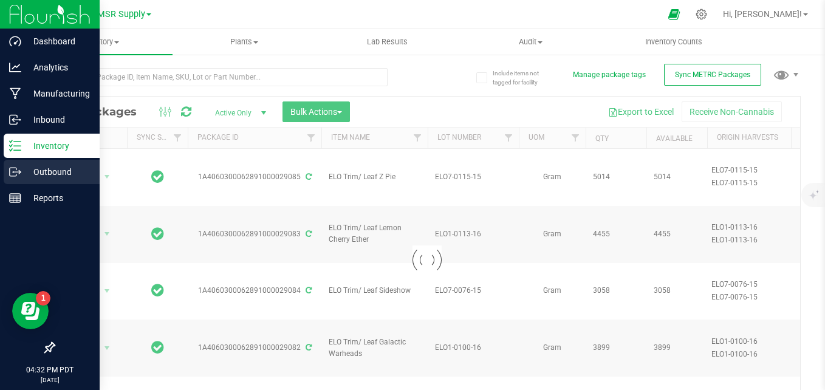
click at [43, 174] on p "Outbound" at bounding box center [57, 172] width 73 height 15
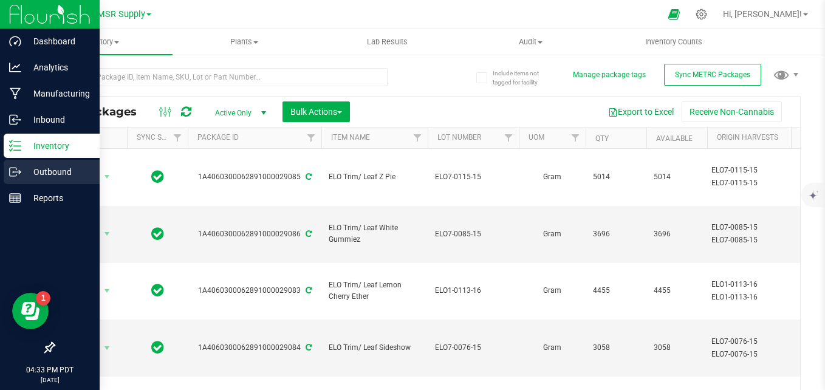
click at [38, 167] on p "Outbound" at bounding box center [57, 172] width 73 height 15
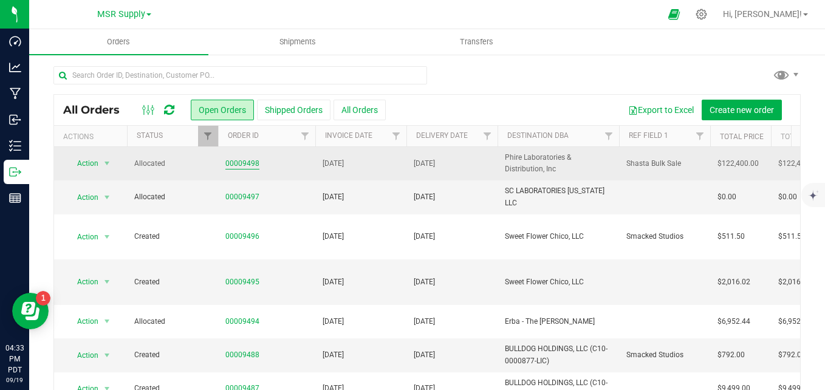
click at [230, 162] on link "00009498" at bounding box center [242, 164] width 34 height 12
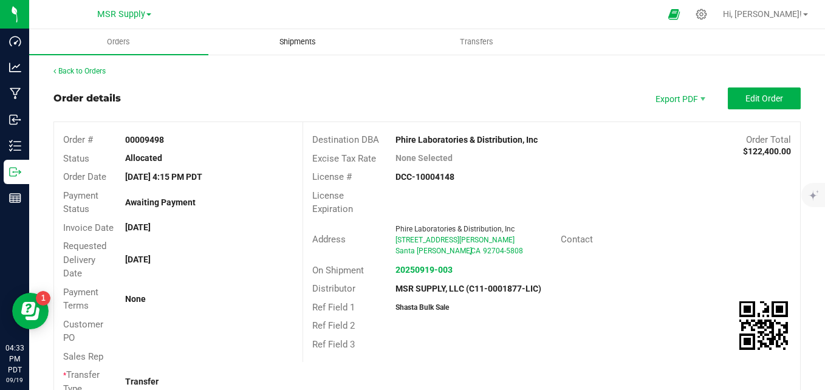
click at [297, 44] on span "Shipments" at bounding box center [297, 41] width 69 height 11
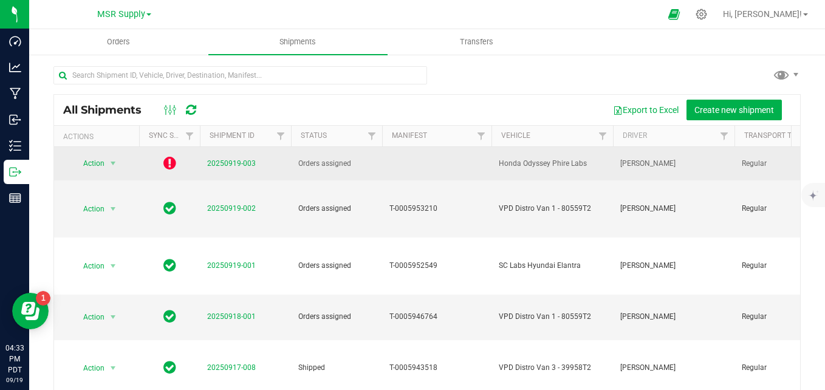
click at [170, 164] on icon at bounding box center [169, 163] width 13 height 15
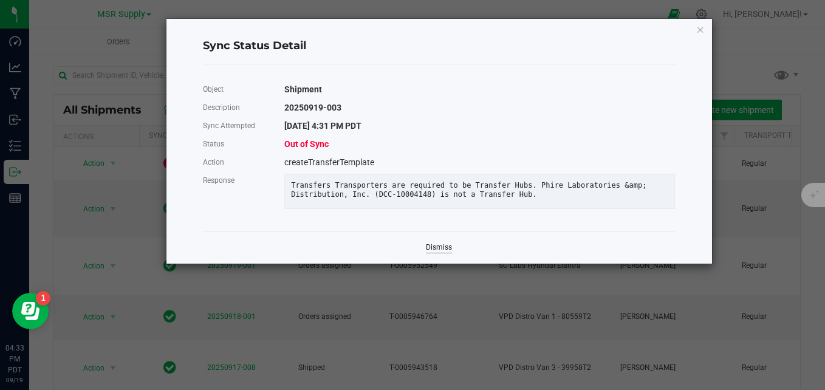
click at [441, 253] on link "Dismiss" at bounding box center [439, 248] width 26 height 10
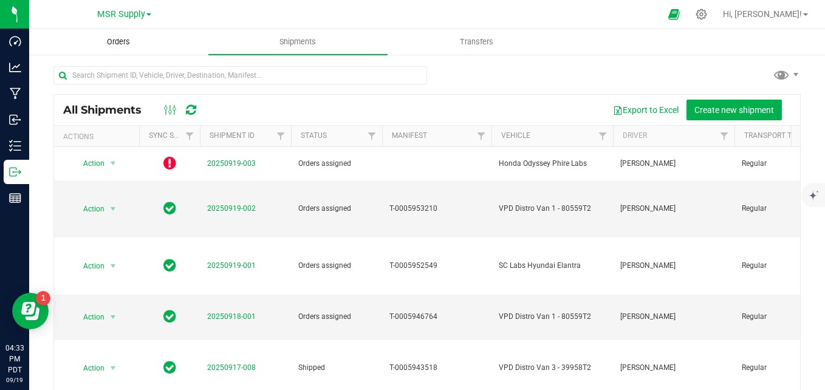
click at [121, 46] on span "Orders" at bounding box center [119, 41] width 56 height 11
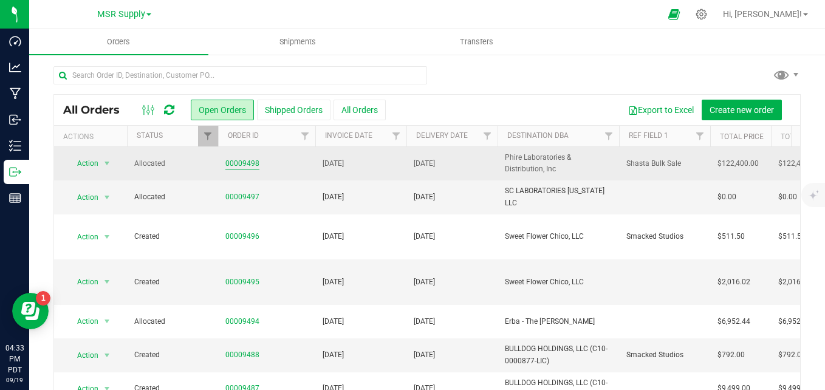
click at [238, 163] on link "00009498" at bounding box center [242, 164] width 34 height 12
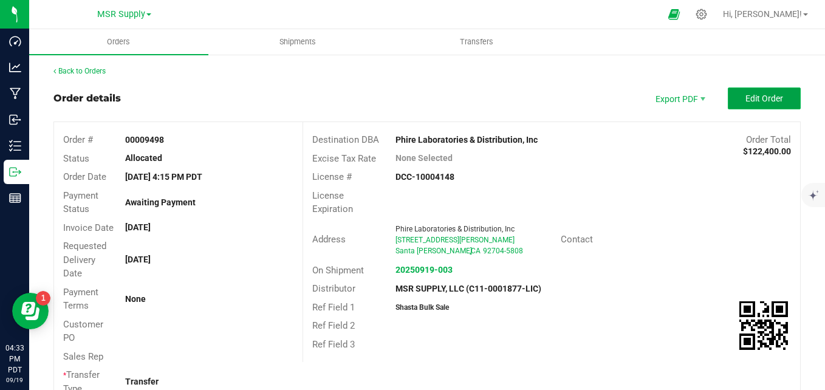
click at [732, 100] on button "Edit Order" at bounding box center [764, 99] width 73 height 22
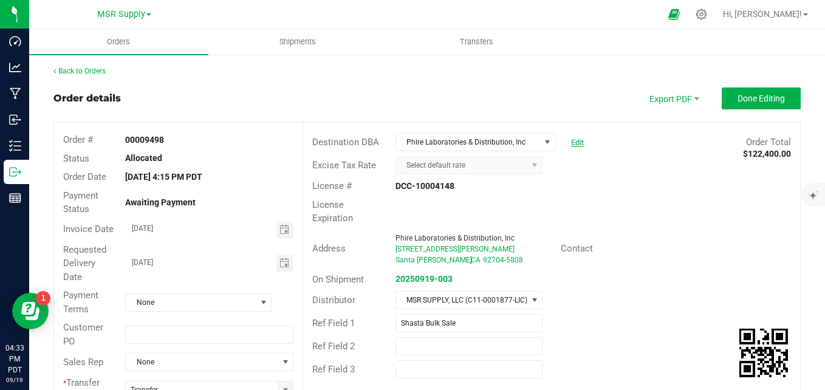
click at [571, 139] on link "Edit" at bounding box center [577, 142] width 13 height 9
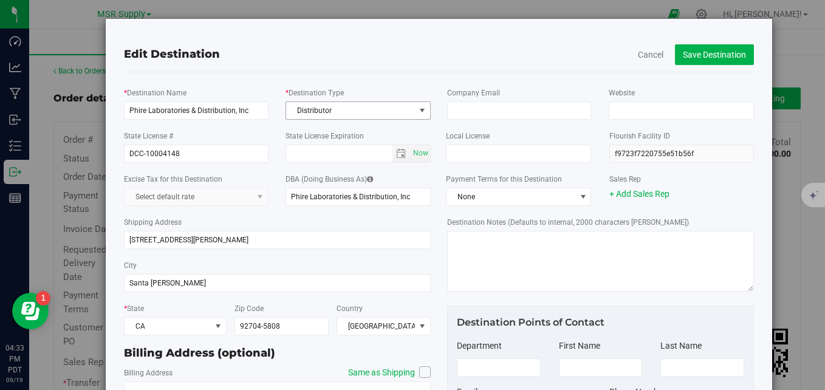
click at [400, 111] on span "Distributor" at bounding box center [350, 110] width 129 height 17
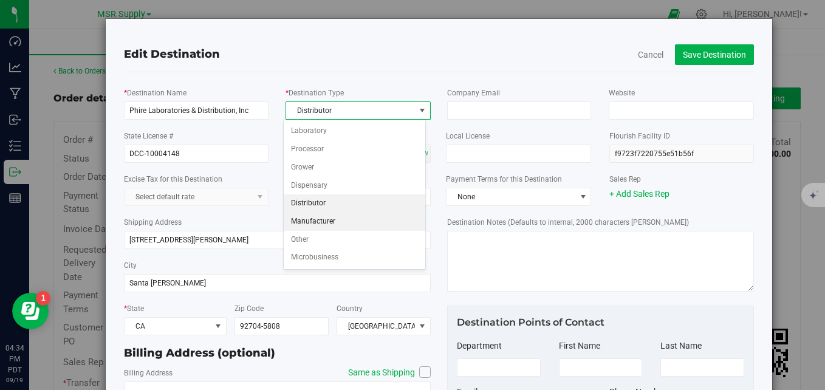
click at [340, 225] on li "Manufacturer" at bounding box center [355, 222] width 142 height 18
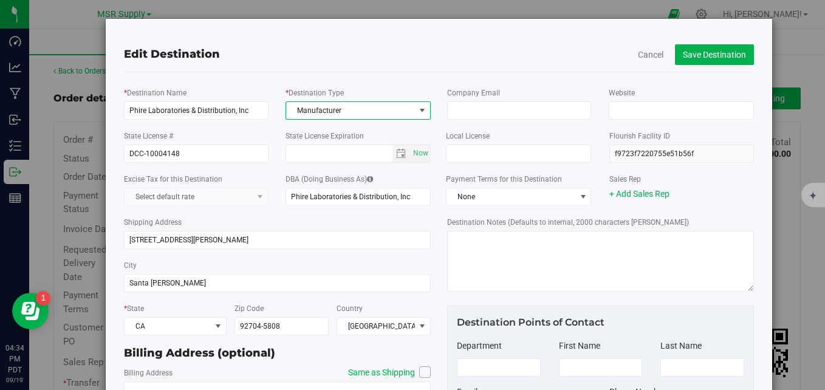
click at [408, 112] on span "Manufacturer" at bounding box center [350, 110] width 129 height 17
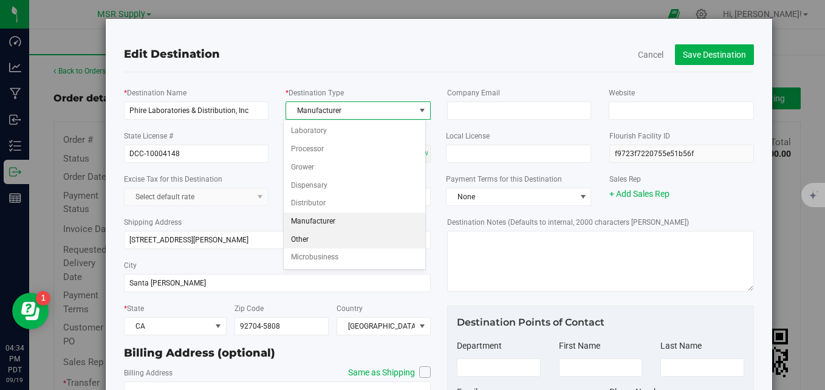
click at [334, 233] on li "Other" at bounding box center [355, 240] width 142 height 18
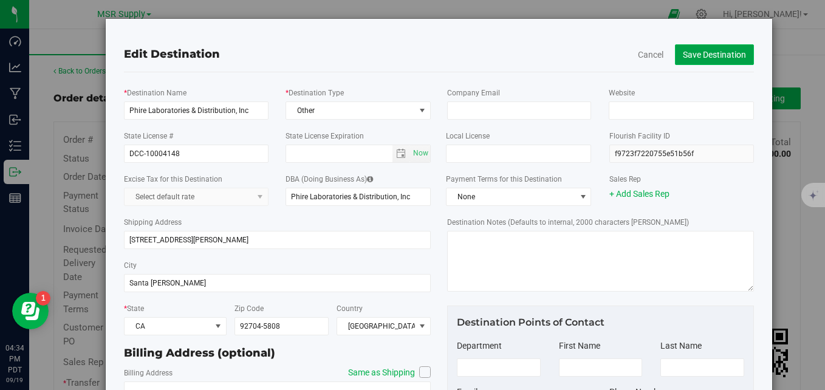
click at [690, 58] on button "Save Destination" at bounding box center [714, 54] width 79 height 21
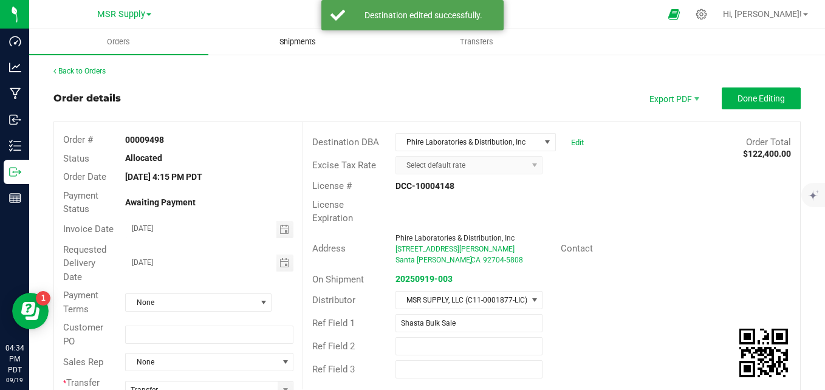
click at [298, 40] on span "Shipments" at bounding box center [297, 41] width 69 height 11
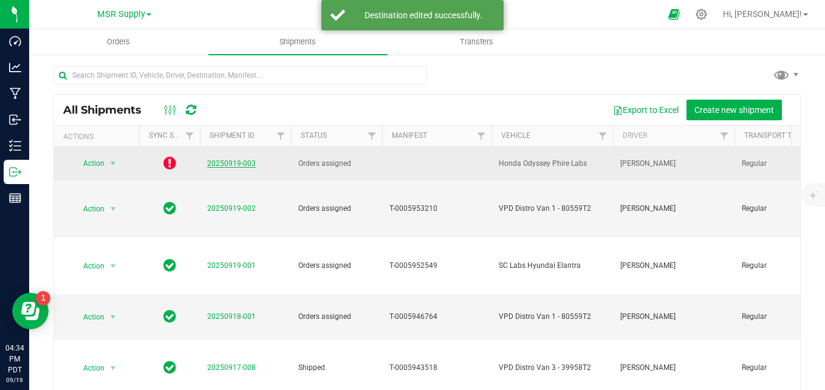
click at [222, 163] on link "20250919-003" at bounding box center [231, 163] width 49 height 9
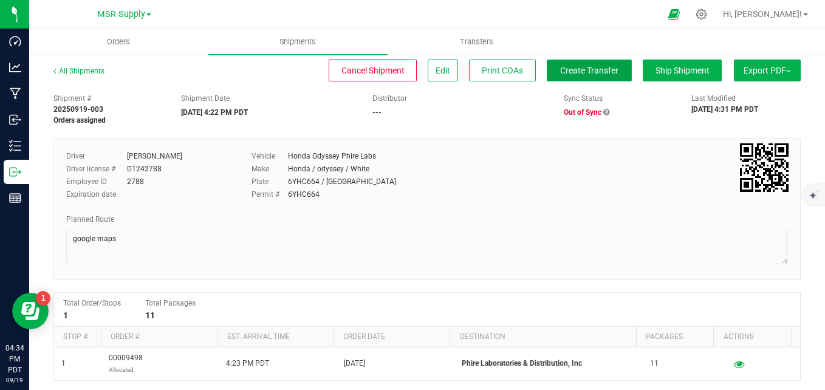
click at [596, 71] on span "Create Transfer" at bounding box center [589, 71] width 58 height 10
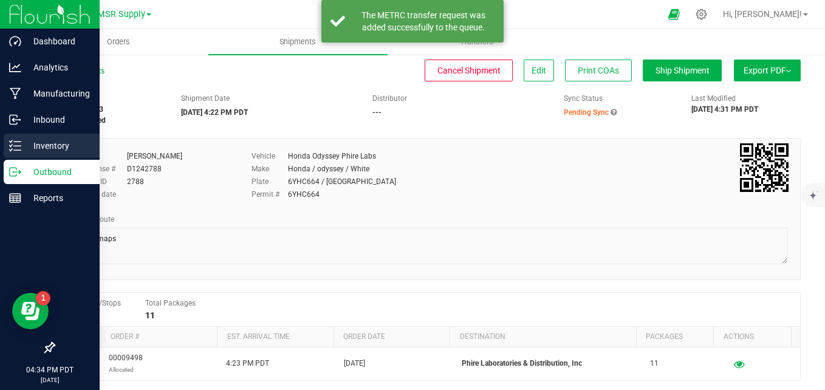
click at [20, 143] on icon at bounding box center [15, 146] width 12 height 12
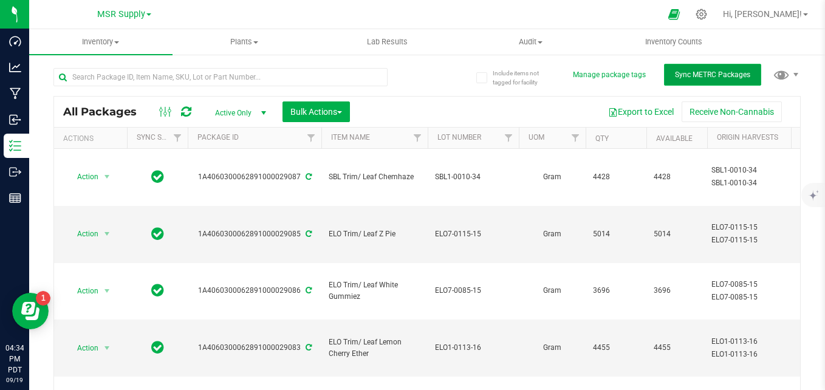
click at [681, 79] on button "Sync METRC Packages" at bounding box center [712, 75] width 97 height 22
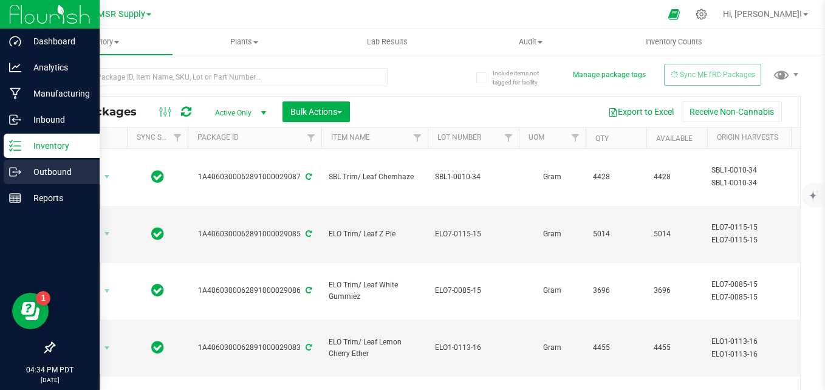
click at [52, 172] on p "Outbound" at bounding box center [57, 172] width 73 height 15
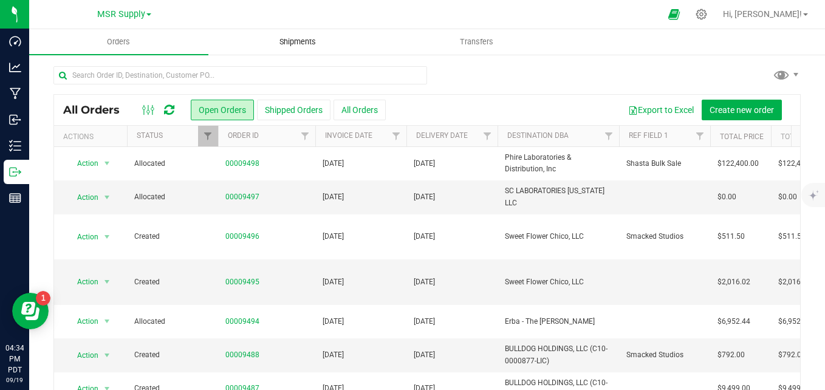
click at [275, 49] on uib-tab-heading "Shipments" at bounding box center [298, 42] width 178 height 24
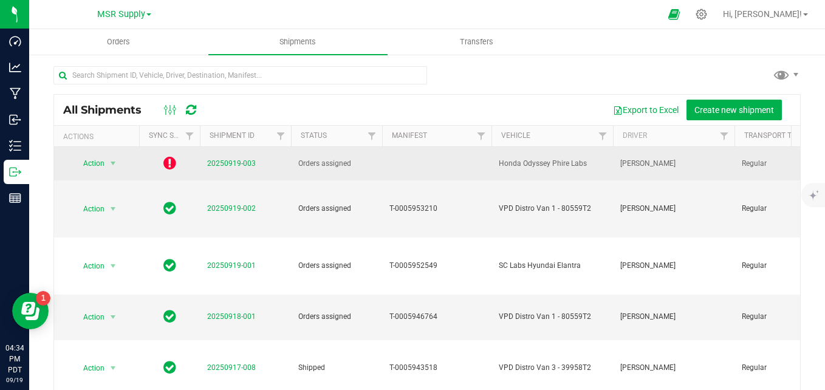
click at [170, 162] on icon at bounding box center [169, 163] width 13 height 15
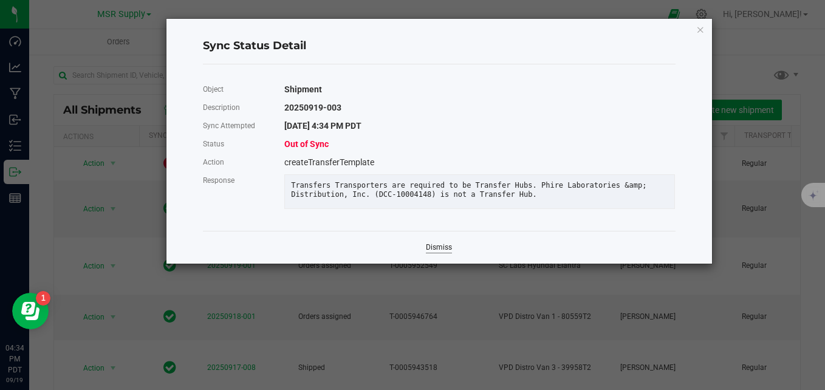
click at [435, 253] on link "Dismiss" at bounding box center [439, 248] width 26 height 10
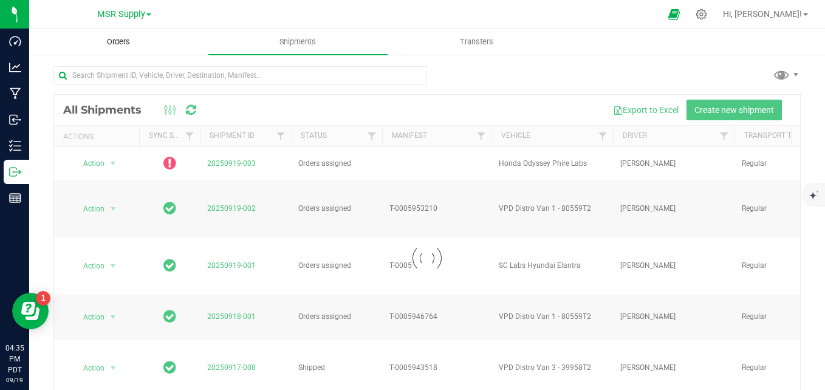
click at [122, 43] on span "Orders" at bounding box center [119, 41] width 56 height 11
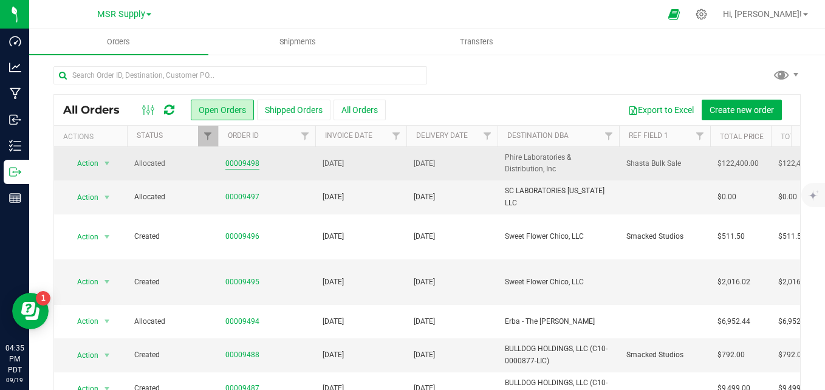
click at [230, 161] on link "00009498" at bounding box center [242, 164] width 34 height 12
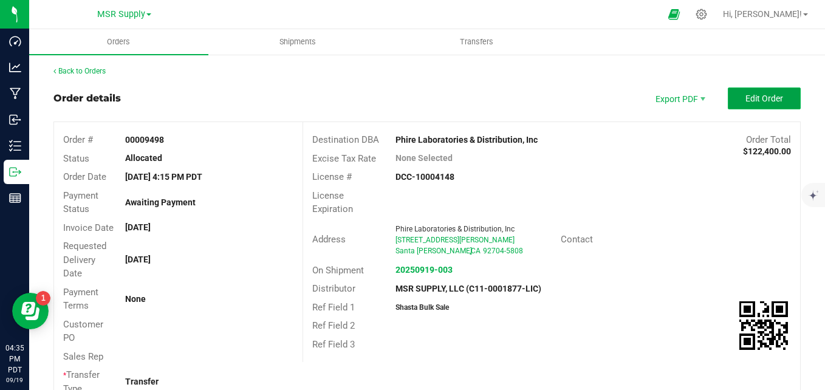
click at [752, 100] on span "Edit Order" at bounding box center [765, 99] width 38 height 10
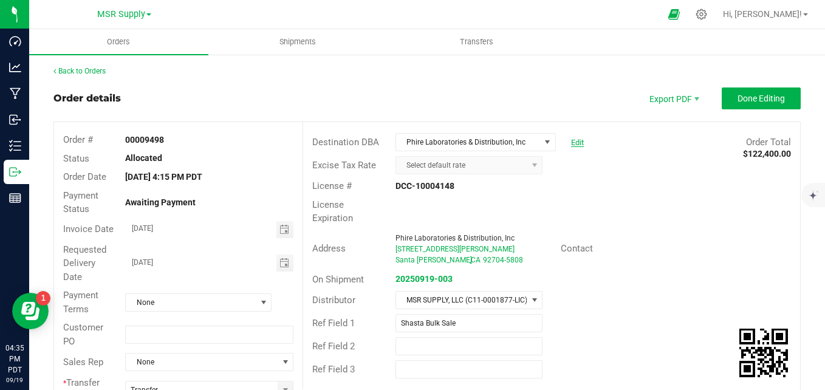
click at [571, 143] on link "Edit" at bounding box center [577, 142] width 13 height 9
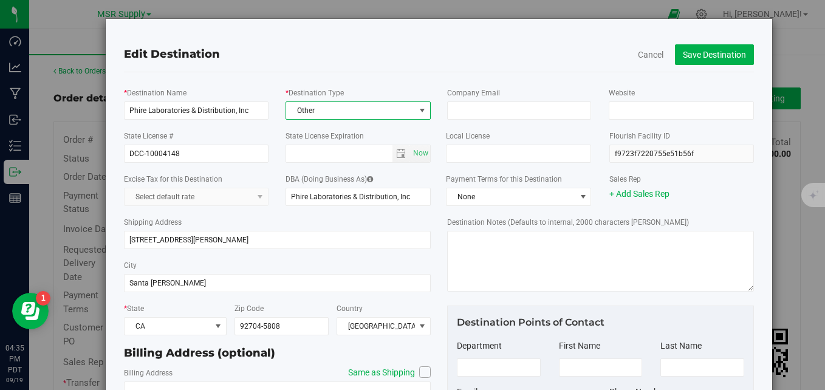
click at [331, 114] on span "Other" at bounding box center [350, 110] width 129 height 17
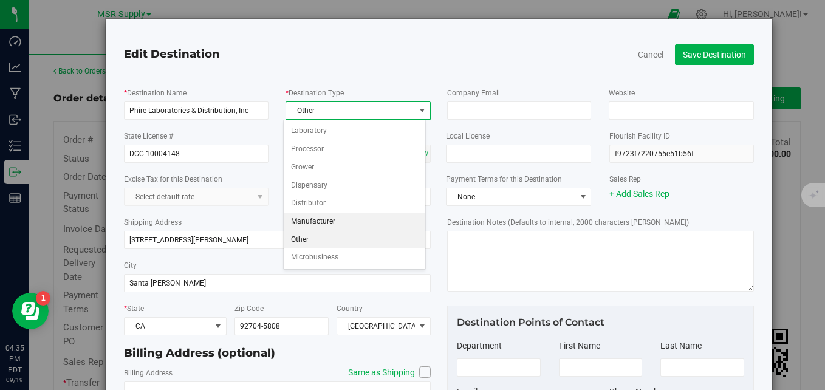
click at [339, 216] on li "Manufacturer" at bounding box center [355, 222] width 142 height 18
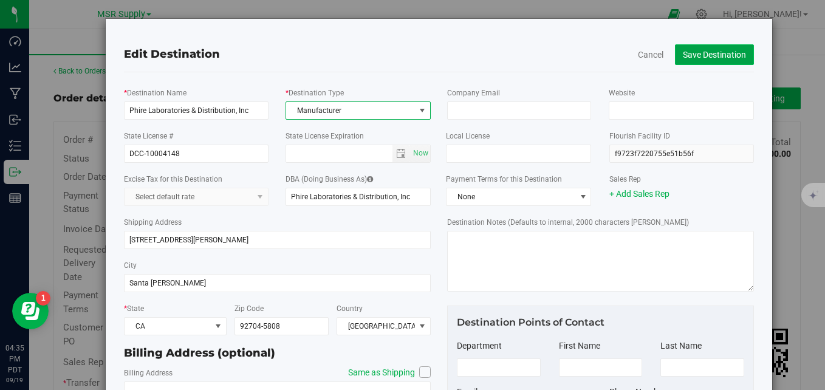
click at [706, 55] on button "Save Destination" at bounding box center [714, 54] width 79 height 21
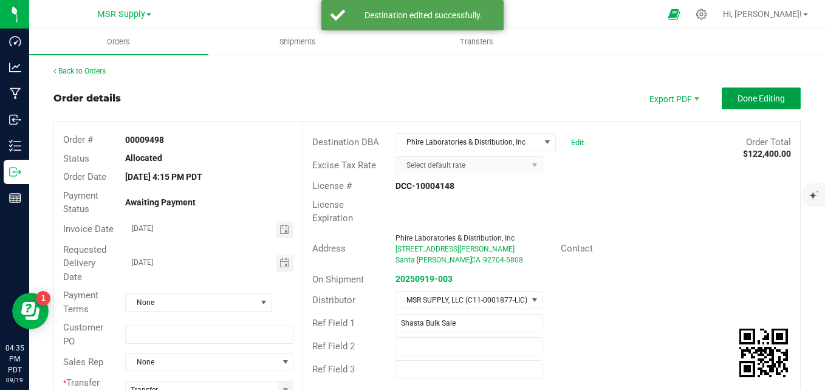
click at [776, 99] on span "Done Editing" at bounding box center [761, 99] width 47 height 10
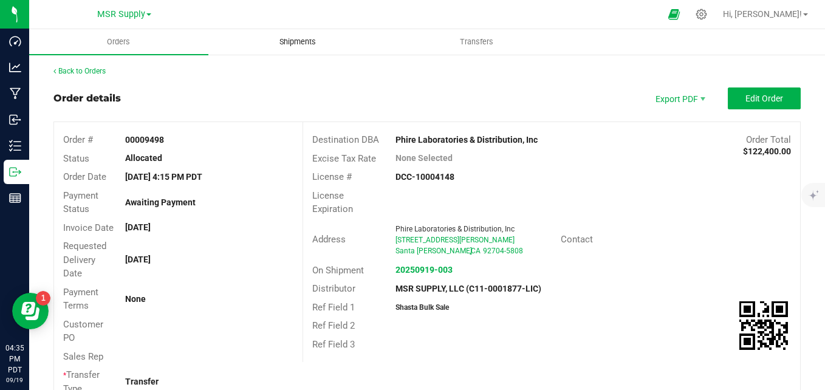
click at [297, 41] on span "Shipments" at bounding box center [297, 41] width 69 height 11
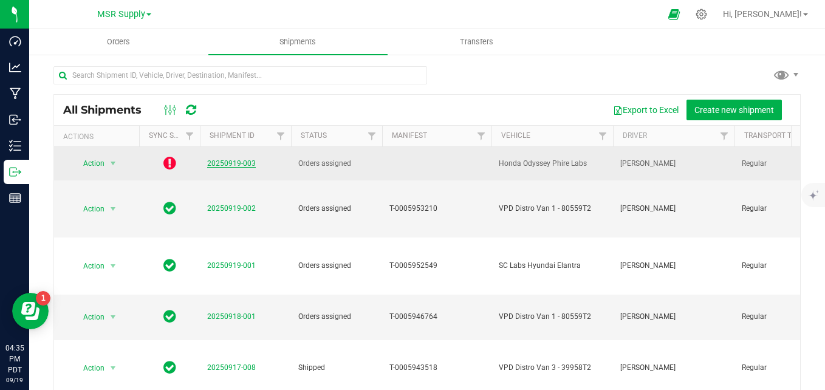
click at [236, 163] on link "20250919-003" at bounding box center [231, 163] width 49 height 9
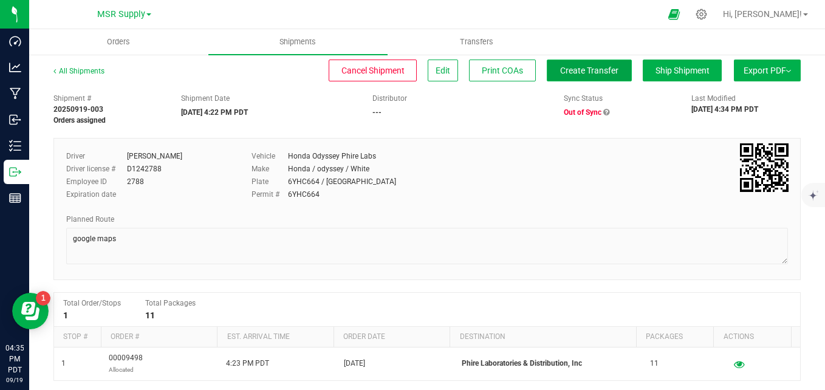
click at [590, 69] on span "Create Transfer" at bounding box center [589, 71] width 58 height 10
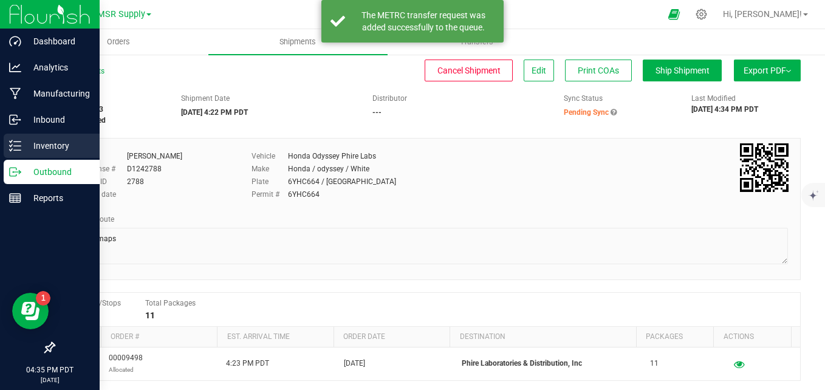
click at [29, 152] on p "Inventory" at bounding box center [57, 146] width 73 height 15
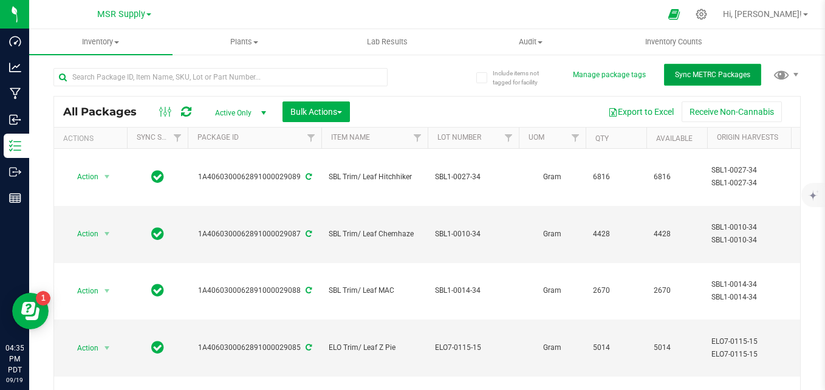
click at [724, 74] on span "Sync METRC Packages" at bounding box center [712, 75] width 75 height 9
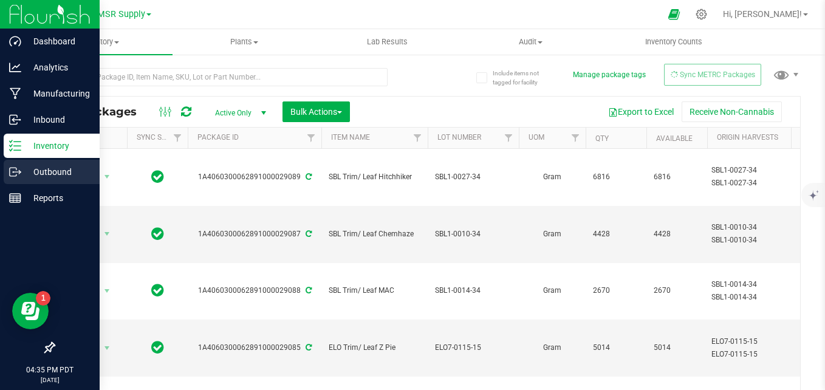
click at [25, 171] on p "Outbound" at bounding box center [57, 172] width 73 height 15
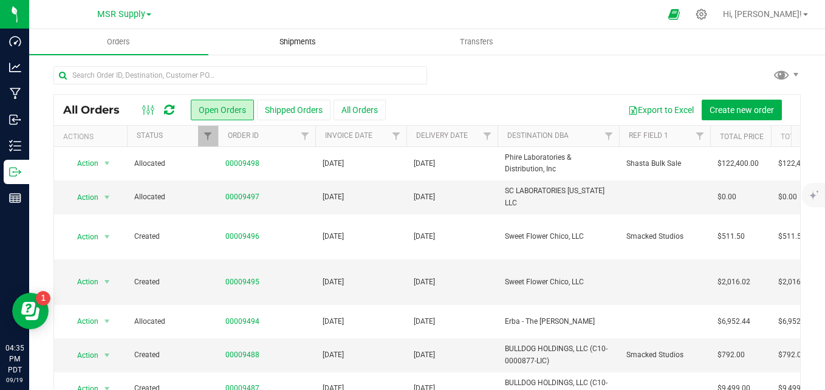
click at [270, 43] on span "Shipments" at bounding box center [297, 41] width 69 height 11
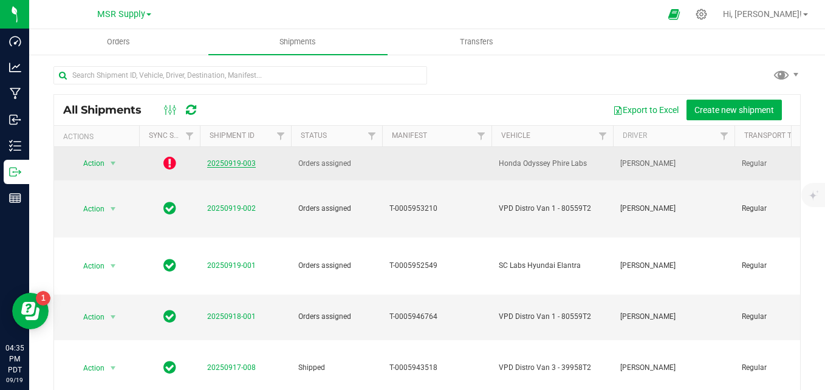
click at [216, 162] on link "20250919-003" at bounding box center [231, 163] width 49 height 9
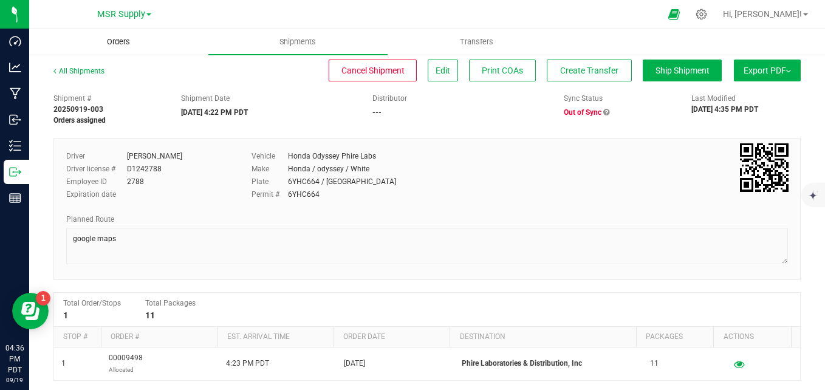
click at [126, 44] on span "Orders" at bounding box center [119, 41] width 56 height 11
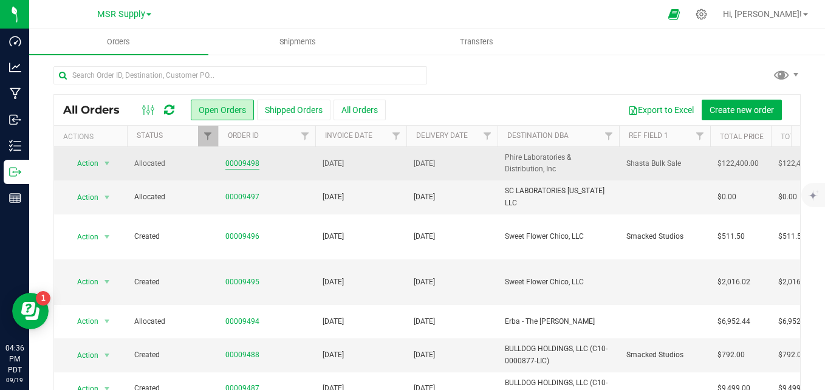
click at [243, 167] on link "00009498" at bounding box center [242, 164] width 34 height 12
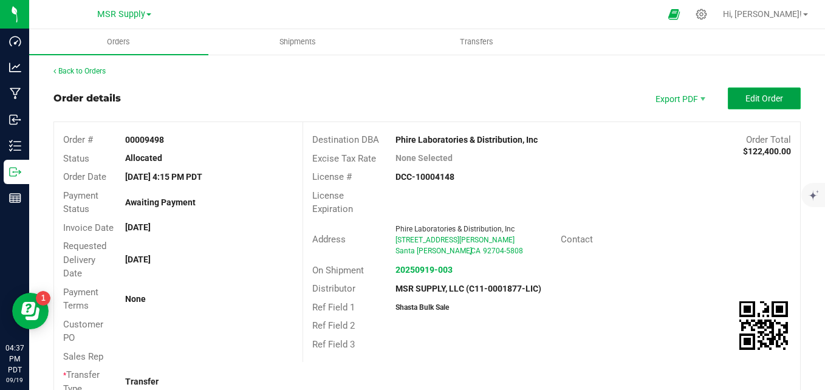
click at [749, 100] on span "Edit Order" at bounding box center [765, 99] width 38 height 10
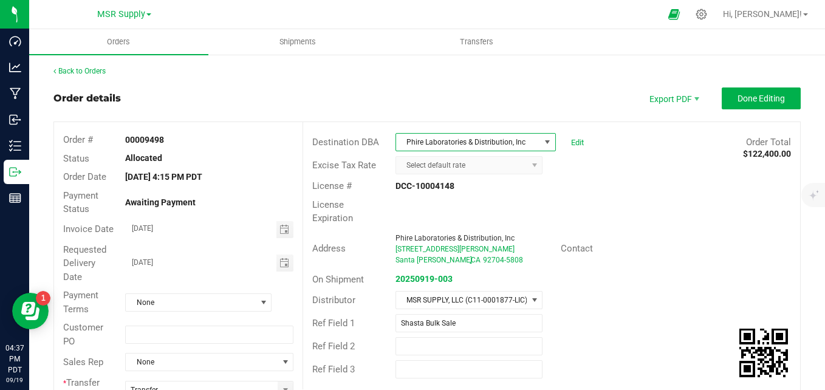
click at [543, 142] on span at bounding box center [548, 142] width 10 height 10
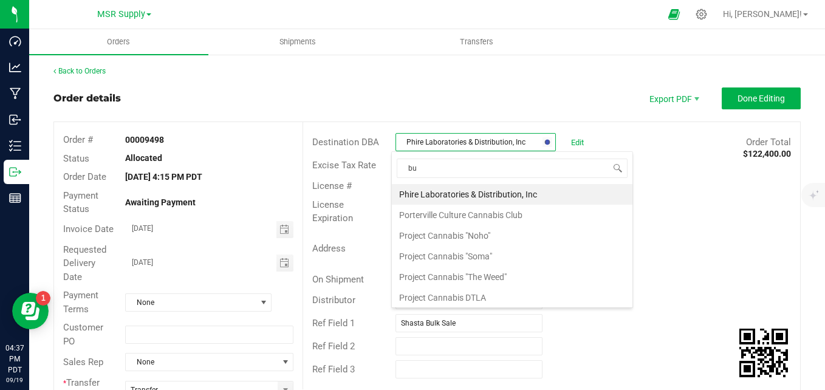
scroll to position [1550, 0]
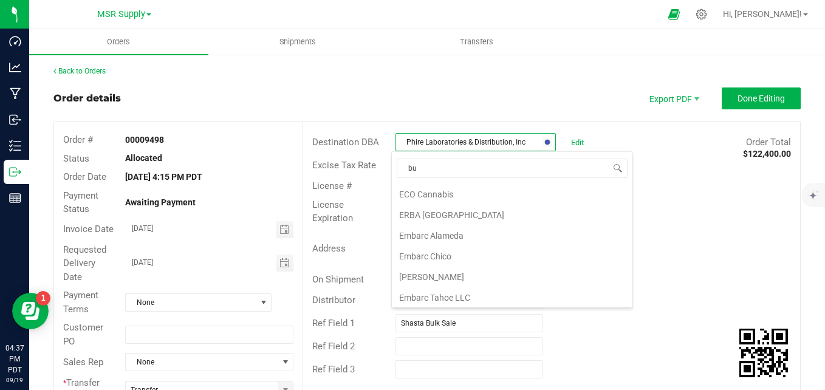
type input "bul"
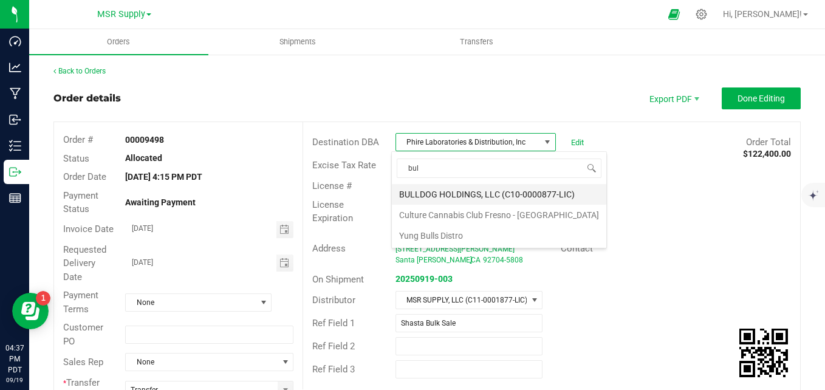
click at [531, 190] on li "BULLDOG HOLDINGS, LLC (C10-0000877-LIC)" at bounding box center [499, 194] width 215 height 21
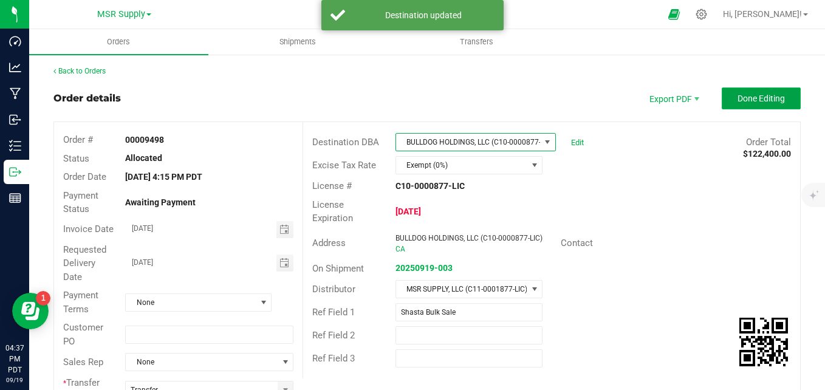
click at [754, 94] on span "Done Editing" at bounding box center [761, 99] width 47 height 10
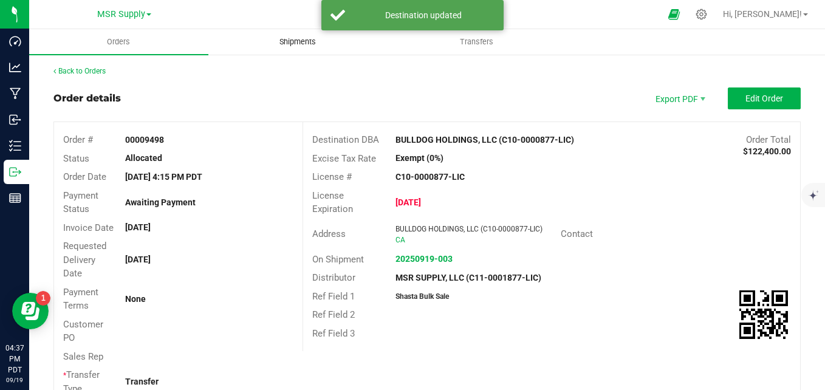
click at [293, 43] on span "Shipments" at bounding box center [297, 41] width 69 height 11
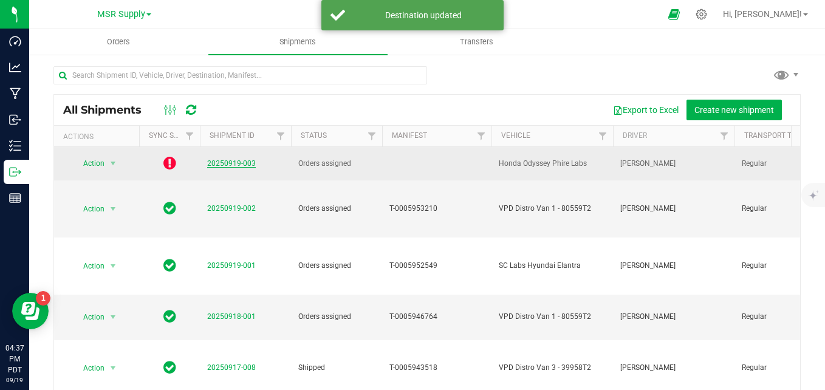
click at [236, 163] on link "20250919-003" at bounding box center [231, 163] width 49 height 9
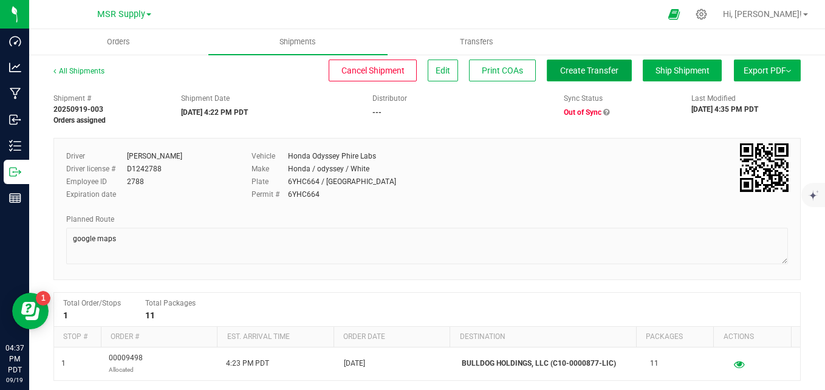
click at [591, 77] on button "Create Transfer" at bounding box center [589, 71] width 85 height 22
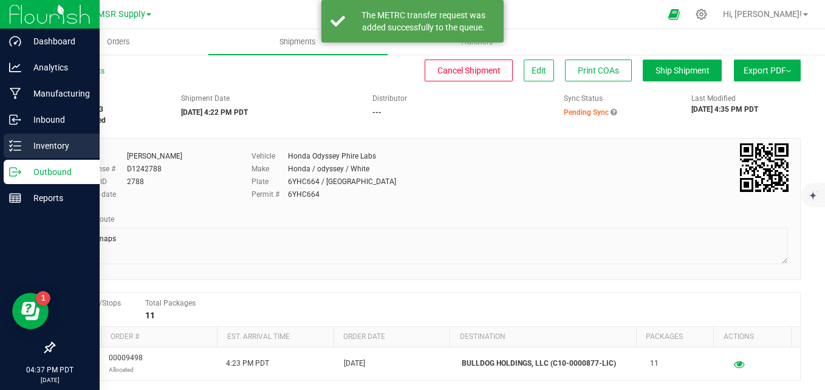
click at [19, 146] on line at bounding box center [17, 146] width 7 height 0
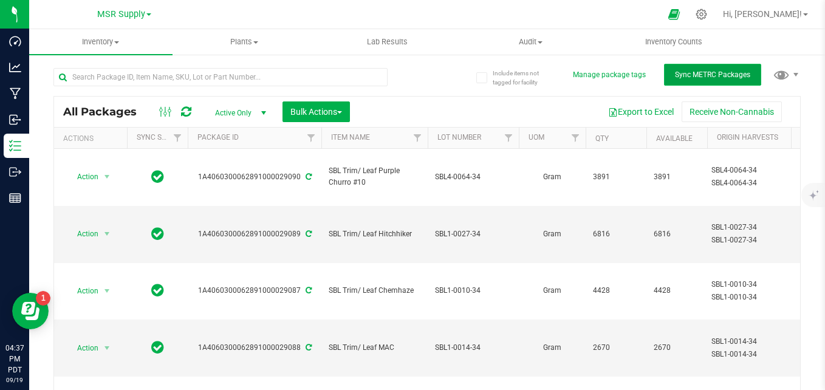
click at [741, 78] on button "Sync METRC Packages" at bounding box center [712, 75] width 97 height 22
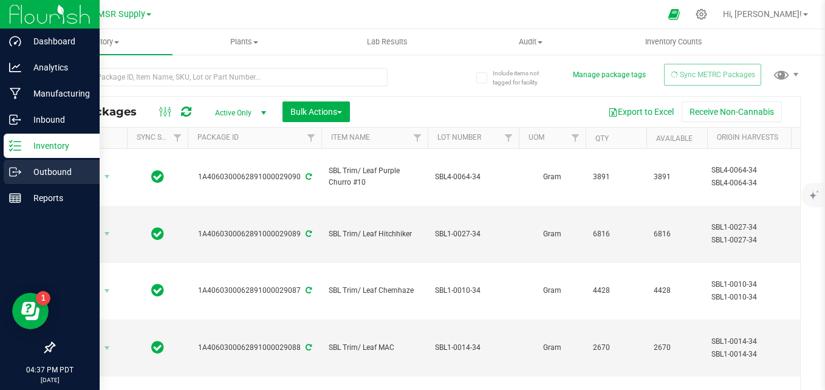
click at [34, 172] on p "Outbound" at bounding box center [57, 172] width 73 height 15
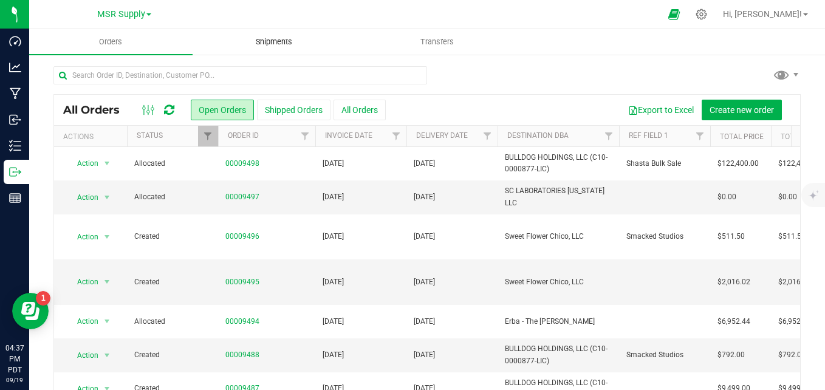
click at [286, 40] on span "Shipments" at bounding box center [273, 41] width 69 height 11
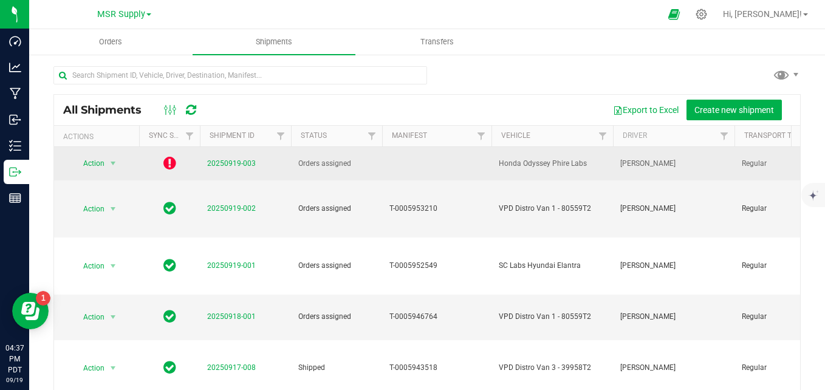
click at [172, 162] on icon at bounding box center [169, 163] width 13 height 15
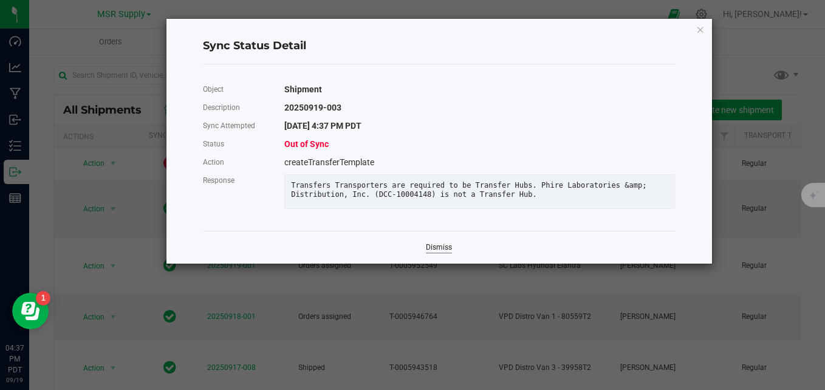
click at [448, 253] on link "Dismiss" at bounding box center [439, 248] width 26 height 10
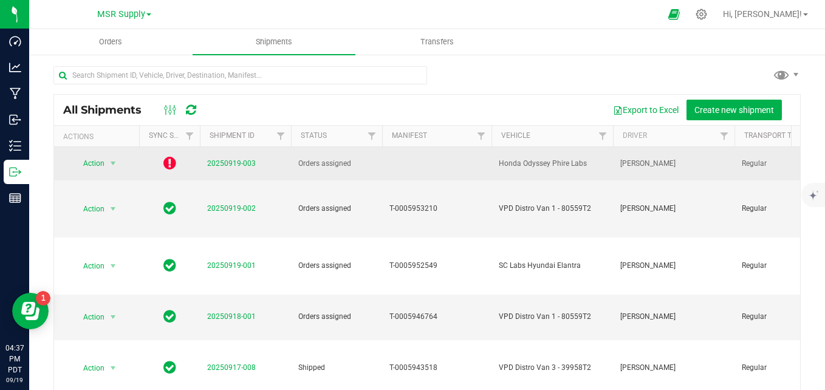
click at [223, 158] on span "20250919-003" at bounding box center [231, 164] width 49 height 12
click at [222, 163] on link "20250919-003" at bounding box center [231, 163] width 49 height 9
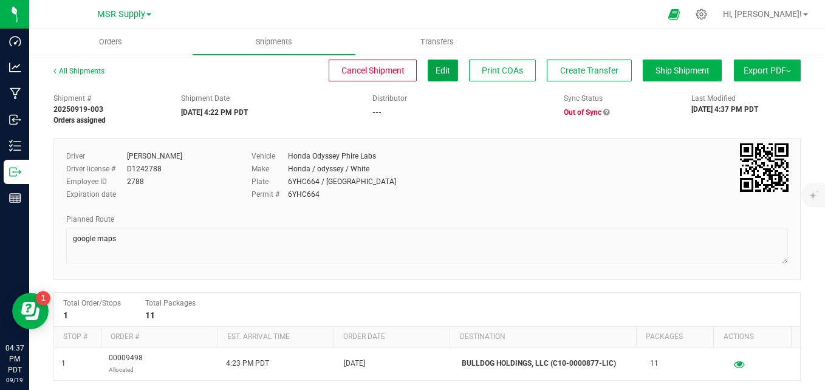
click at [436, 69] on span "Edit" at bounding box center [443, 71] width 15 height 10
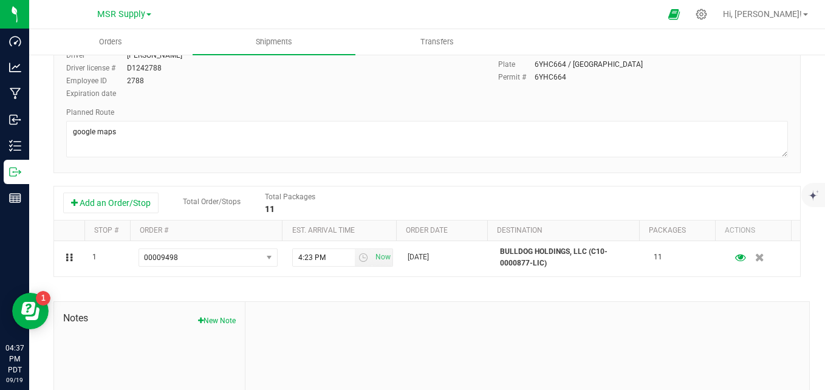
scroll to position [182, 0]
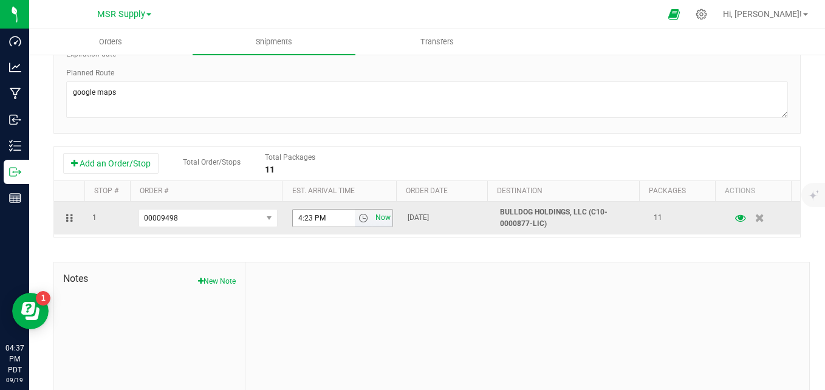
click at [380, 221] on span "Now" at bounding box center [383, 218] width 21 height 18
type input "4:37 PM"
click at [266, 214] on span "select" at bounding box center [269, 218] width 10 height 10
click at [755, 217] on icon "button" at bounding box center [760, 218] width 10 height 9
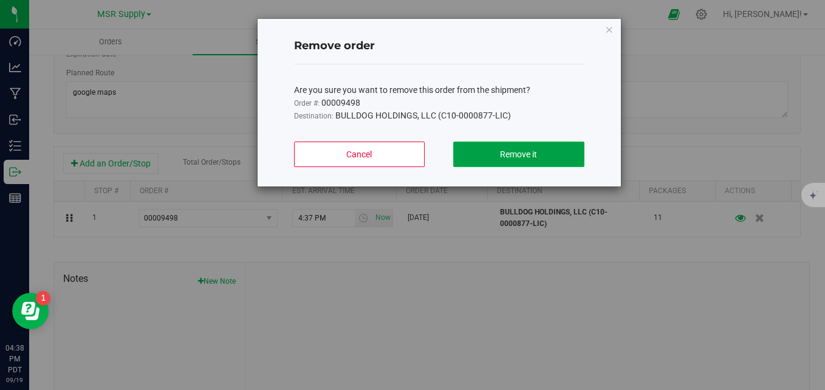
click at [505, 152] on span "Remove it" at bounding box center [518, 155] width 37 height 10
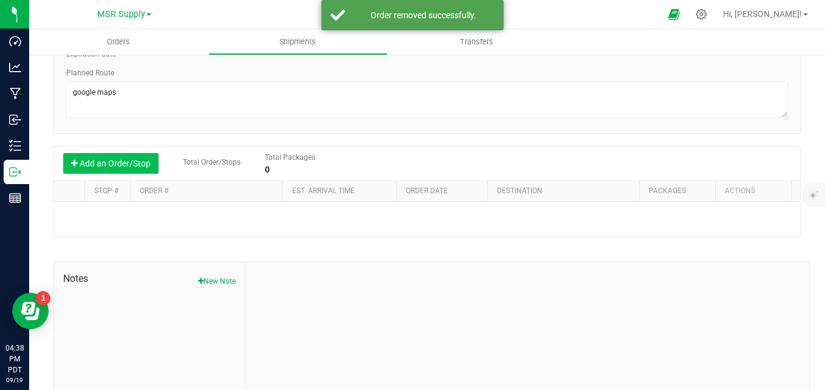
click at [145, 165] on button "Add an Order/Stop" at bounding box center [110, 163] width 95 height 21
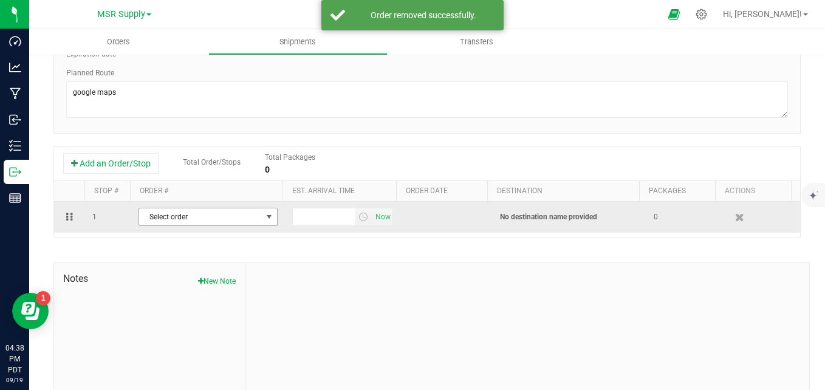
click at [180, 216] on span "Select order" at bounding box center [200, 216] width 123 height 17
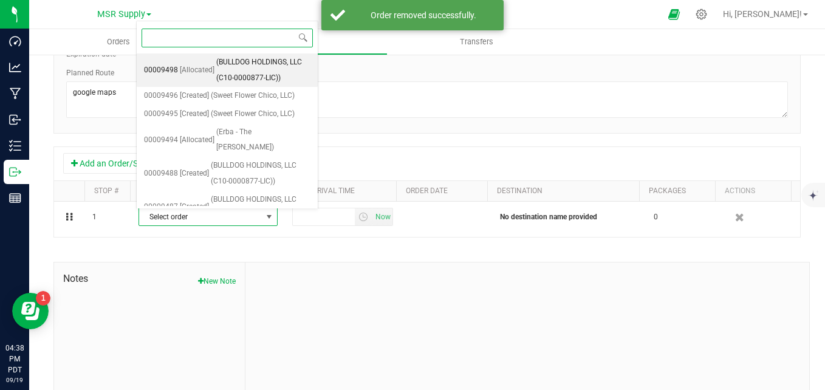
click at [232, 71] on span "(BULLDOG HOLDINGS, LLC (C10-0000877-LIC))" at bounding box center [263, 70] width 94 height 31
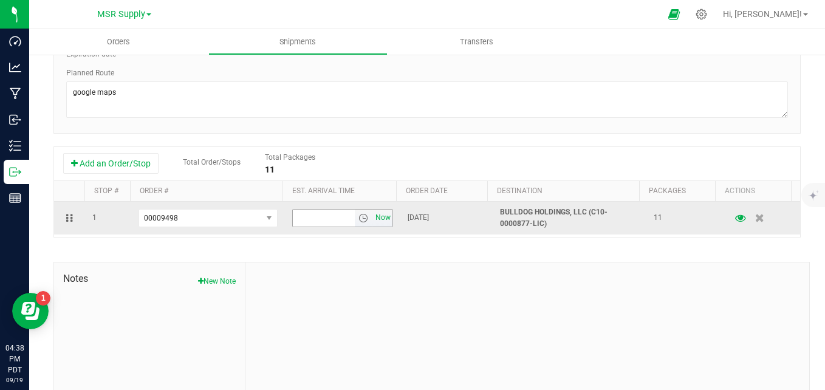
click at [377, 222] on span "Now" at bounding box center [383, 218] width 21 height 18
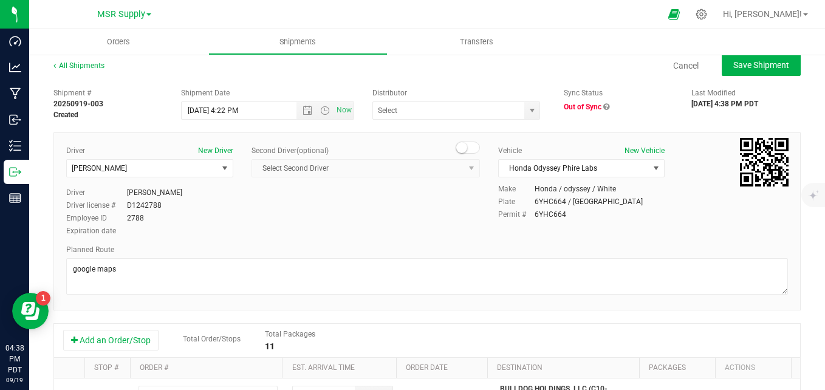
scroll to position [0, 0]
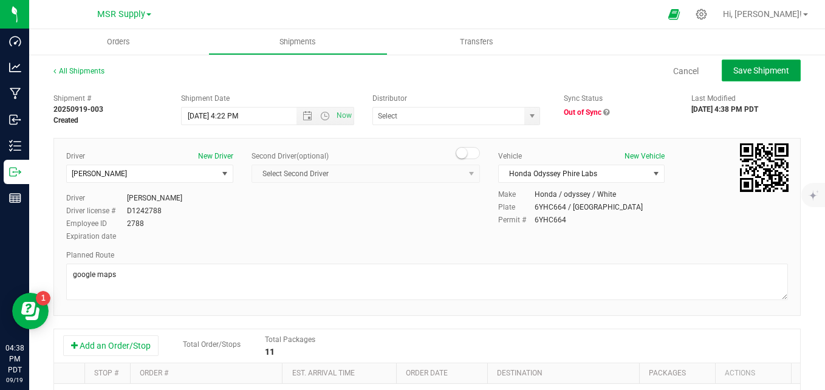
click at [742, 71] on span "Save Shipment" at bounding box center [762, 71] width 56 height 10
type input "9/19/2025 11:22 PM"
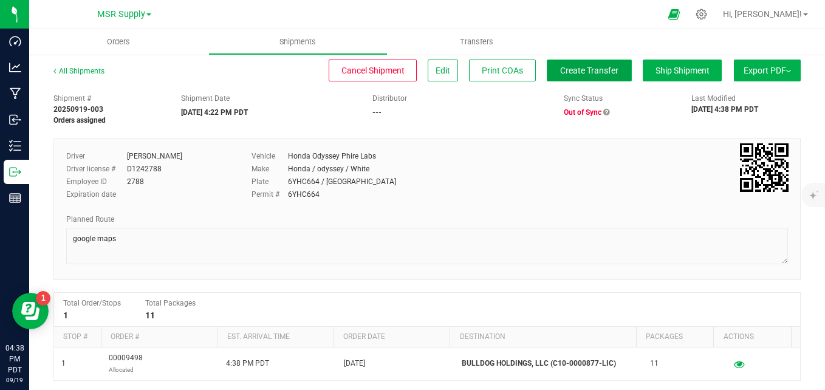
click at [602, 71] on span "Create Transfer" at bounding box center [589, 71] width 58 height 10
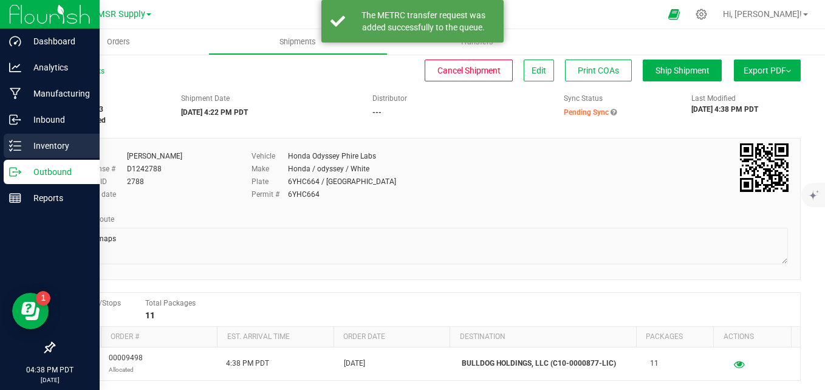
click at [24, 150] on p "Inventory" at bounding box center [57, 146] width 73 height 15
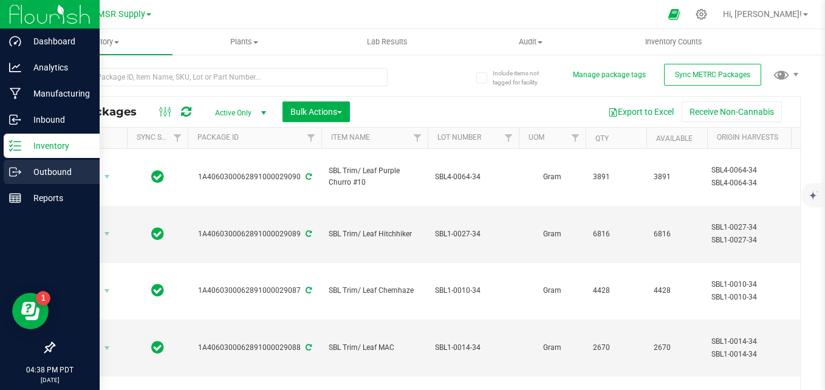
click at [12, 182] on div "Outbound" at bounding box center [52, 172] width 96 height 24
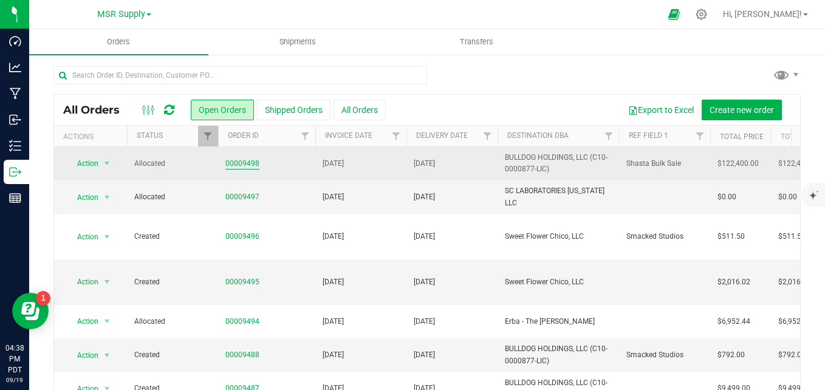
click at [241, 163] on link "00009498" at bounding box center [242, 164] width 34 height 12
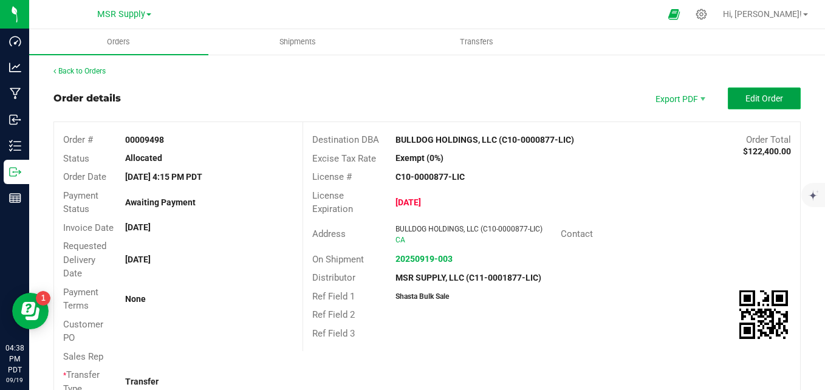
click at [769, 97] on span "Edit Order" at bounding box center [765, 99] width 38 height 10
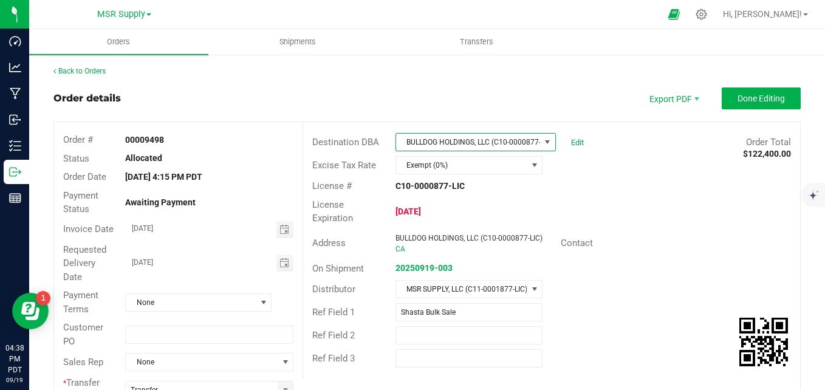
click at [528, 139] on span "BULLDOG HOLDINGS, LLC (C10-0000877-LIC)" at bounding box center [468, 142] width 144 height 17
type input "maveri"
click at [518, 193] on li "Maverick Star Inc" at bounding box center [470, 194] width 157 height 21
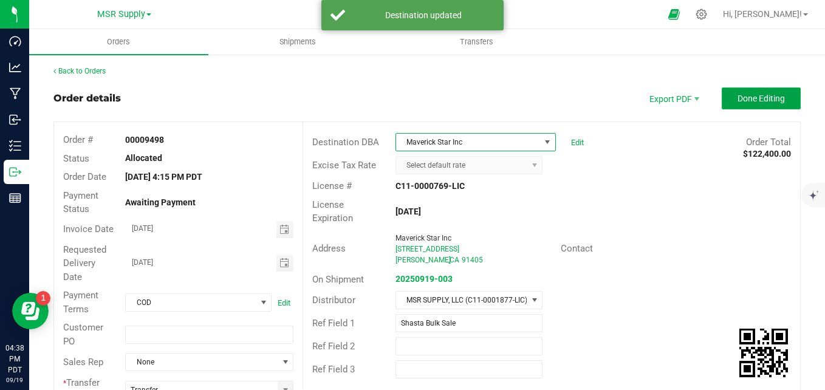
click at [757, 107] on button "Done Editing" at bounding box center [761, 99] width 79 height 22
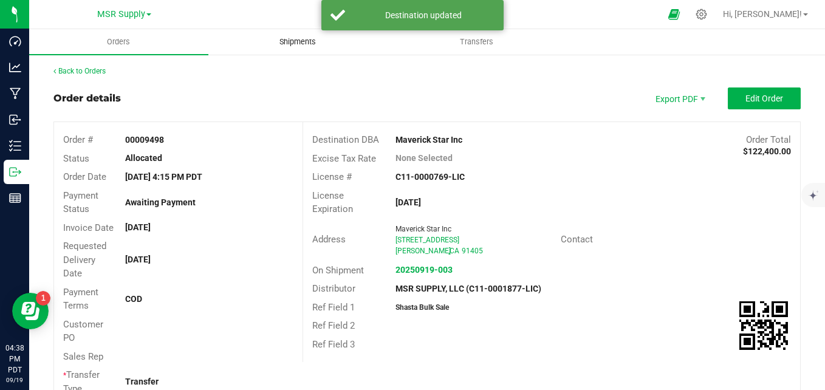
click at [292, 42] on span "Shipments" at bounding box center [297, 41] width 69 height 11
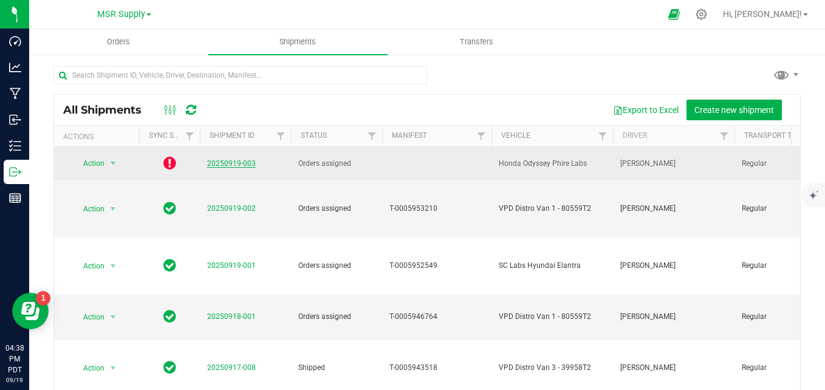
click at [213, 159] on link "20250919-003" at bounding box center [231, 163] width 49 height 9
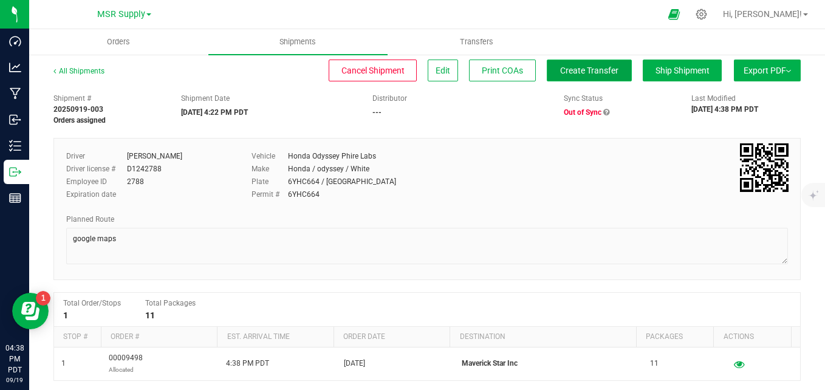
click at [577, 72] on span "Create Transfer" at bounding box center [589, 71] width 58 height 10
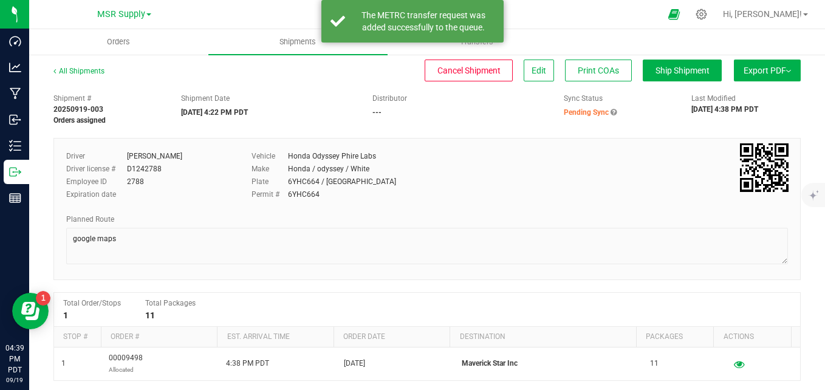
click at [44, 156] on div "All Shipments Cancel Shipment Edit Print COAs Ship Shipment Export PDF Manifest…" at bounding box center [427, 317] width 796 height 528
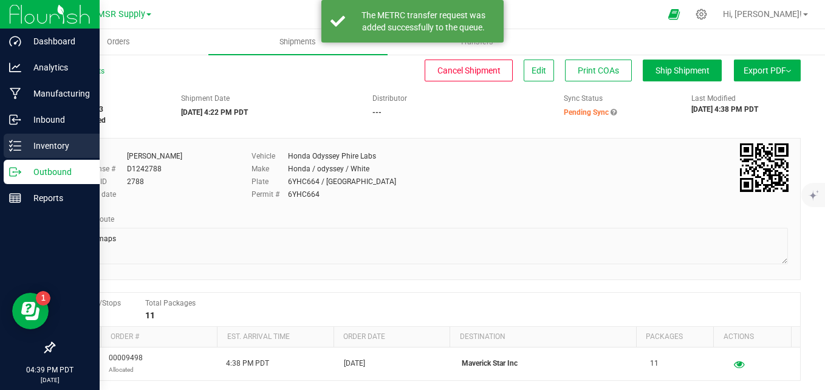
click at [22, 150] on p "Inventory" at bounding box center [57, 146] width 73 height 15
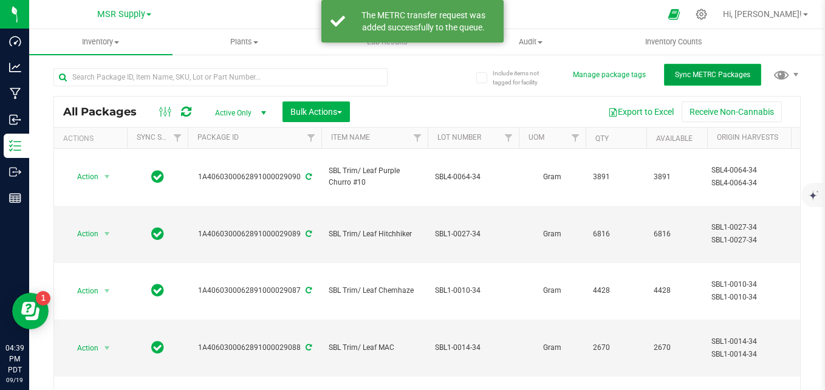
click at [687, 76] on span "Sync METRC Packages" at bounding box center [712, 75] width 75 height 9
